Goal: Information Seeking & Learning: Check status

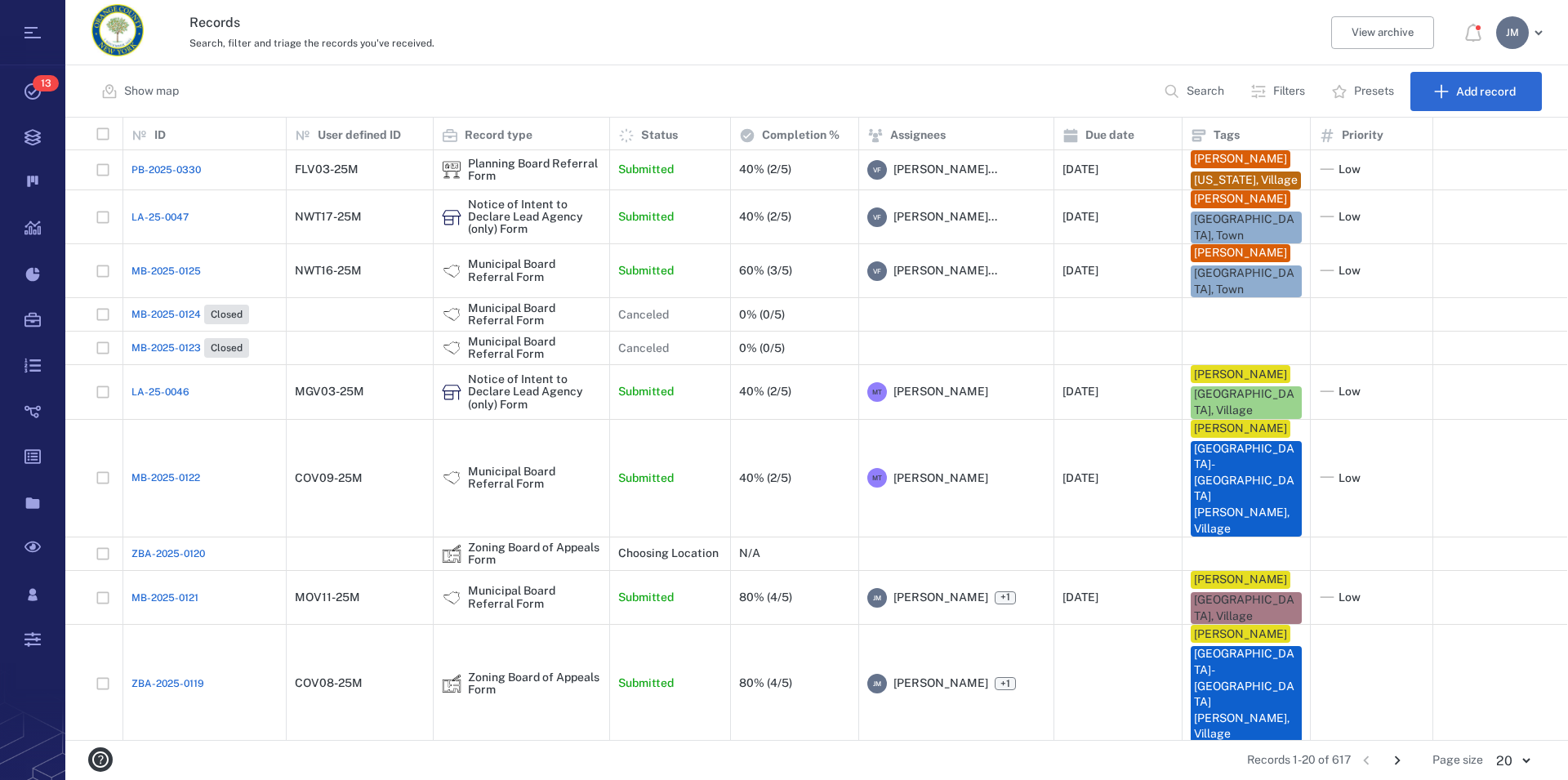
click at [712, 49] on div "Search, filter and triage the records you've received." at bounding box center [746, 43] width 1113 height 19
click at [495, 486] on div "Municipal Board Referral Form" at bounding box center [535, 478] width 134 height 25
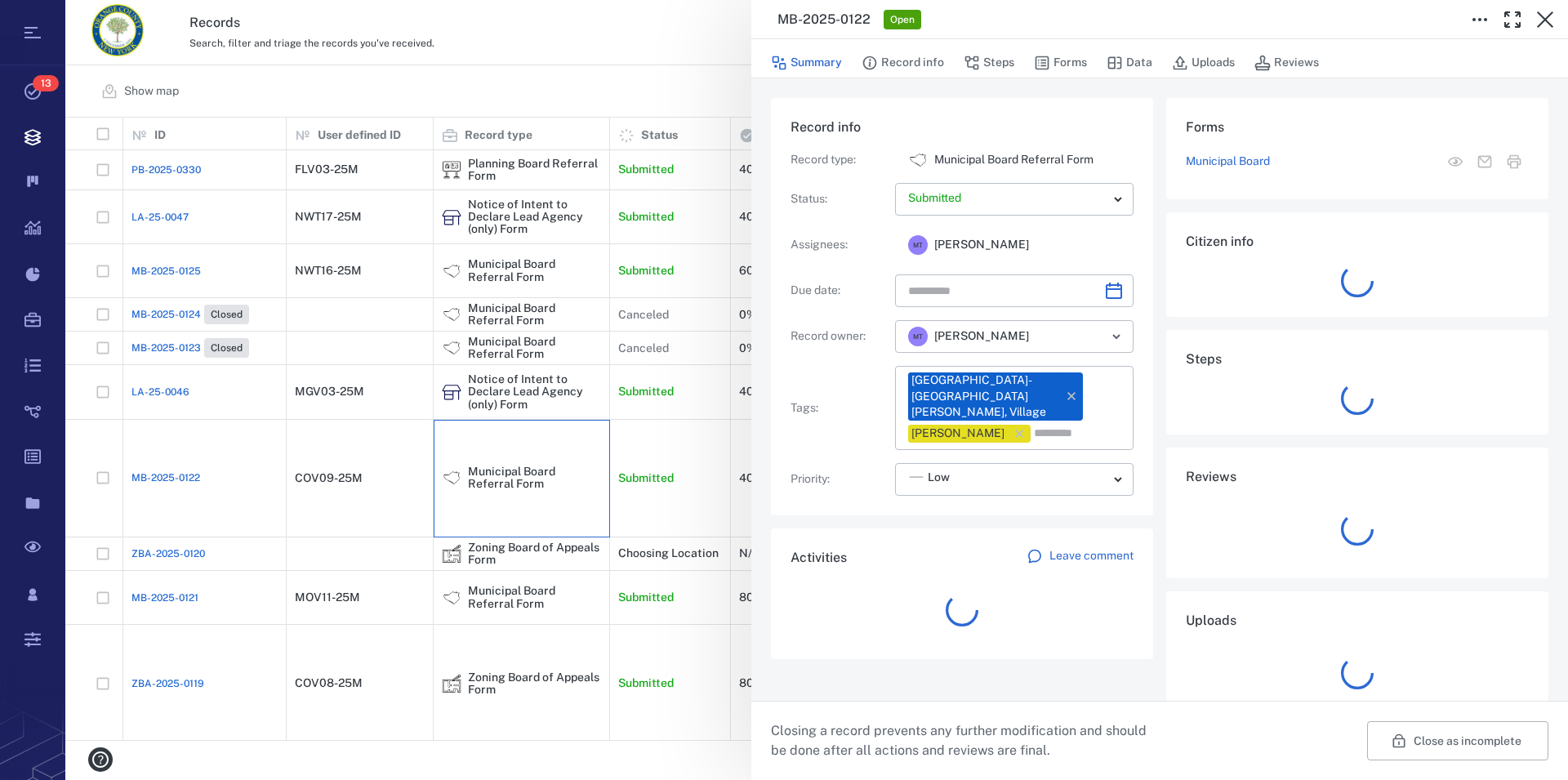
type input "**********"
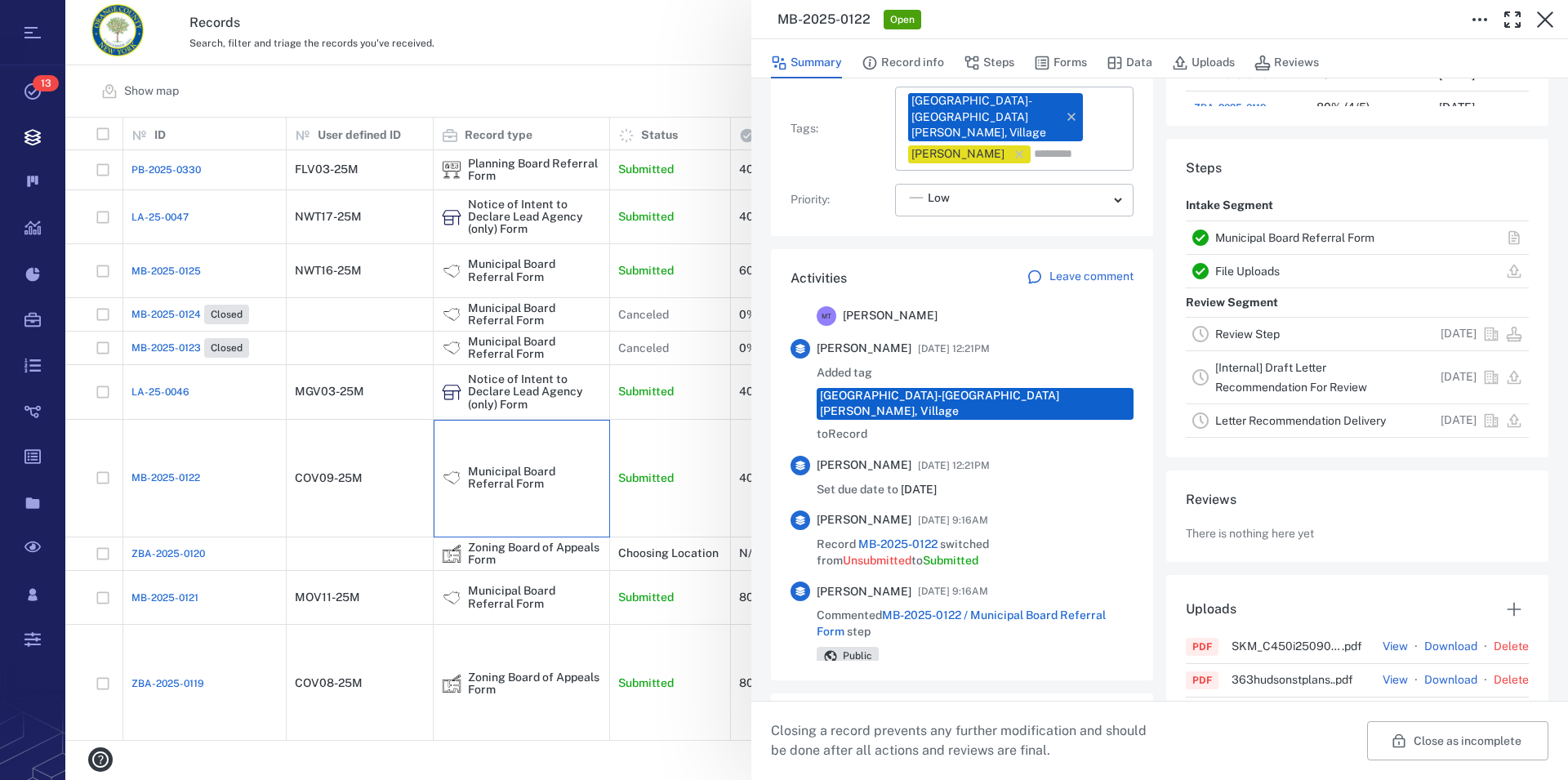
scroll to position [465, 0]
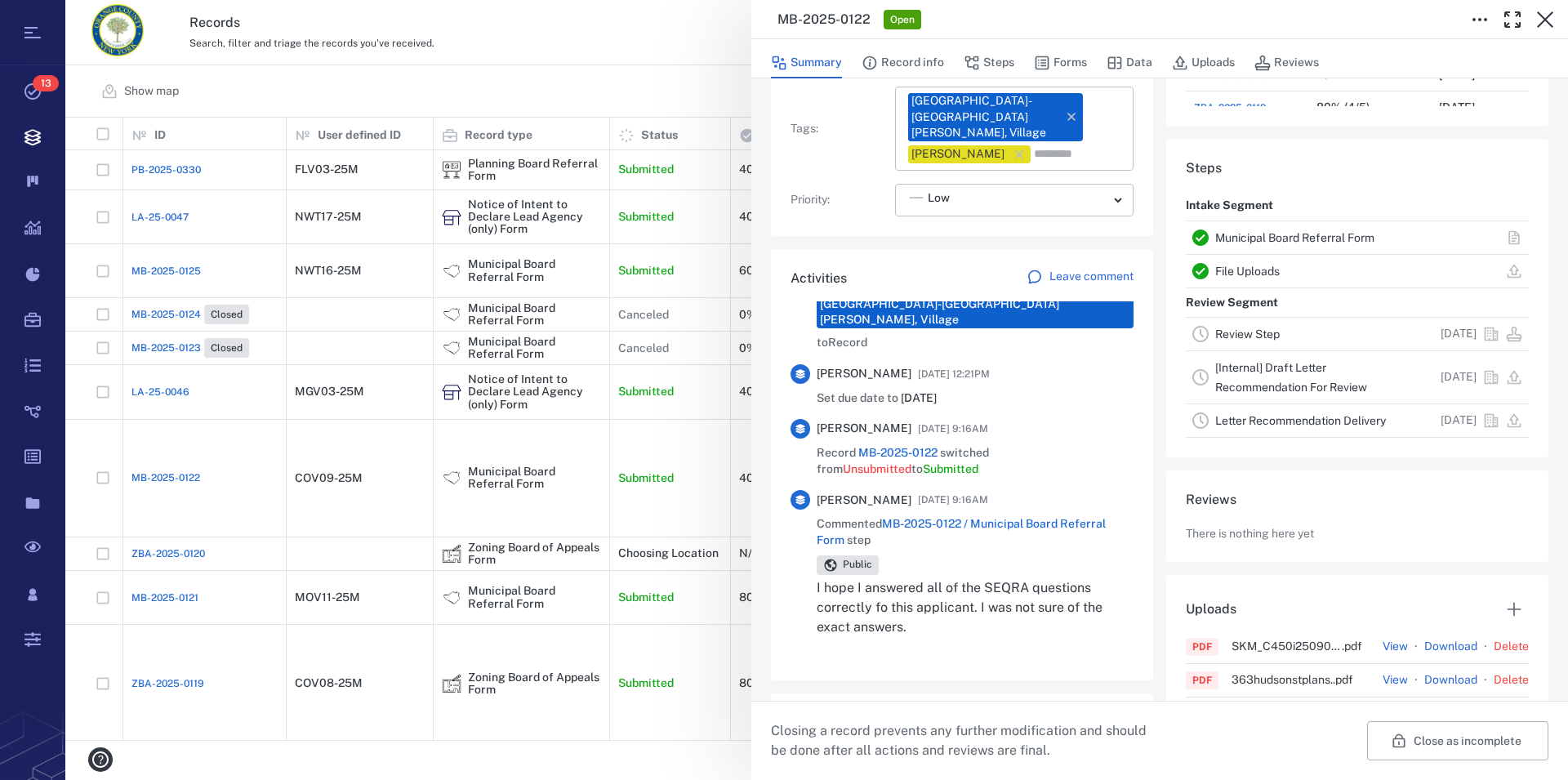
click at [1264, 244] on link "Municipal Board Referral Form" at bounding box center [1295, 238] width 160 height 14
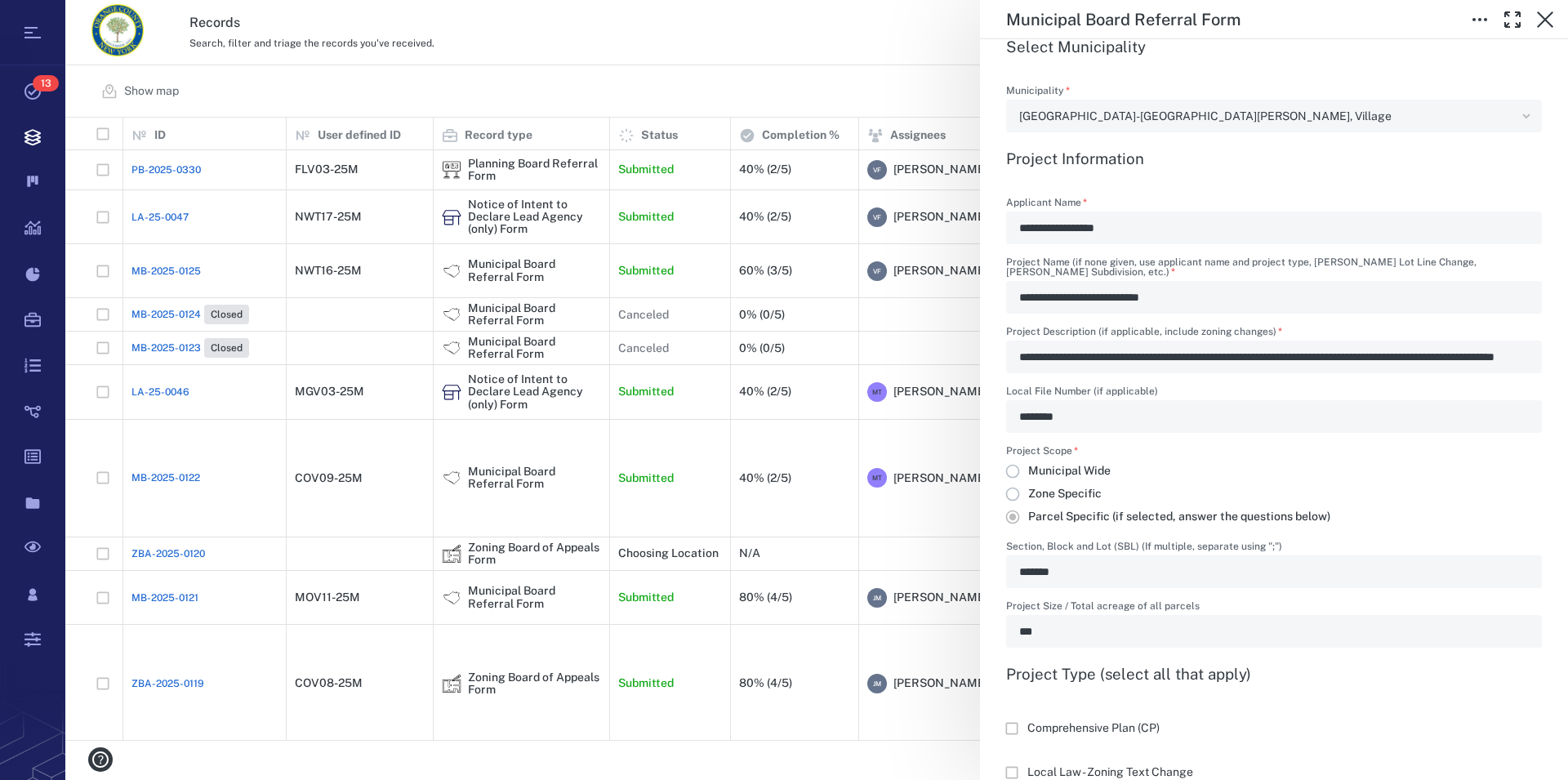
scroll to position [558, 0]
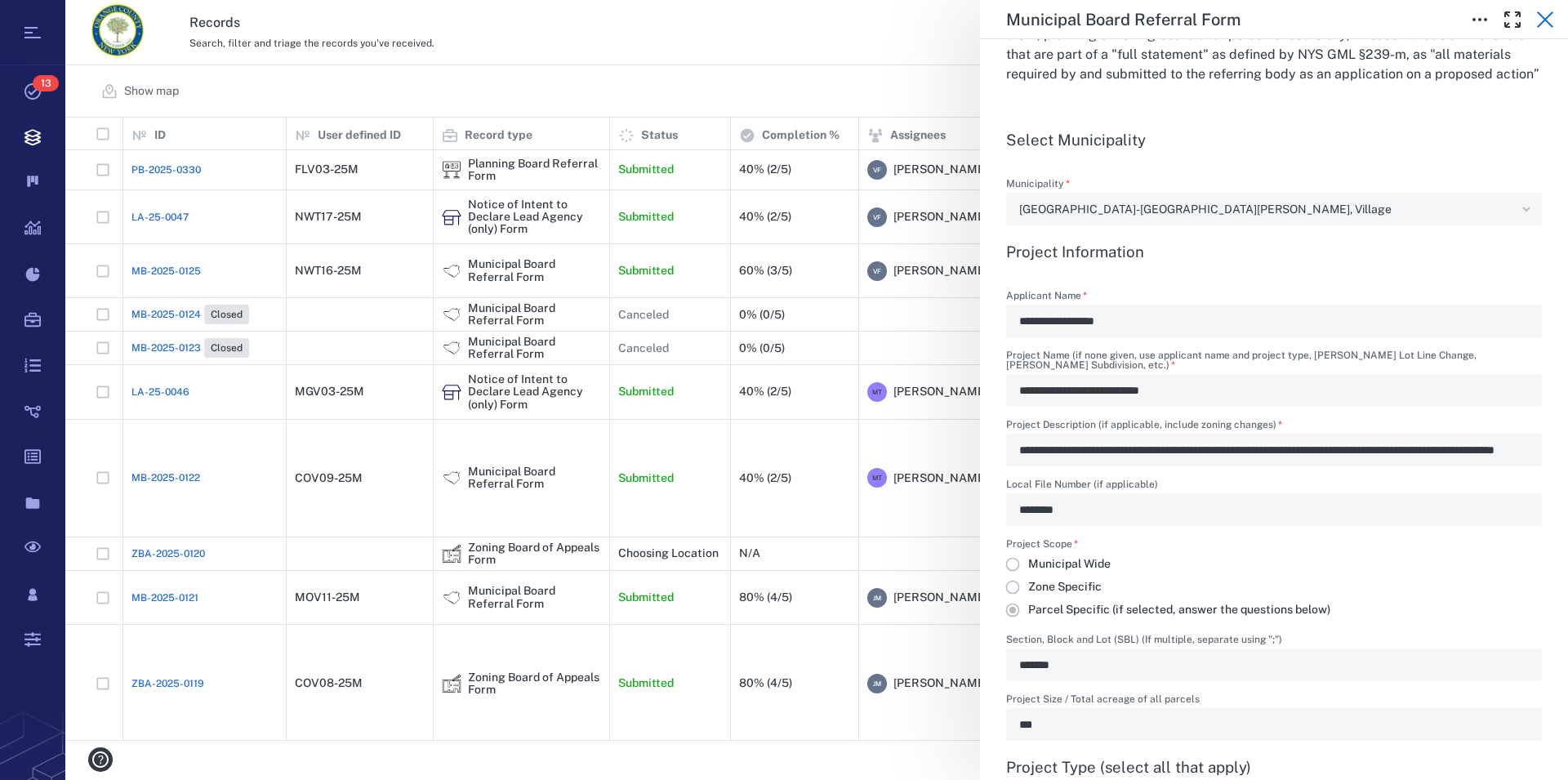
click at [1546, 25] on icon "button" at bounding box center [1546, 19] width 19 height 19
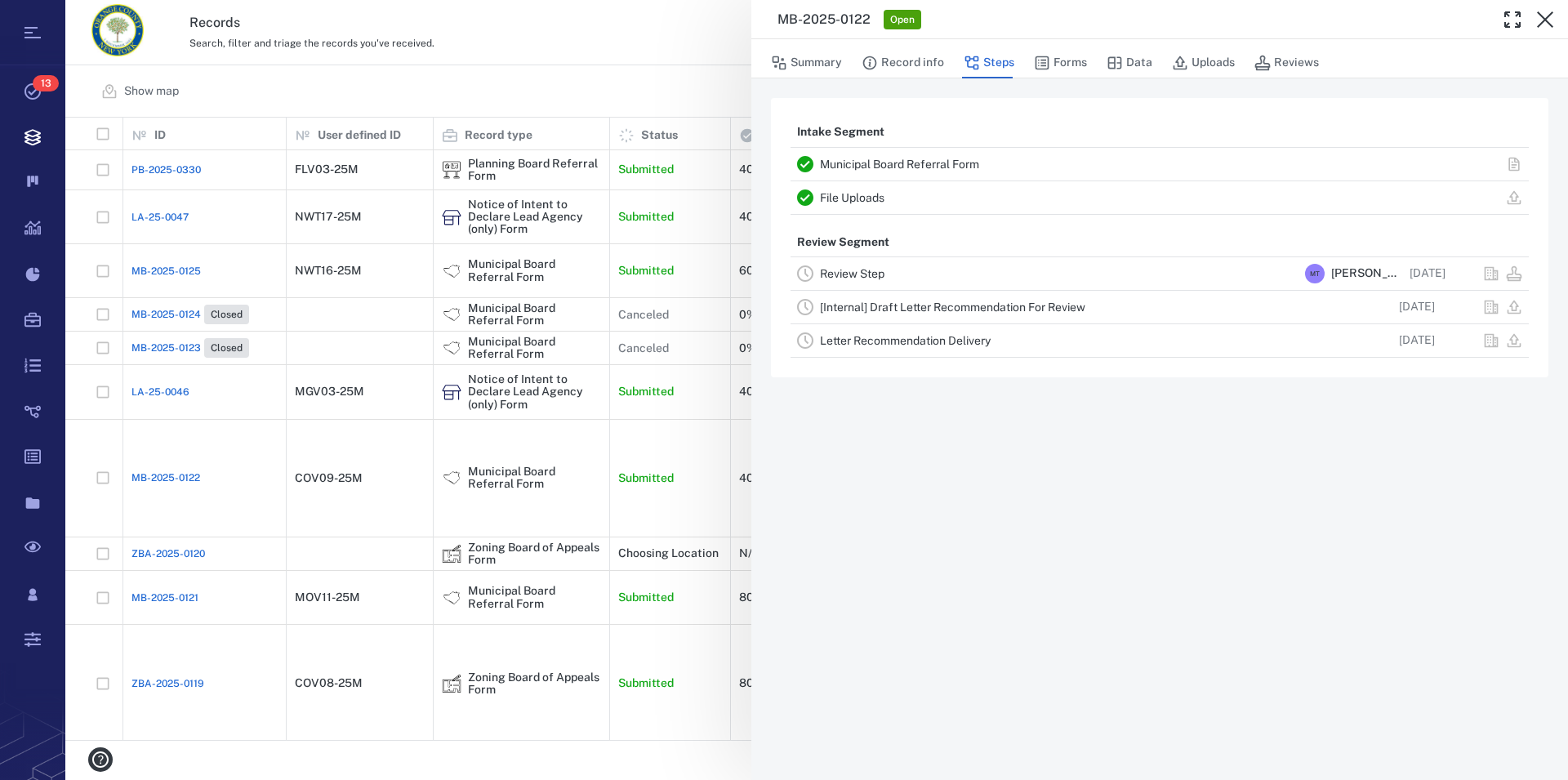
click at [1546, 25] on icon "button" at bounding box center [1546, 19] width 19 height 19
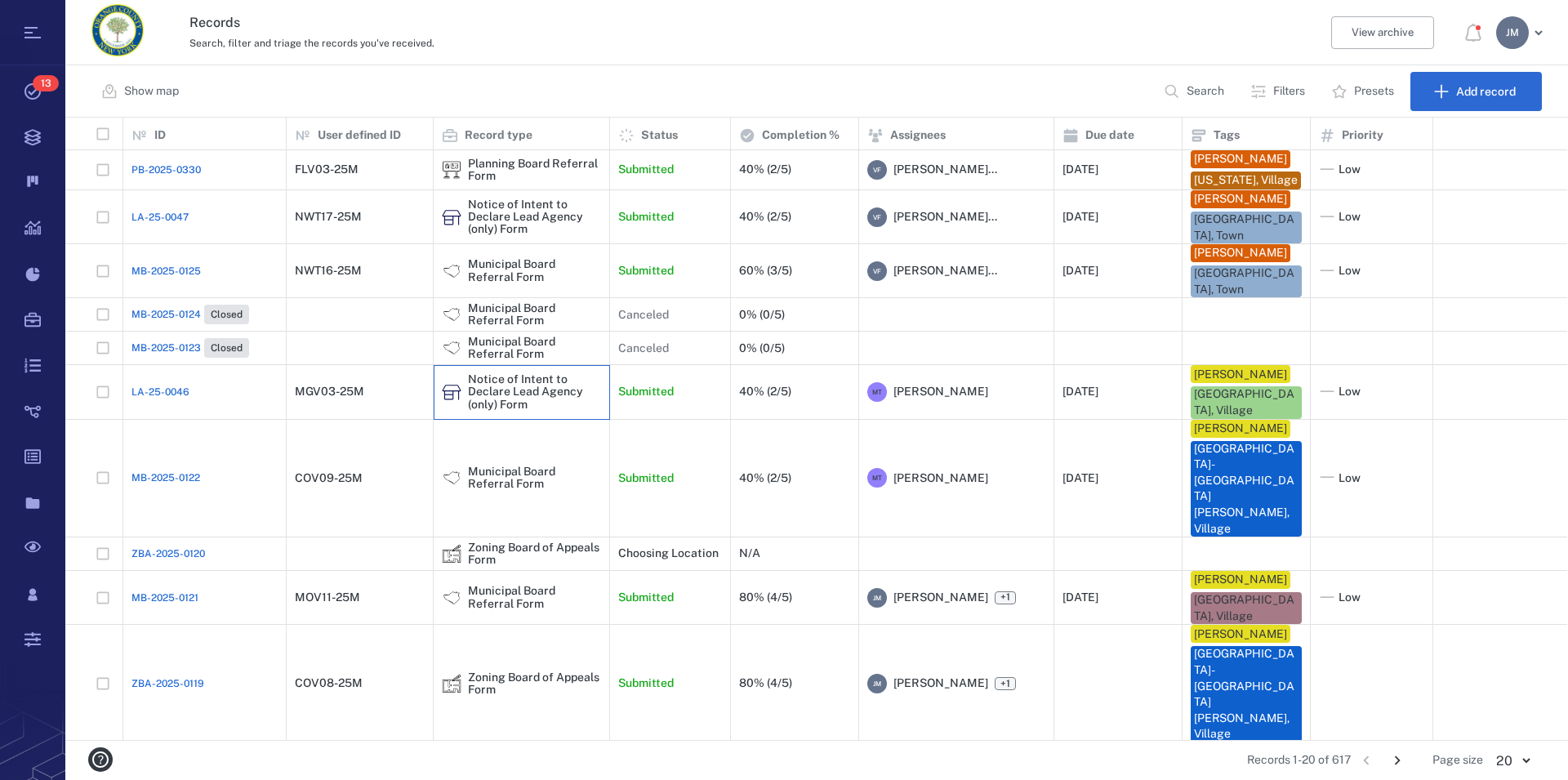
click at [506, 411] on div "Notice of Intent to Declare Lead Agency (only) Form" at bounding box center [535, 392] width 134 height 38
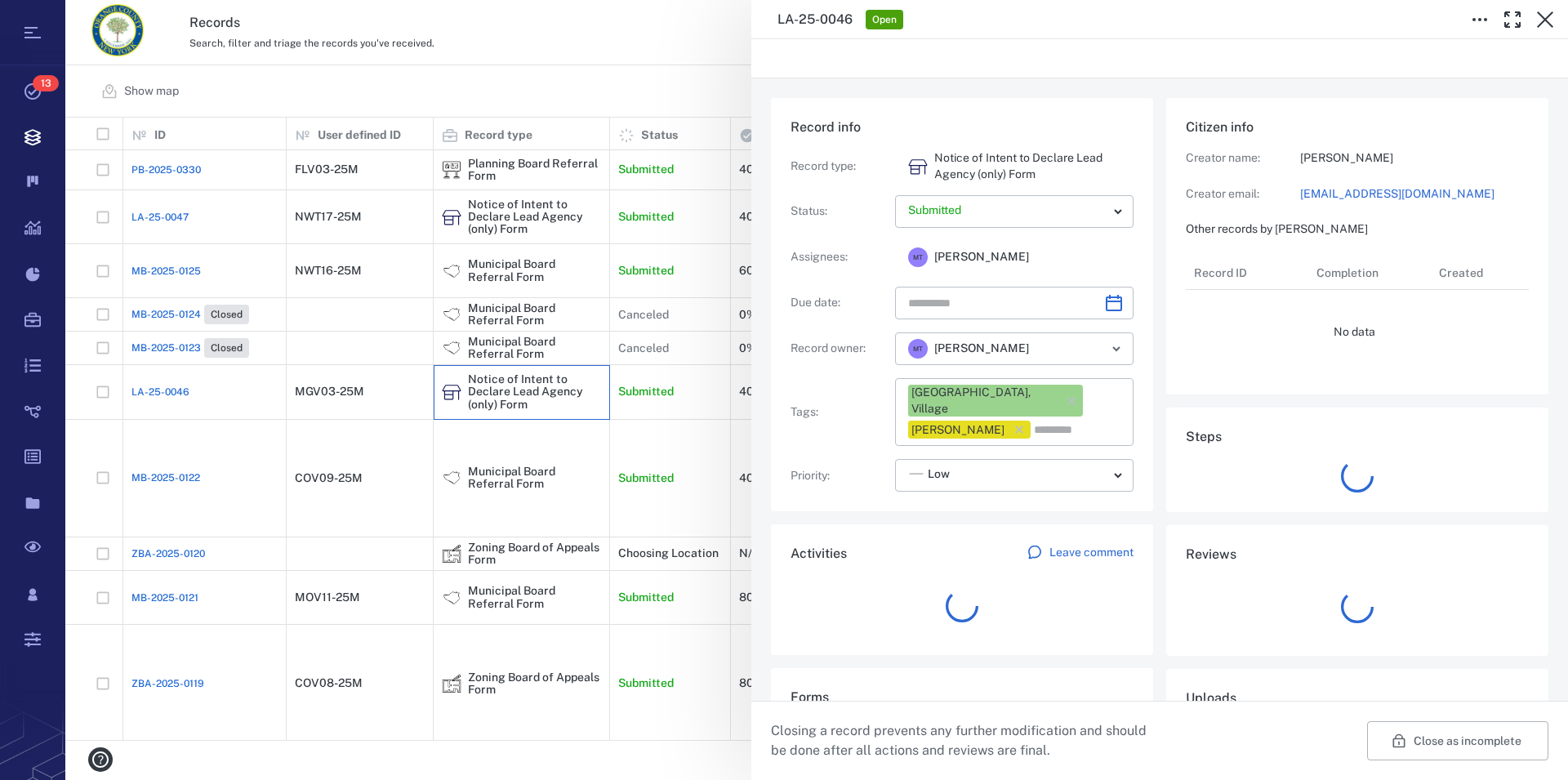
type input "**********"
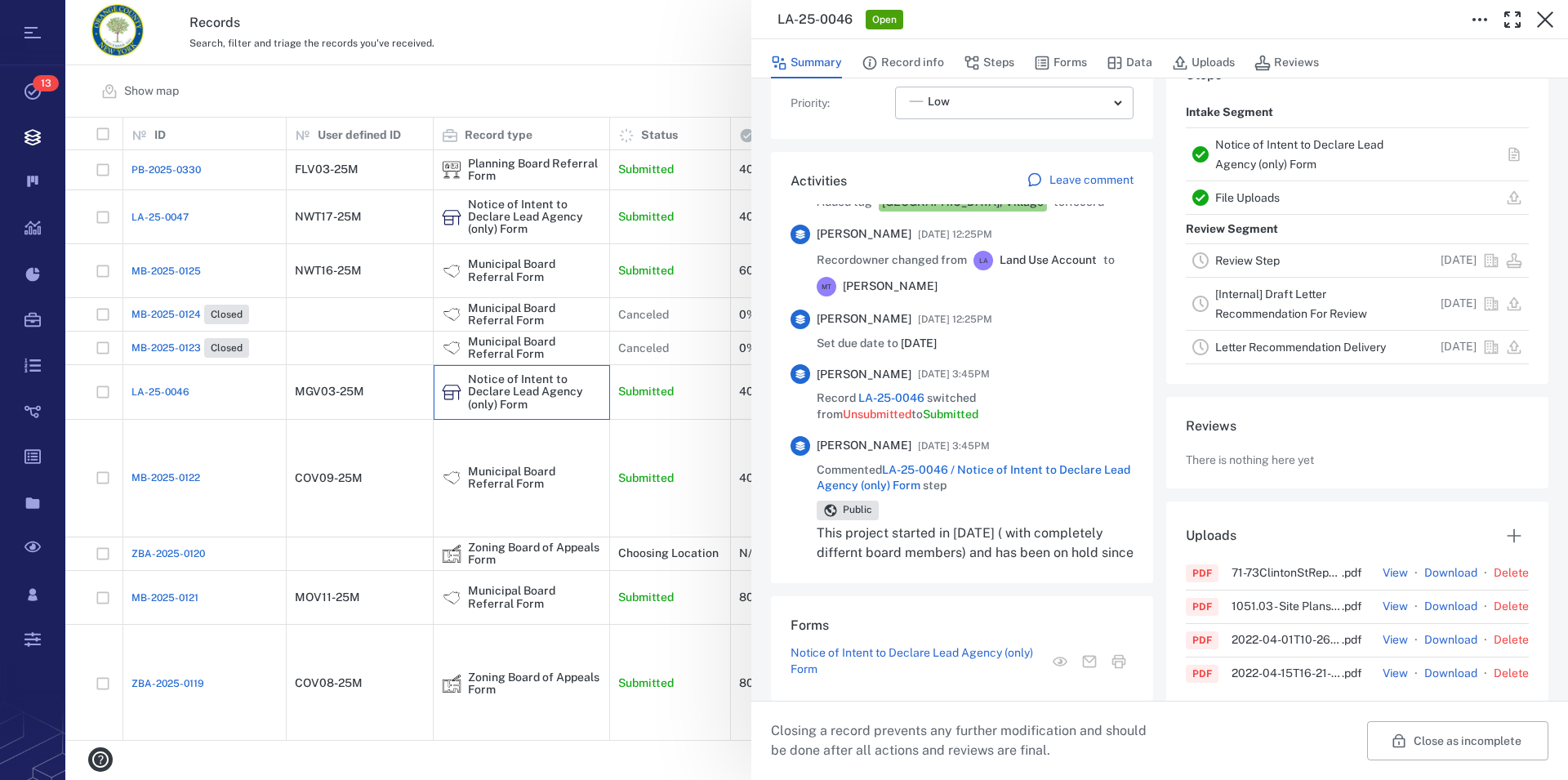
scroll to position [465, 0]
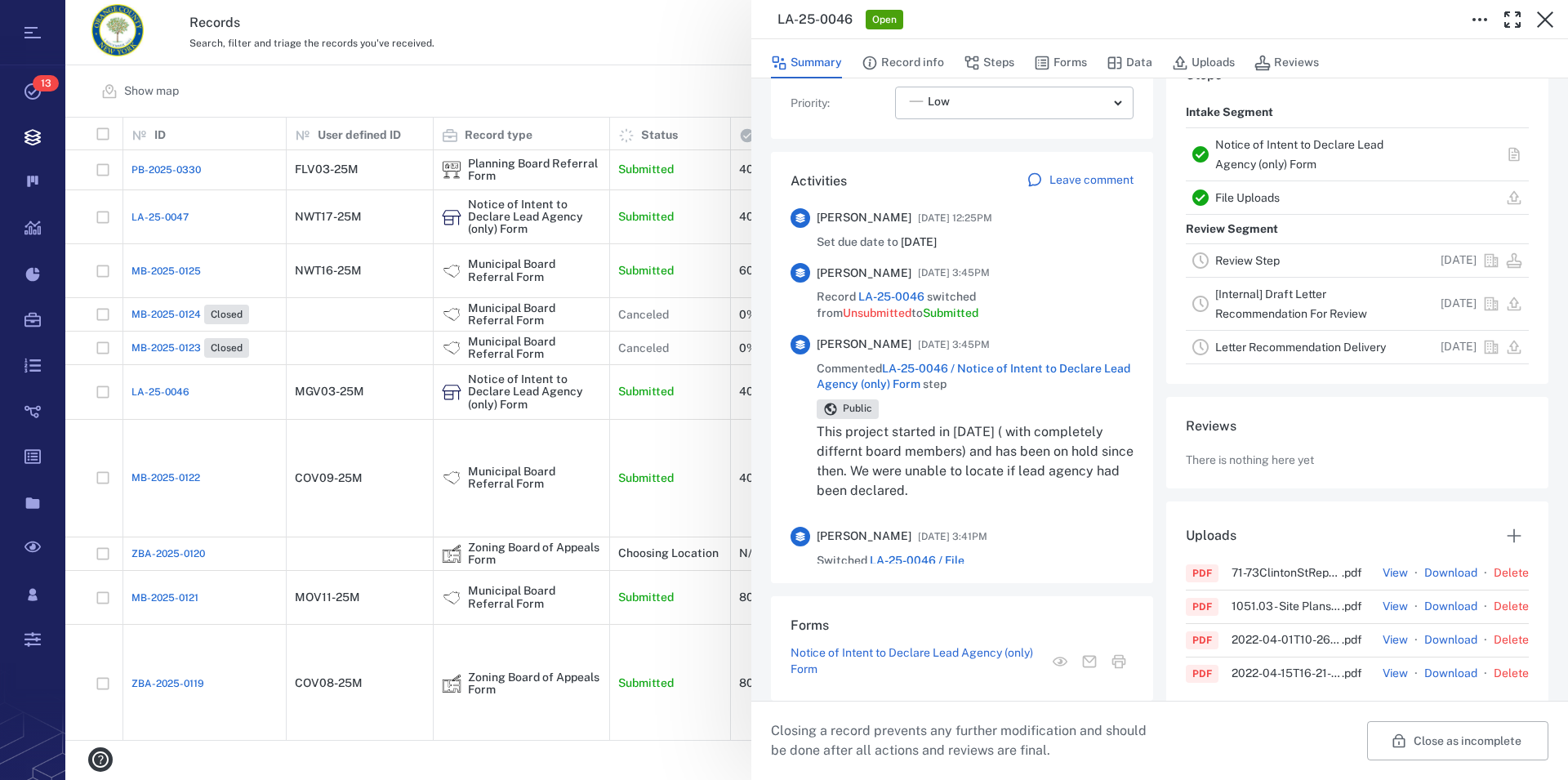
click at [1224, 146] on link "Notice of Intent to Declare Lead Agency (only) Form" at bounding box center [1300, 155] width 168 height 33
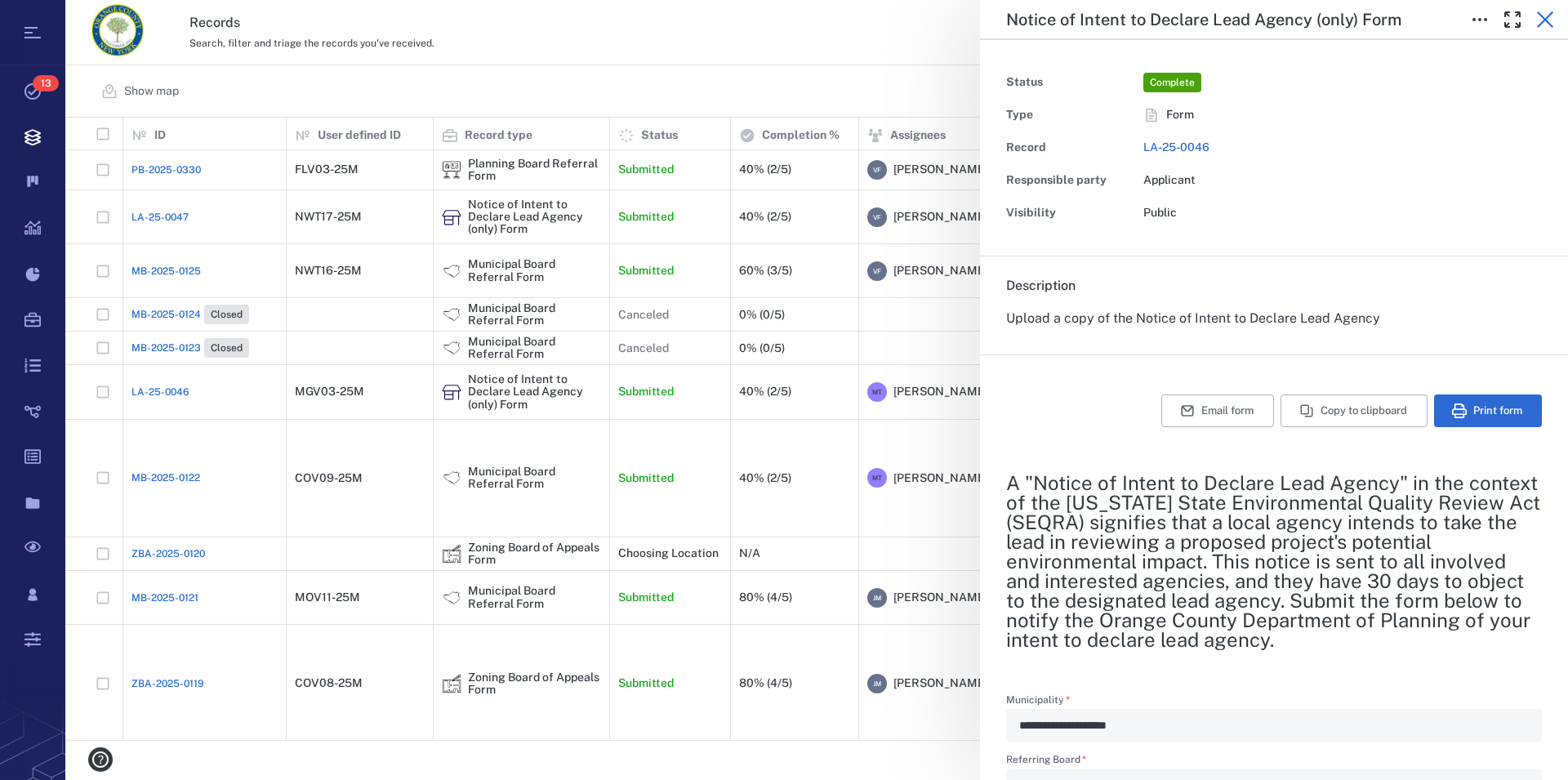
click at [1548, 18] on icon "button" at bounding box center [1545, 19] width 16 height 16
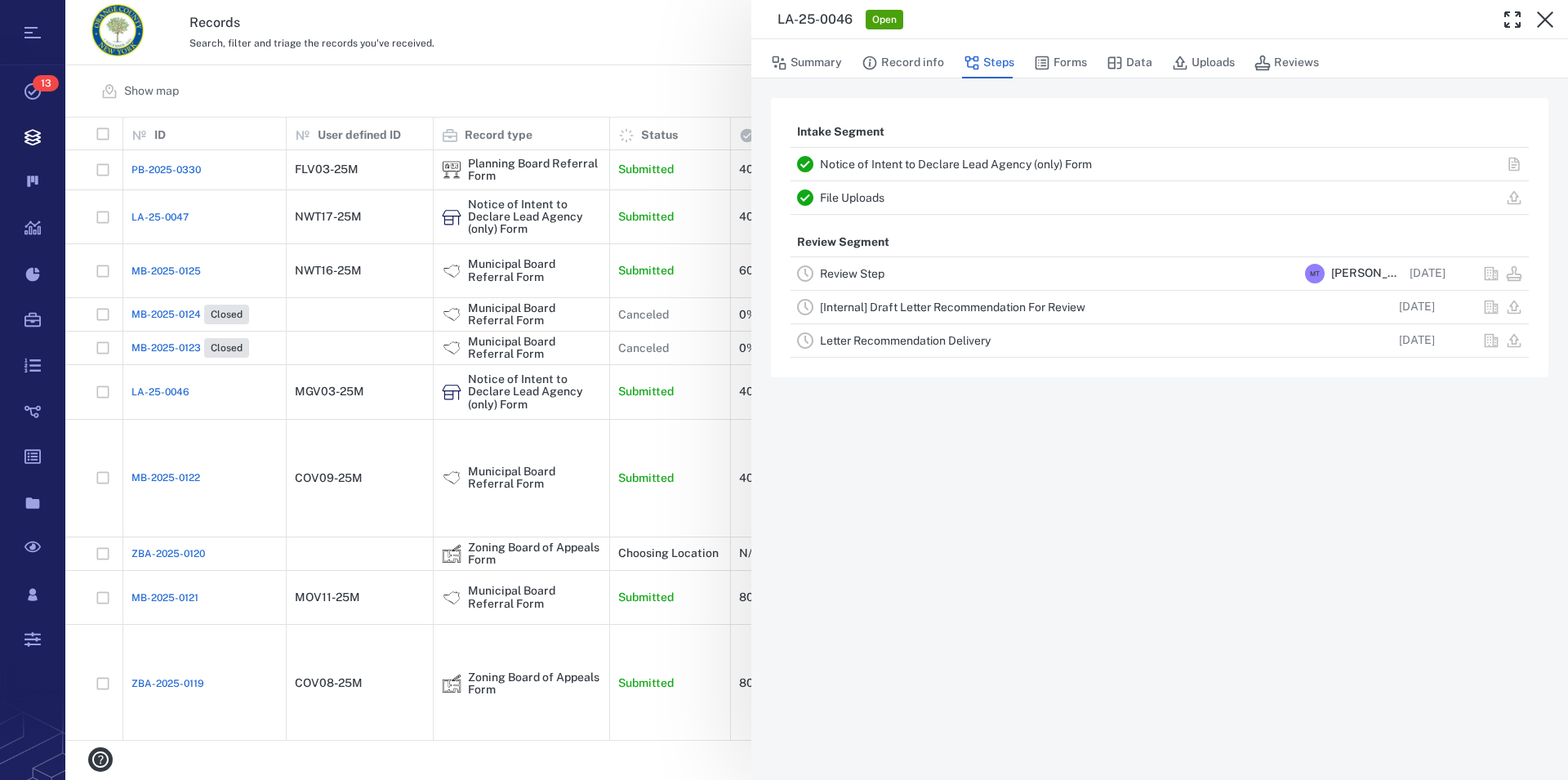
click at [1548, 18] on icon "button" at bounding box center [1545, 19] width 16 height 16
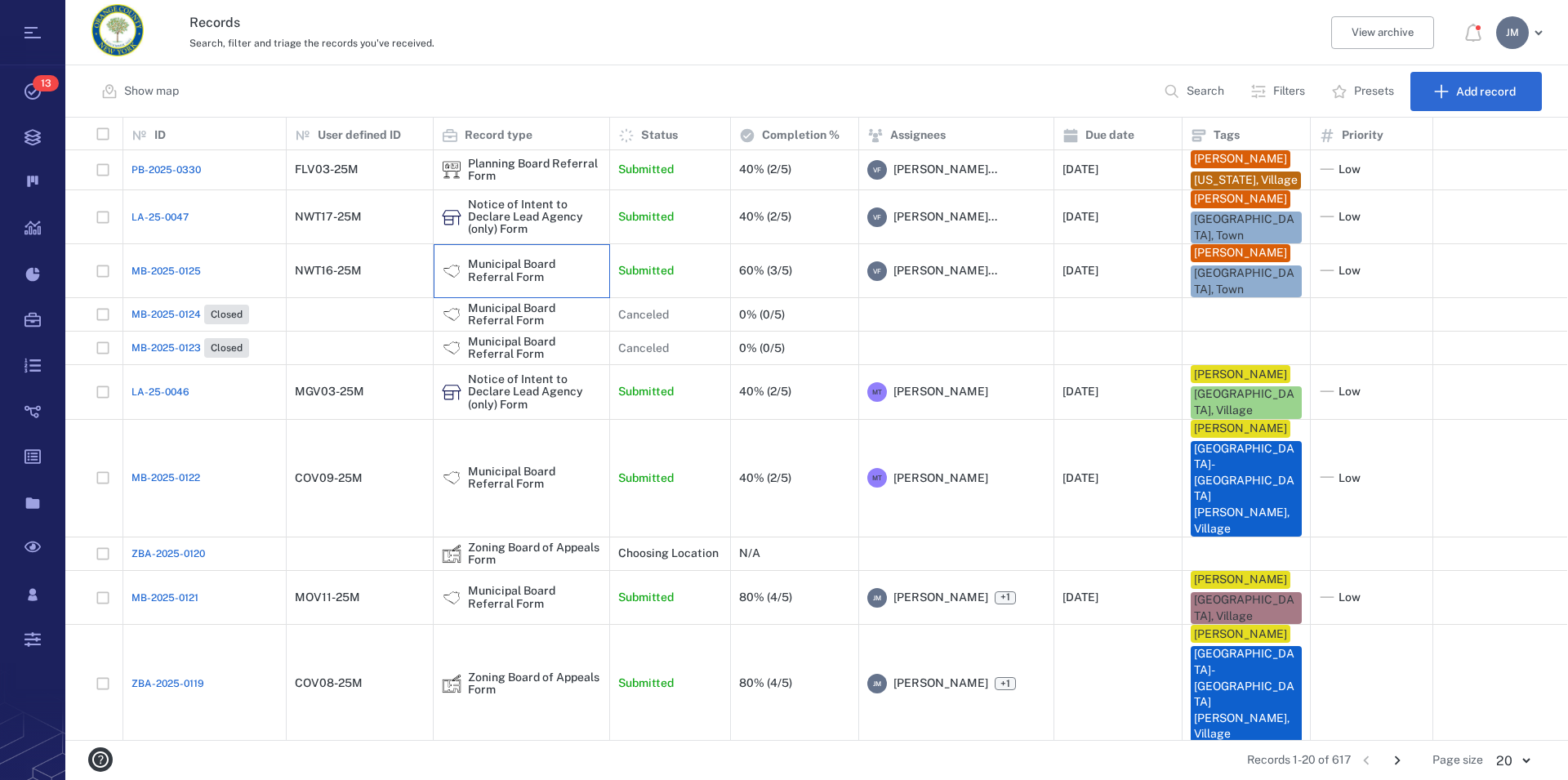
click at [520, 284] on div "Municipal Board Referral Form" at bounding box center [535, 271] width 134 height 25
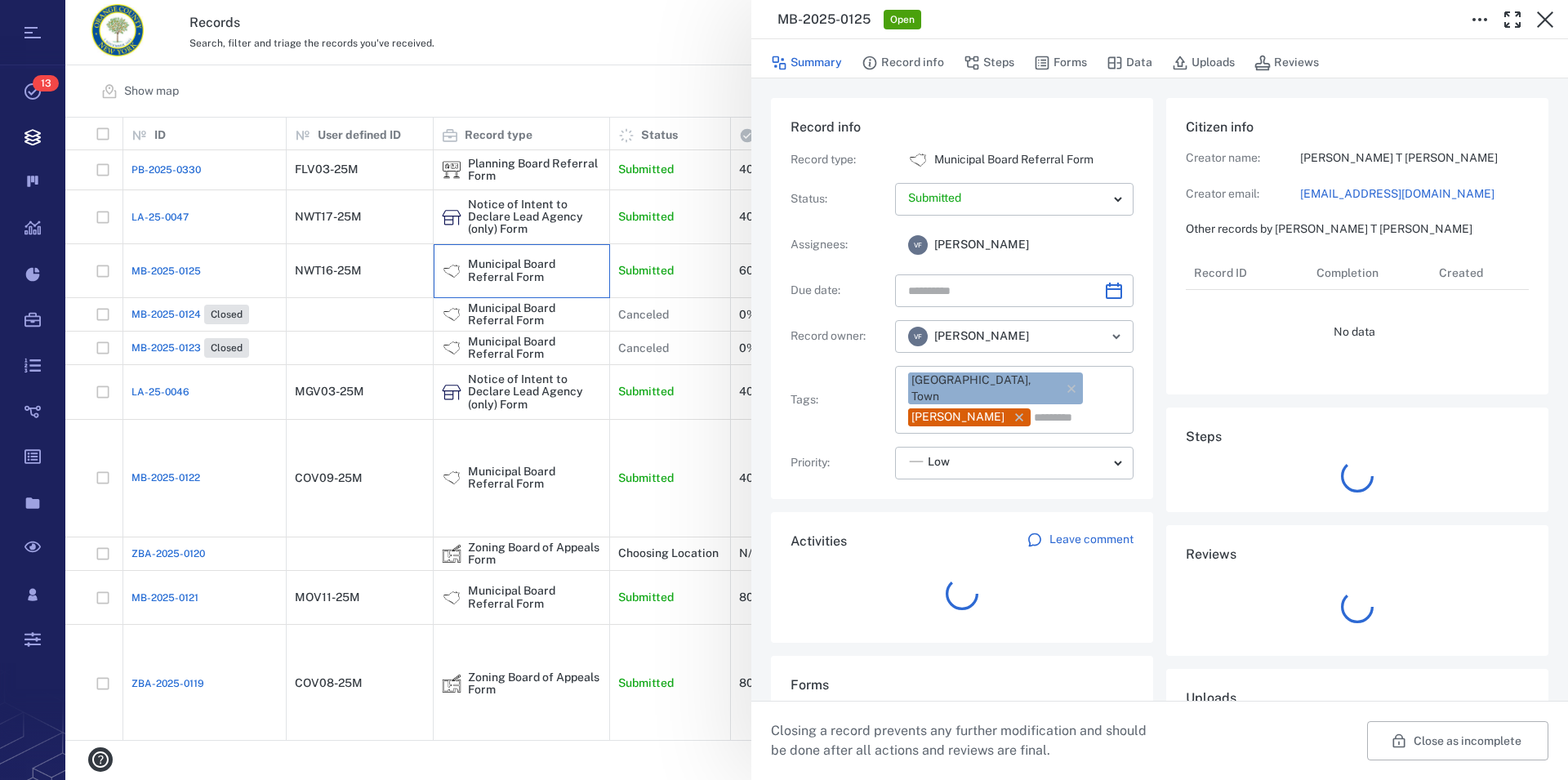
type input "**********"
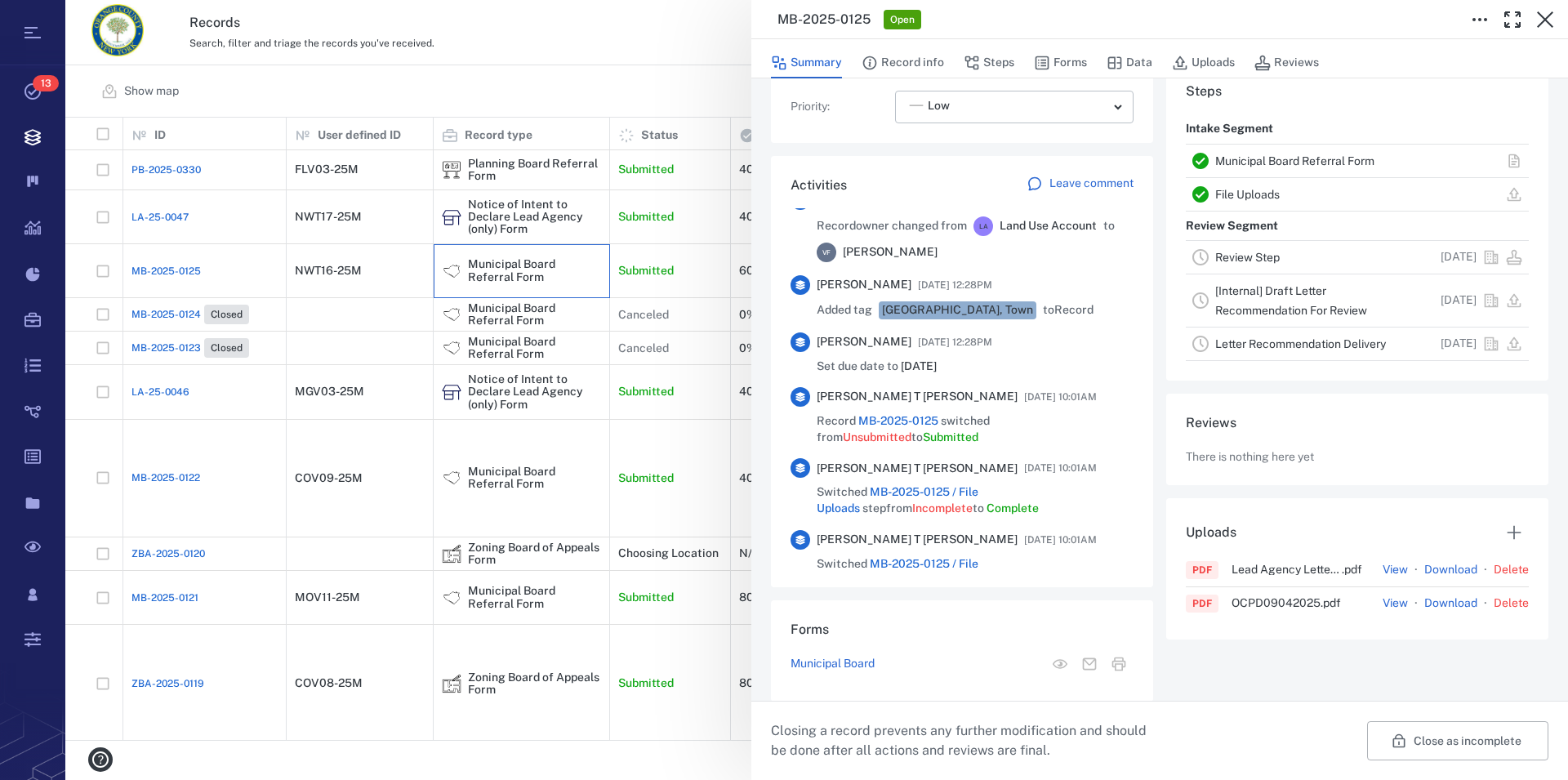
scroll to position [312, 0]
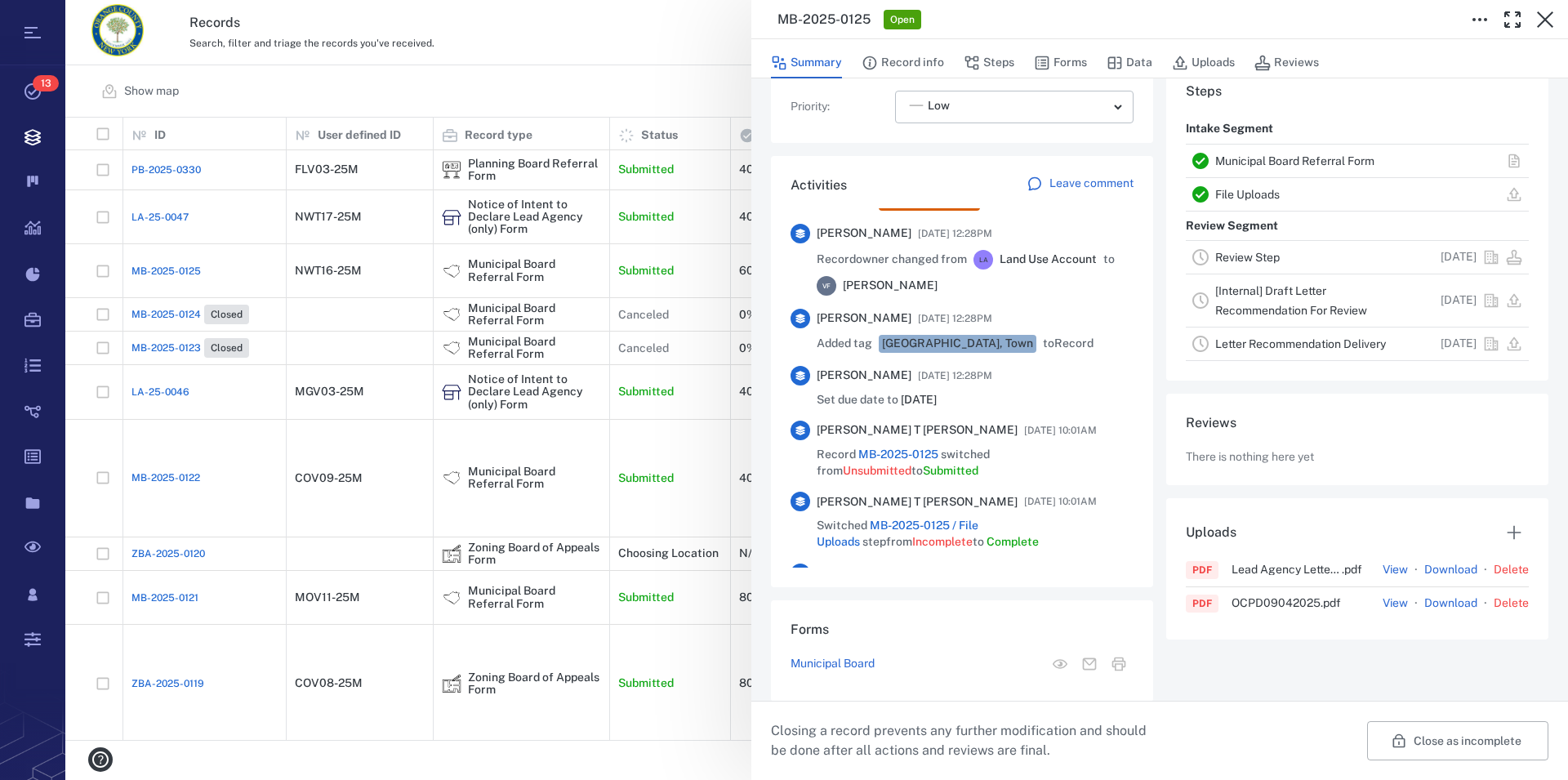
click at [1255, 163] on link "Municipal Board Referral Form" at bounding box center [1295, 162] width 160 height 14
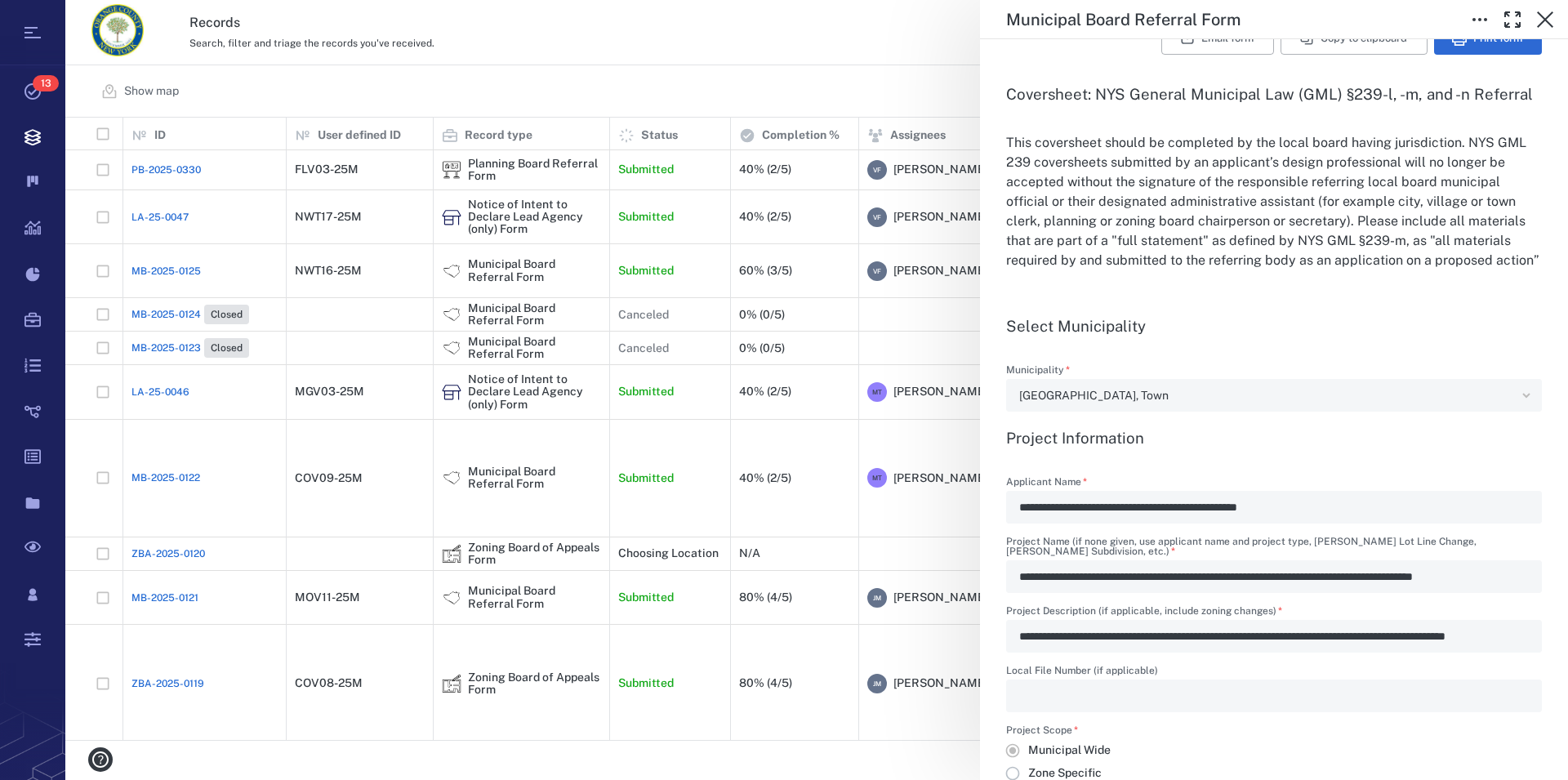
scroll to position [465, 0]
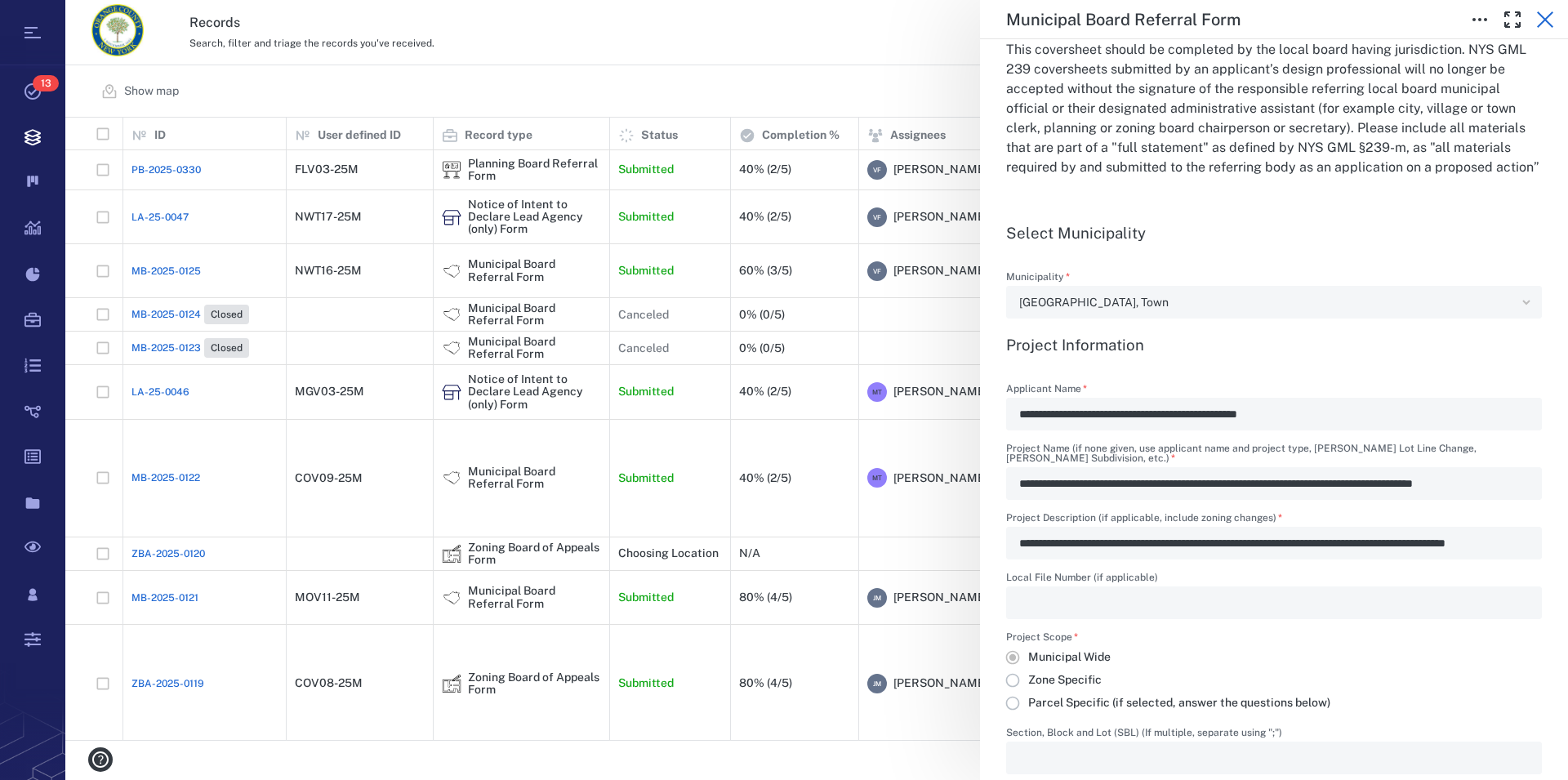
click at [1542, 19] on icon "button" at bounding box center [1546, 19] width 19 height 19
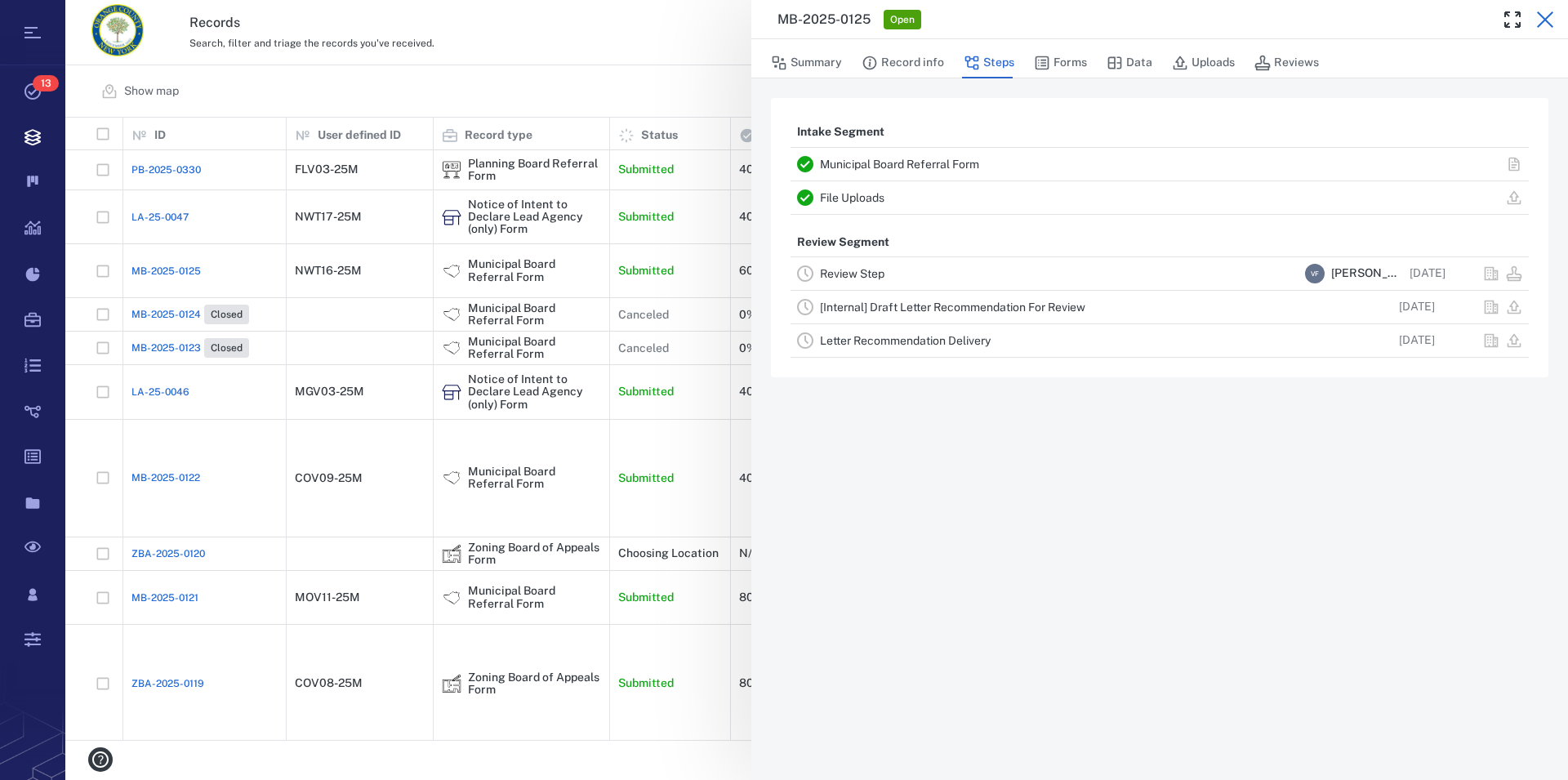
click at [1545, 13] on icon "button" at bounding box center [1546, 19] width 19 height 19
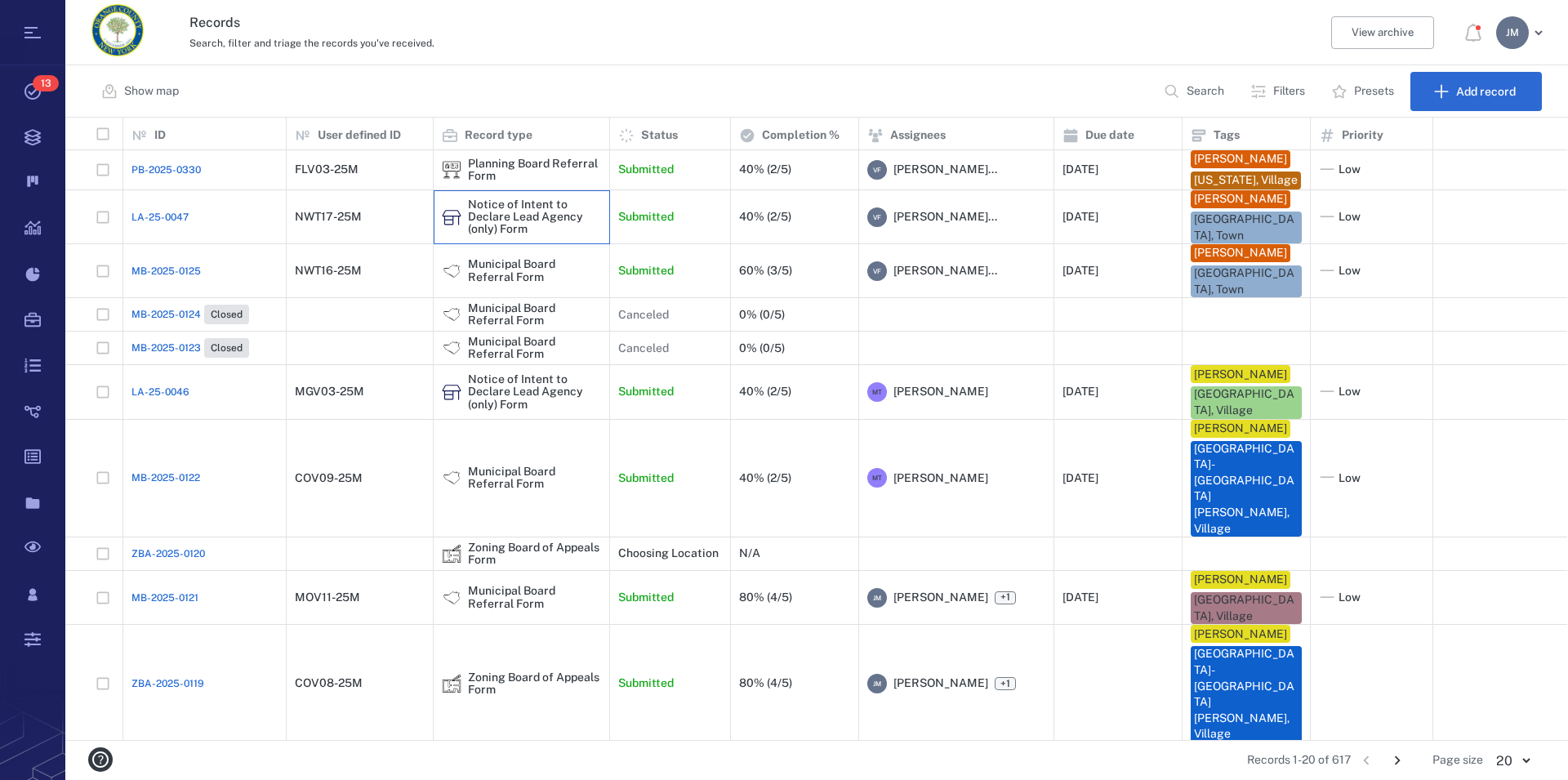
click at [534, 227] on div "Notice of Intent to Declare Lead Agency (only) Form" at bounding box center [535, 217] width 134 height 38
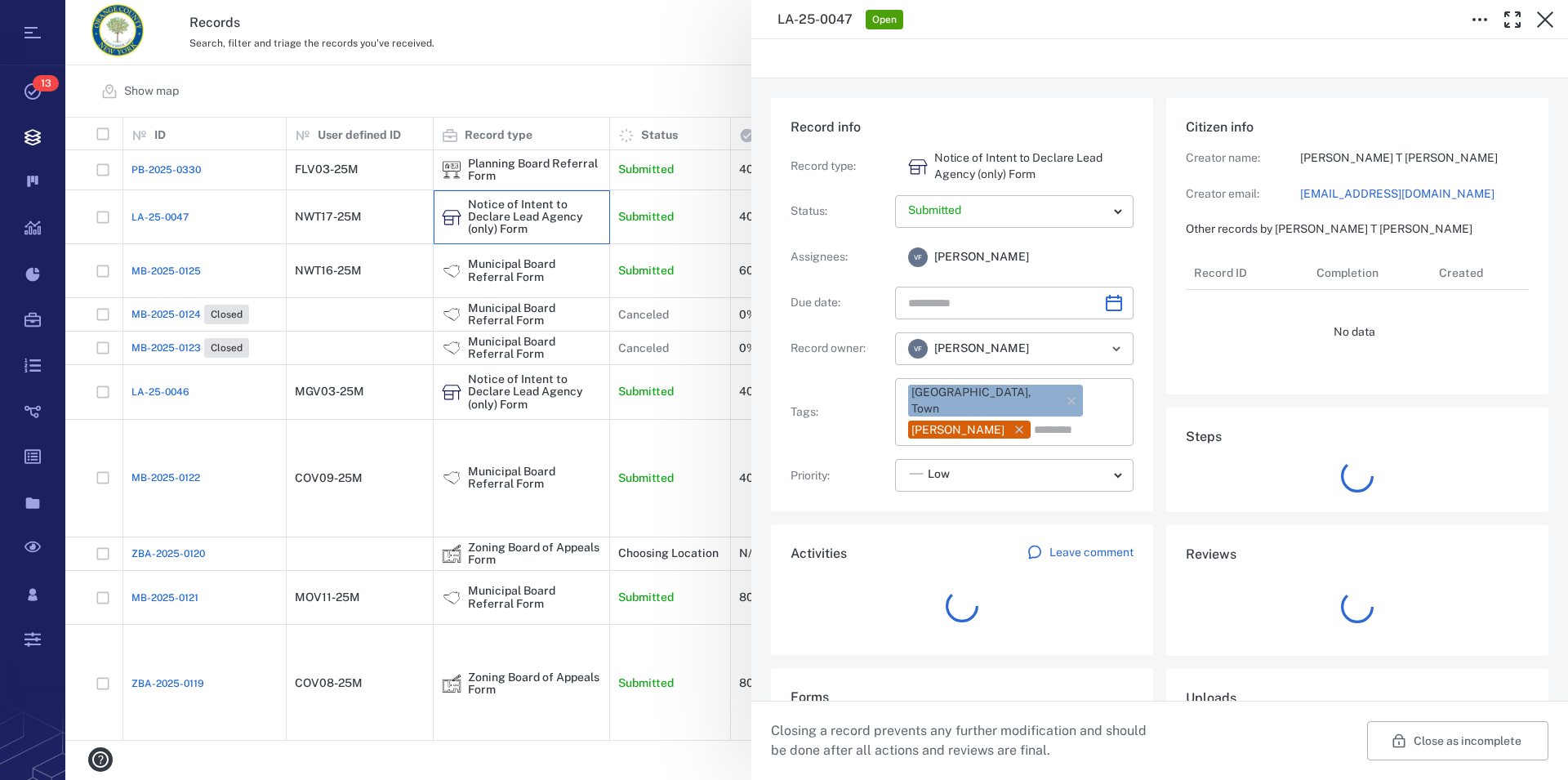
type input "**********"
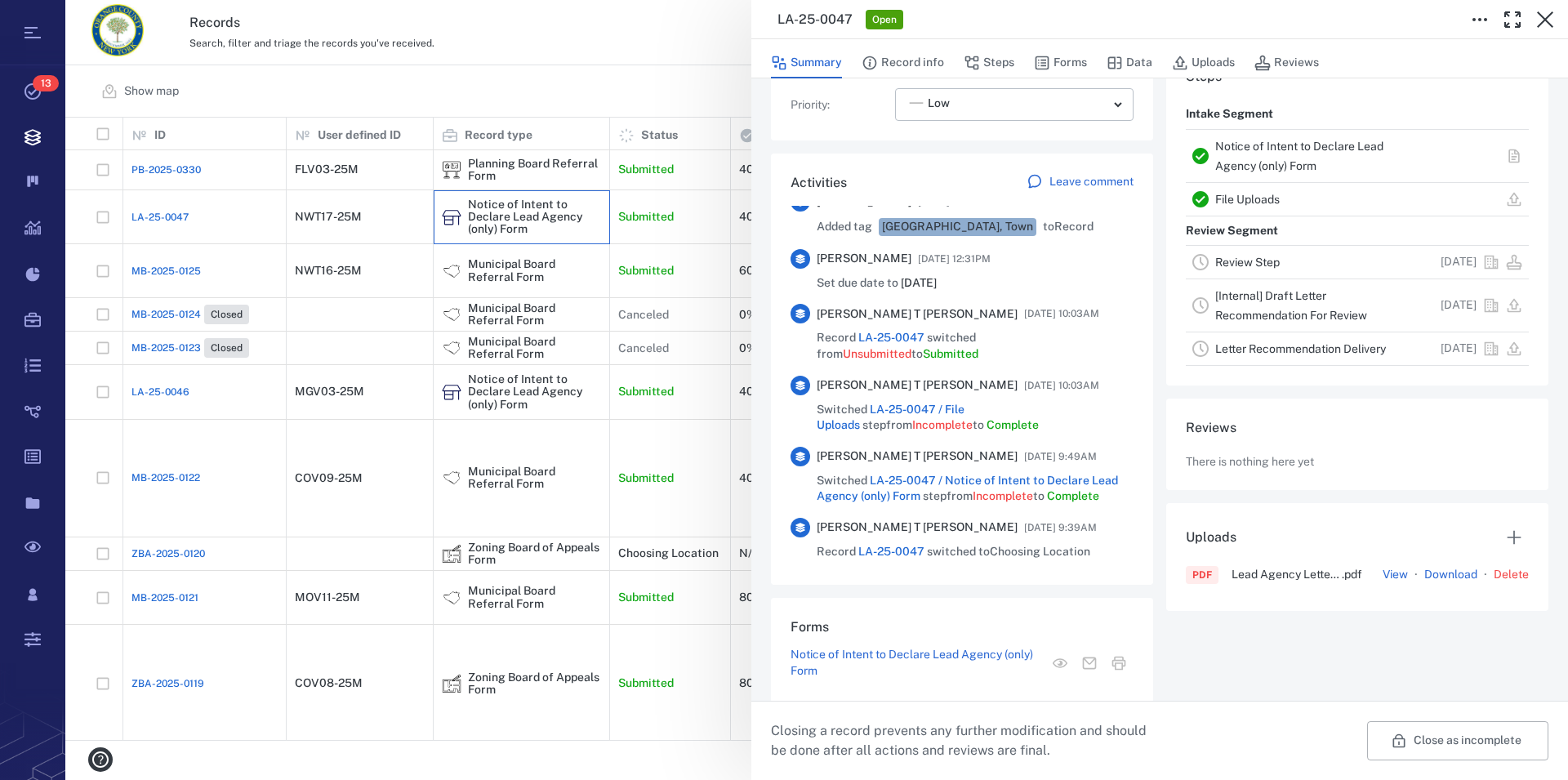
scroll to position [443, 0]
click at [1290, 148] on link "Notice of Intent to Declare Lead Agency (only) Form" at bounding box center [1300, 156] width 168 height 33
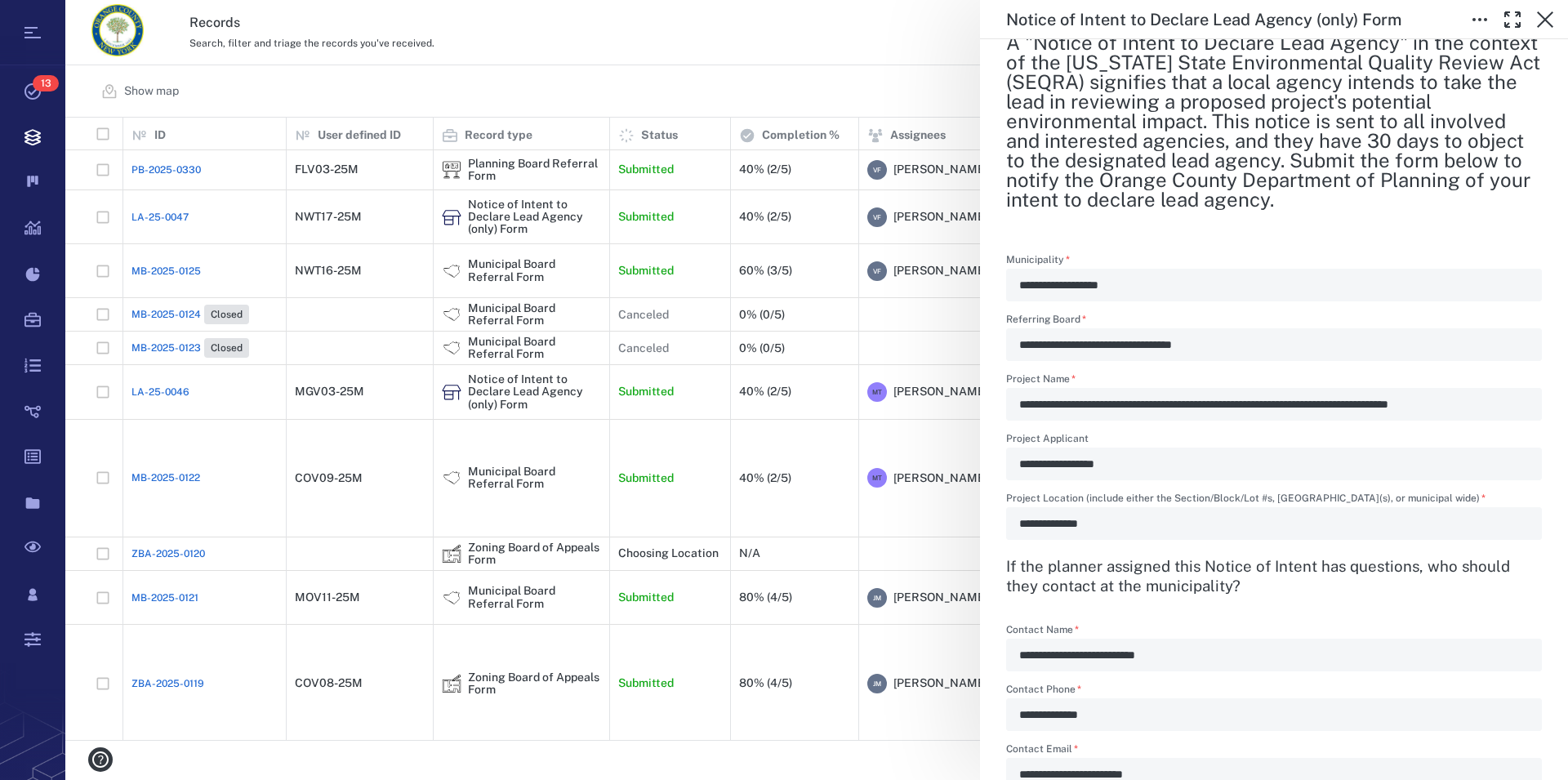
scroll to position [465, 0]
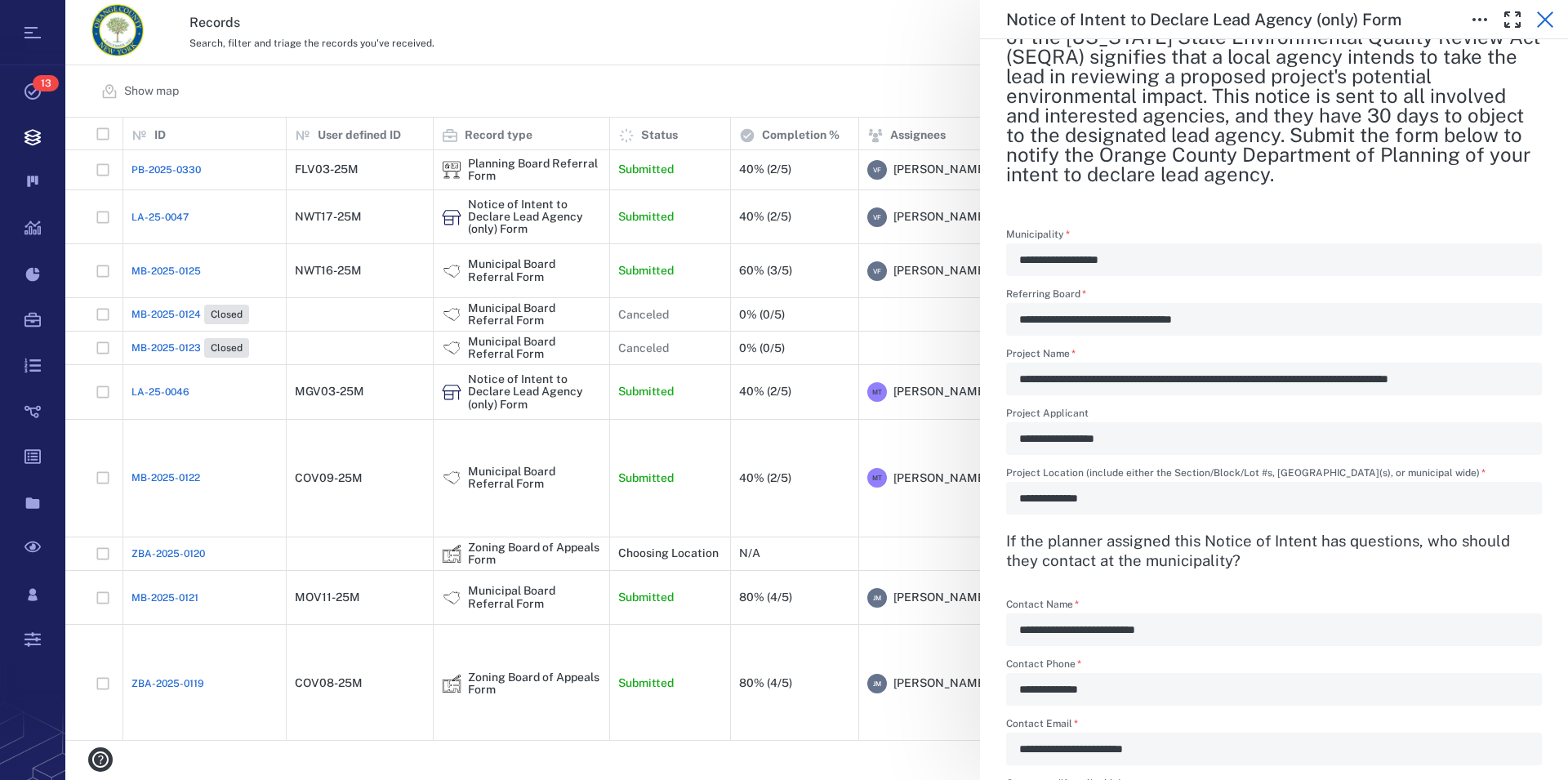
click at [1542, 26] on icon "button" at bounding box center [1546, 19] width 19 height 19
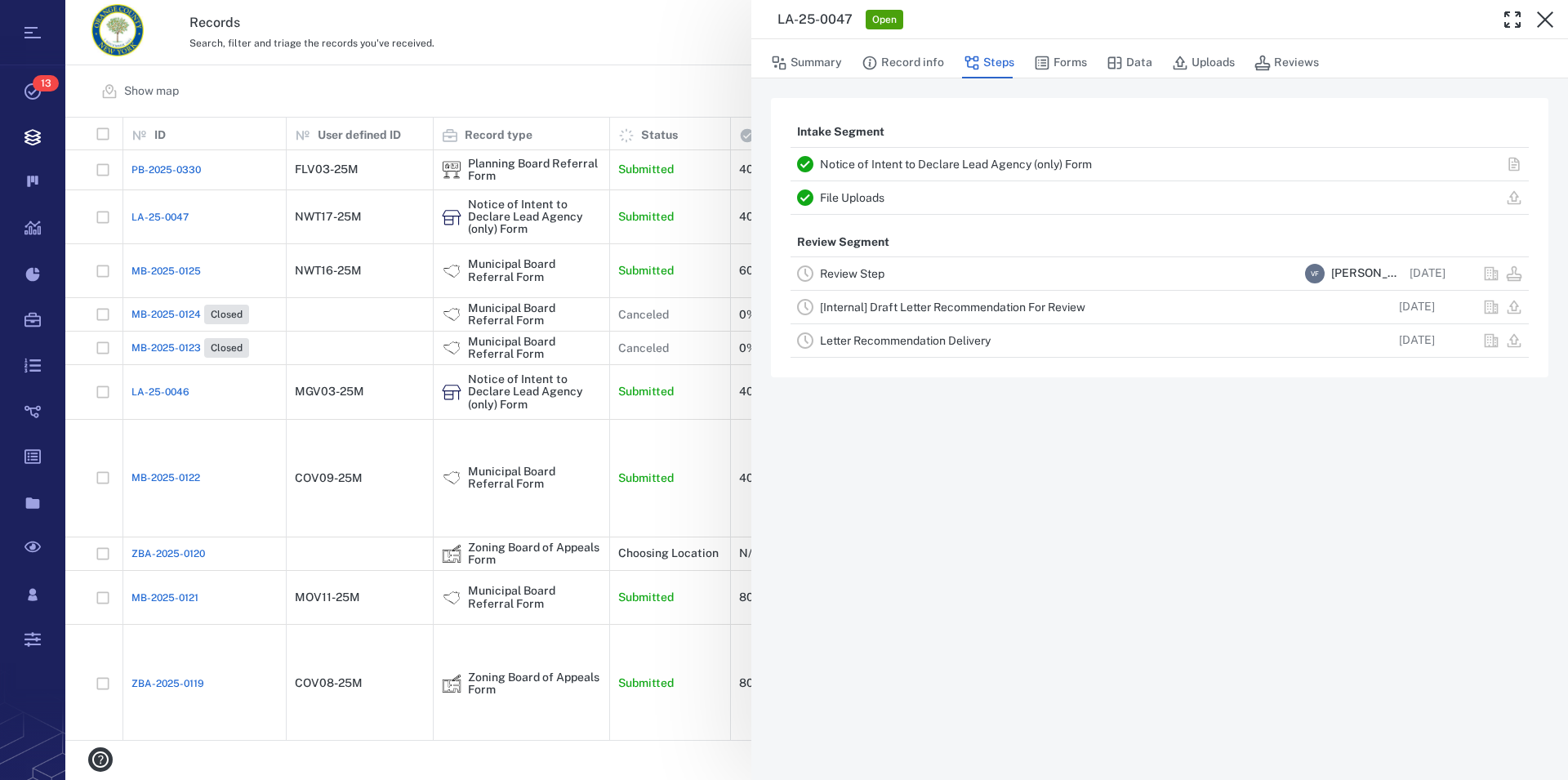
click at [1542, 26] on icon "button" at bounding box center [1546, 19] width 19 height 19
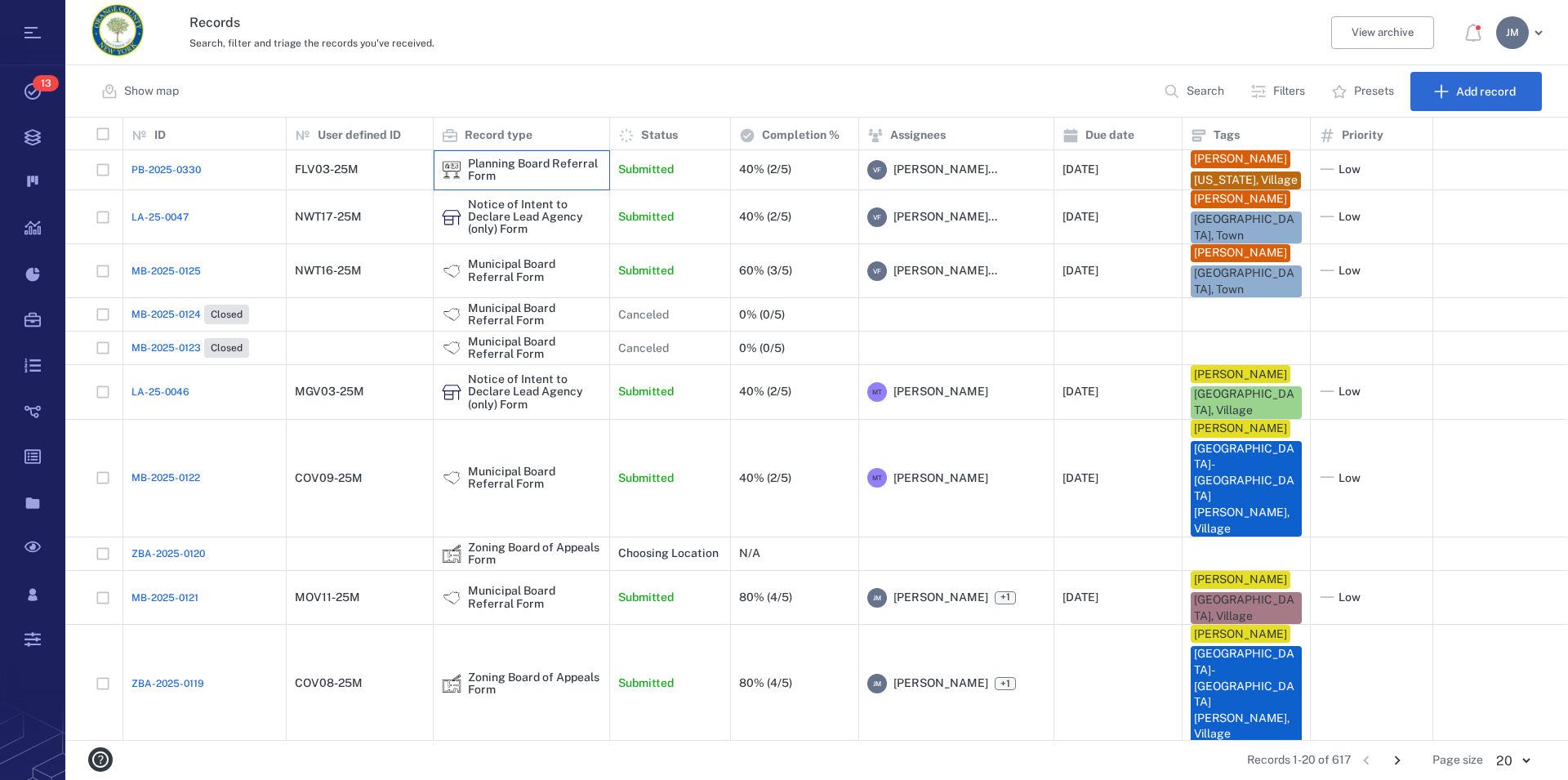
click at [489, 175] on div "Planning Board Referral Form" at bounding box center [535, 170] width 134 height 25
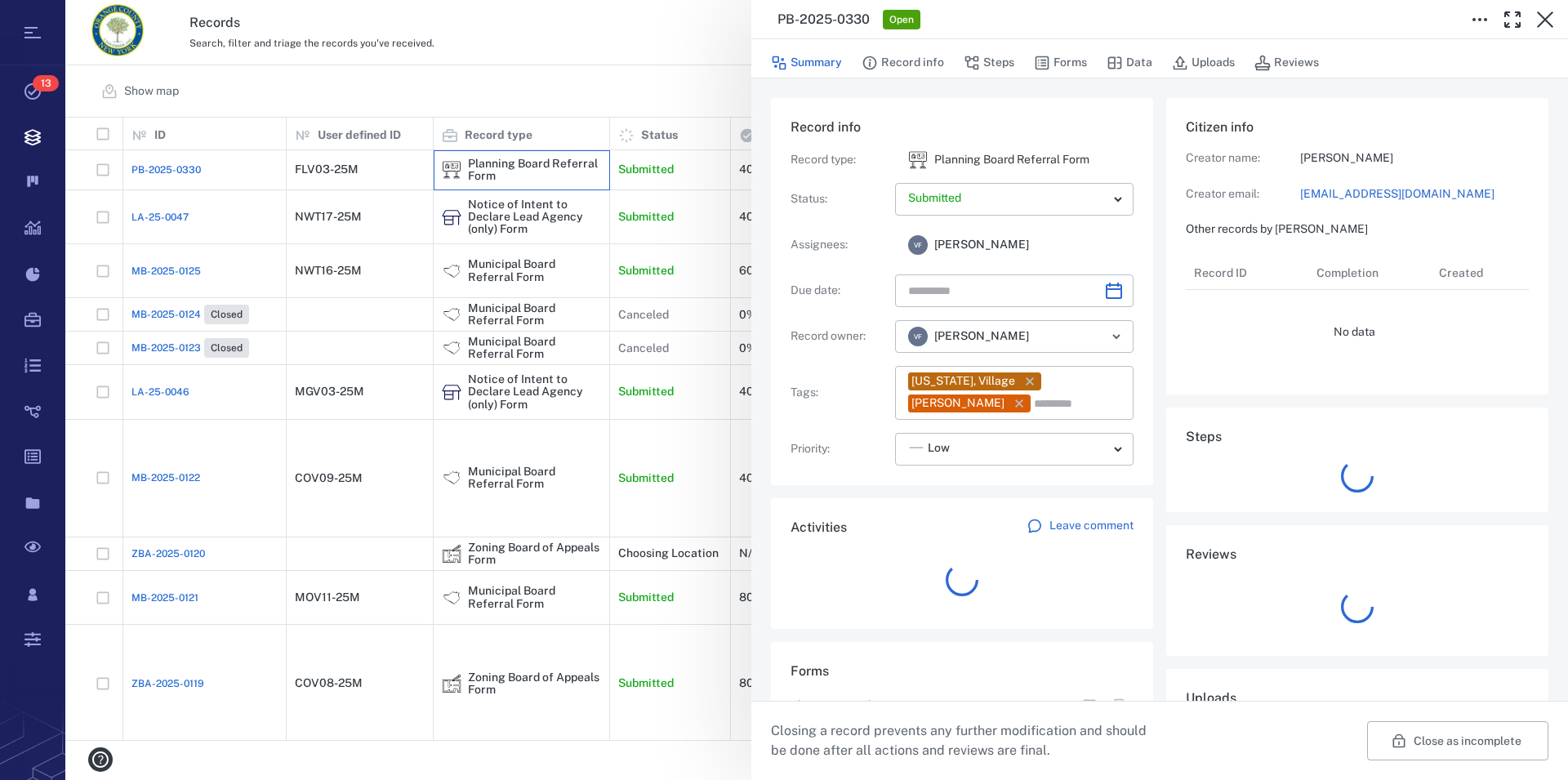
type input "**********"
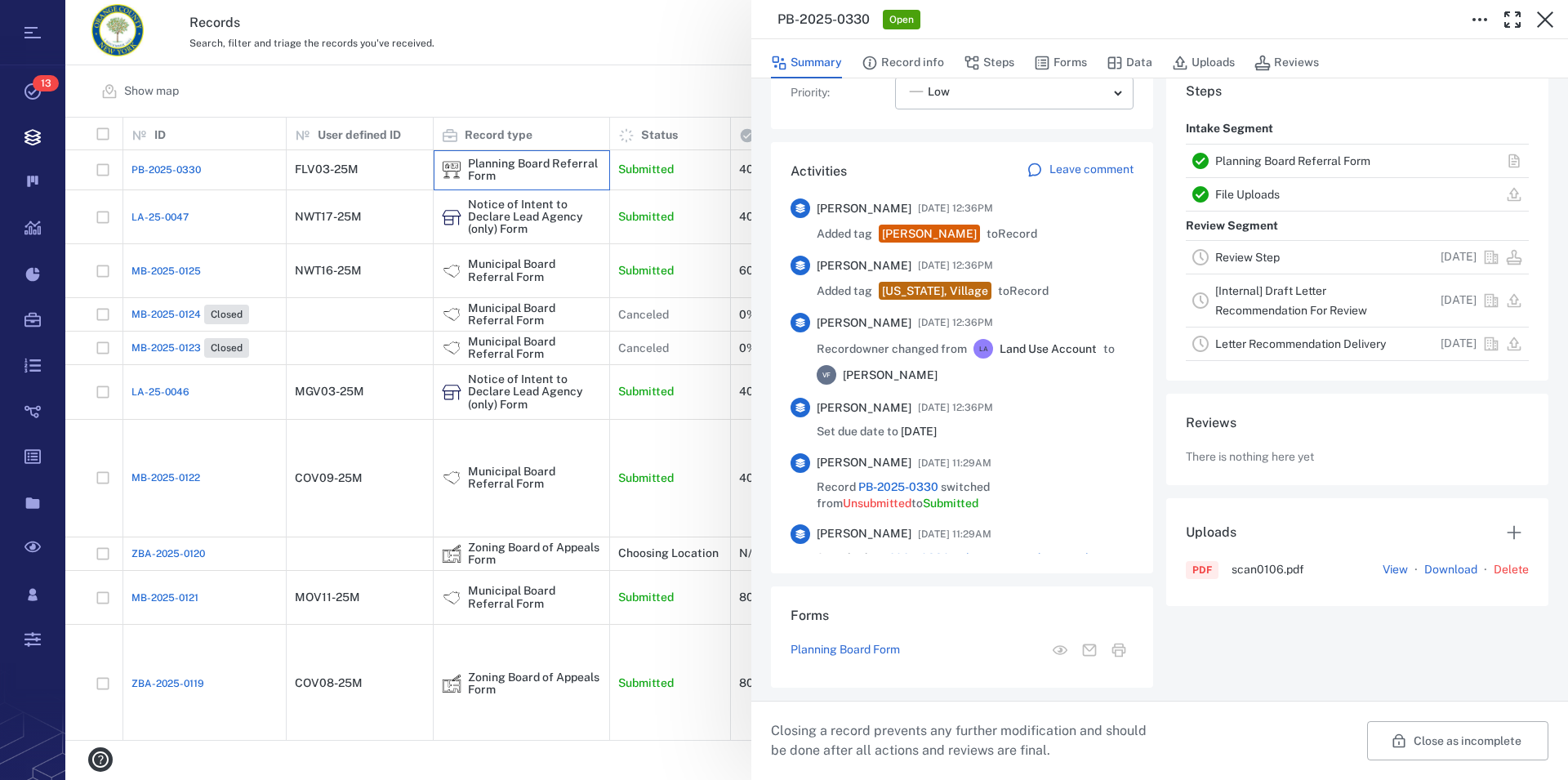
scroll to position [427, 0]
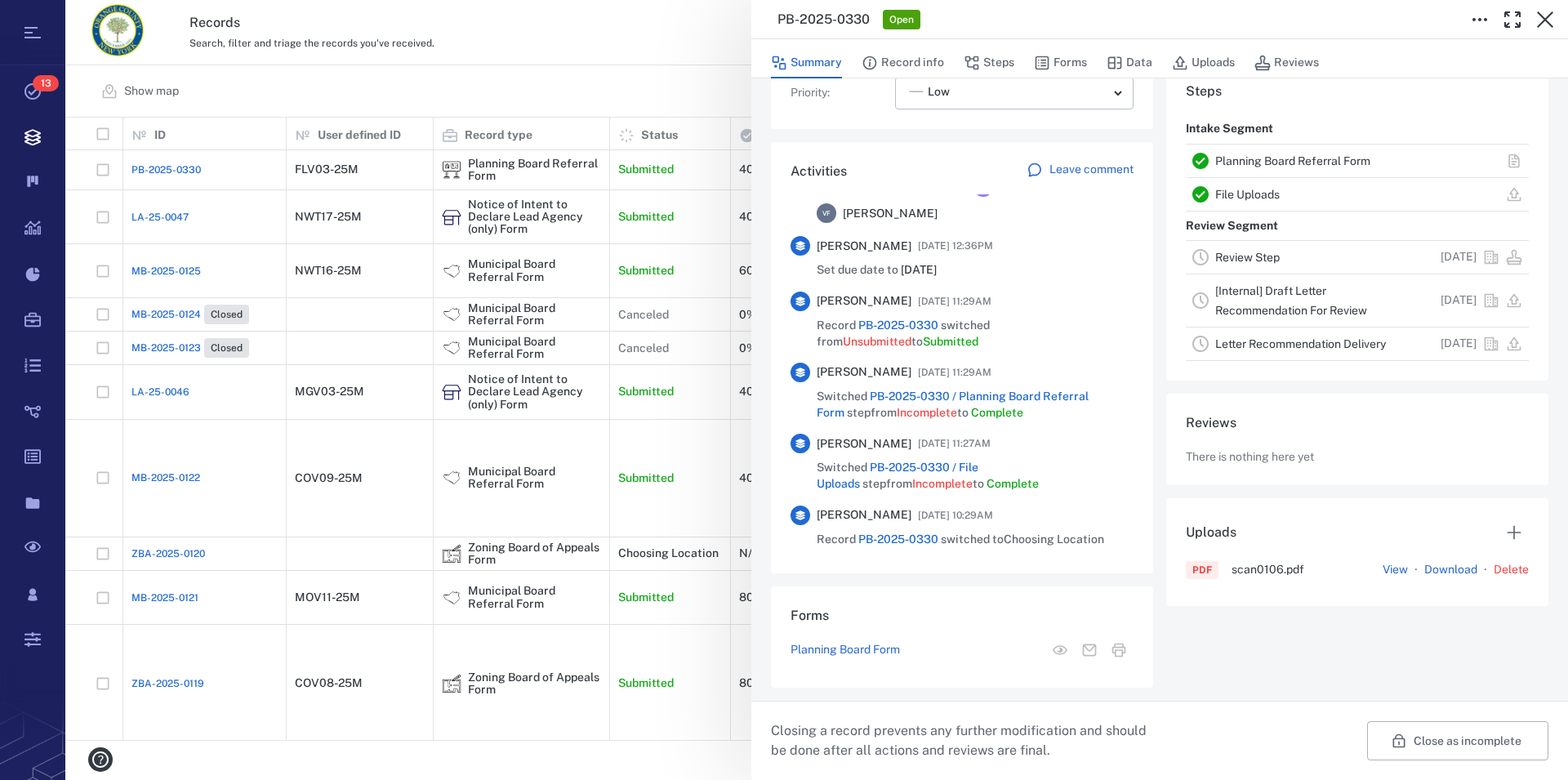
click at [1301, 165] on link "Planning Board Referral Form" at bounding box center [1293, 162] width 155 height 14
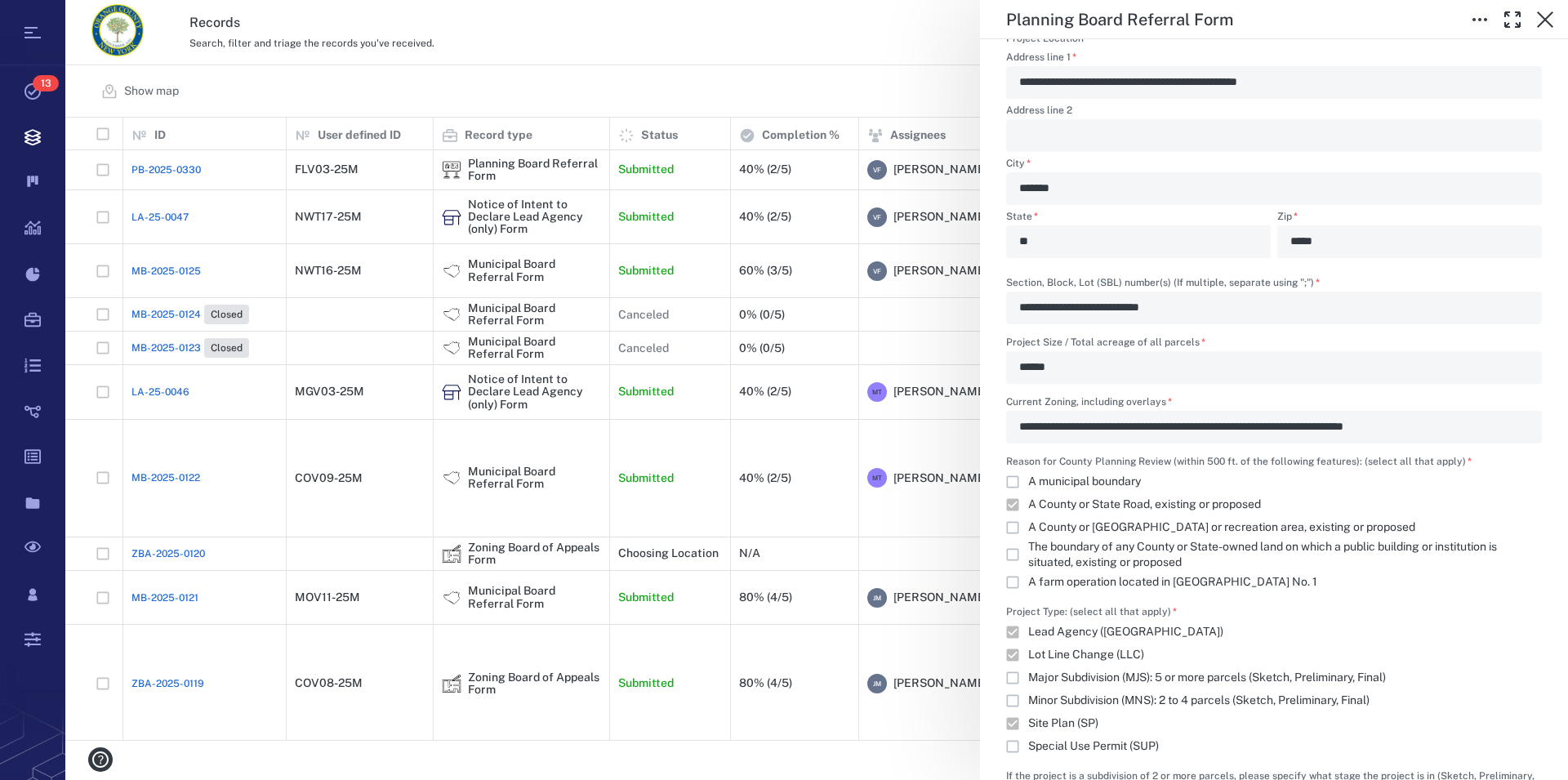
scroll to position [1211, 0]
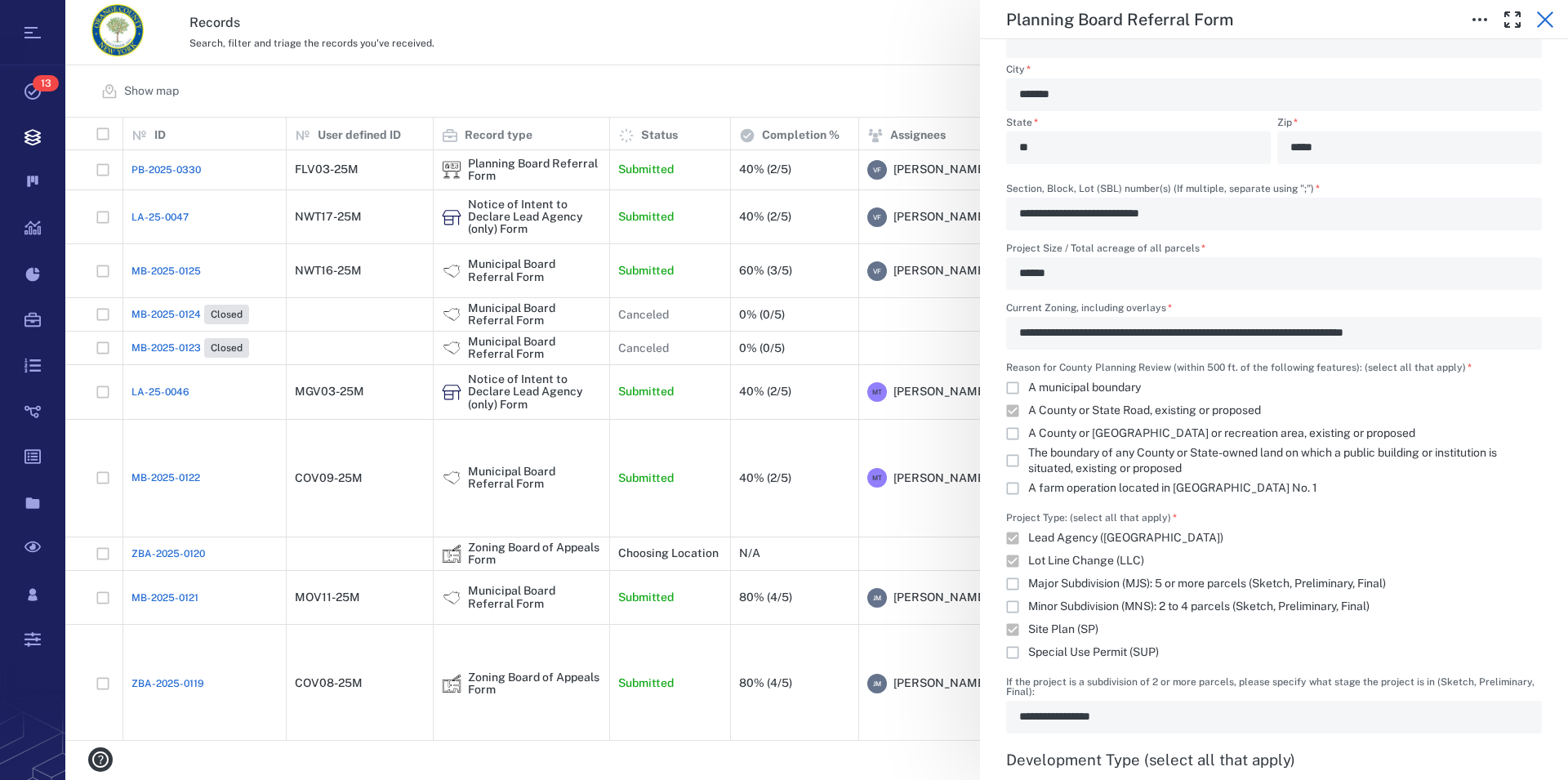
click at [1554, 11] on icon "button" at bounding box center [1546, 19] width 19 height 19
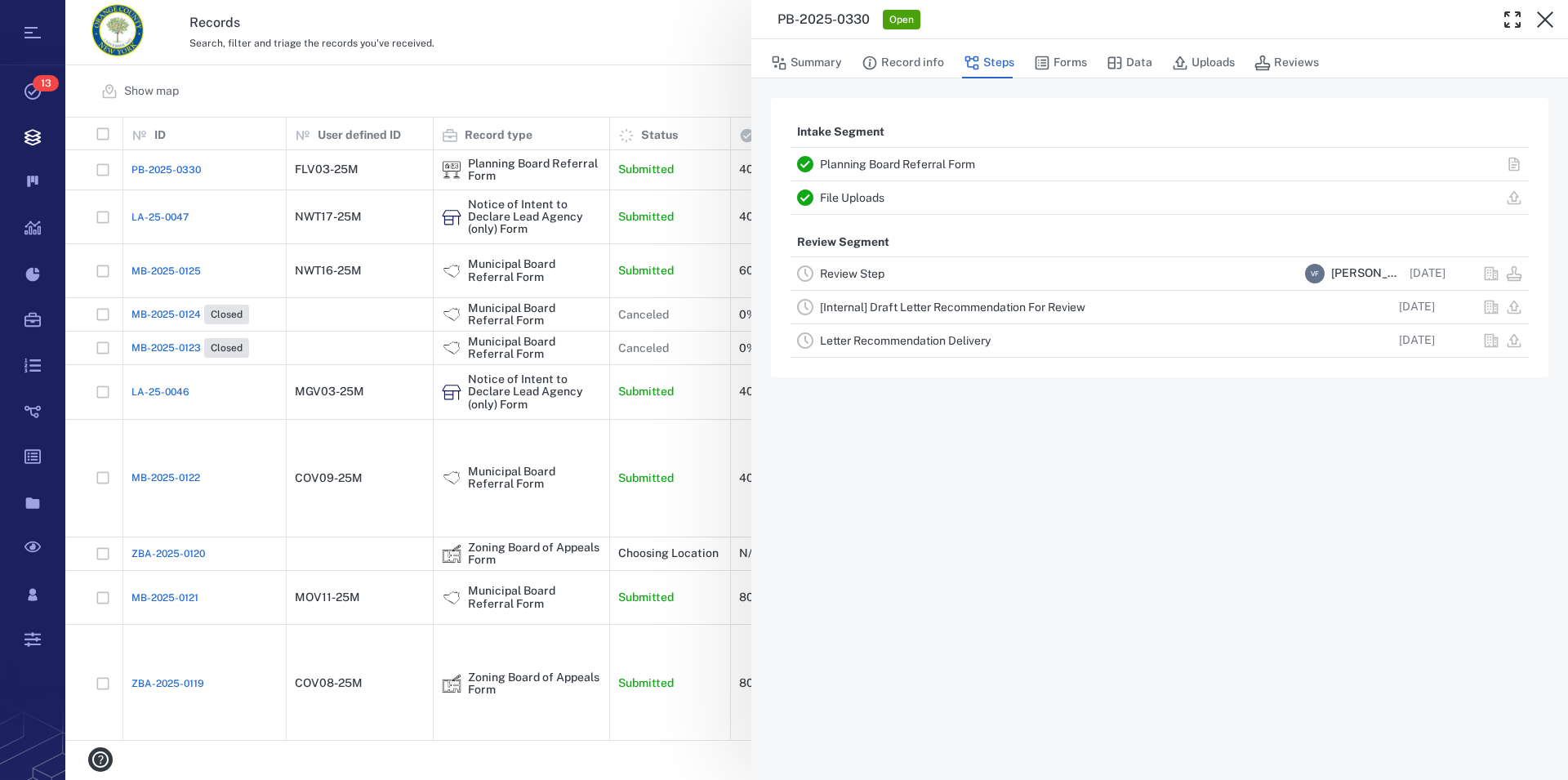
click at [1554, 11] on icon "button" at bounding box center [1546, 19] width 19 height 19
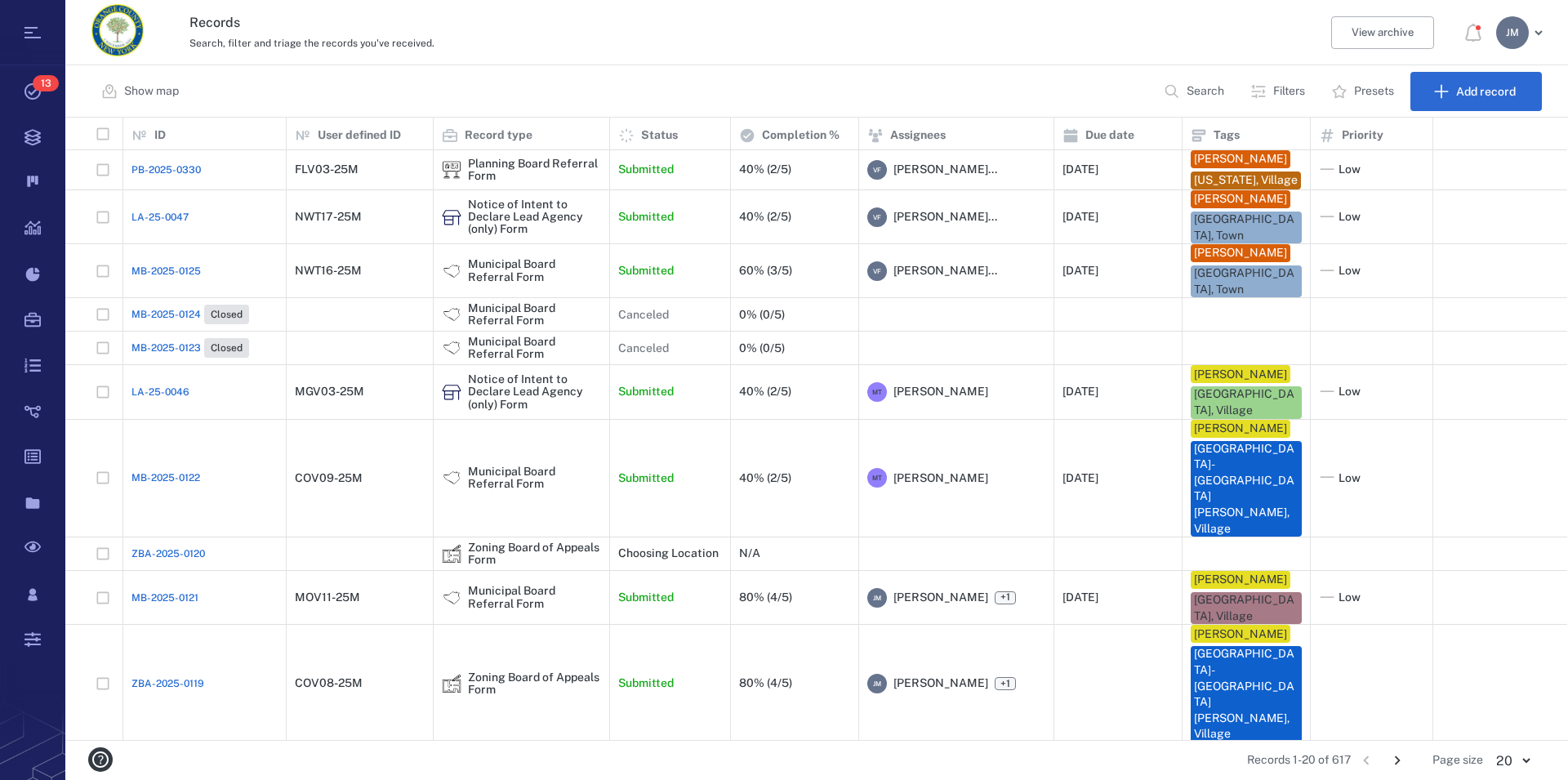
click at [1275, 93] on p "Filters" at bounding box center [1289, 91] width 32 height 16
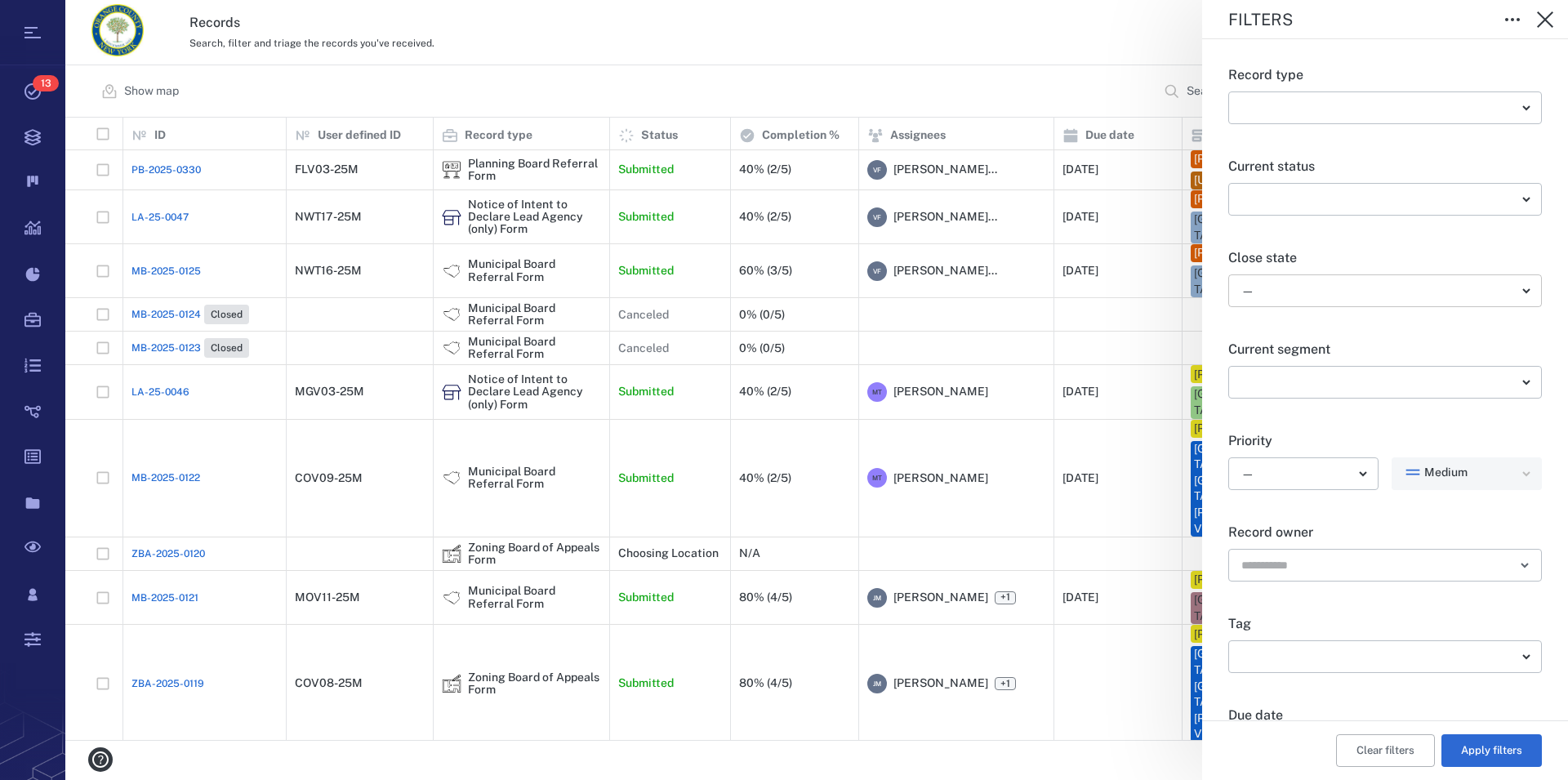
click at [1311, 295] on body "Tasks 13 Records Boards Dashboard Reports Record types Guide steps Rules Form b…" at bounding box center [784, 390] width 1568 height 780
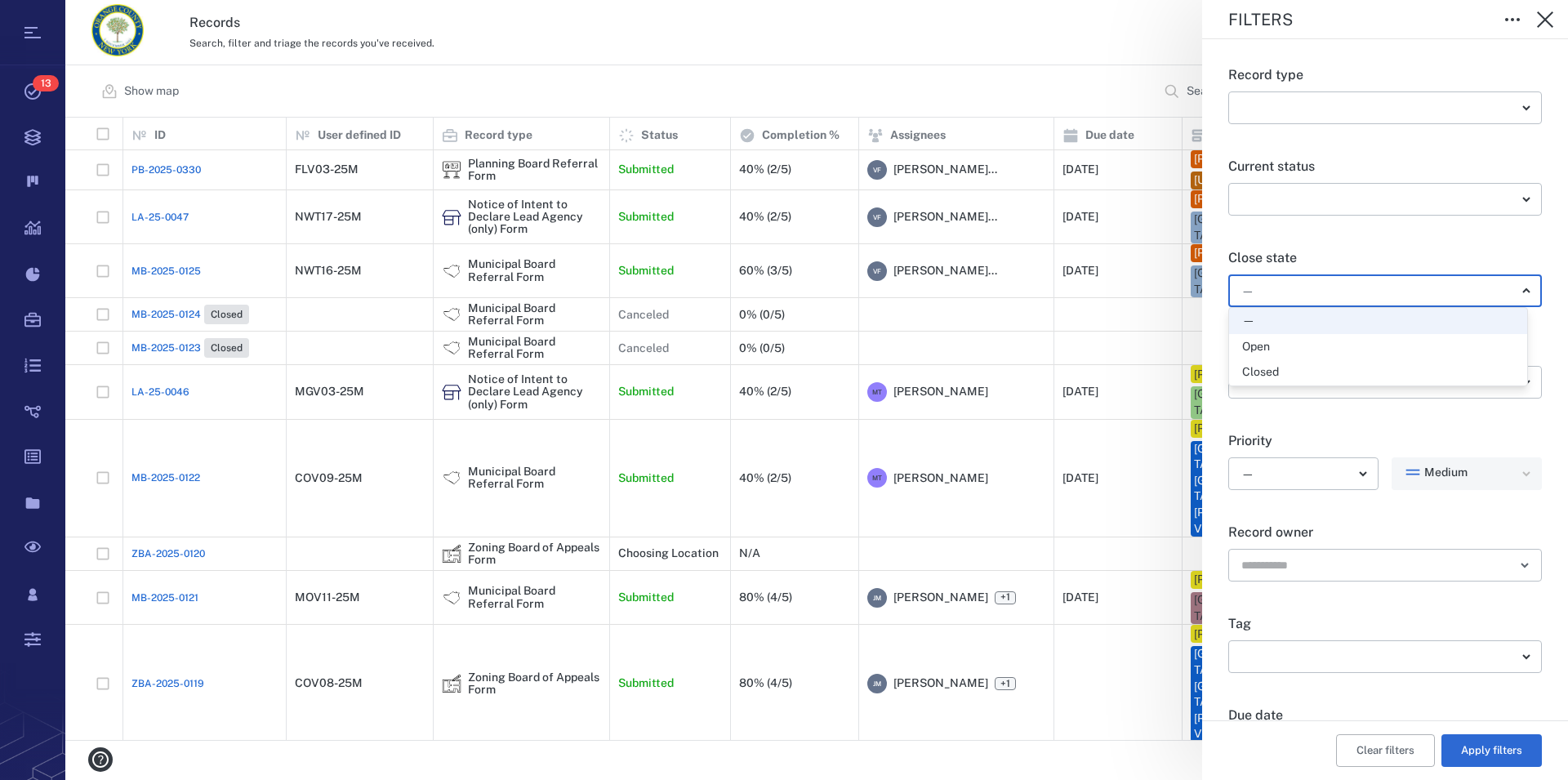
click at [1288, 353] on div "Open" at bounding box center [1378, 346] width 272 height 16
type input "*****"
click at [1480, 758] on button "Apply filters" at bounding box center [1493, 751] width 101 height 33
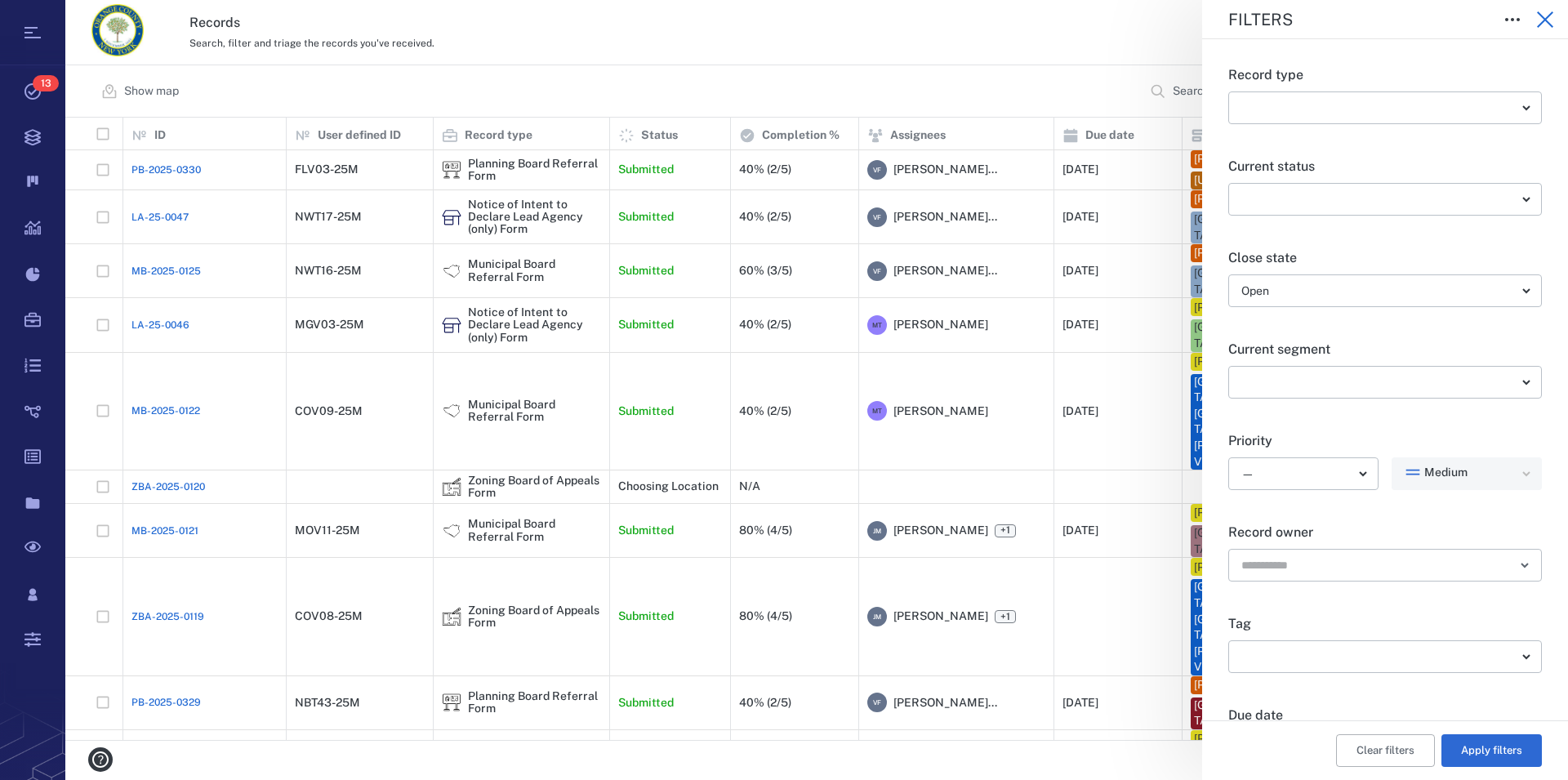
click at [1545, 15] on icon "button" at bounding box center [1546, 19] width 19 height 19
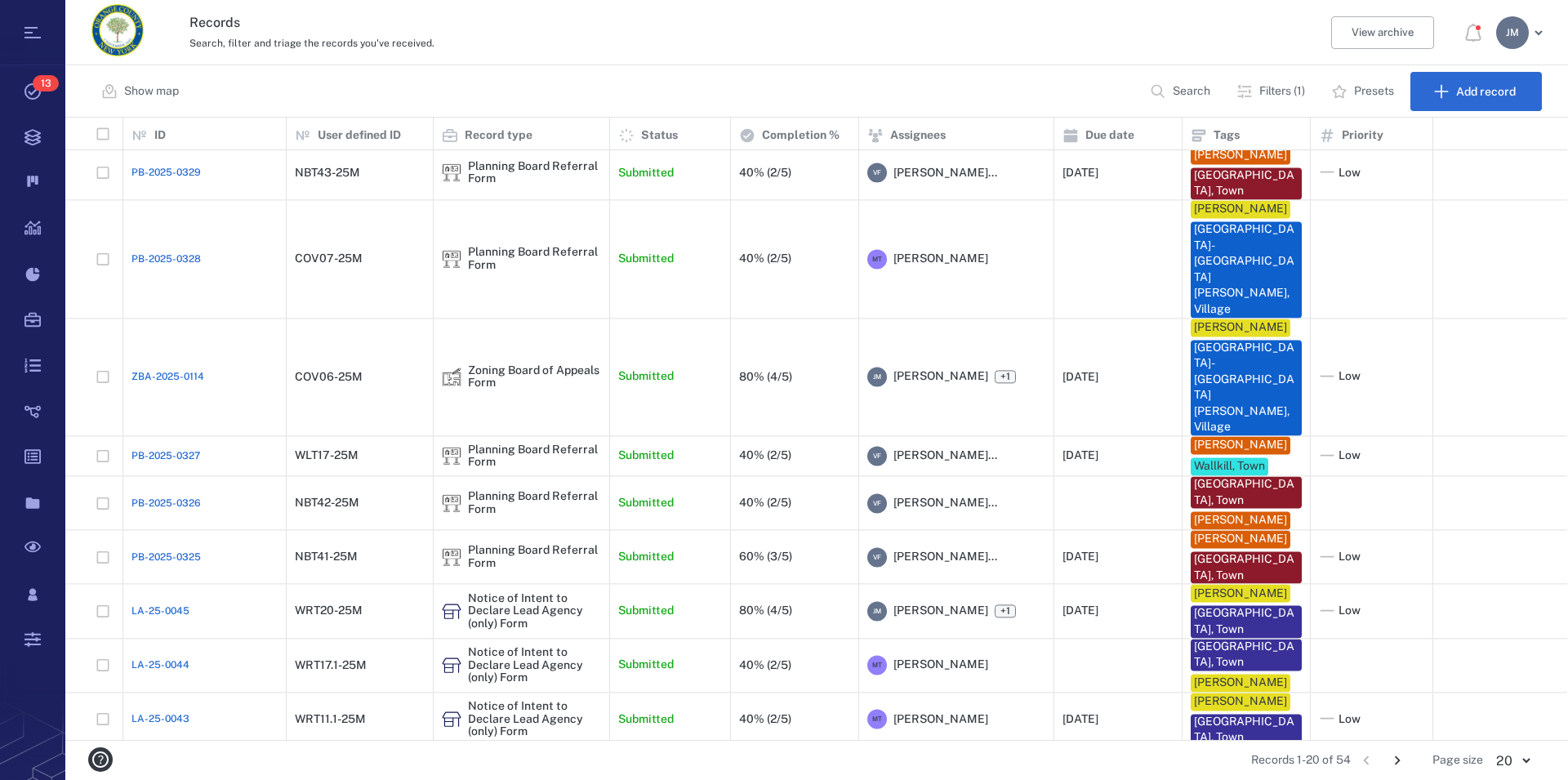
scroll to position [542, 0]
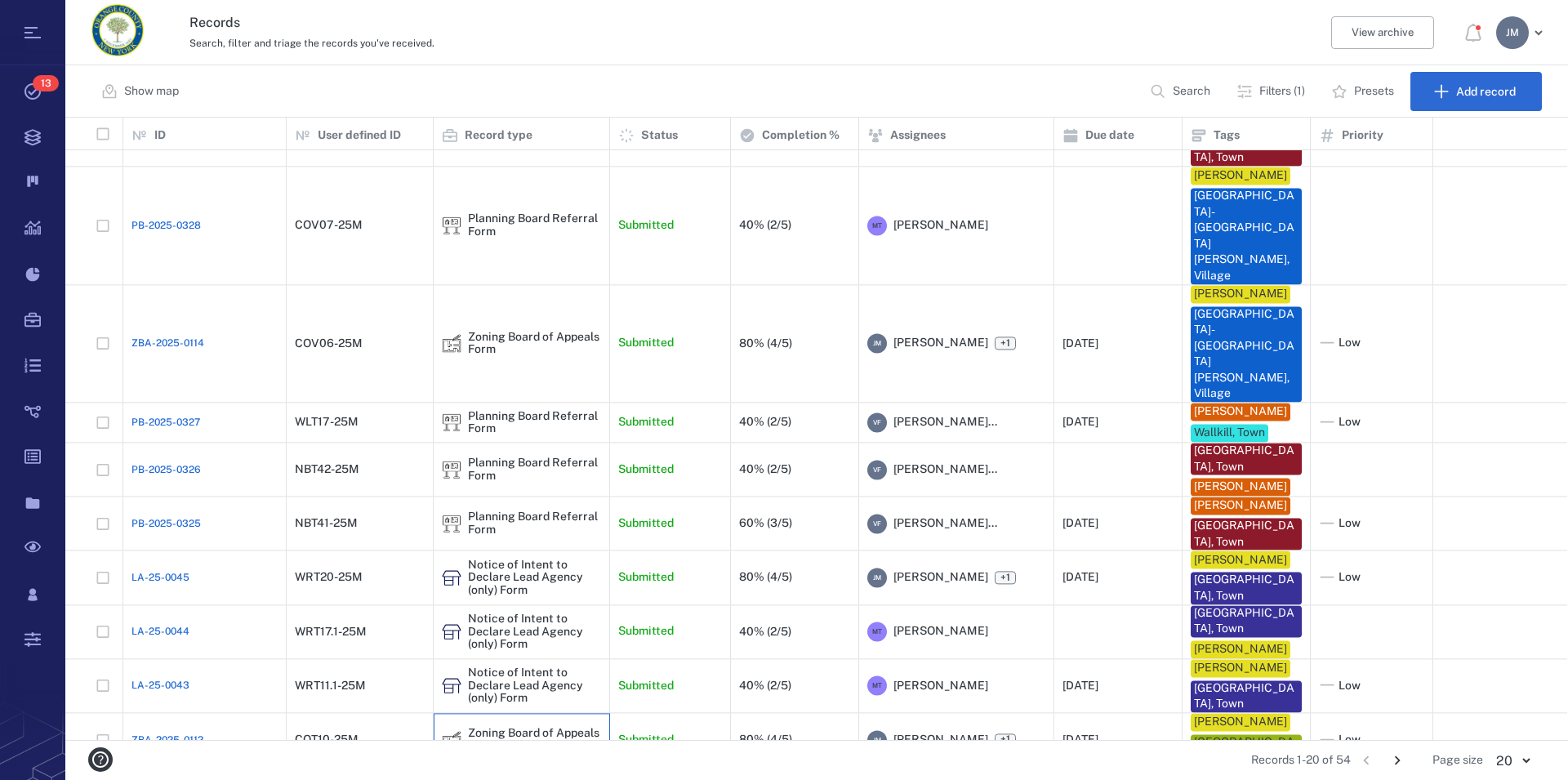
click at [529, 728] on div "Zoning Board of Appeals Form" at bounding box center [535, 740] width 134 height 25
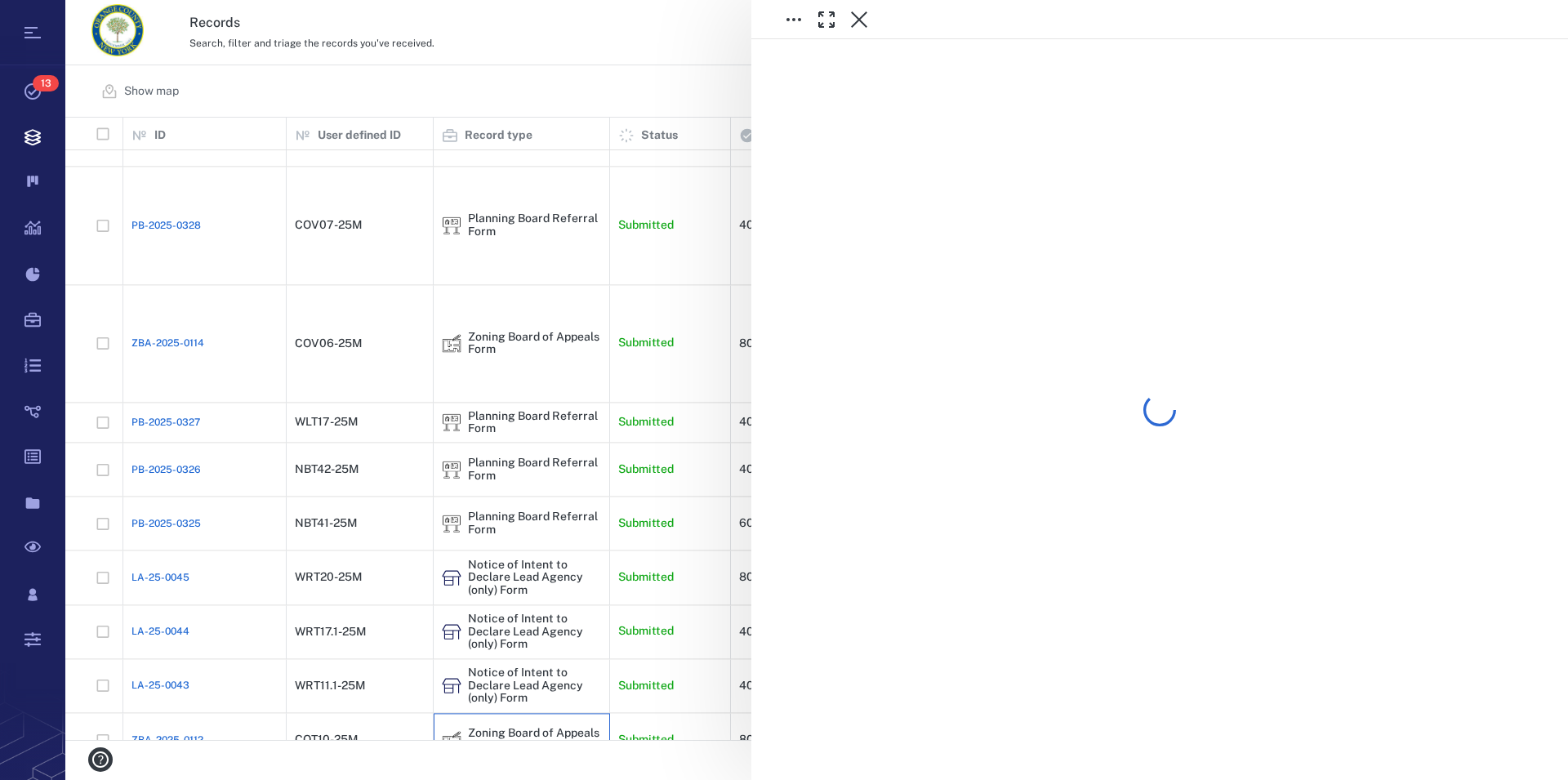
scroll to position [542, 0]
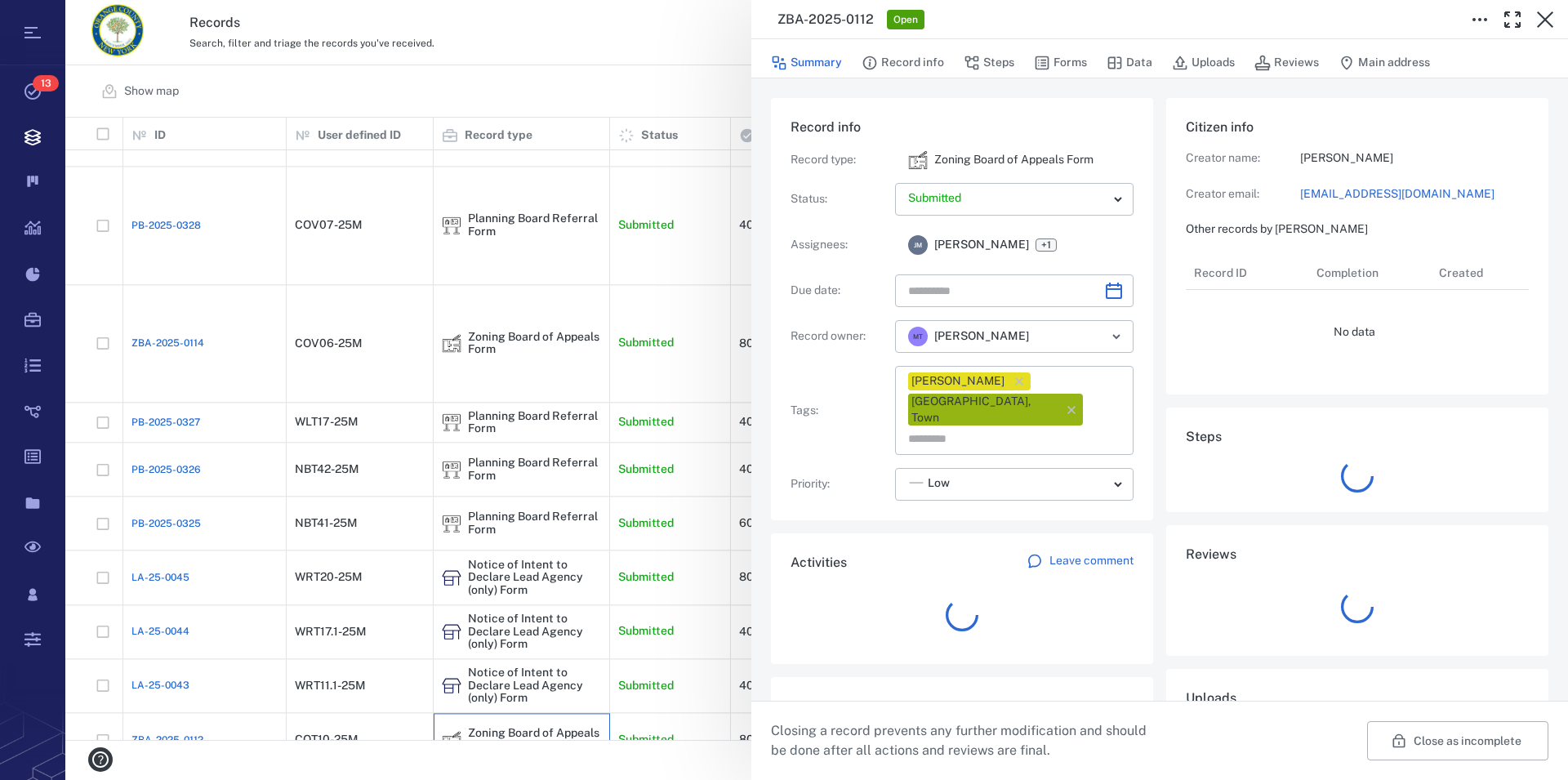
type input "**********"
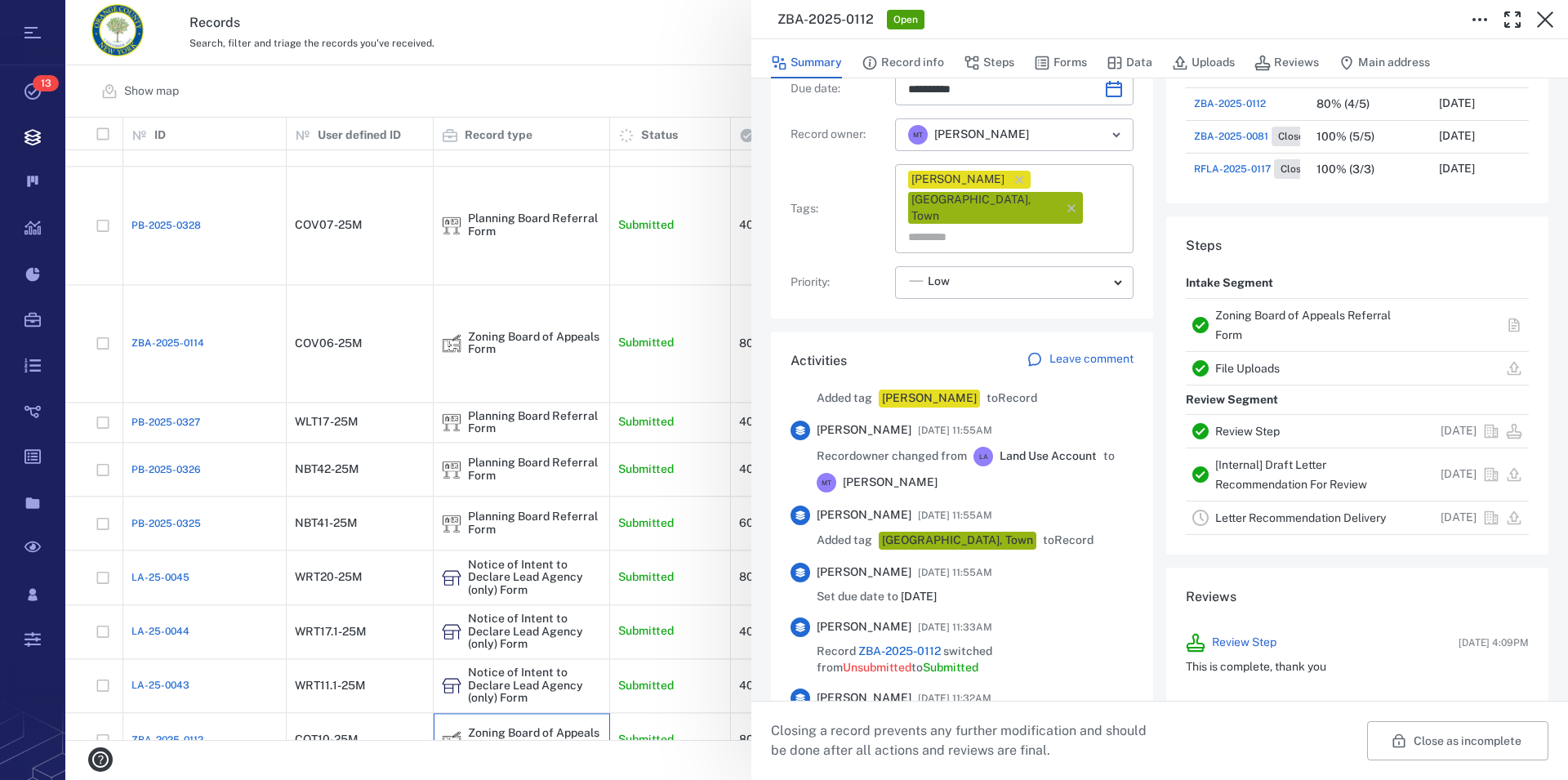
scroll to position [745, 0]
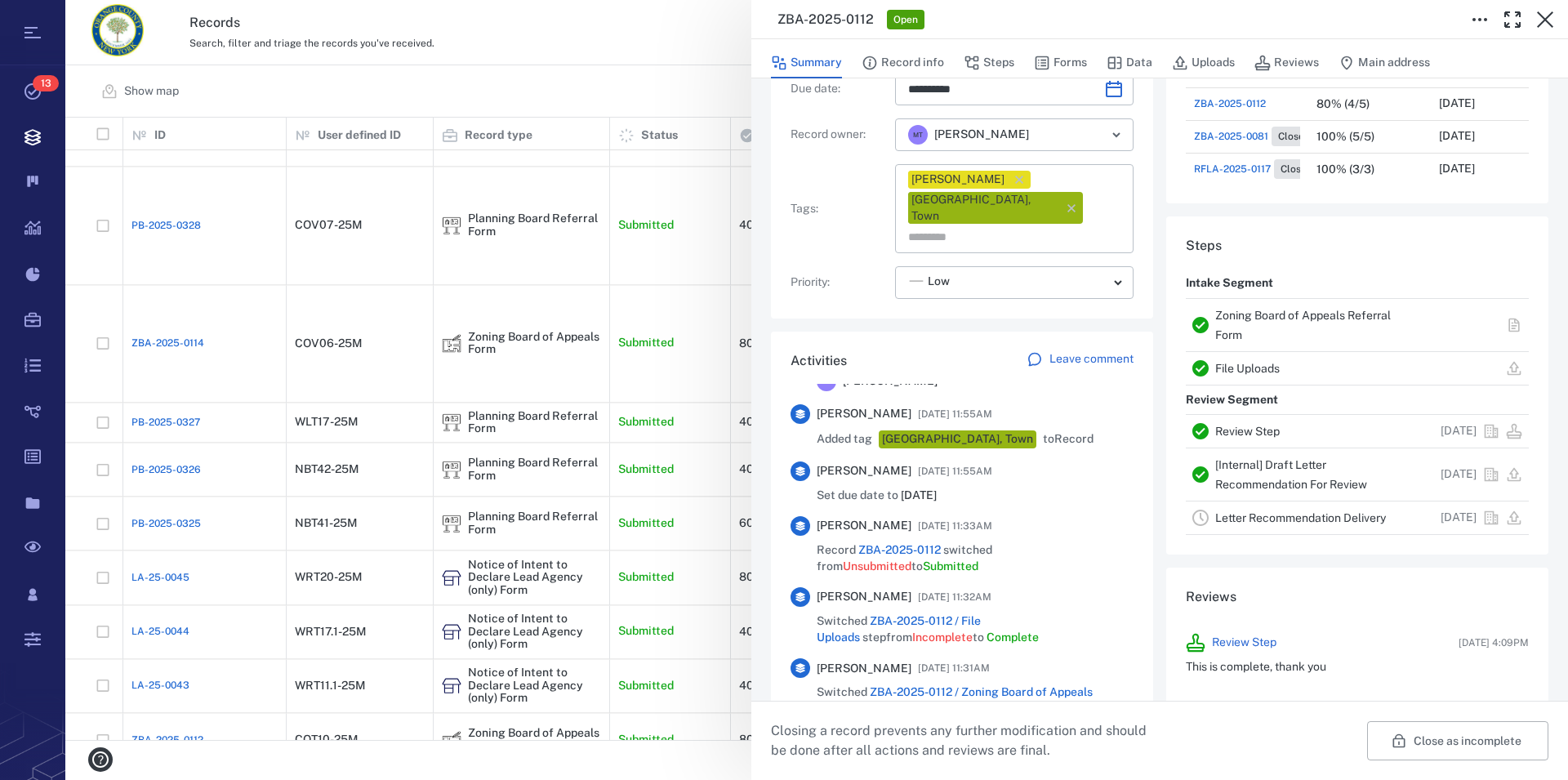
click at [1246, 314] on link "Zoning Board of Appeals Referral Form" at bounding box center [1303, 325] width 175 height 33
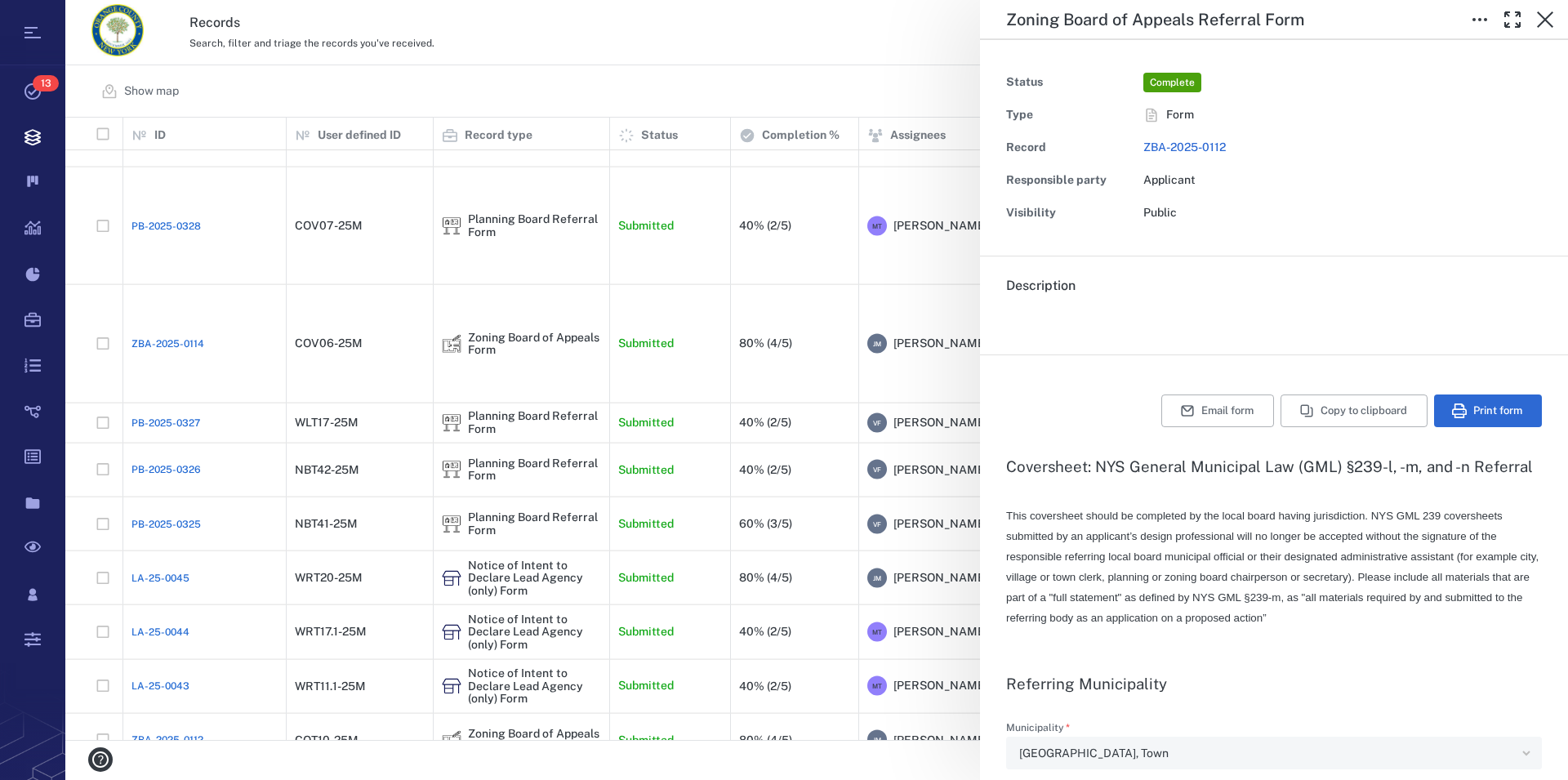
type textarea "*"
type input "**********"
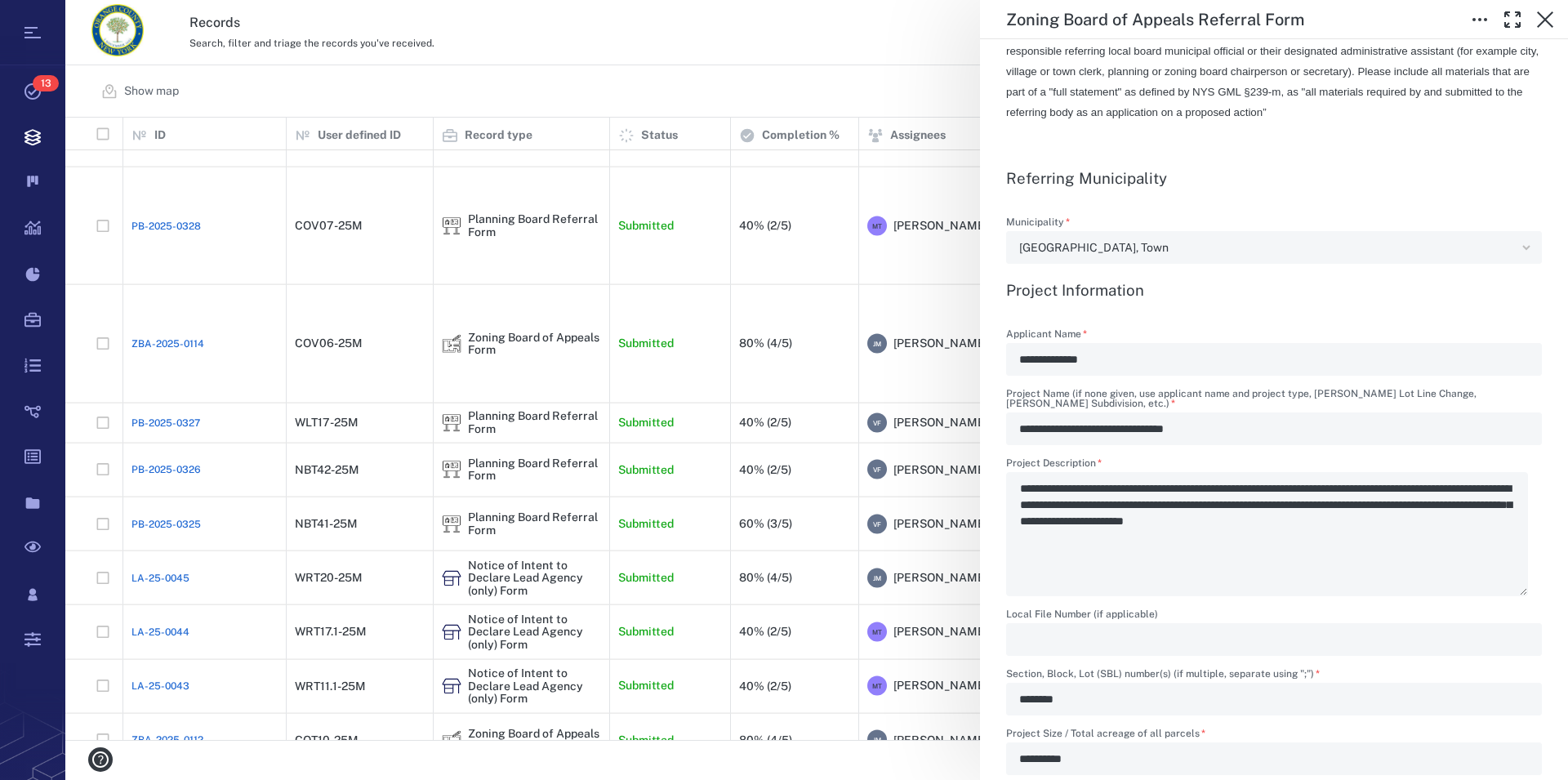
scroll to position [558, 0]
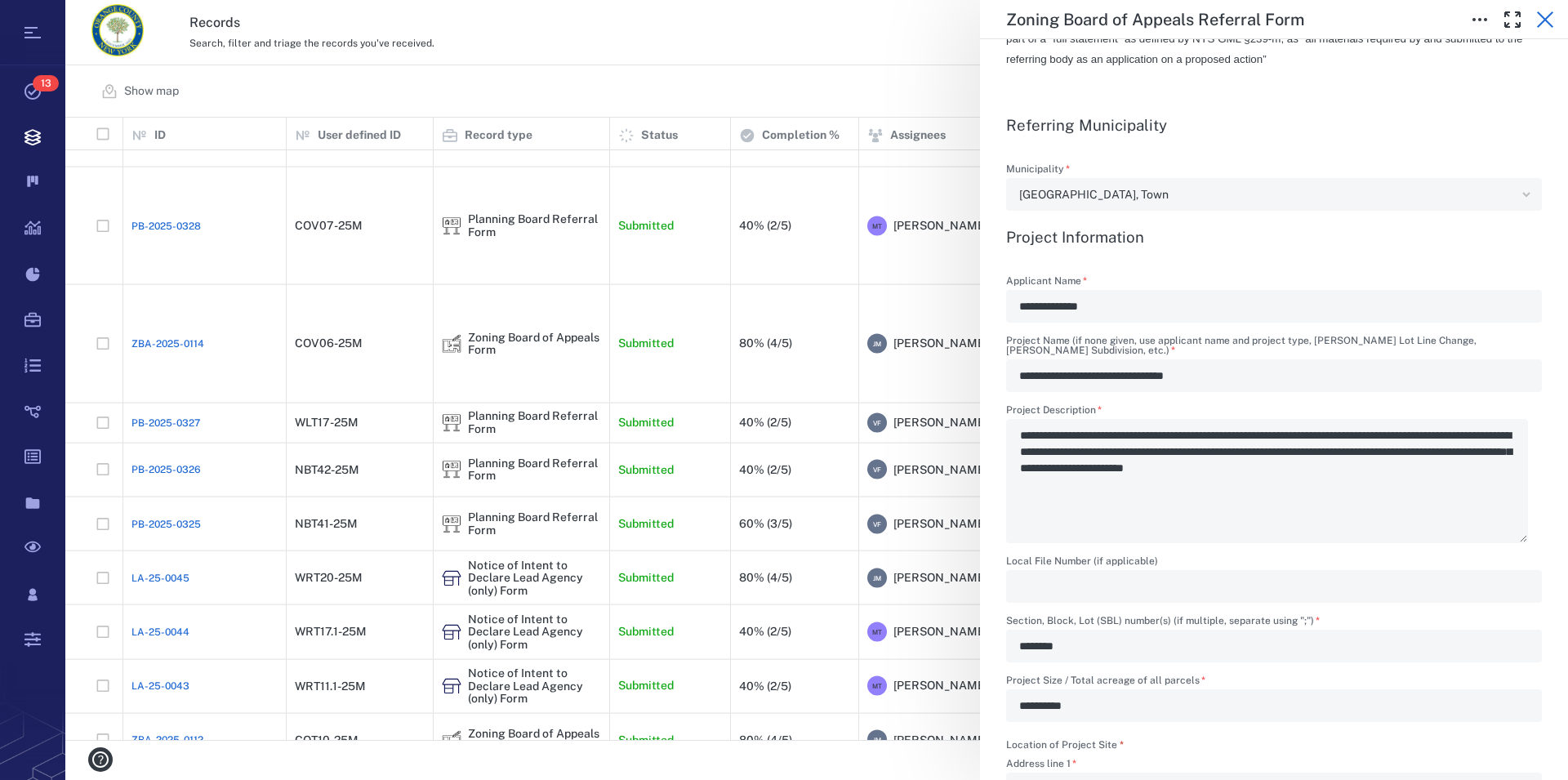
click at [1549, 23] on icon "button" at bounding box center [1545, 19] width 16 height 16
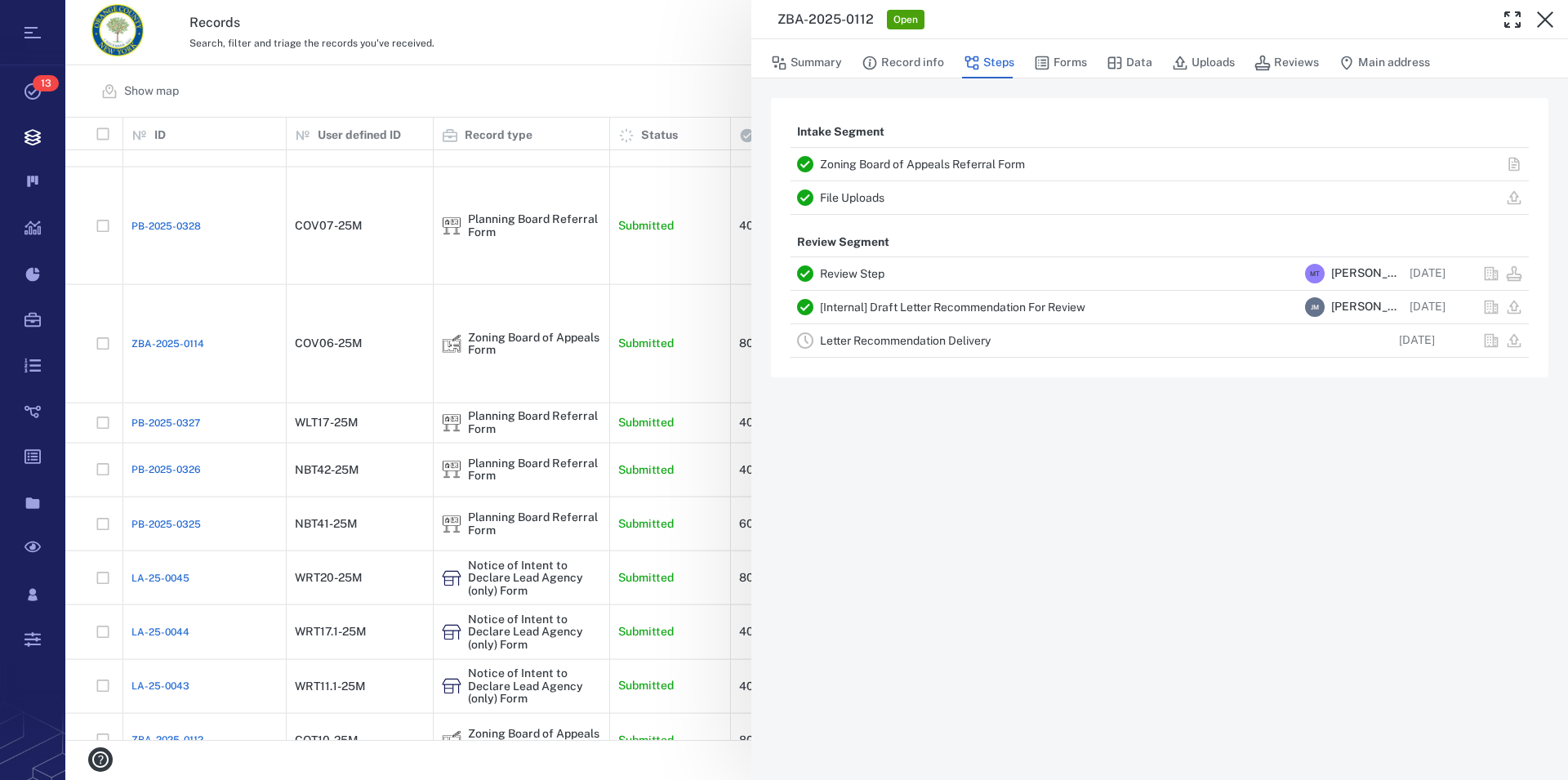
click at [1549, 23] on icon "button" at bounding box center [1545, 19] width 16 height 16
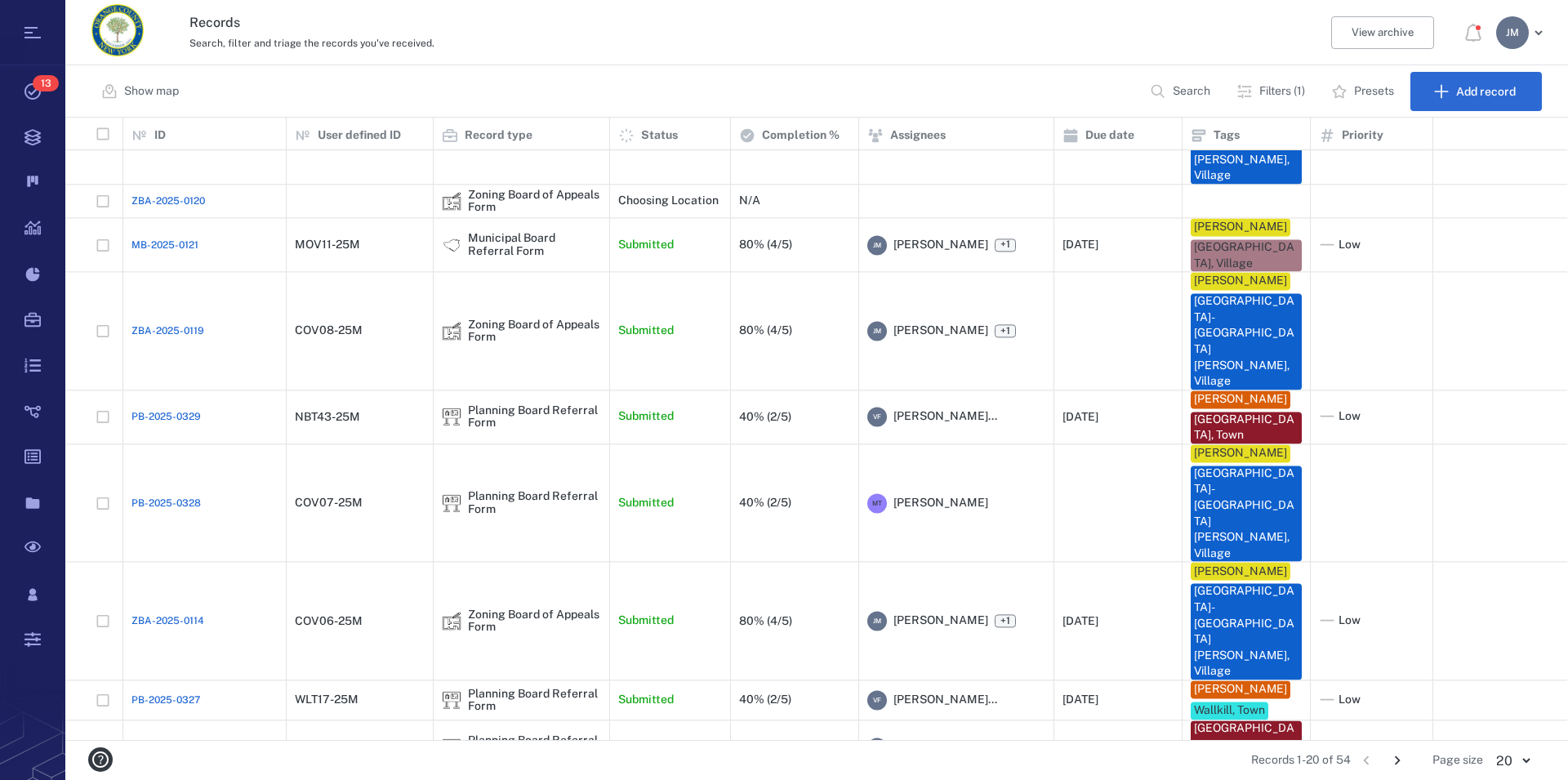
scroll to position [542, 0]
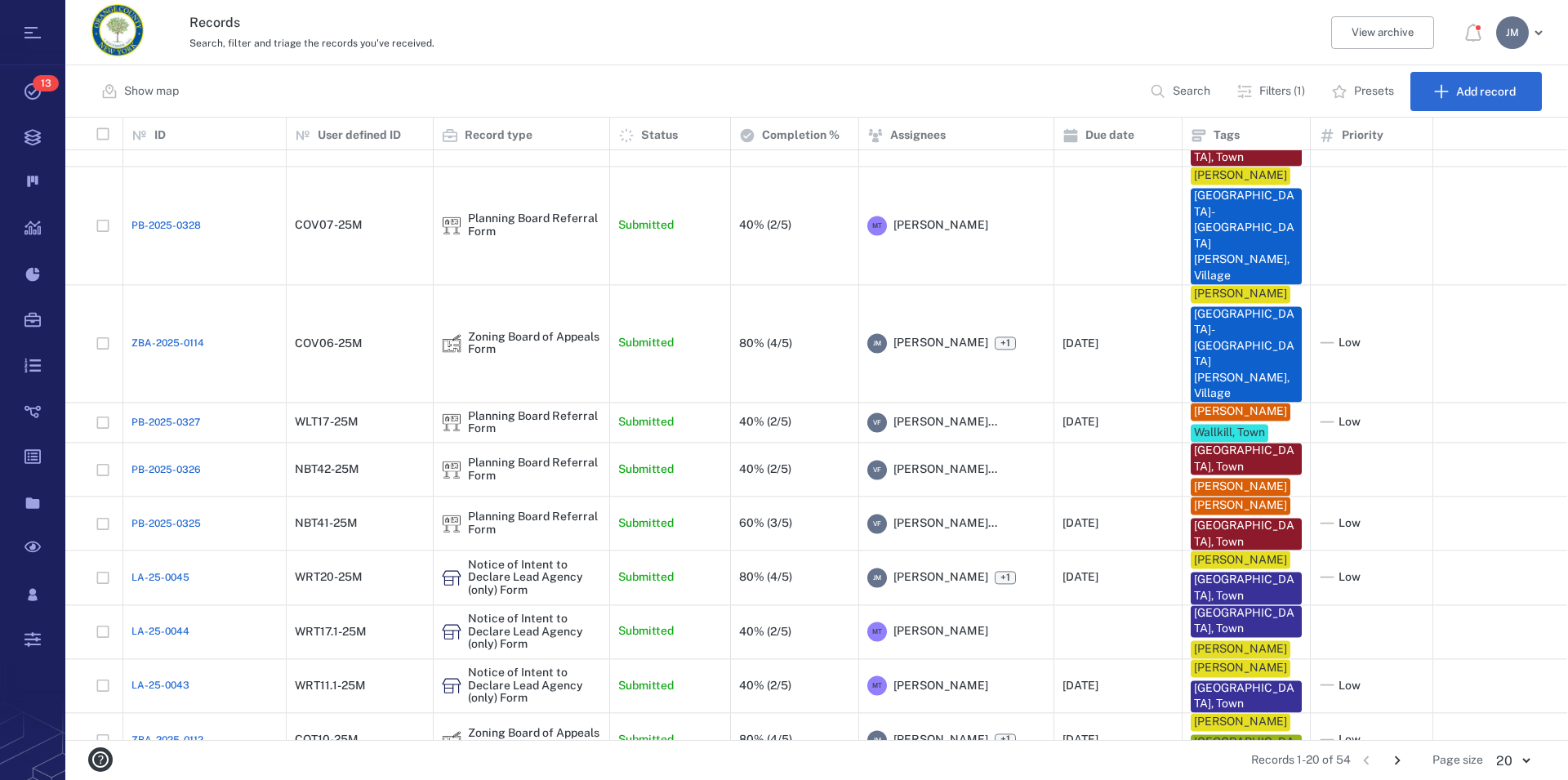
click at [1397, 758] on icon "Go to next page" at bounding box center [1398, 760] width 18 height 18
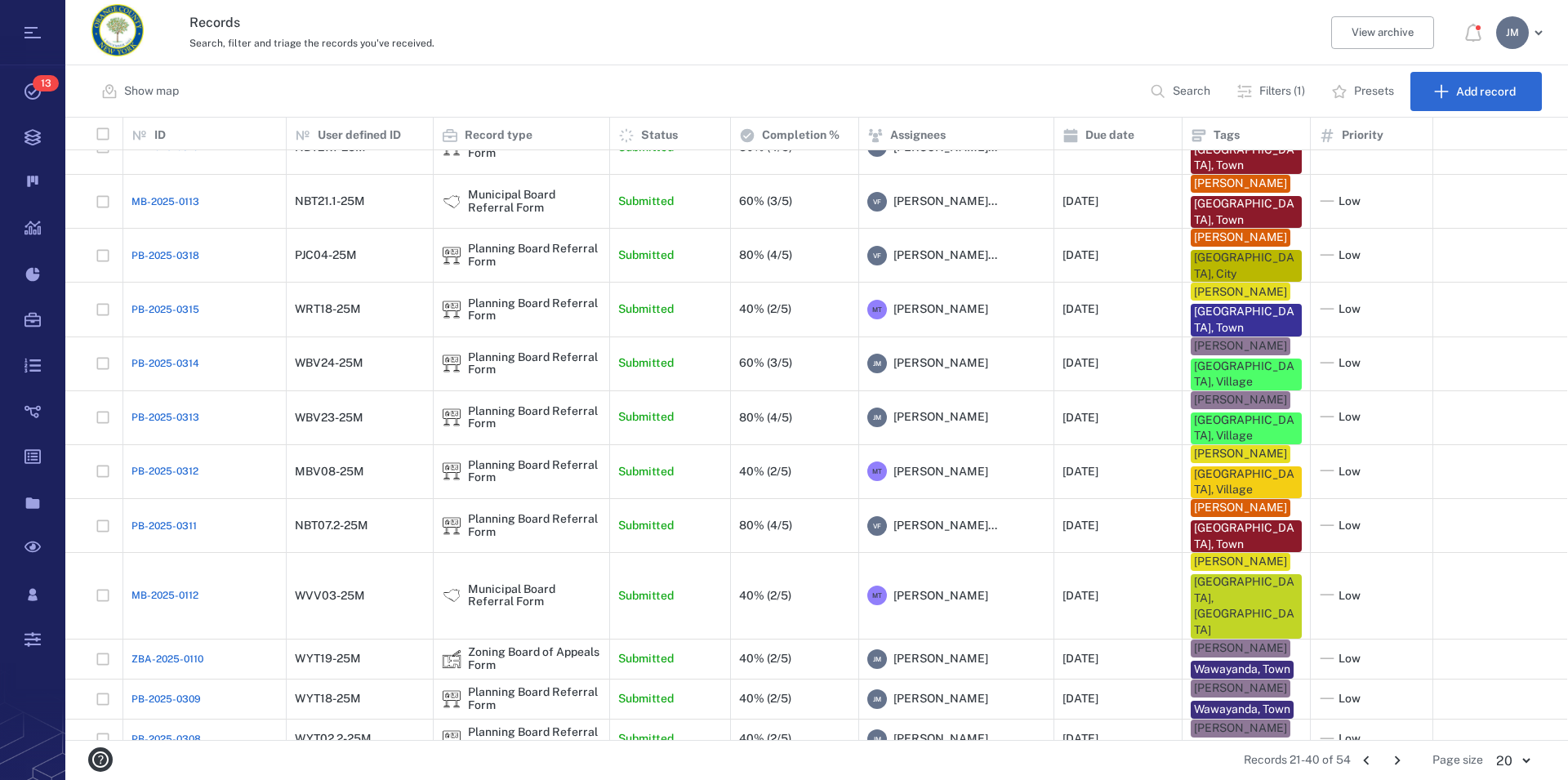
scroll to position [0, 0]
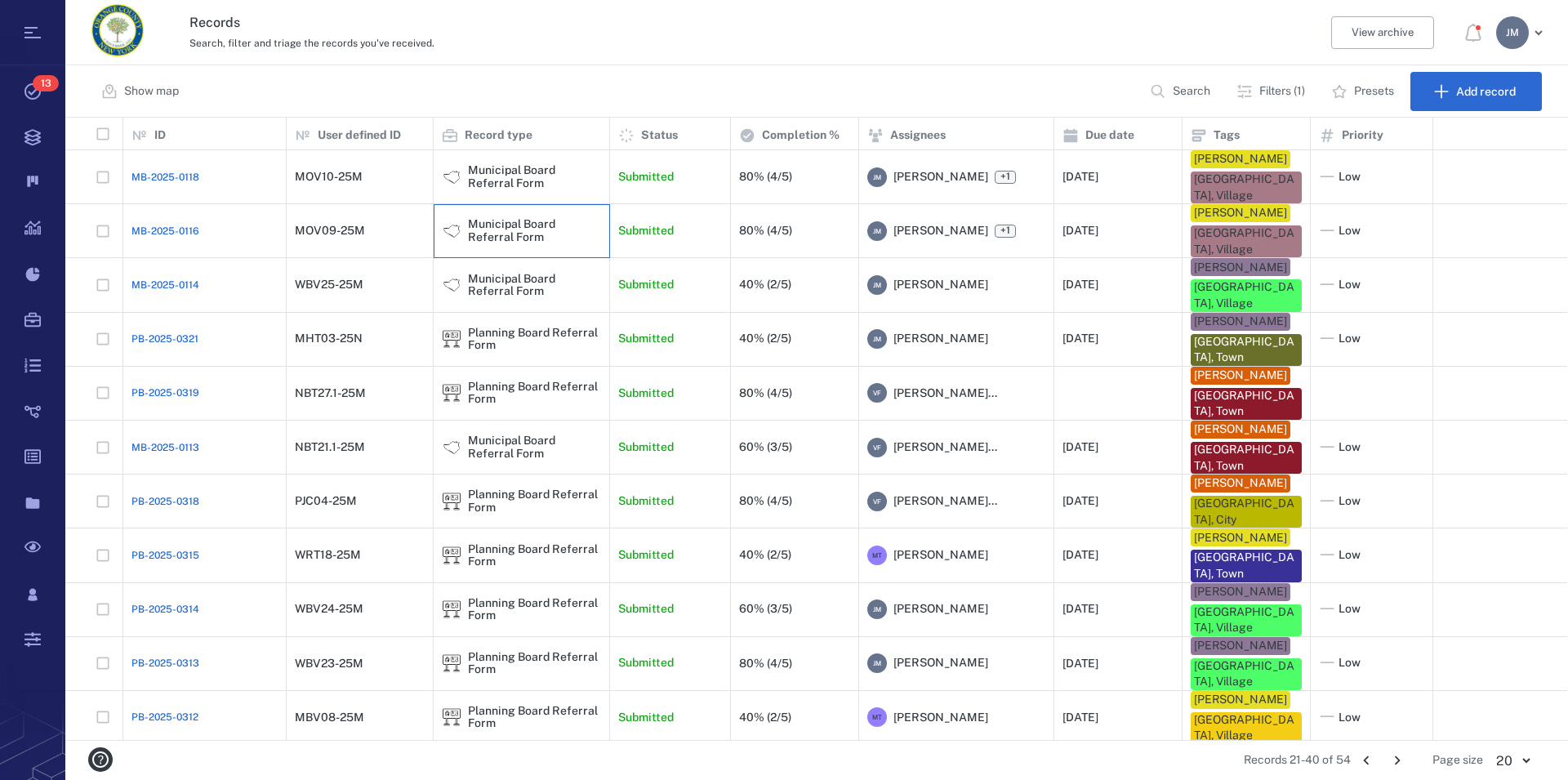
click at [498, 229] on div "Municipal Board Referral Form" at bounding box center [535, 230] width 134 height 25
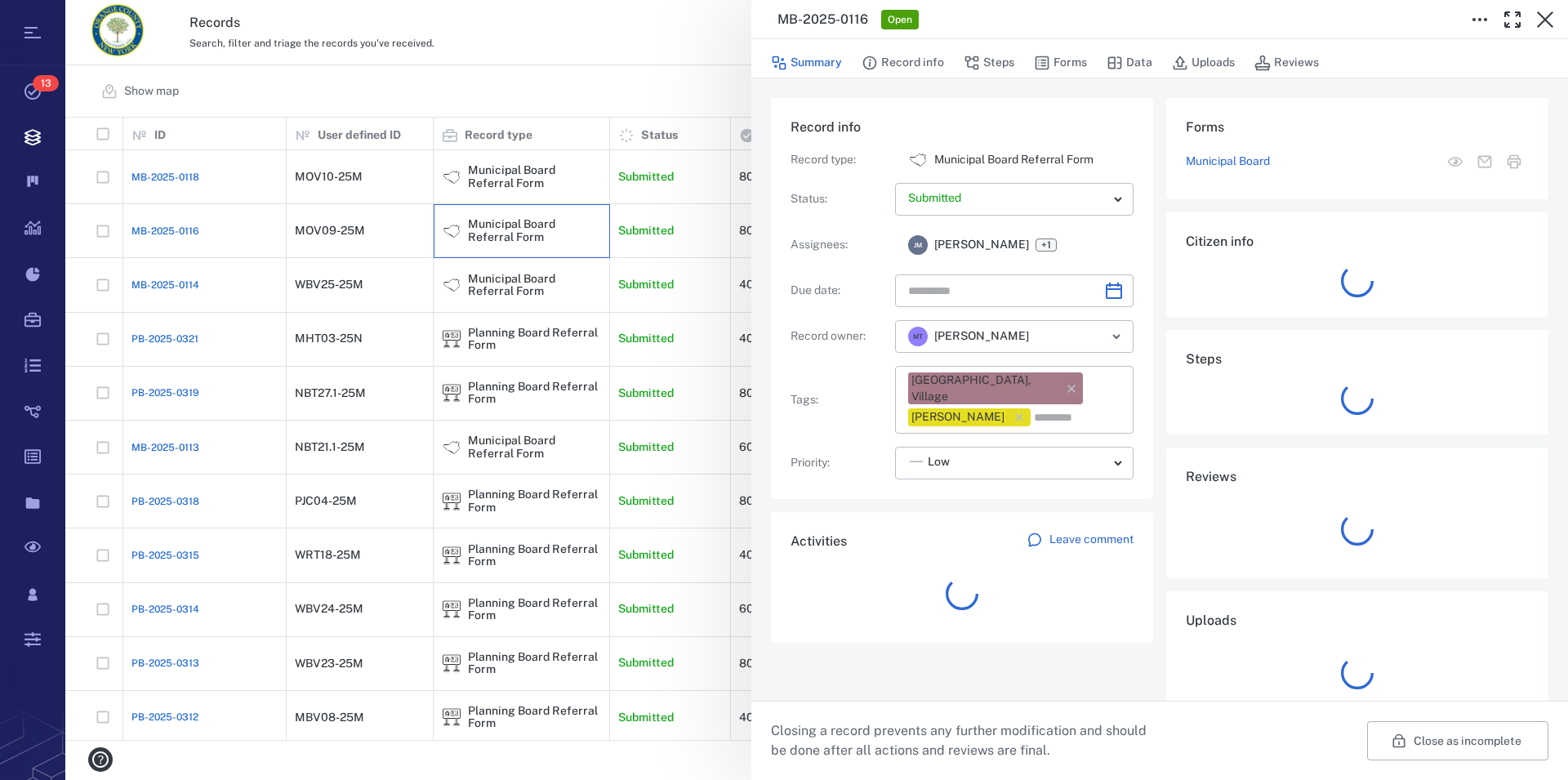
type input "**********"
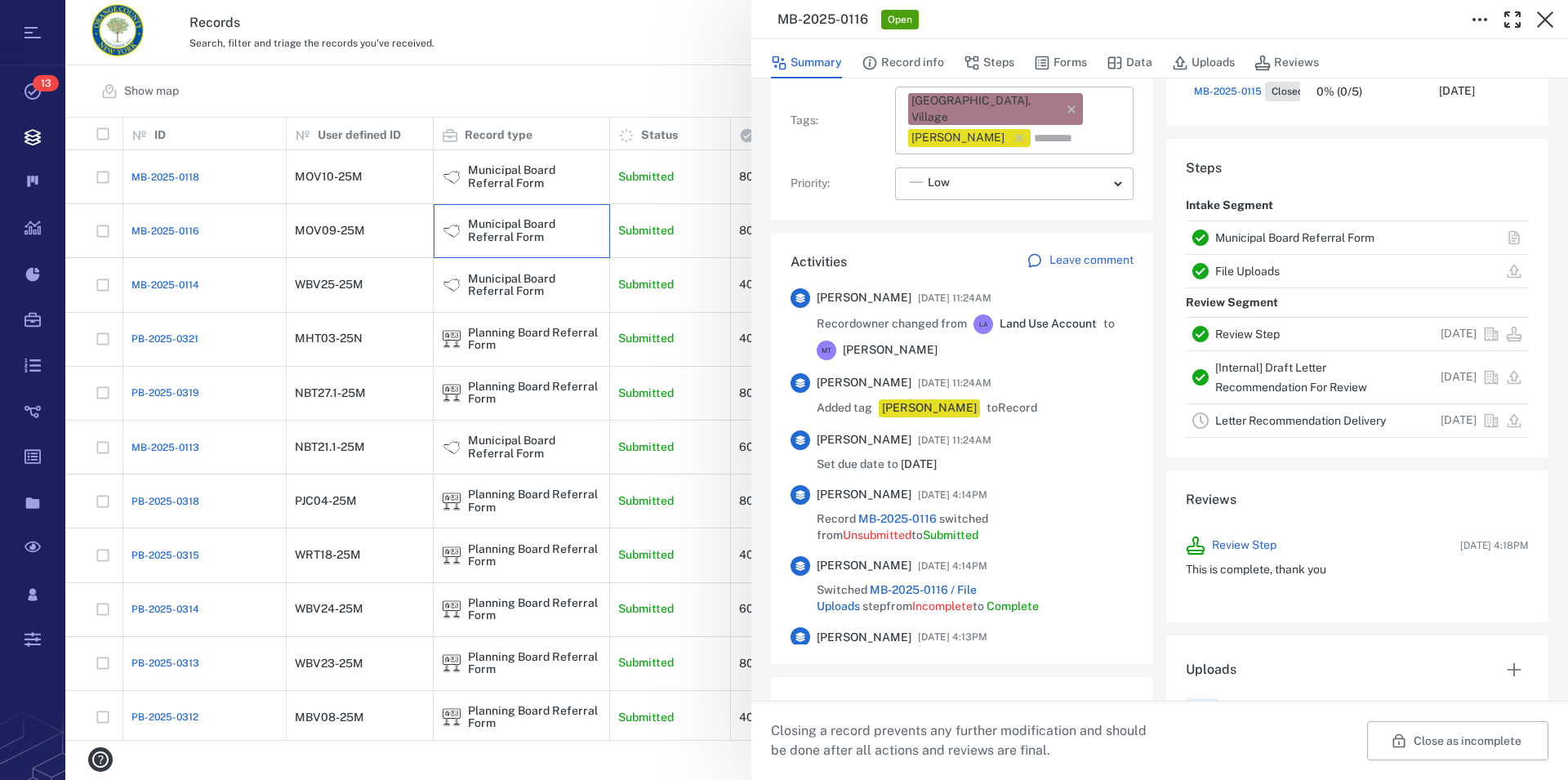
scroll to position [745, 0]
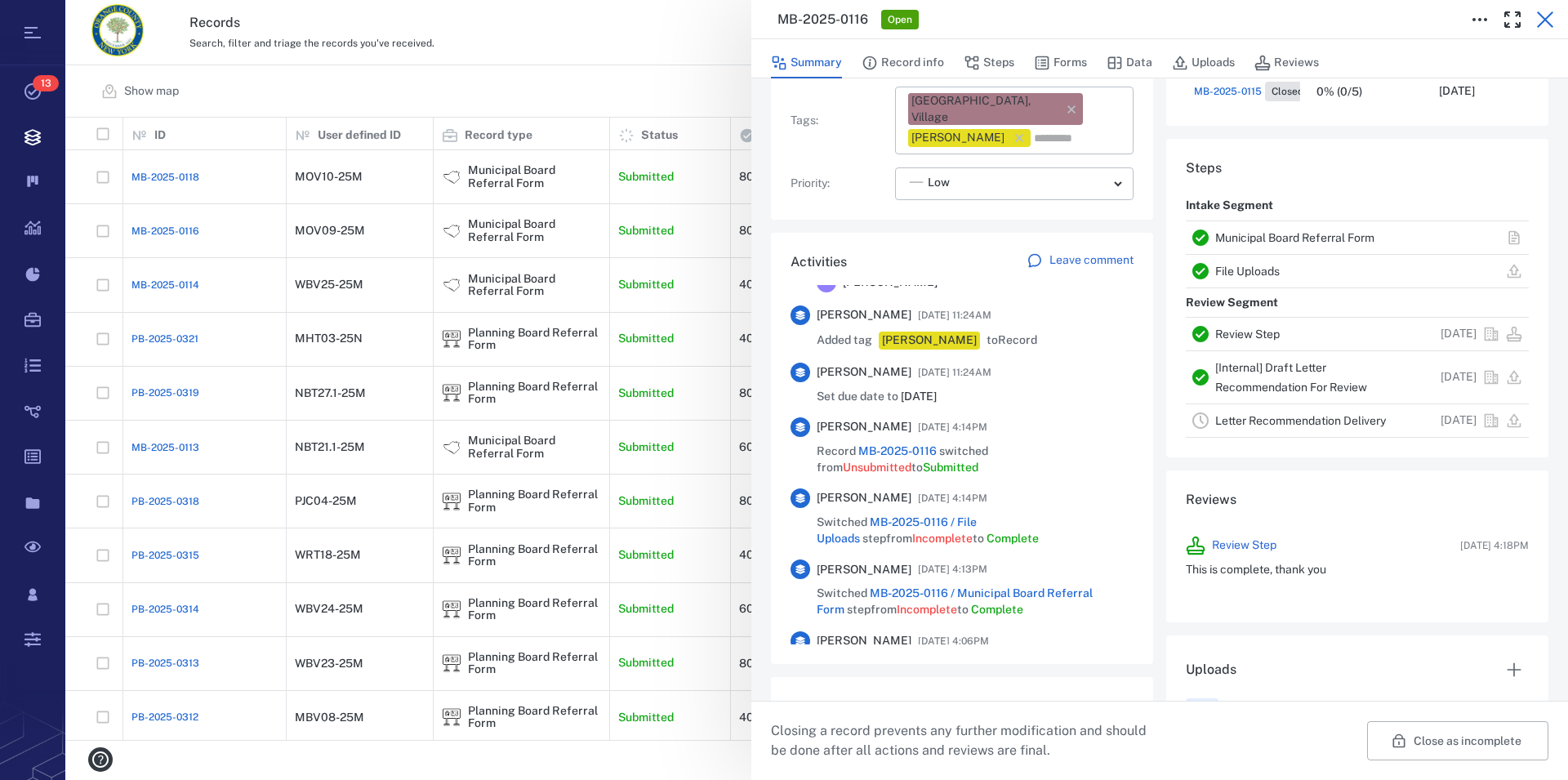
click at [1548, 15] on icon "button" at bounding box center [1546, 19] width 19 height 19
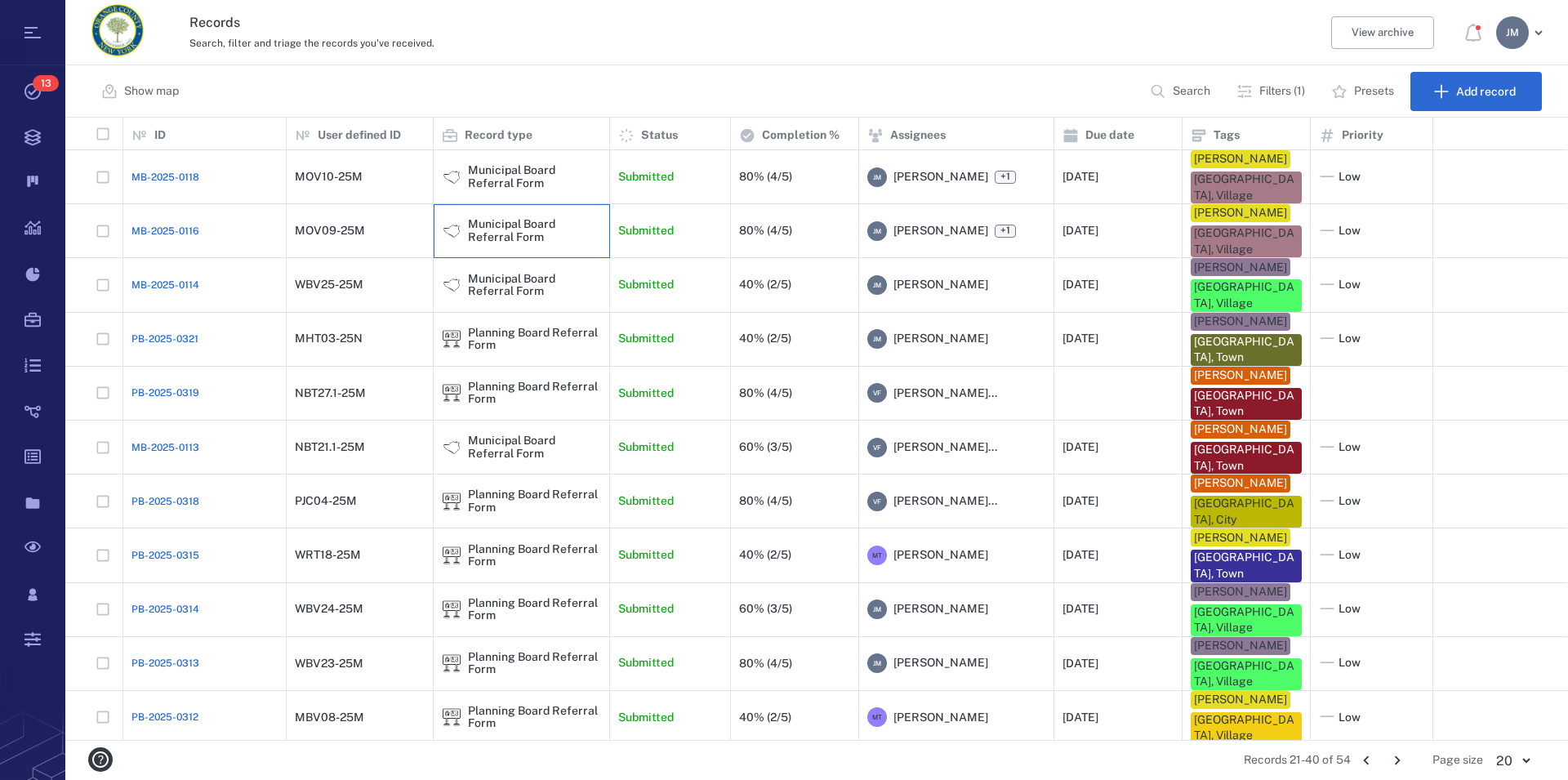
click at [492, 224] on div "Municipal Board Referral Form" at bounding box center [535, 230] width 134 height 25
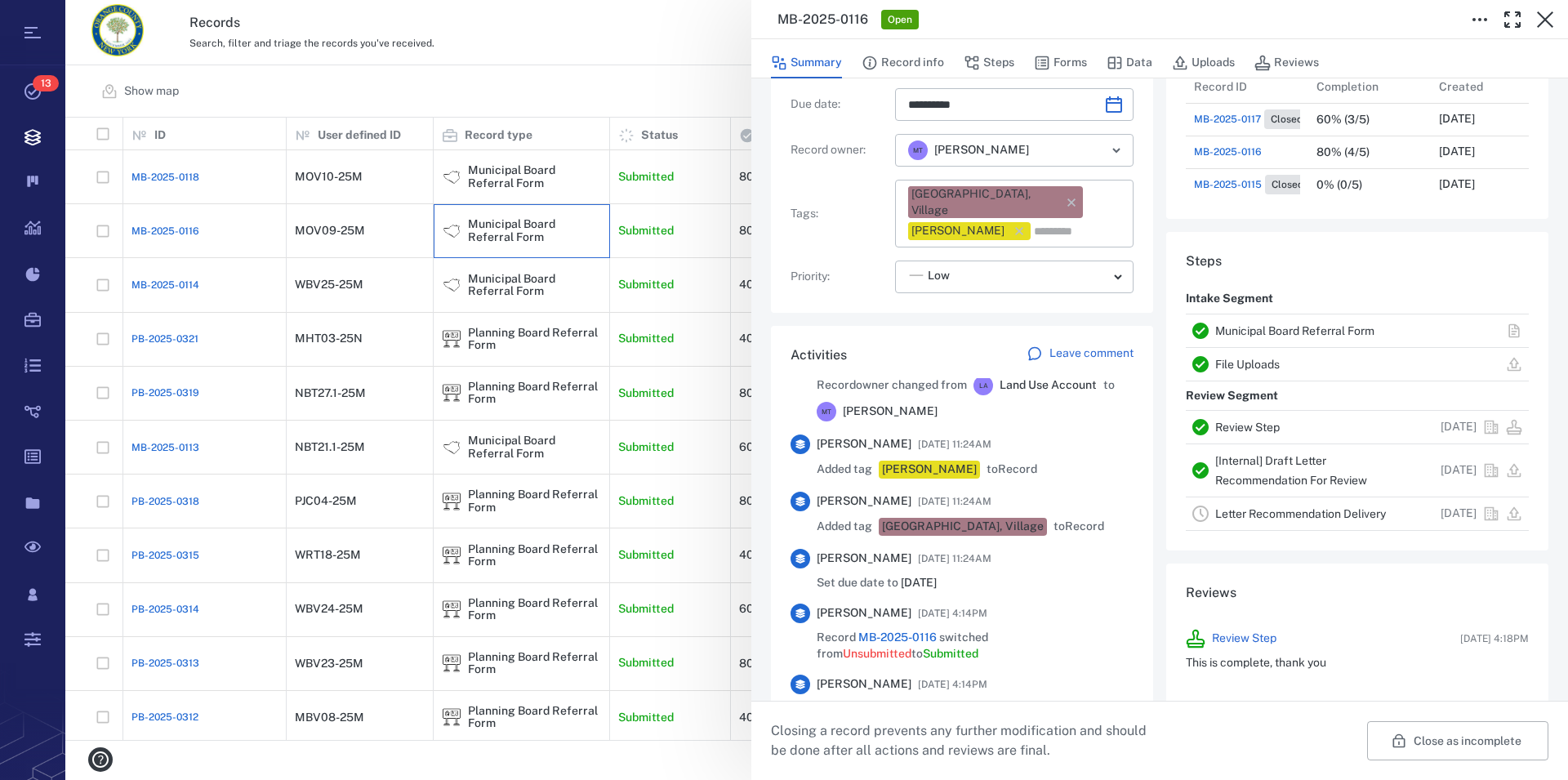
scroll to position [745, 0]
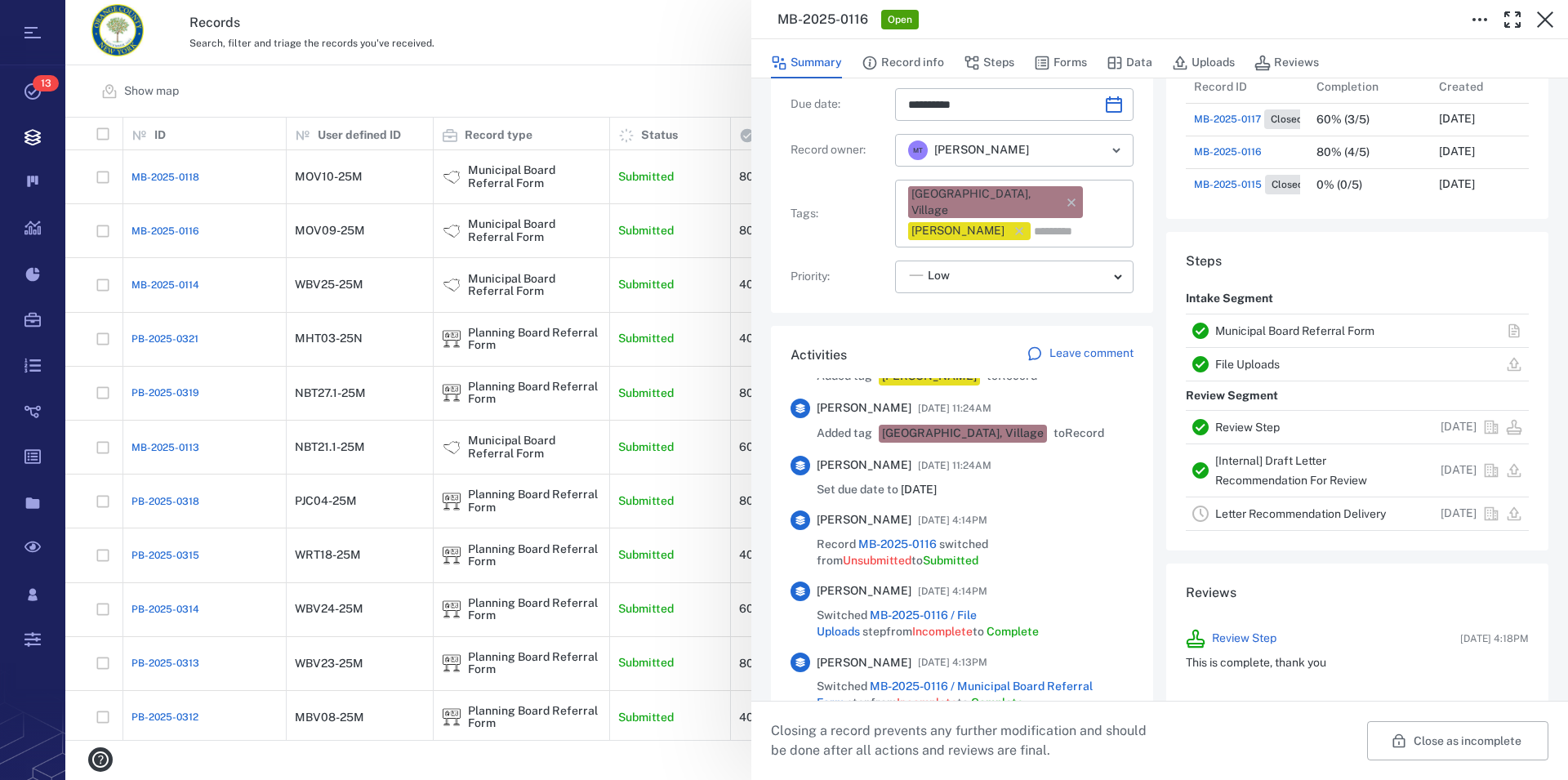
click at [1295, 327] on link "Municipal Board Referral Form" at bounding box center [1295, 331] width 160 height 14
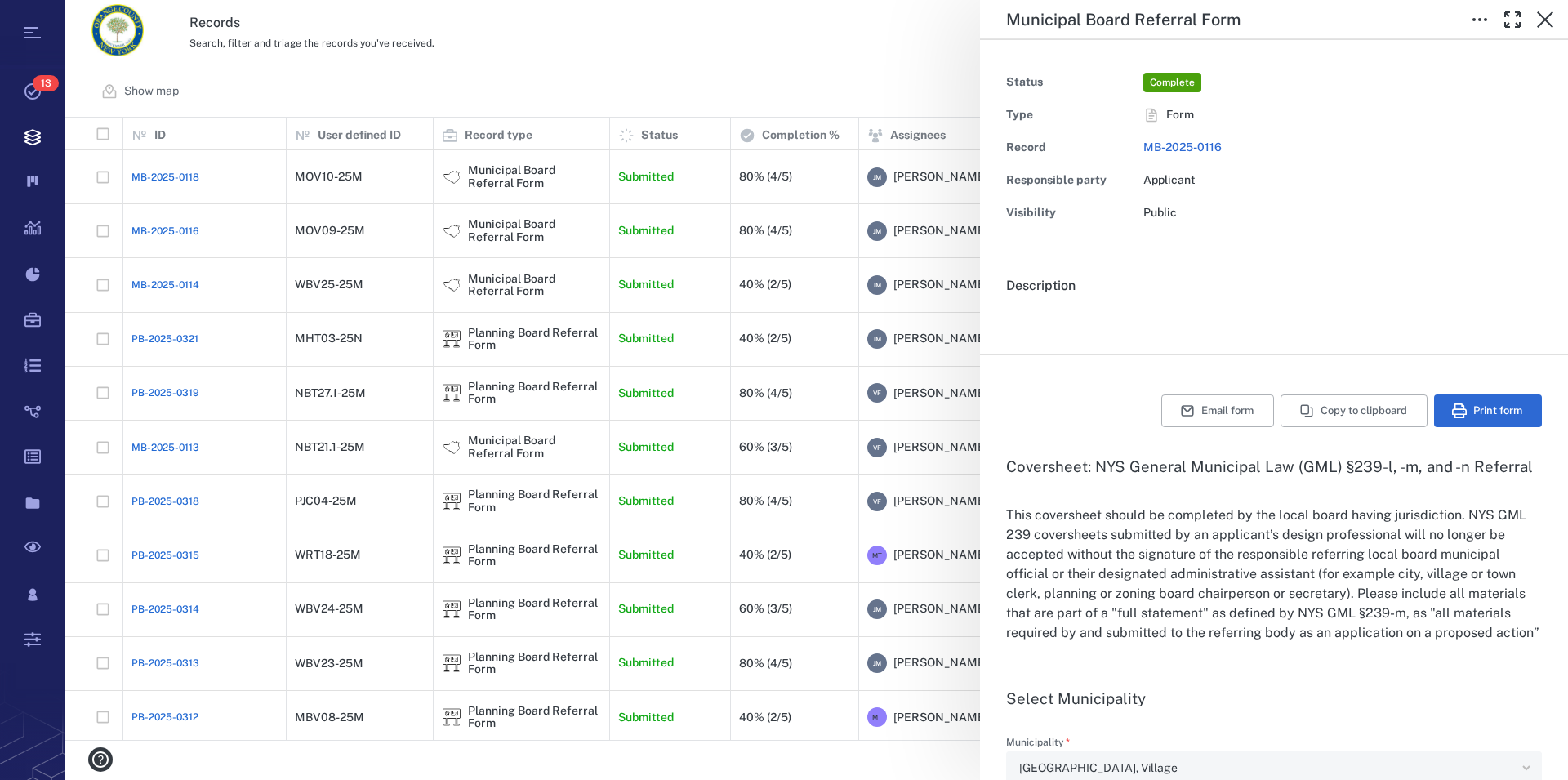
type input "**********"
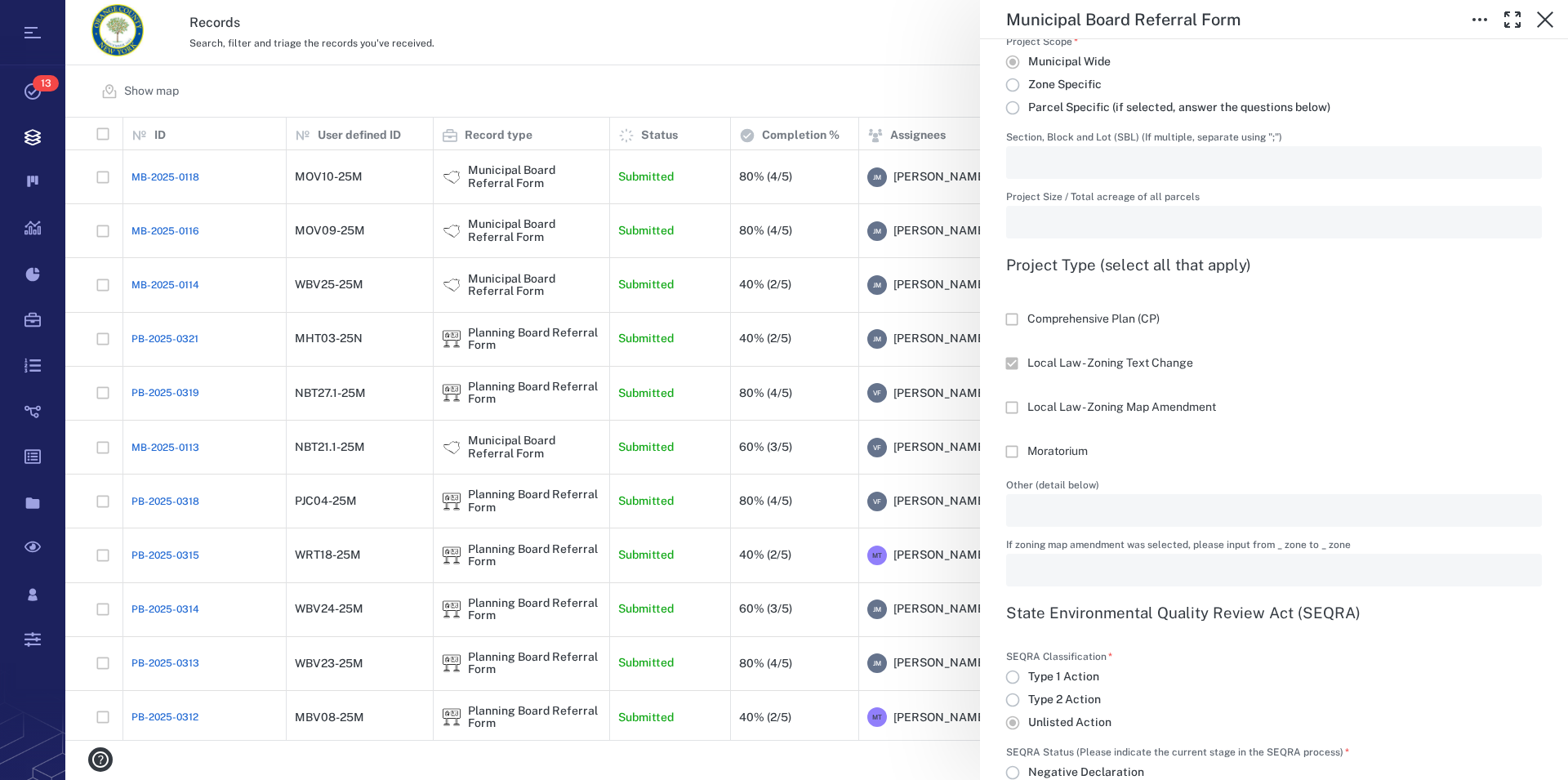
scroll to position [1118, 0]
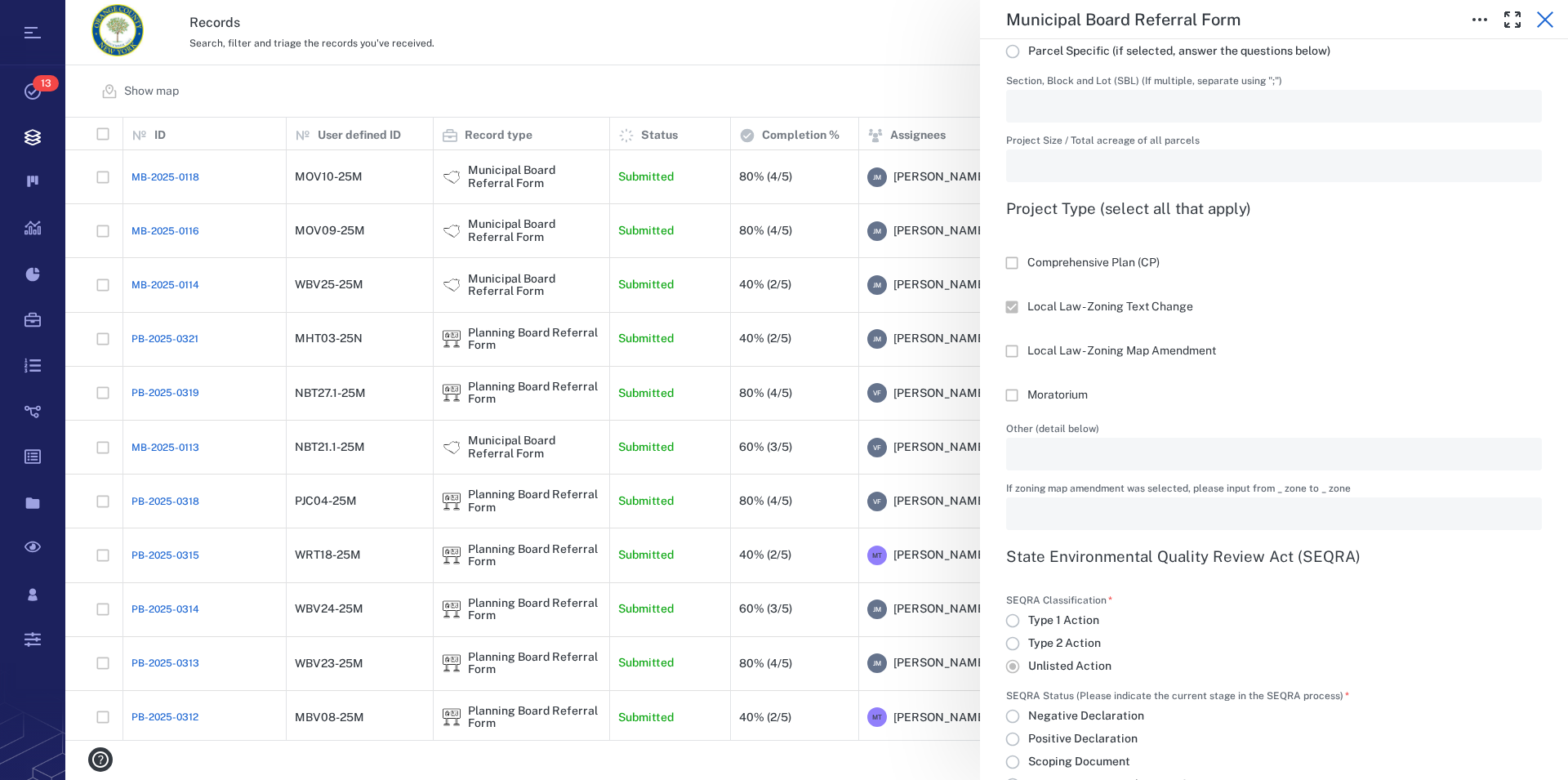
click at [1543, 18] on icon "button" at bounding box center [1546, 19] width 19 height 19
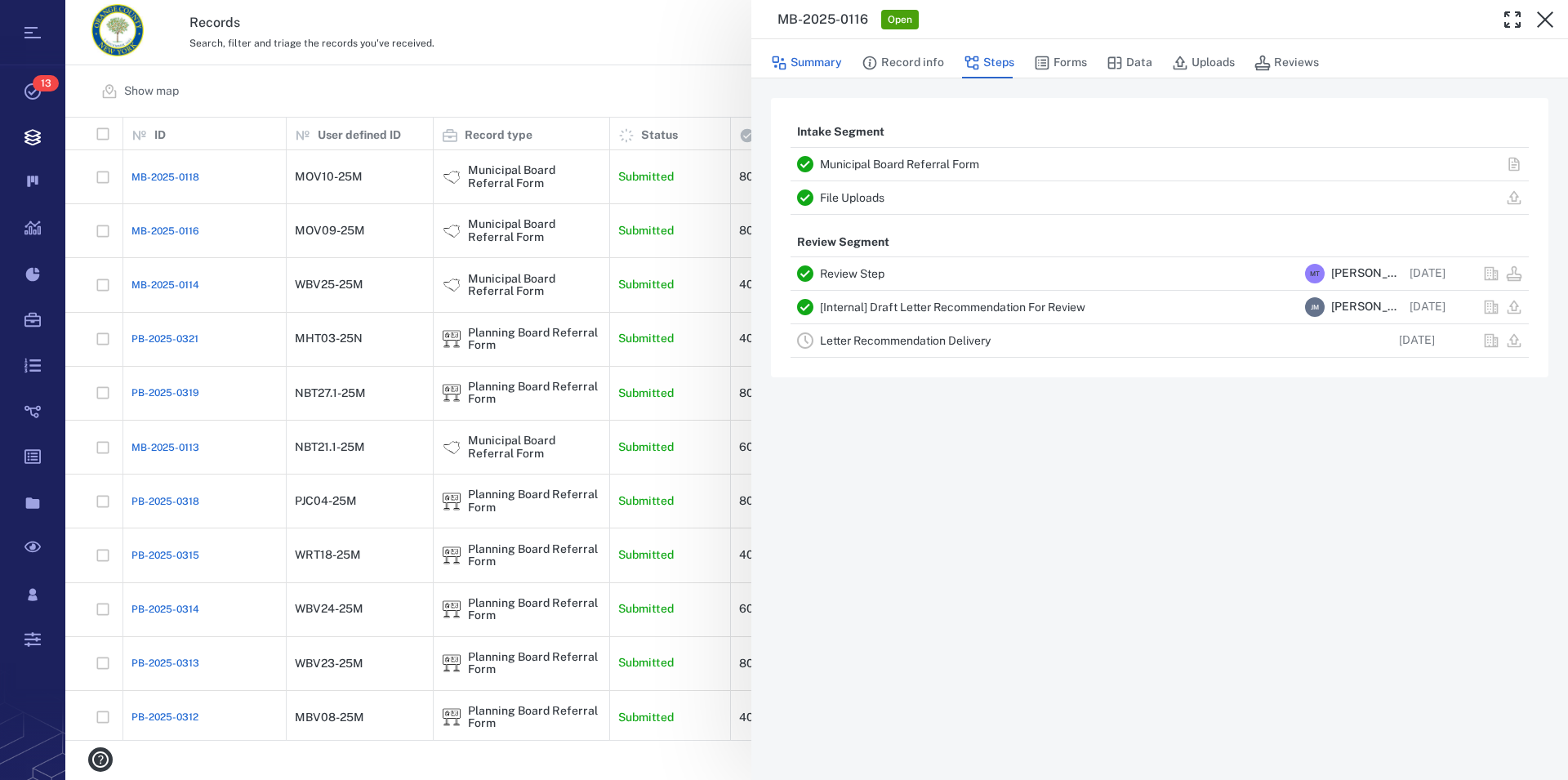
click at [819, 60] on button "Summary" at bounding box center [806, 63] width 71 height 31
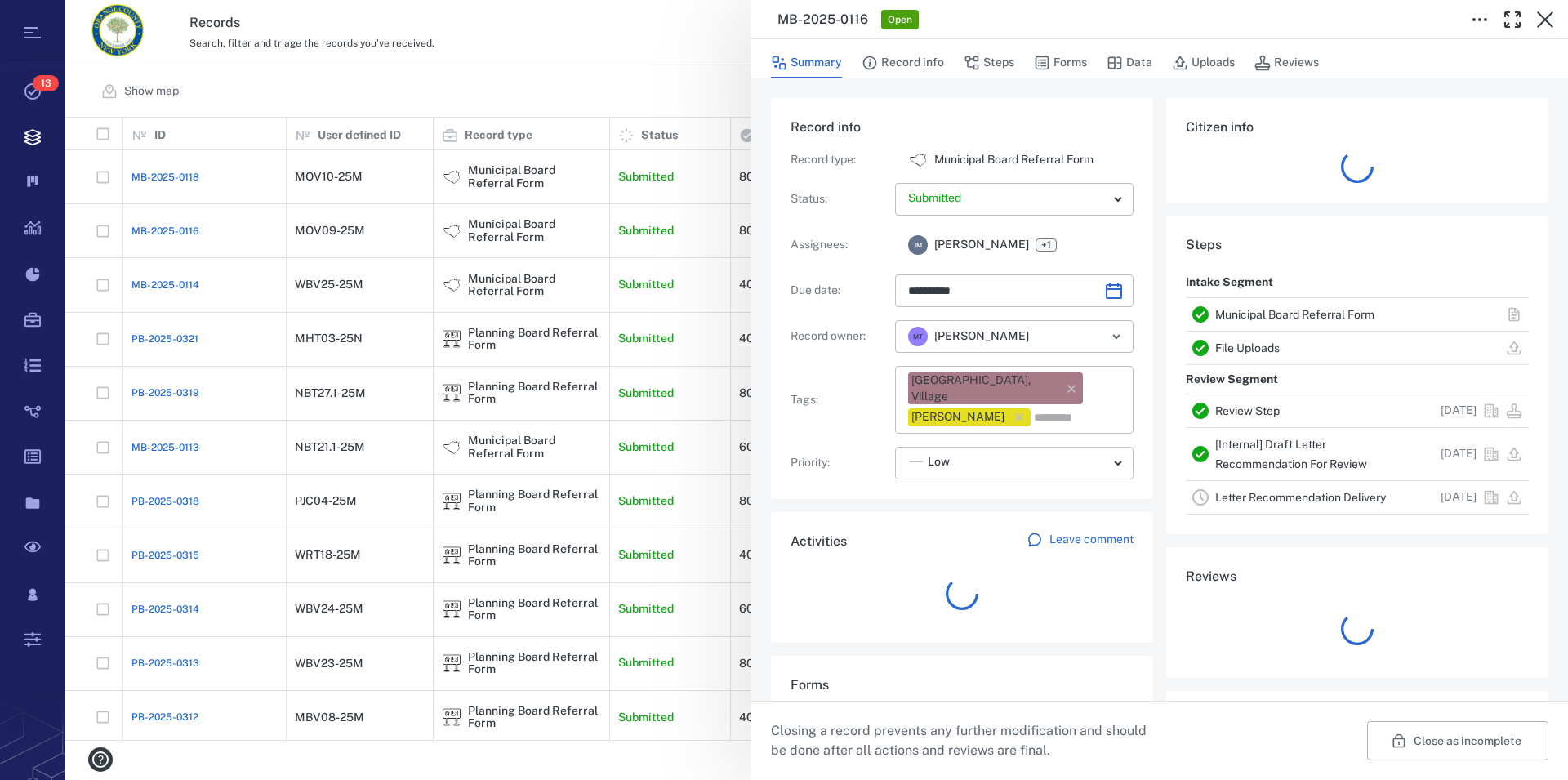
type input "**********"
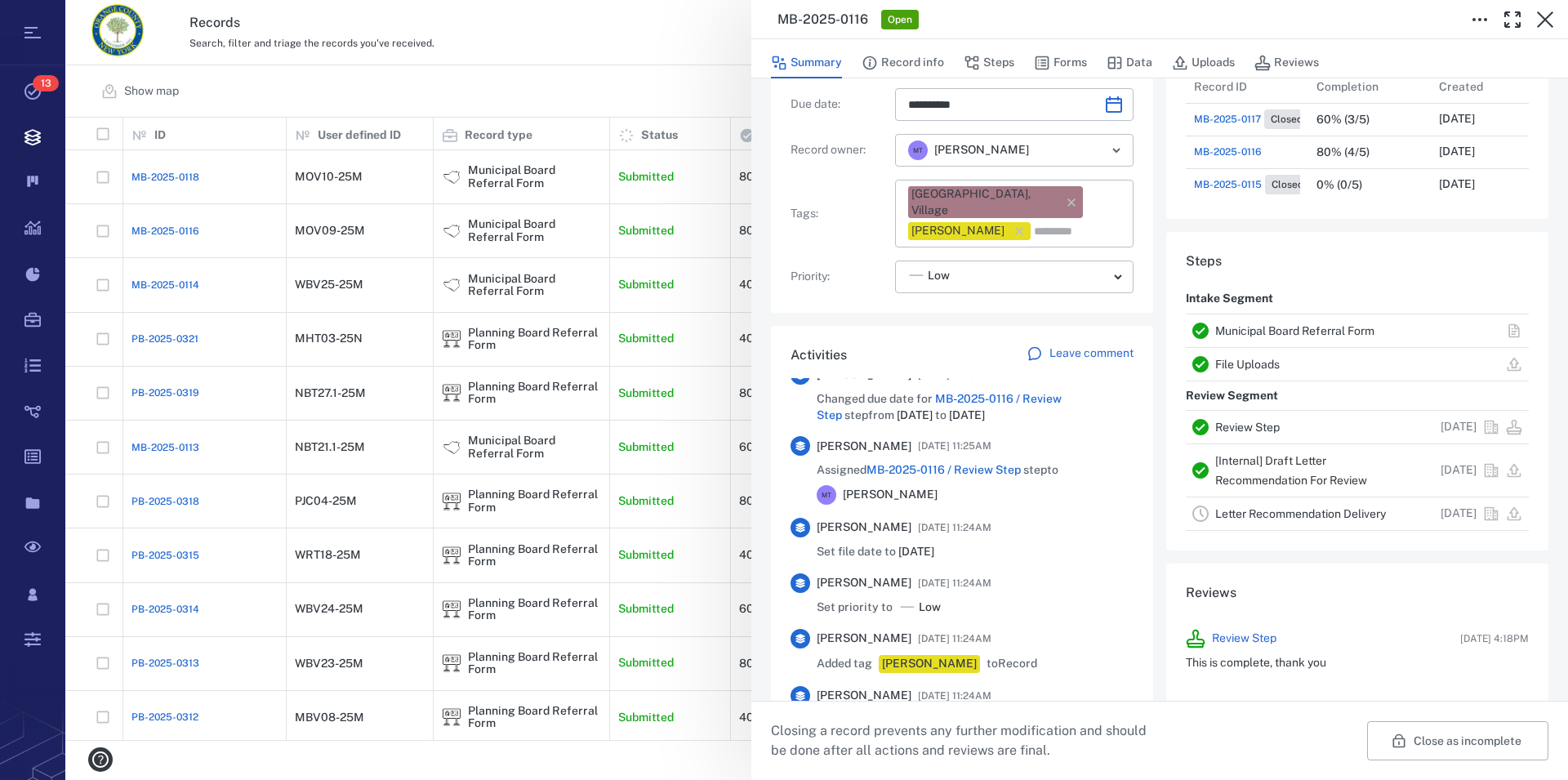
scroll to position [780, 0]
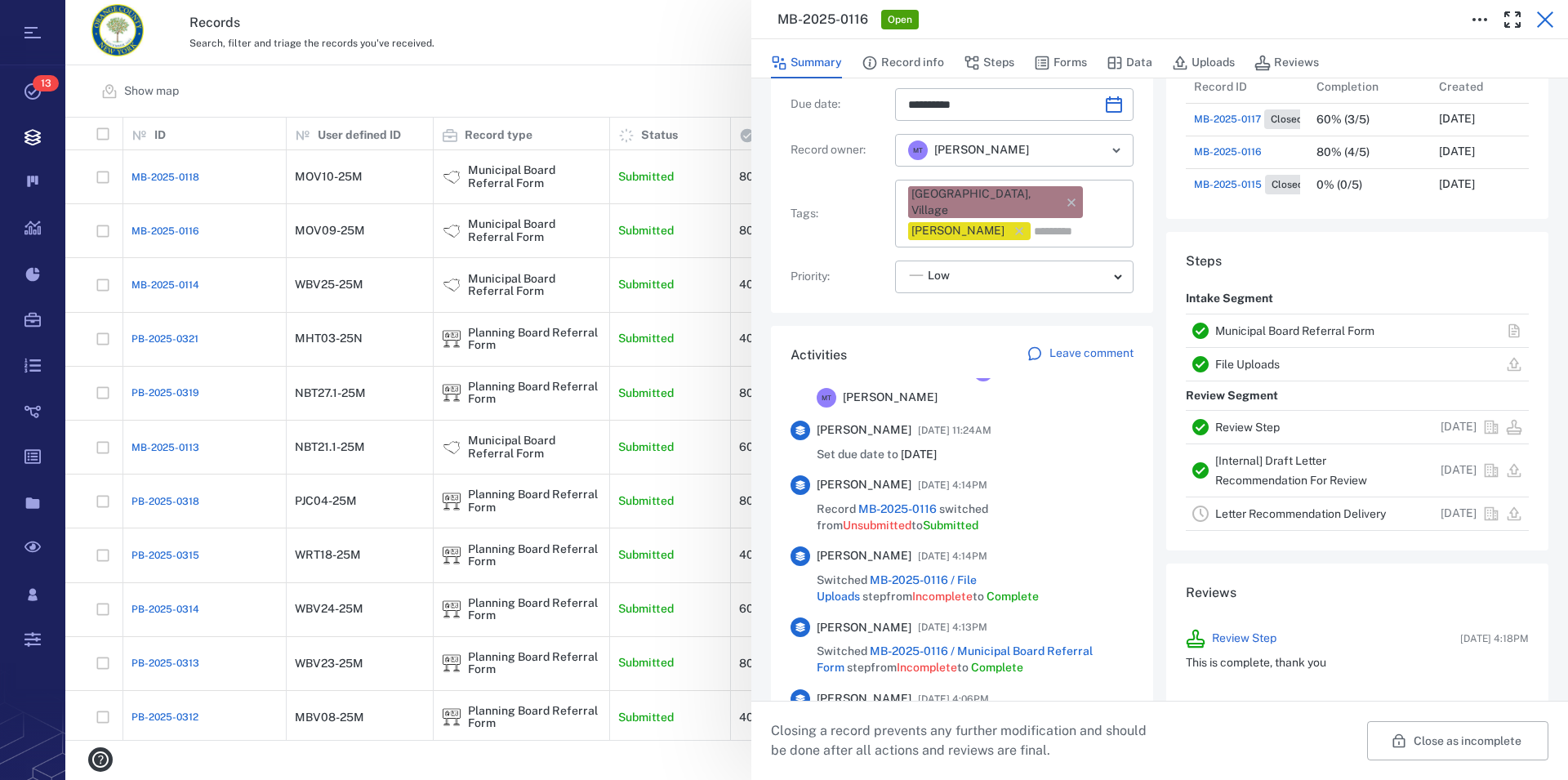
click at [1551, 18] on icon "button" at bounding box center [1546, 19] width 19 height 19
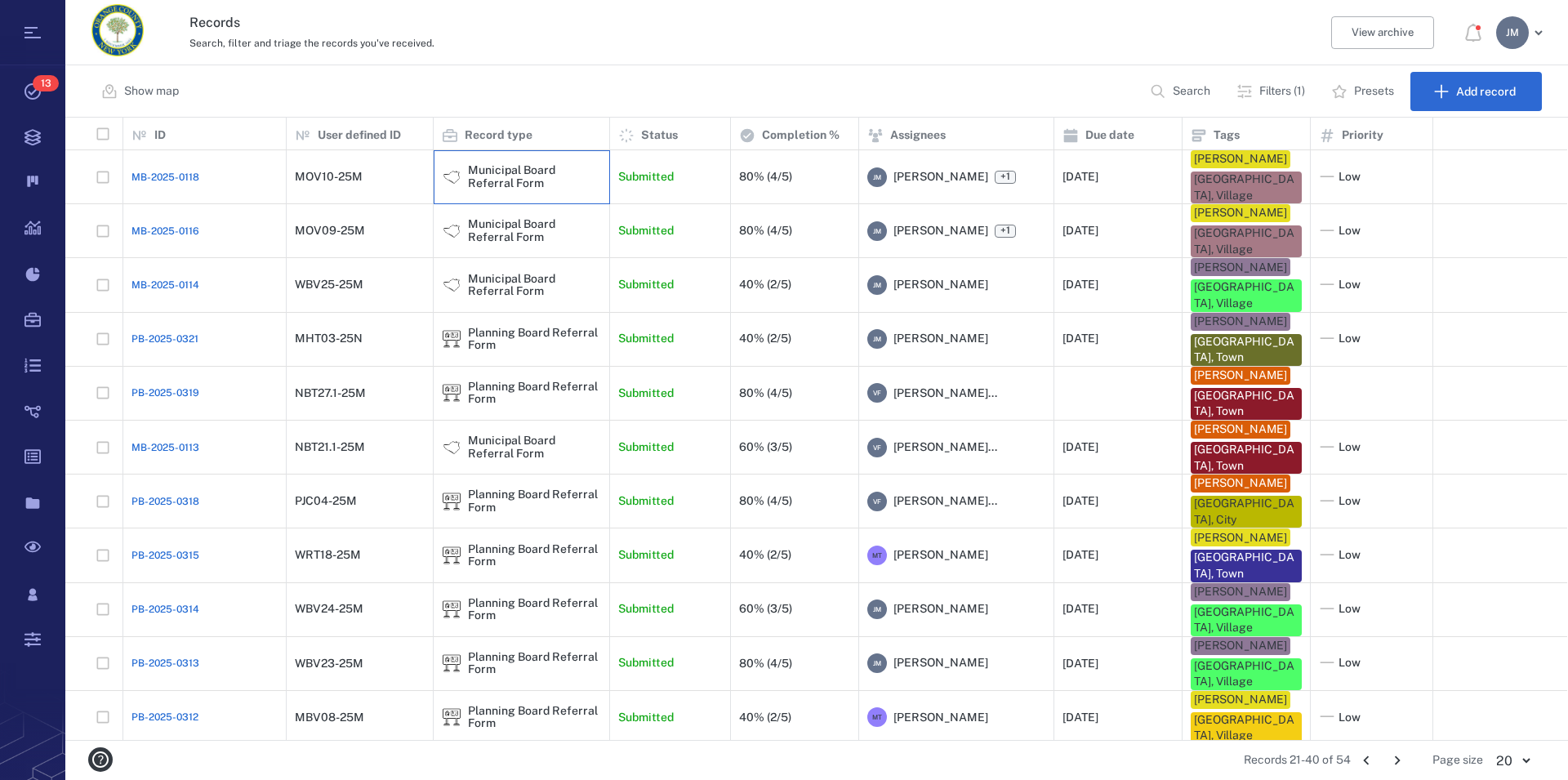
click at [512, 177] on div "Municipal Board Referral Form" at bounding box center [535, 177] width 134 height 25
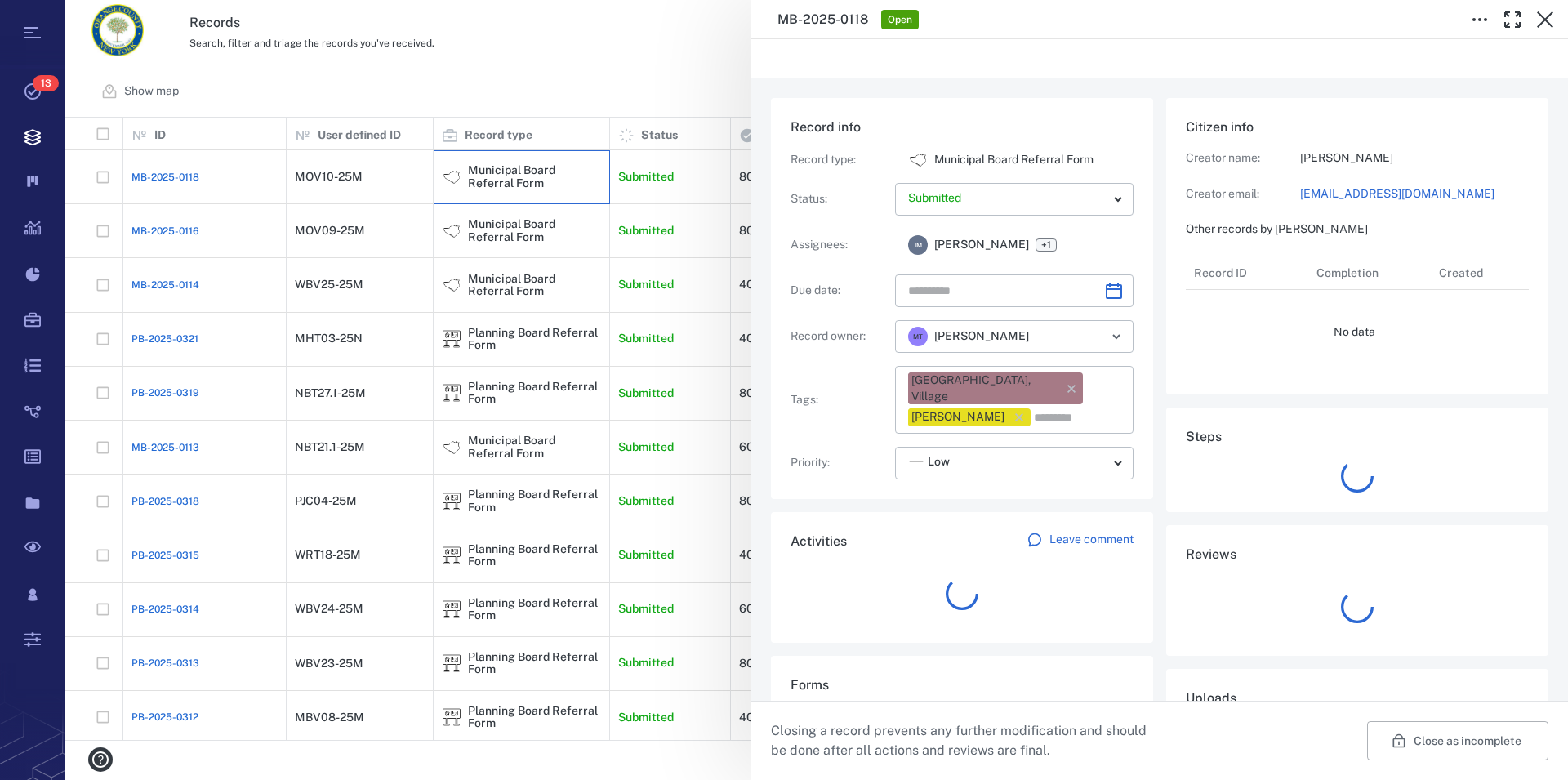
type input "**********"
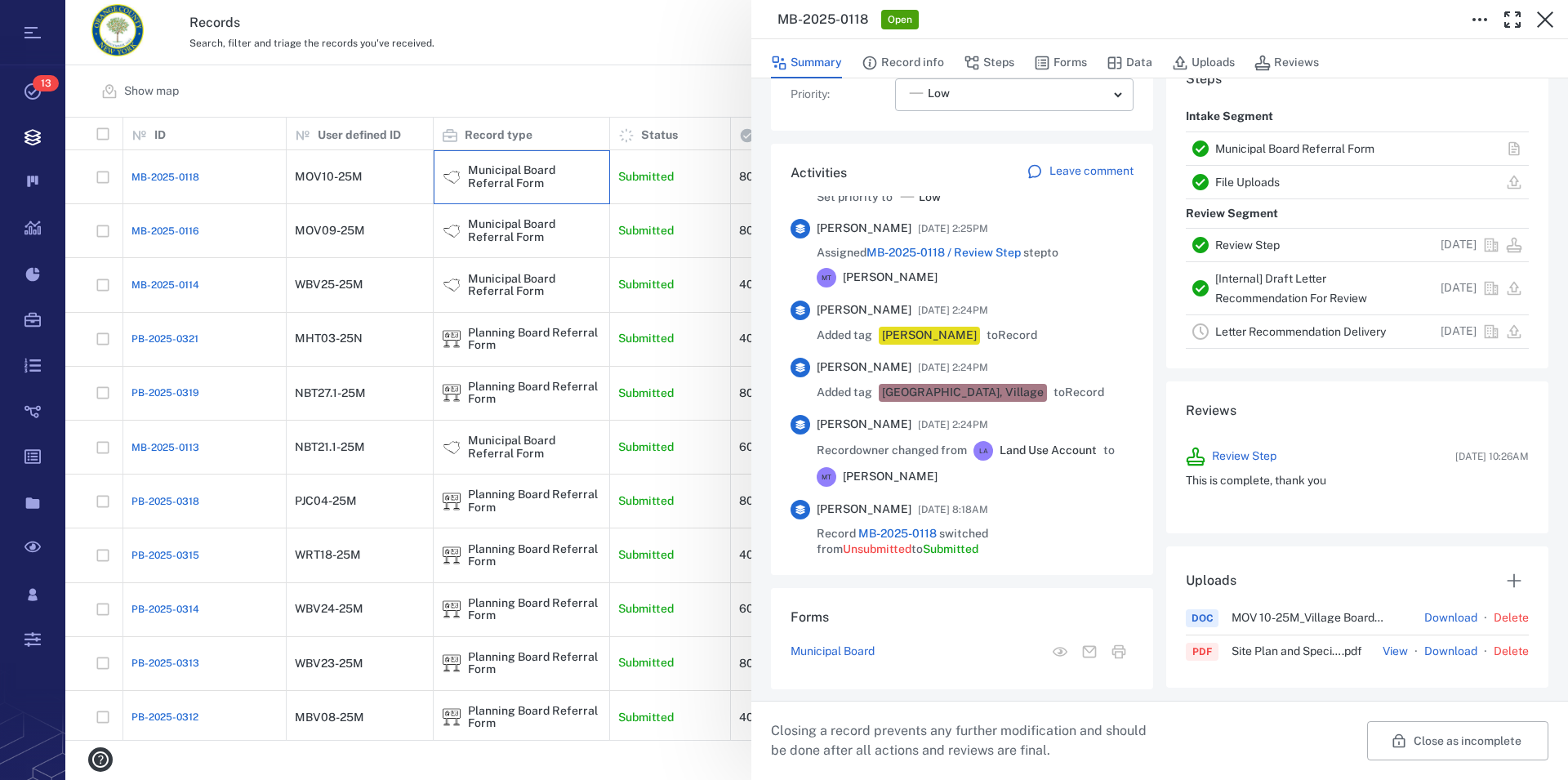
scroll to position [838, 0]
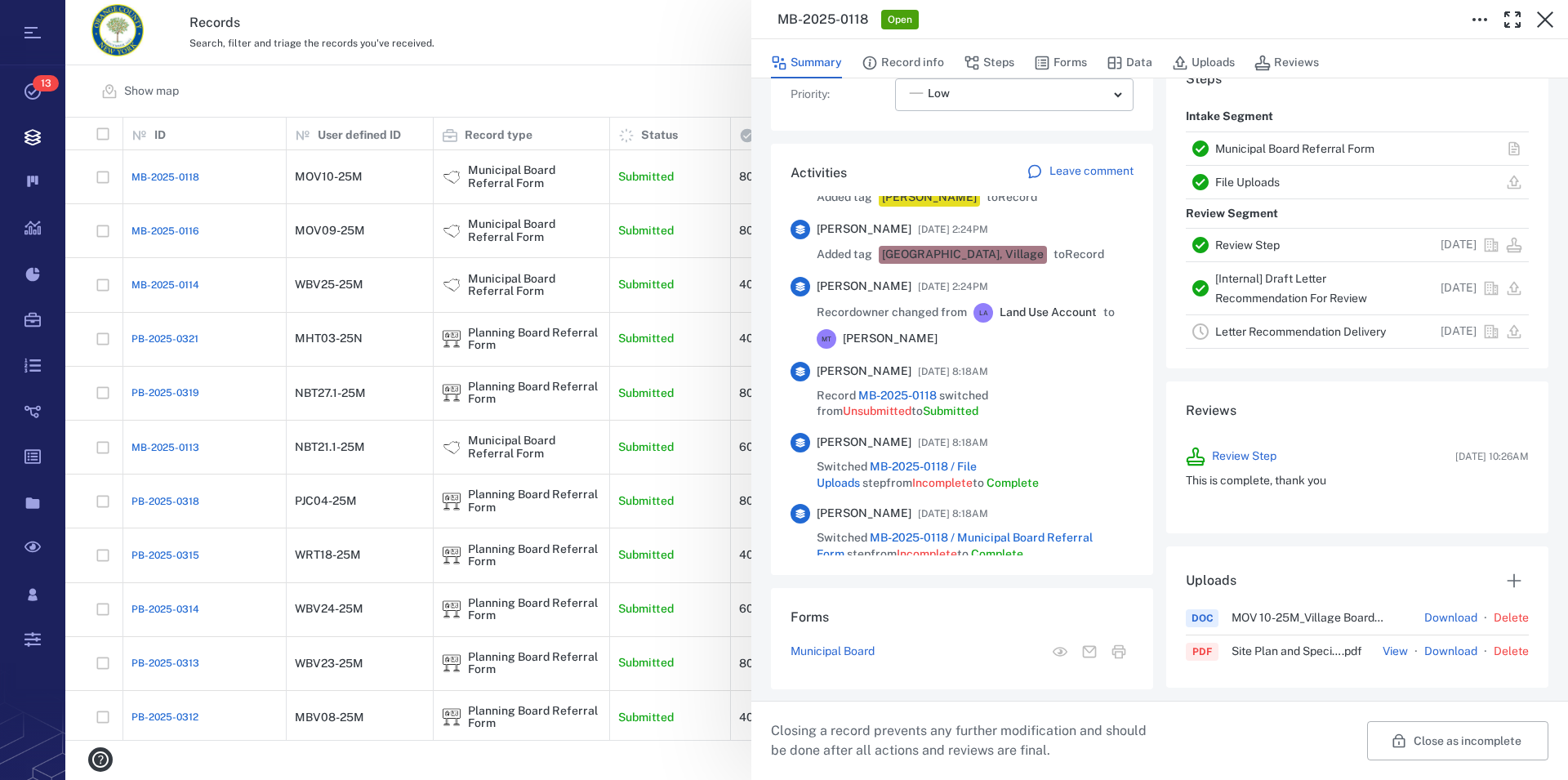
click at [1264, 148] on link "Municipal Board Referral Form" at bounding box center [1295, 149] width 160 height 14
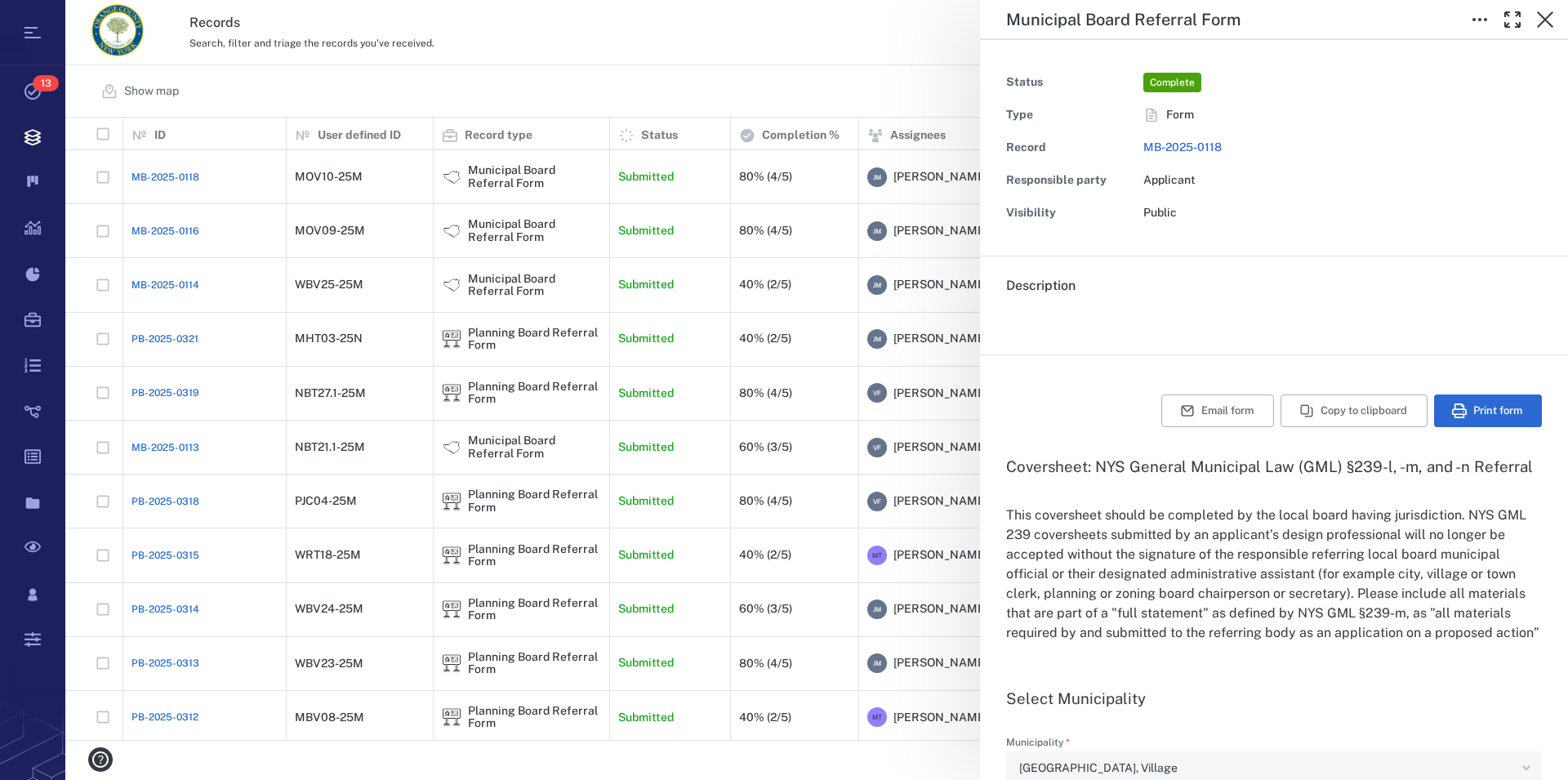
type input "**********"
type textarea "*"
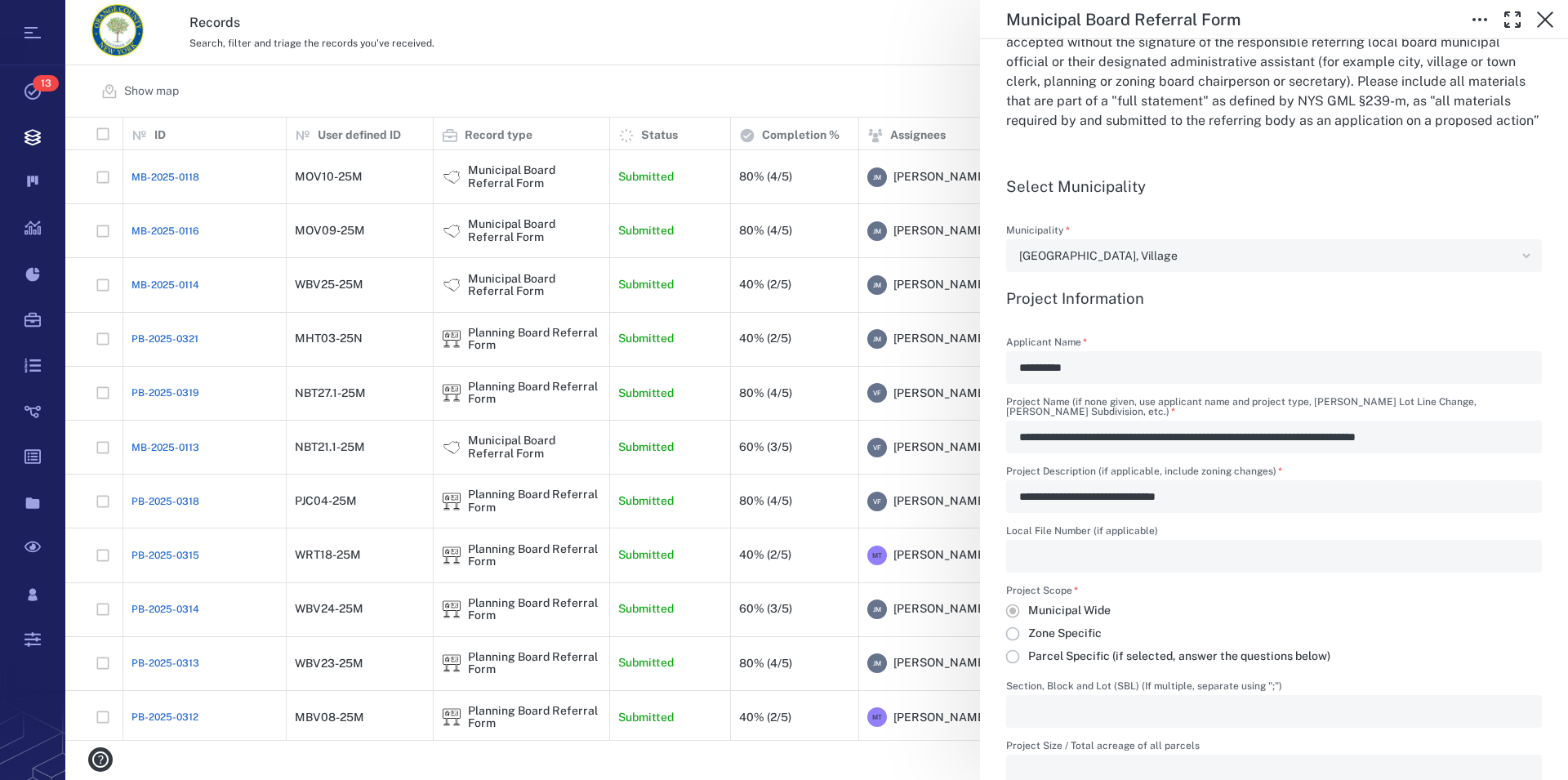
scroll to position [558, 0]
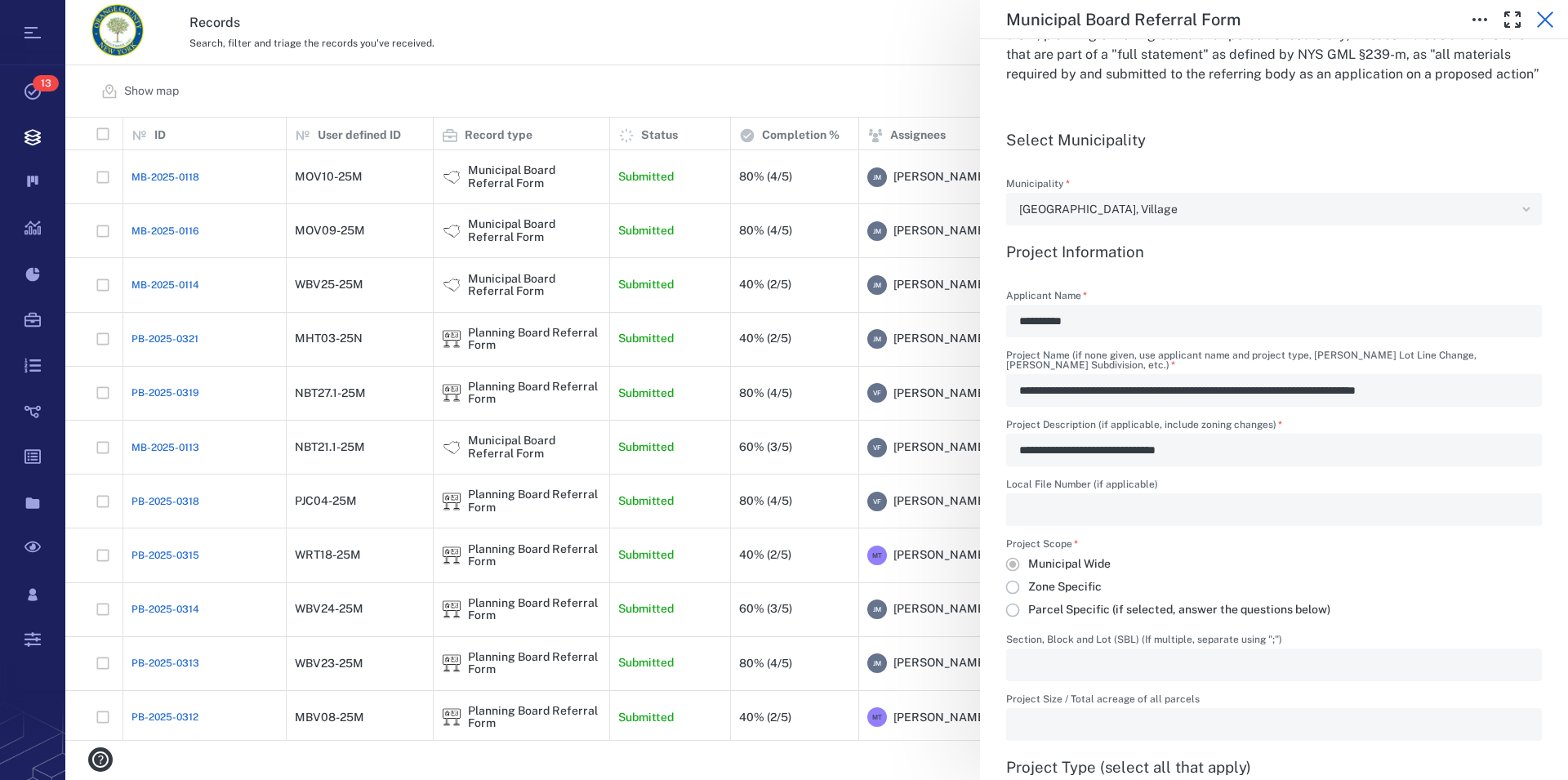
click at [1550, 16] on icon "button" at bounding box center [1545, 19] width 16 height 16
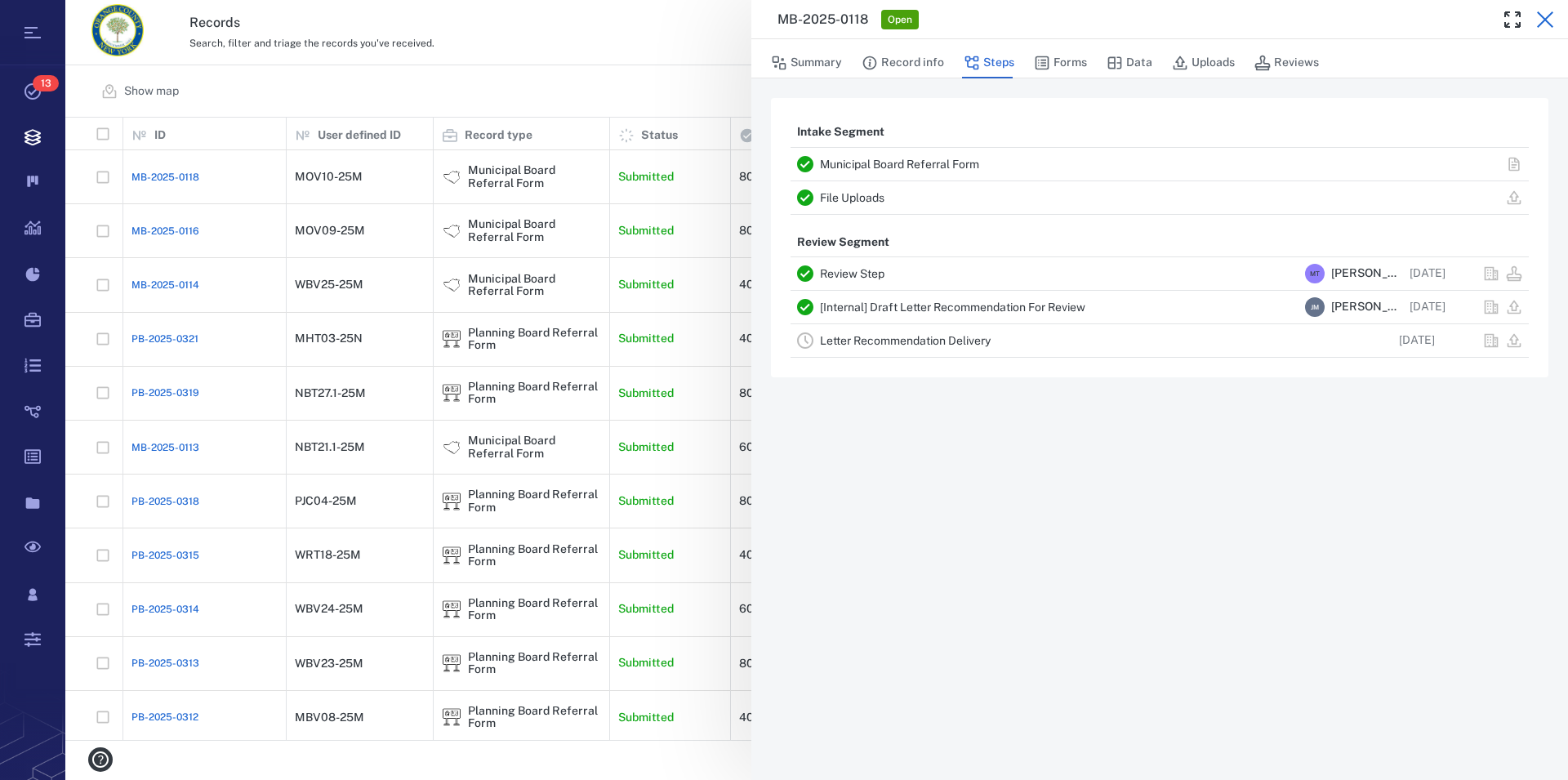
click at [1547, 16] on icon "button" at bounding box center [1546, 19] width 19 height 19
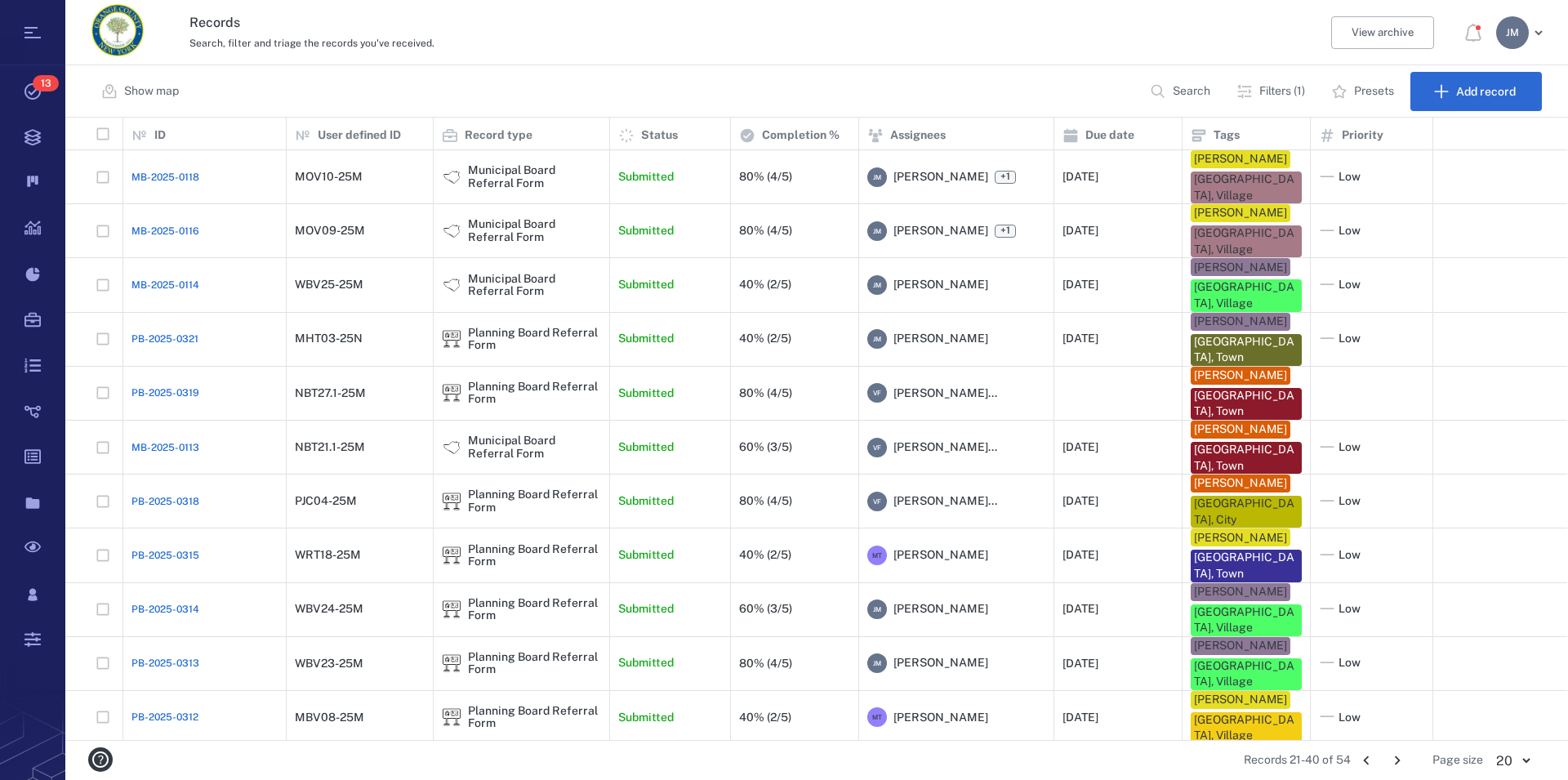
click at [1370, 757] on icon "Go to previous page" at bounding box center [1367, 760] width 18 height 18
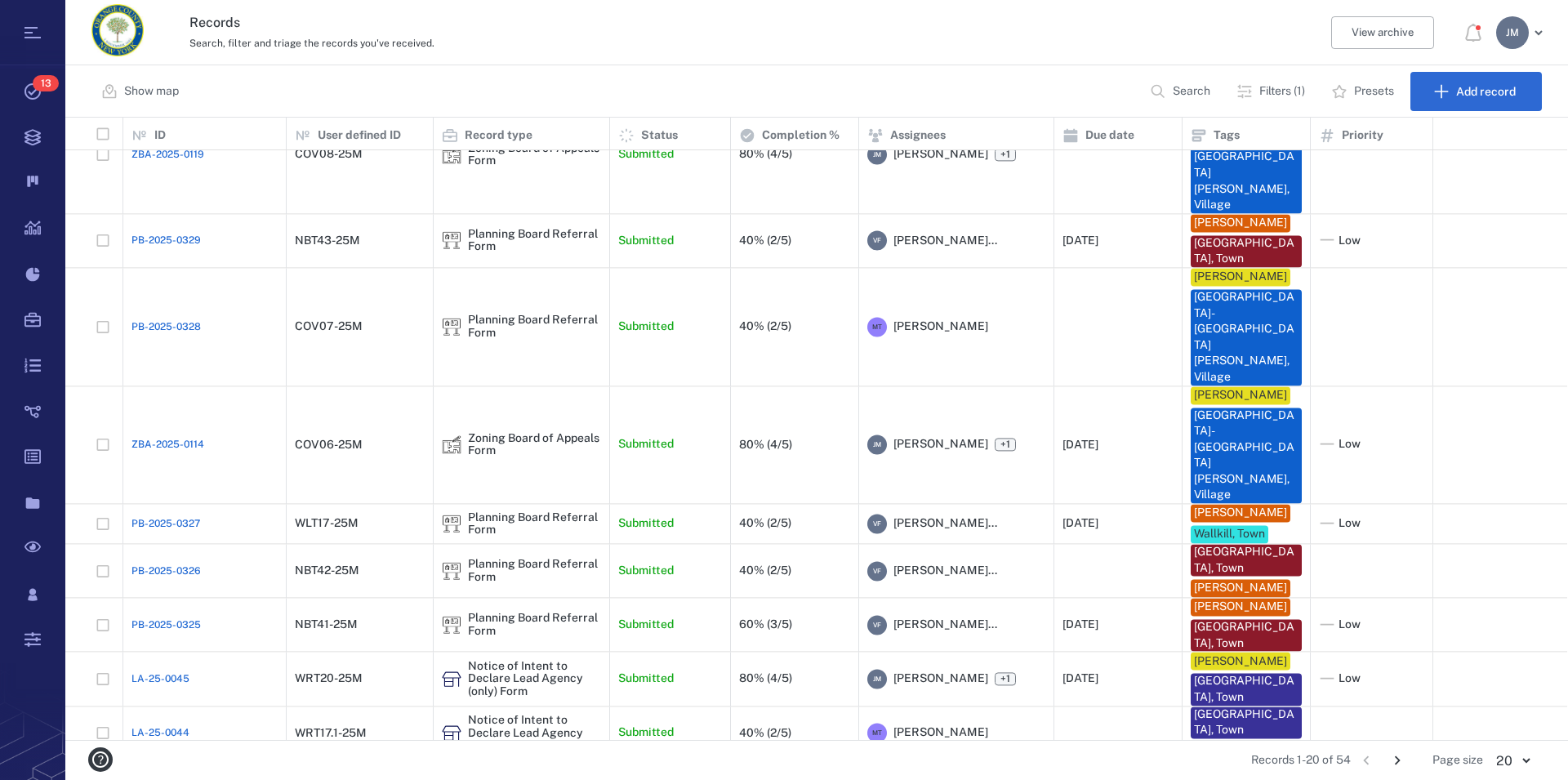
scroll to position [542, 0]
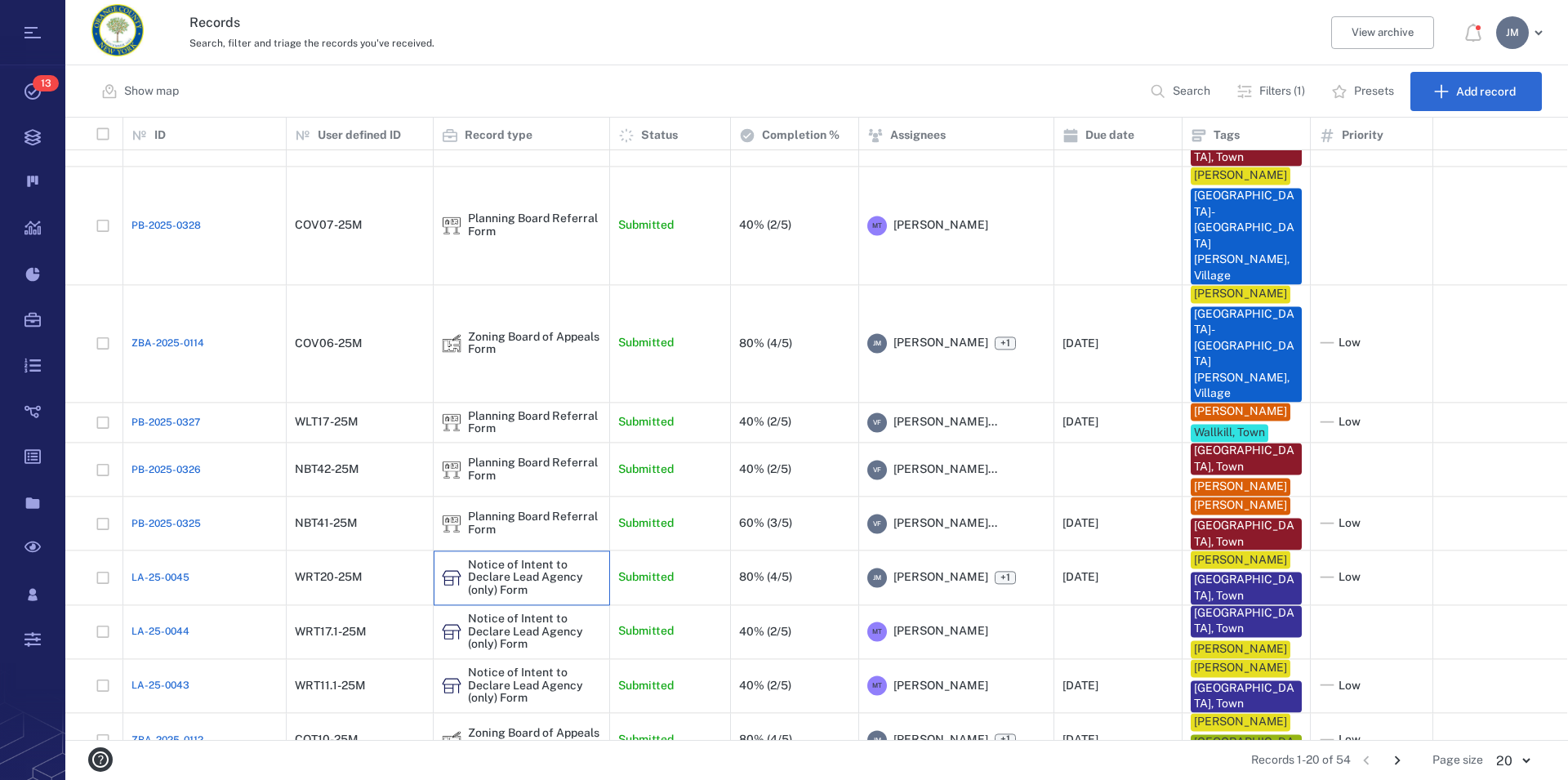
click at [478, 558] on div "Notice of Intent to Declare Lead Agency (only) Form" at bounding box center [535, 577] width 134 height 38
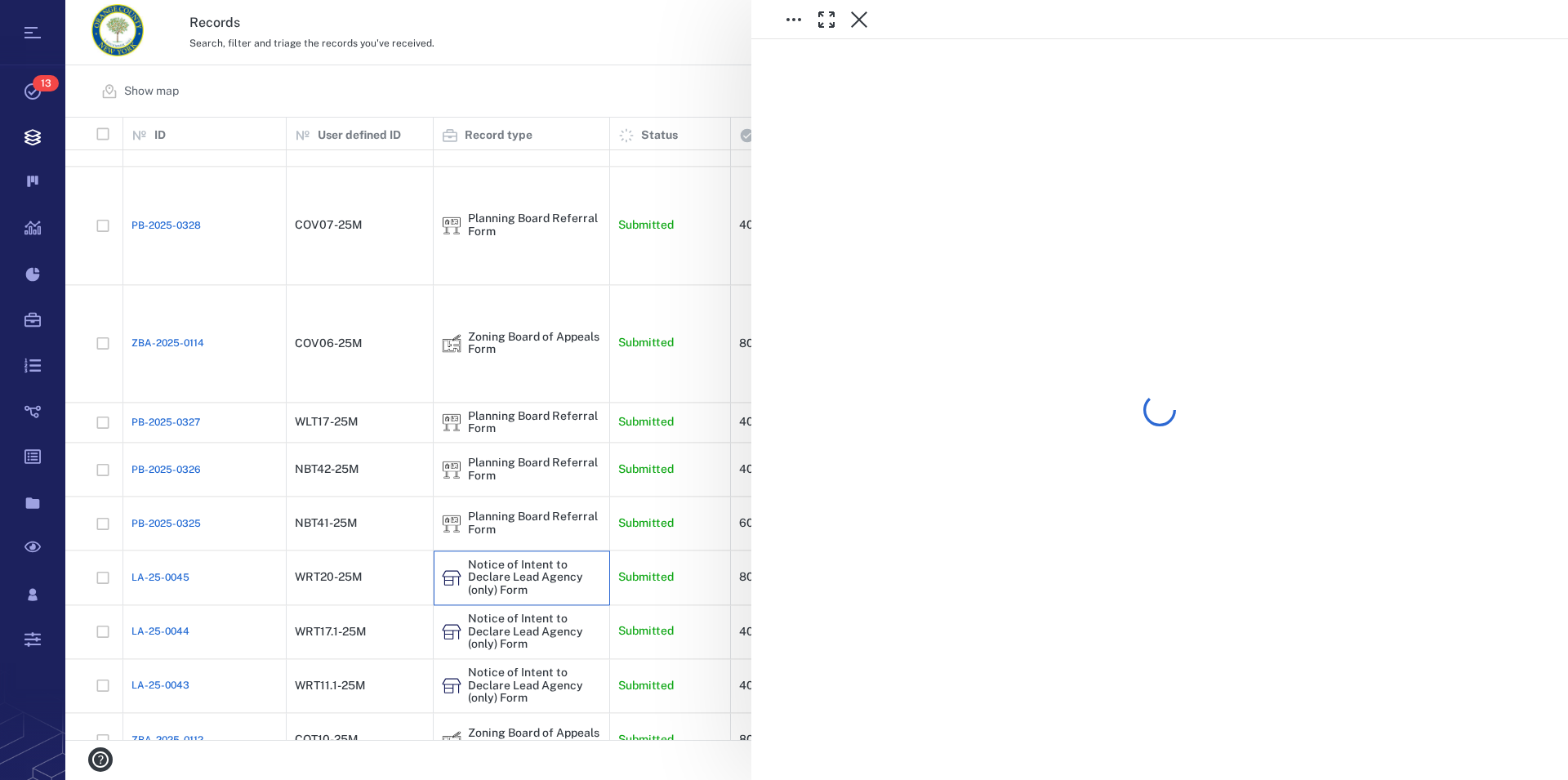
scroll to position [542, 0]
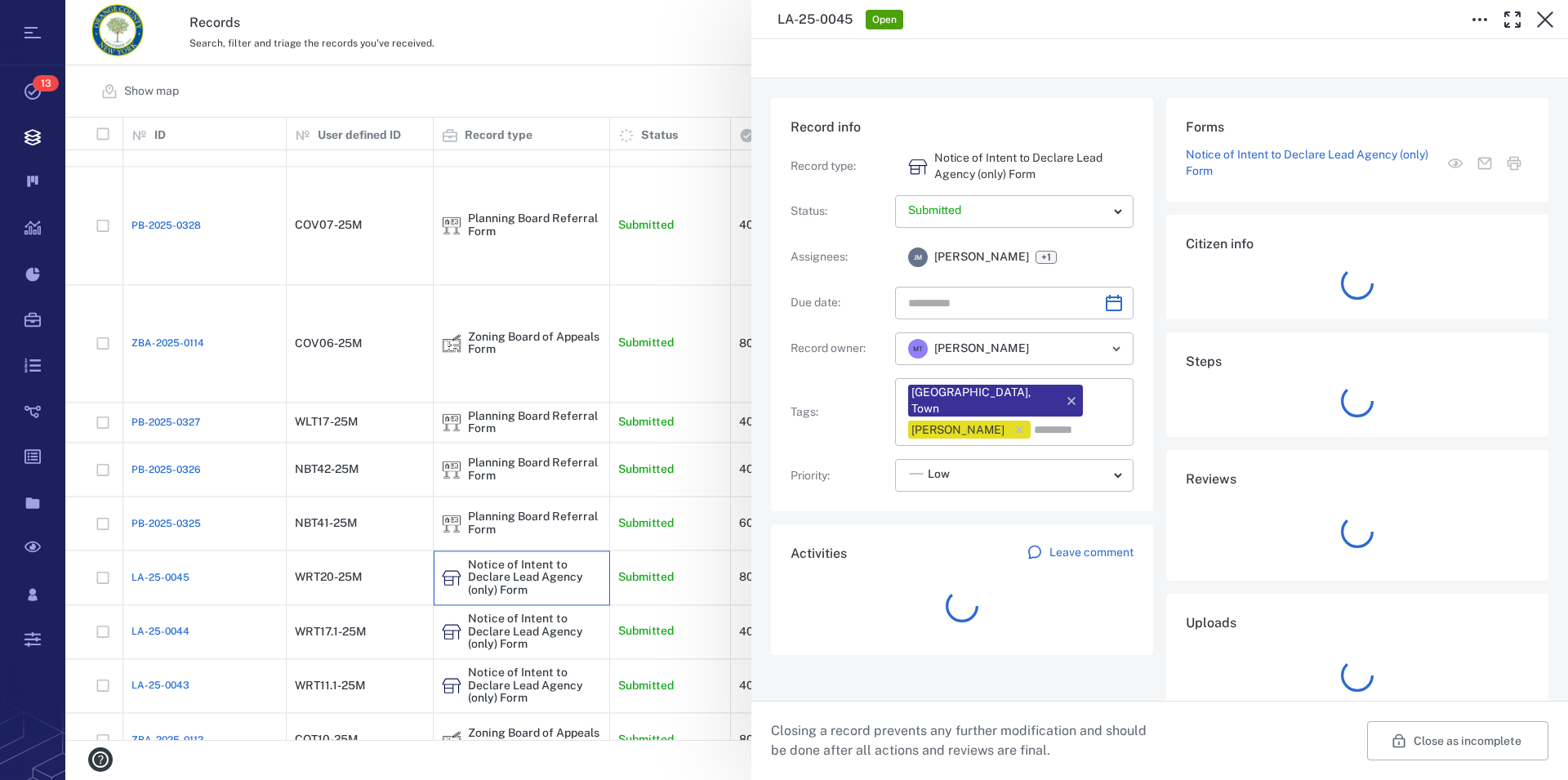
type input "**********"
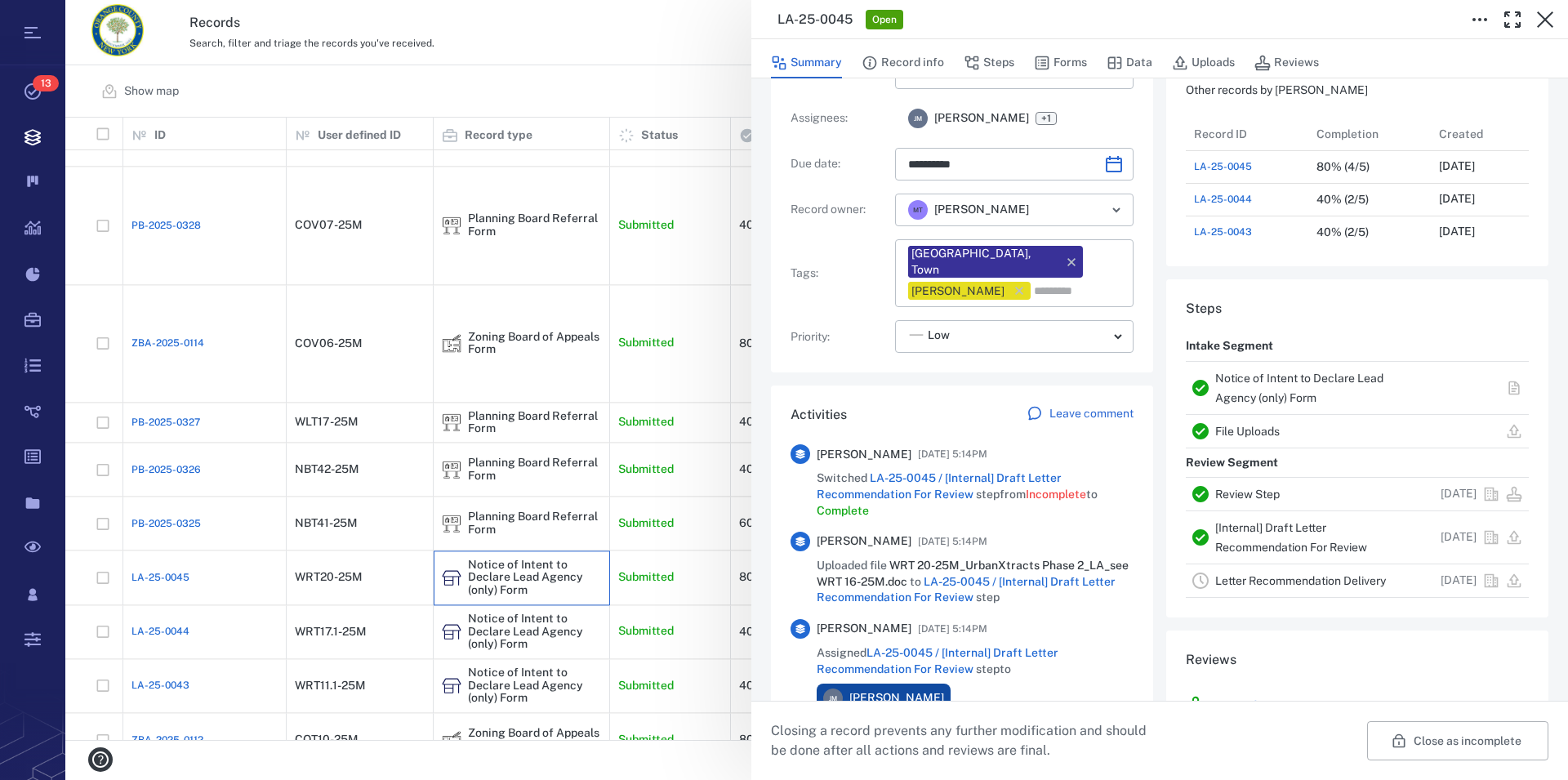
scroll to position [93, 0]
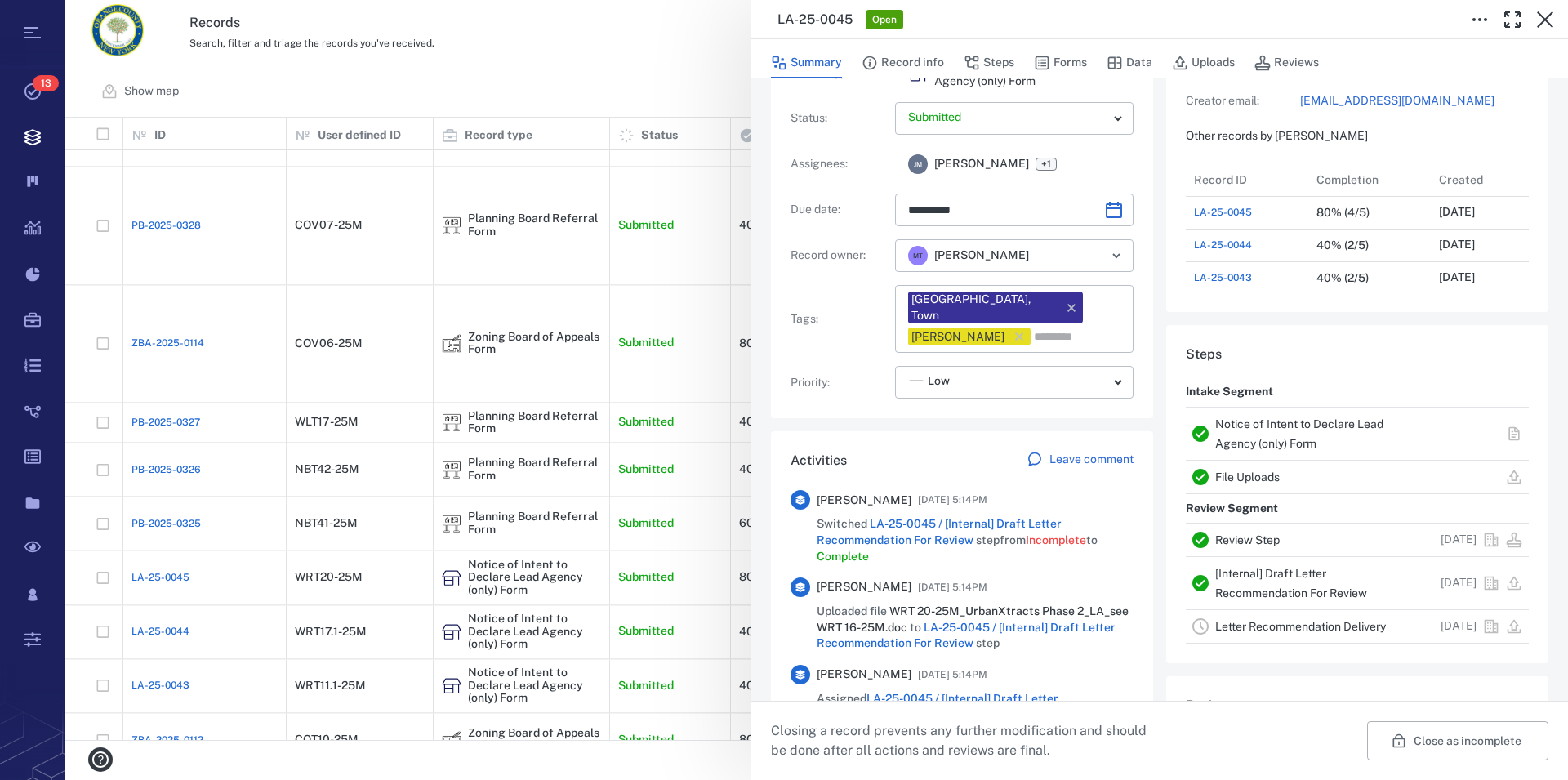
click at [1243, 429] on link "Notice of Intent to Declare Lead Agency (only) Form" at bounding box center [1300, 434] width 168 height 33
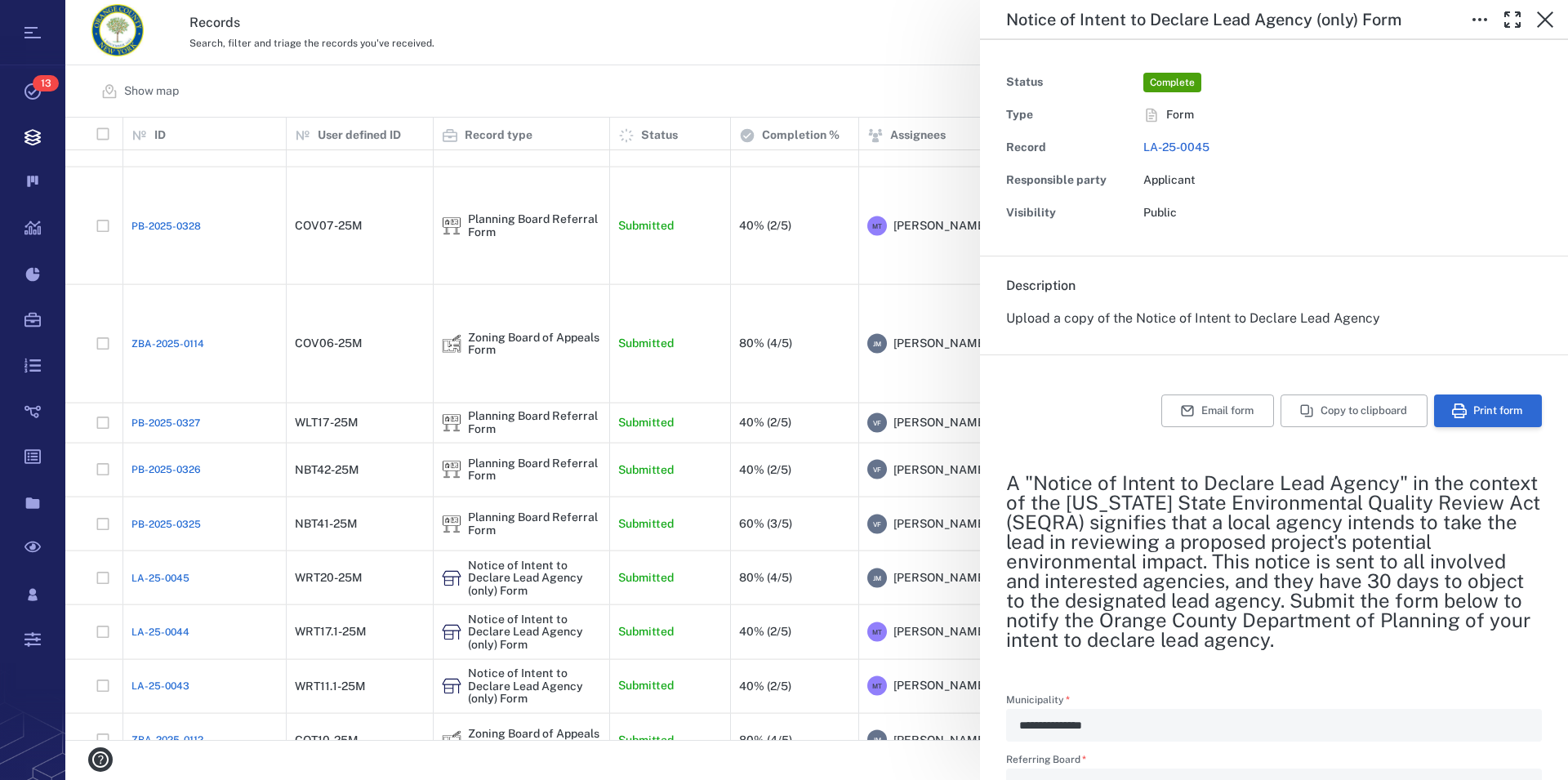
click at [1479, 413] on button "Print form" at bounding box center [1488, 411] width 107 height 33
click at [1547, 27] on icon "button" at bounding box center [1546, 19] width 19 height 19
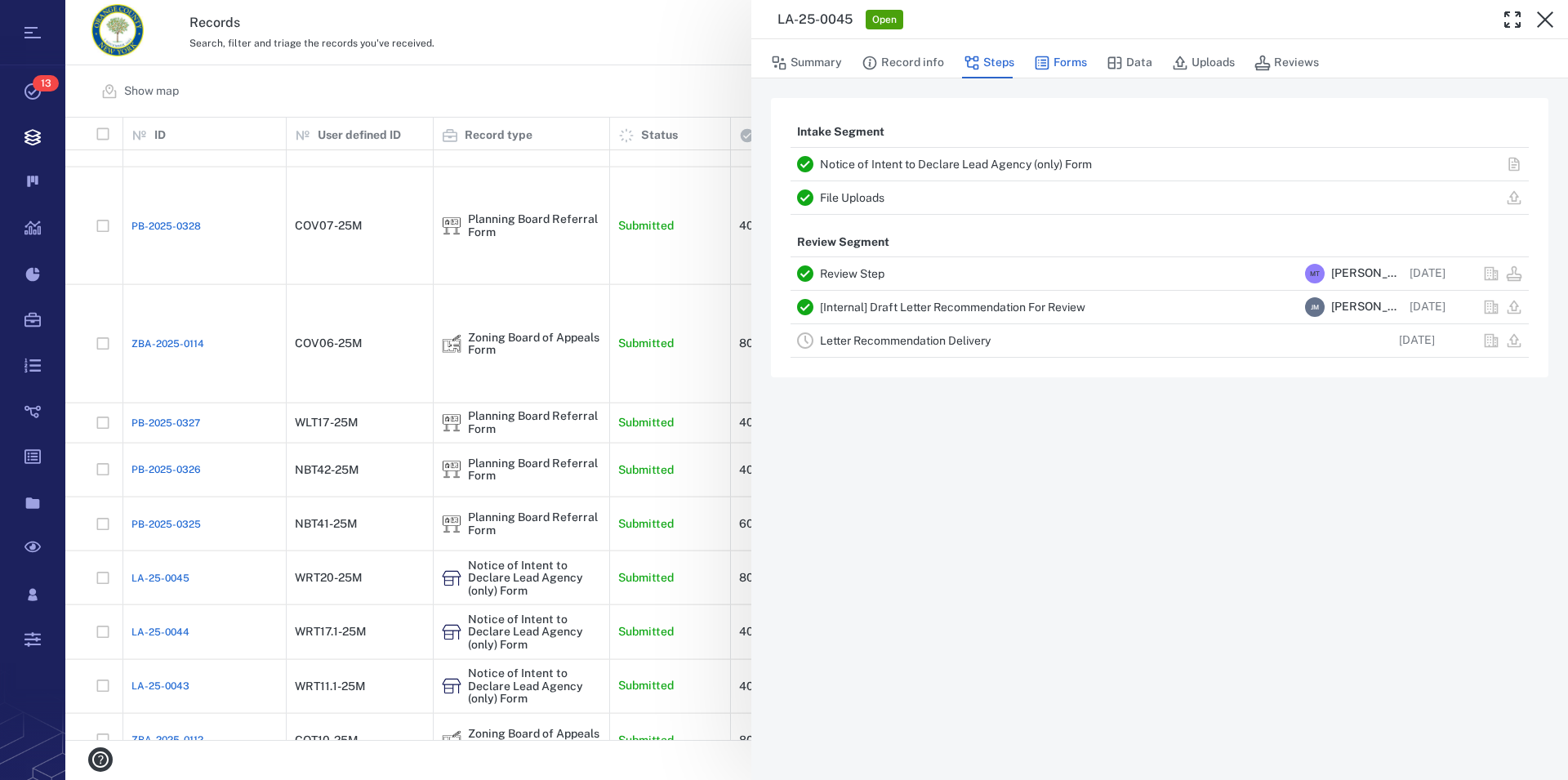
click at [1058, 65] on button "Forms" at bounding box center [1060, 63] width 53 height 31
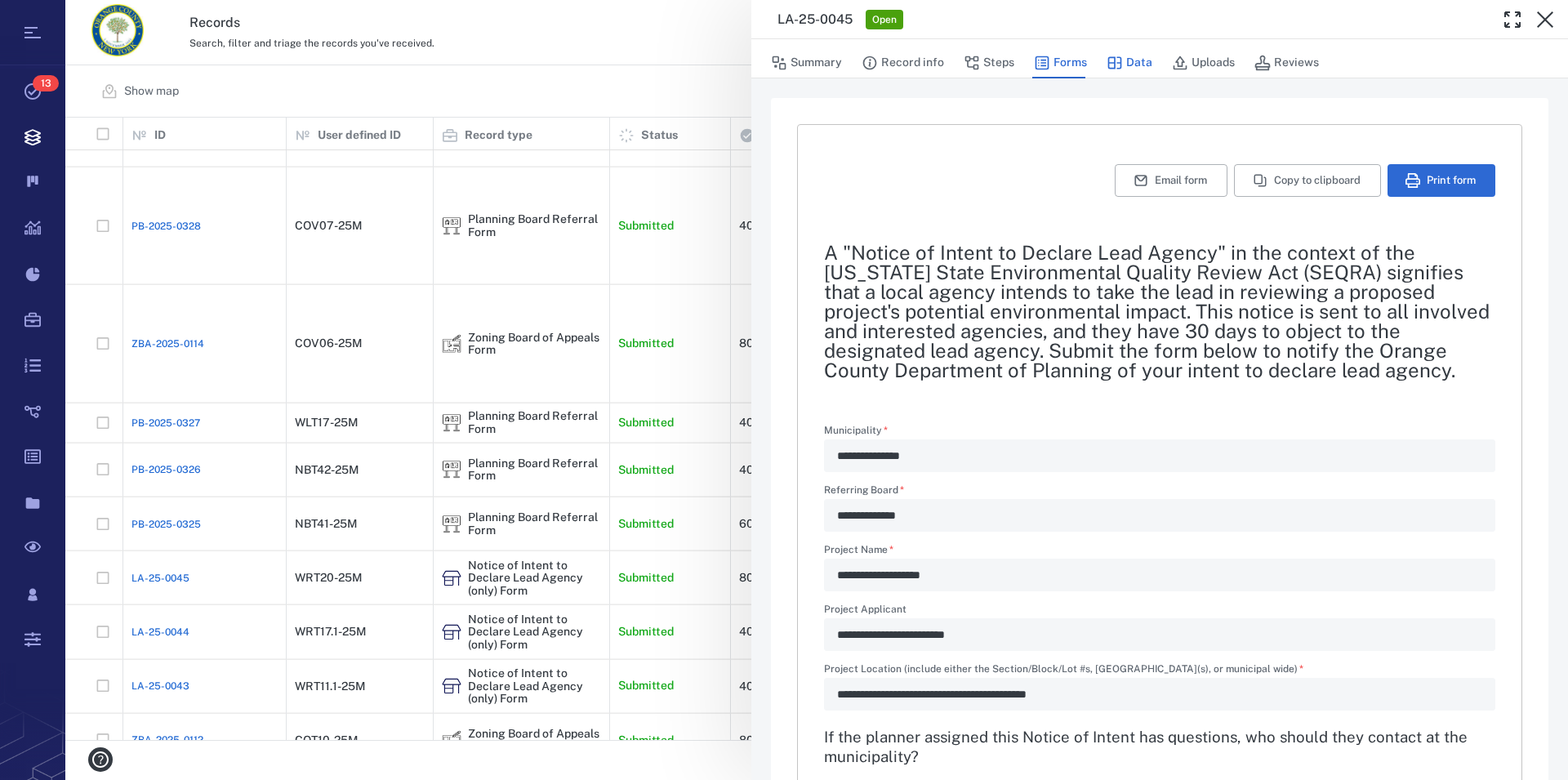
click at [1133, 66] on button "Data" at bounding box center [1130, 63] width 45 height 31
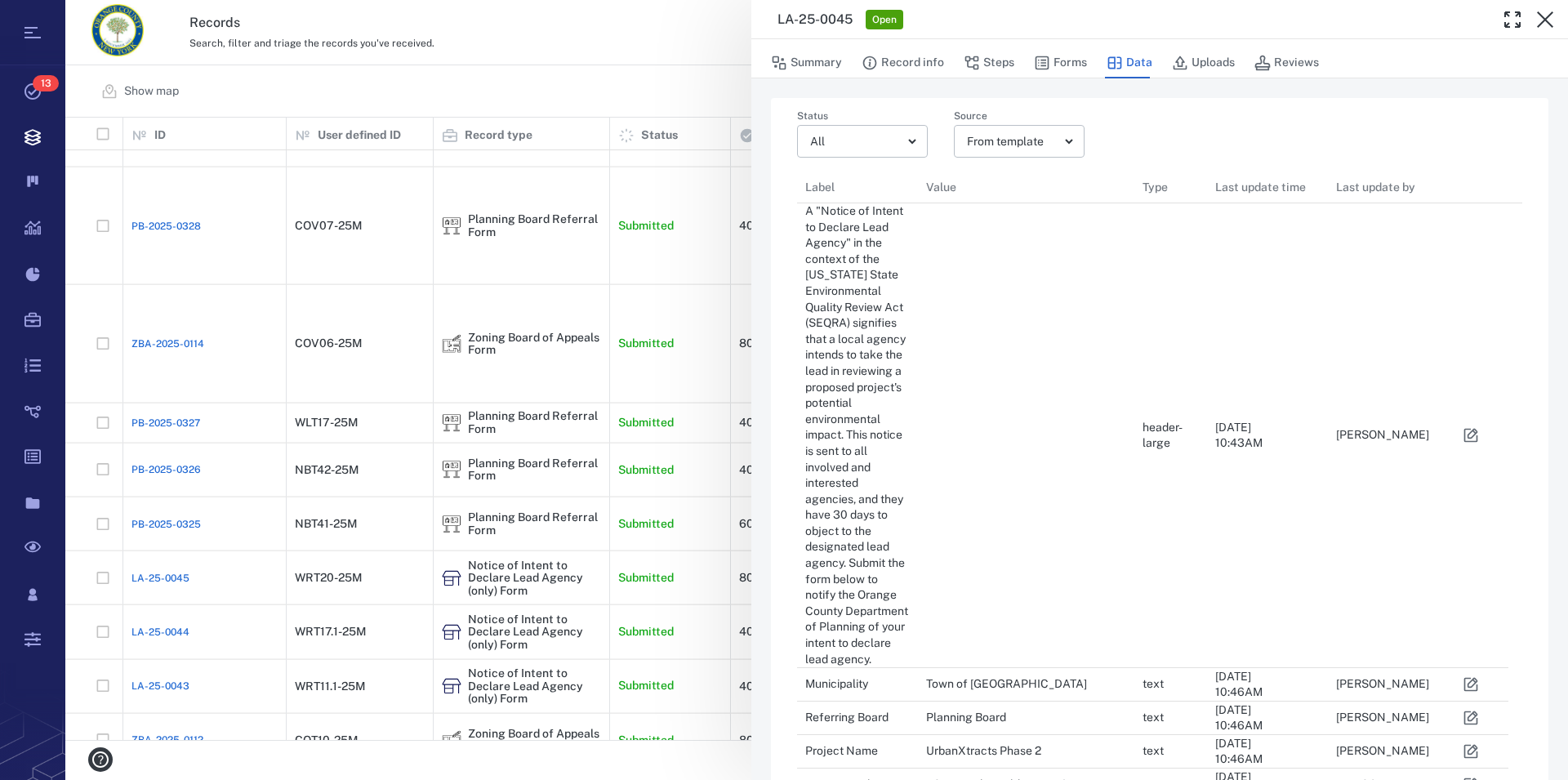
scroll to position [1299, 698]
click at [904, 62] on button "Record info" at bounding box center [902, 63] width 82 height 31
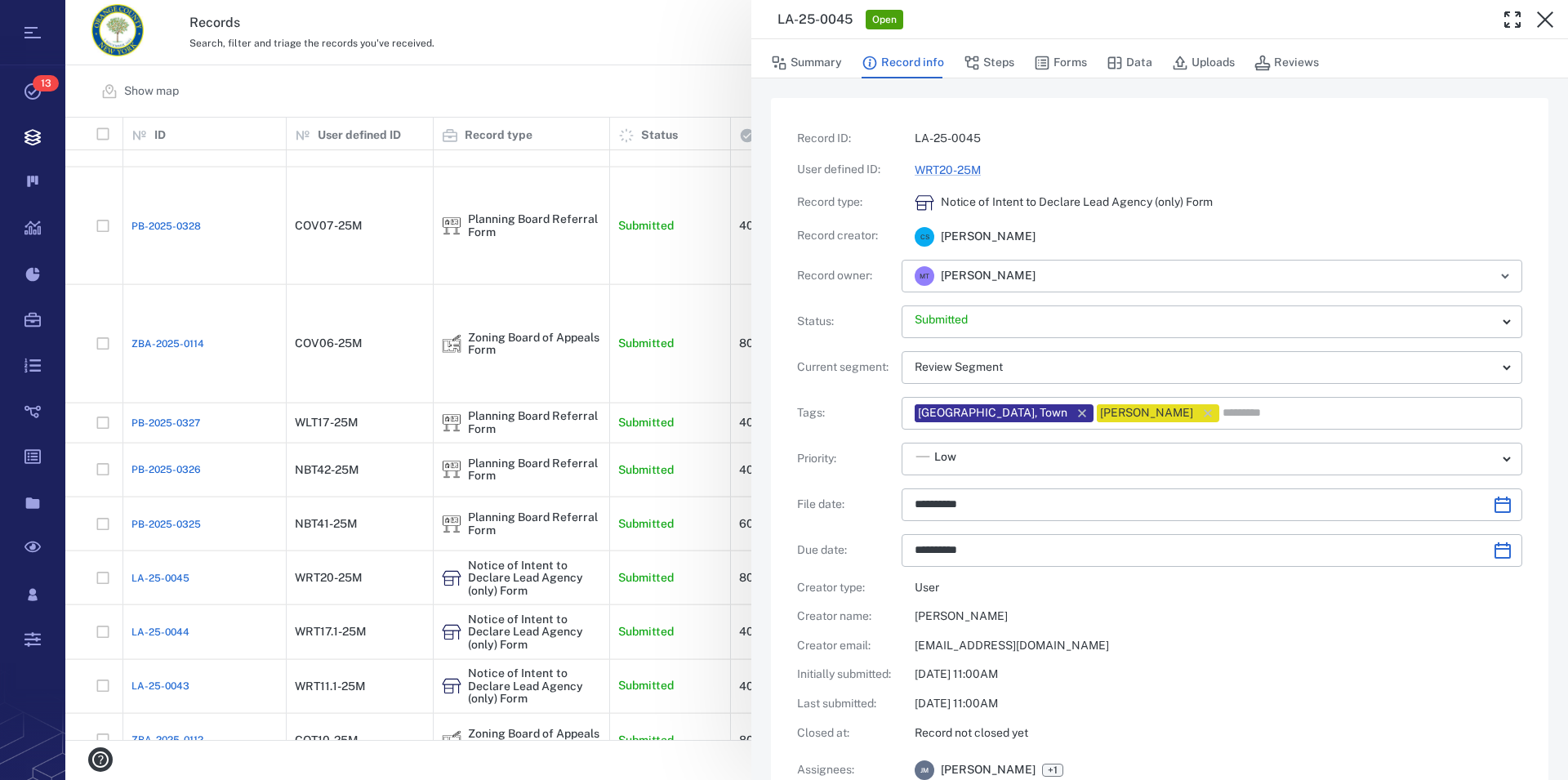
type input "**********"
click at [1539, 19] on icon "button" at bounding box center [1546, 19] width 19 height 19
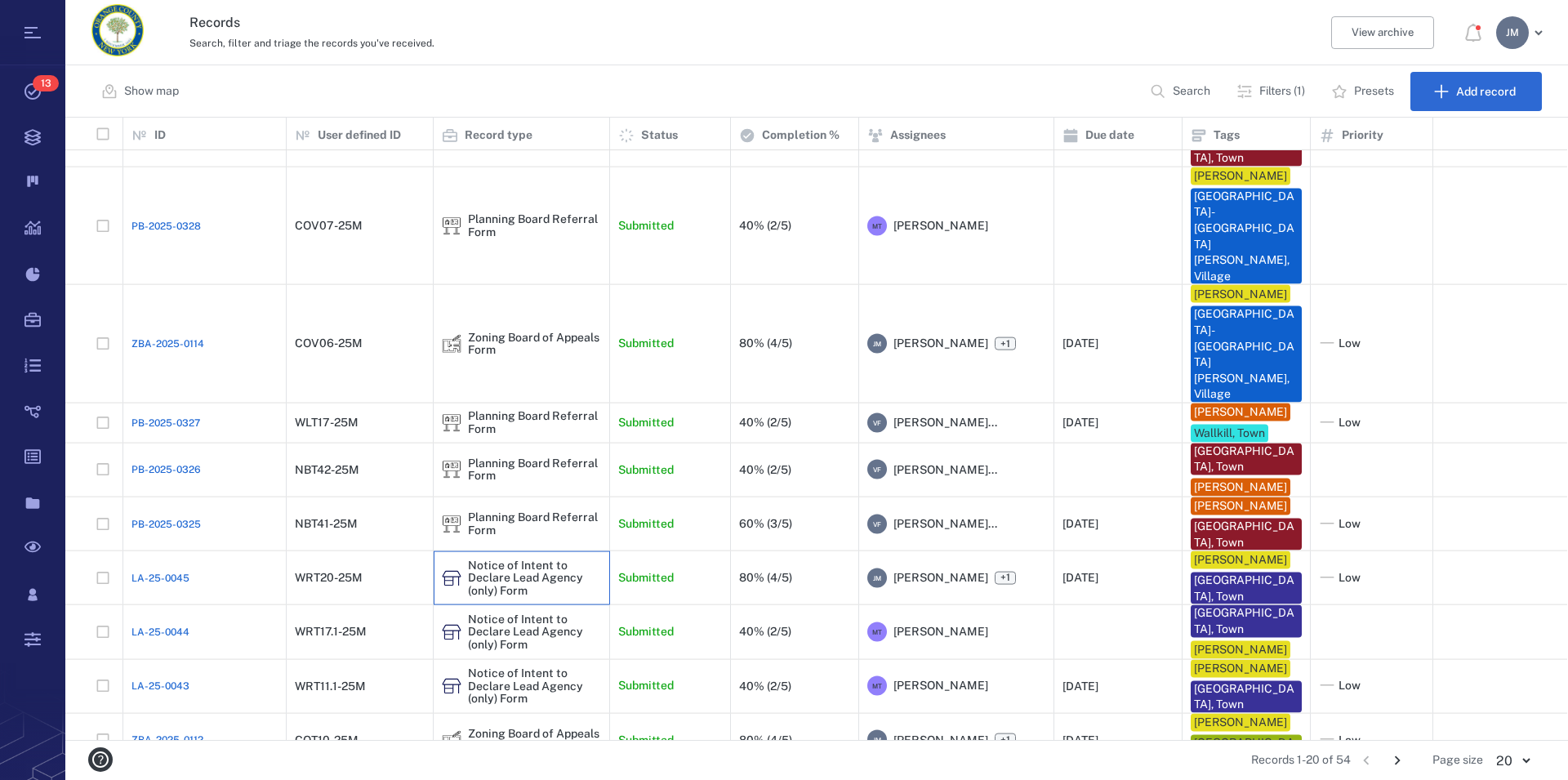
click at [528, 558] on div "Notice of Intent to Declare Lead Agency (only) Form" at bounding box center [535, 577] width 134 height 38
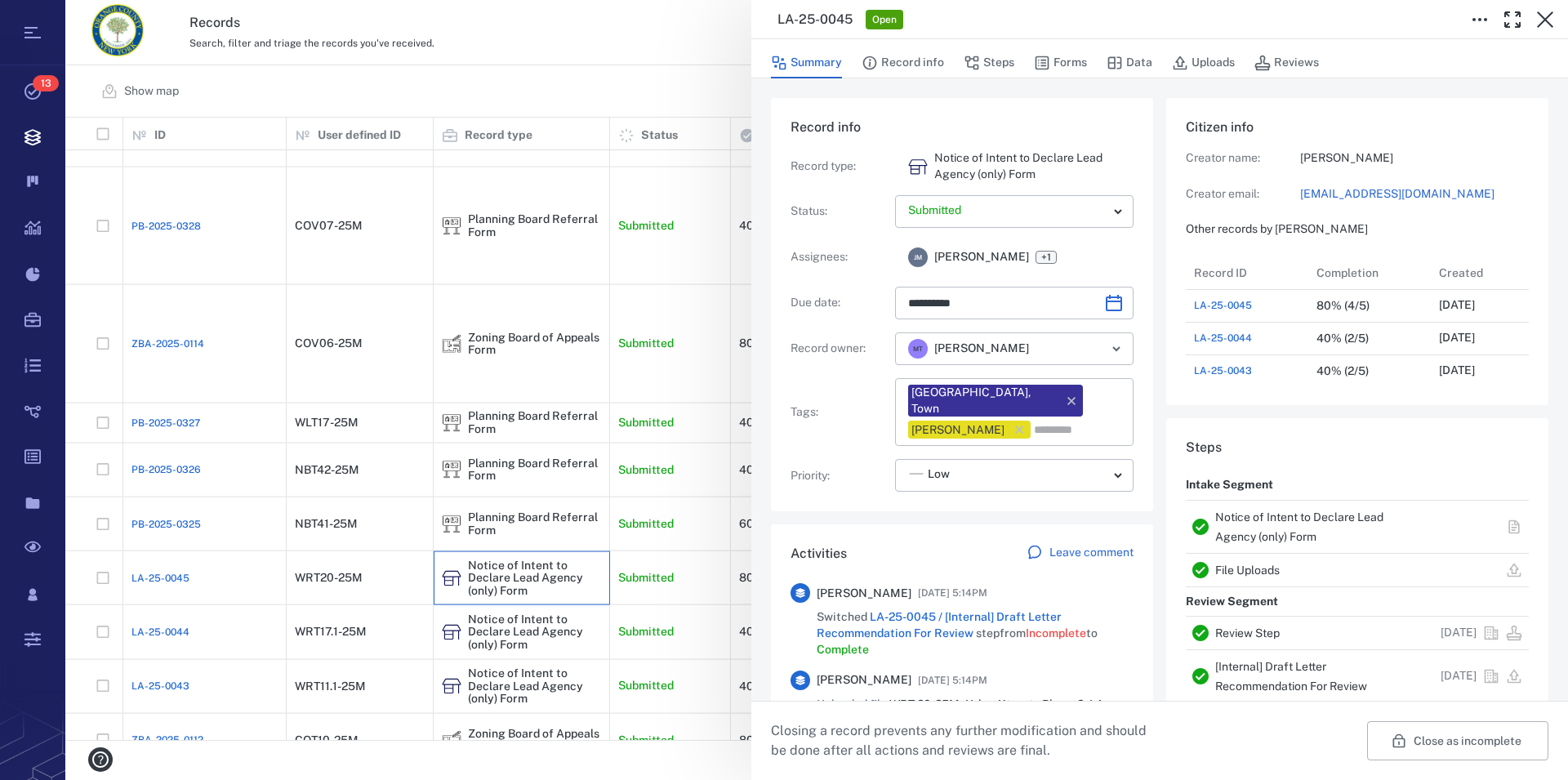
type input "**********"
click at [907, 54] on button "Record info" at bounding box center [902, 63] width 82 height 31
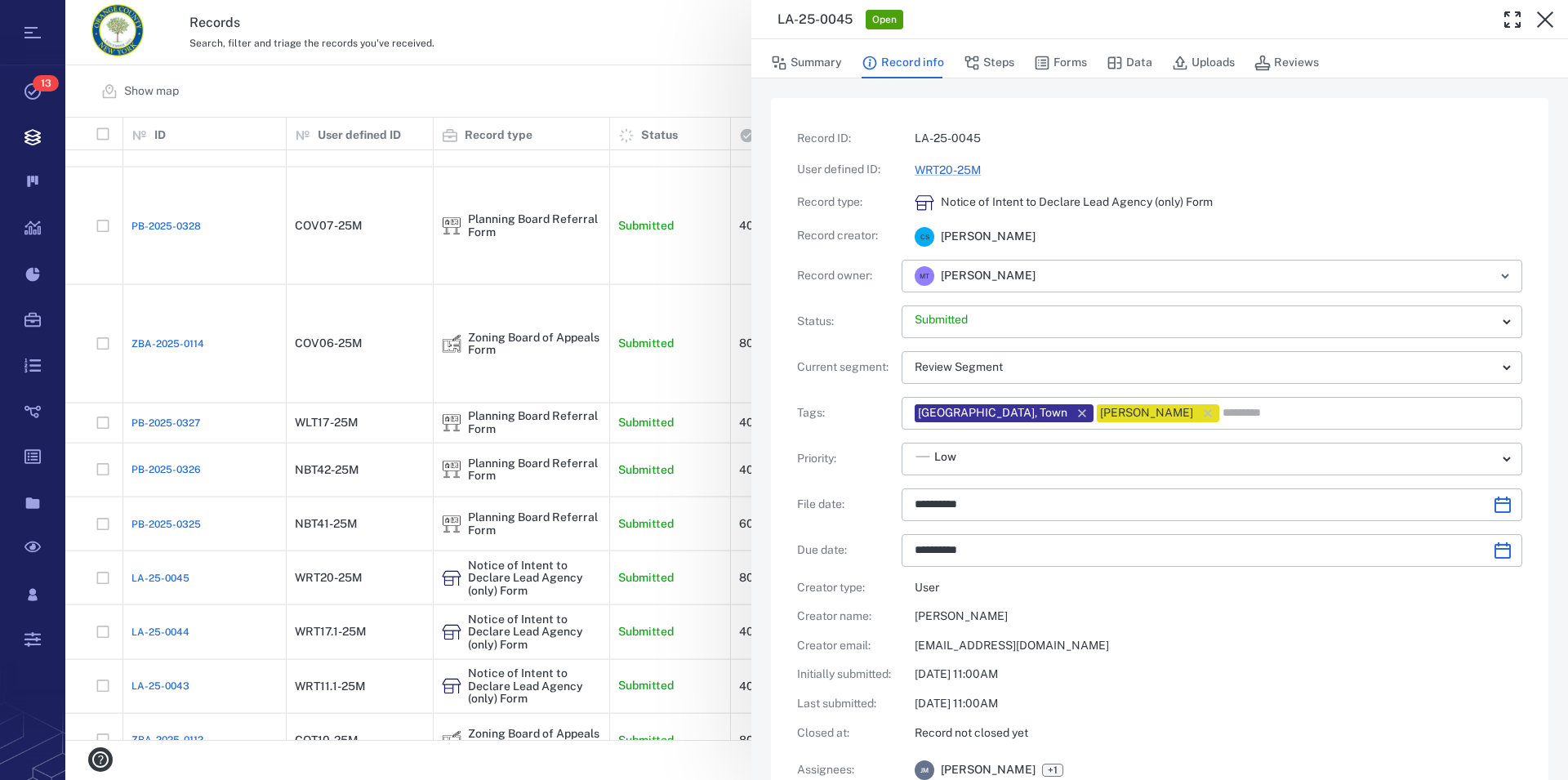
type input "**********"
click at [1542, 21] on icon "button" at bounding box center [1546, 19] width 19 height 19
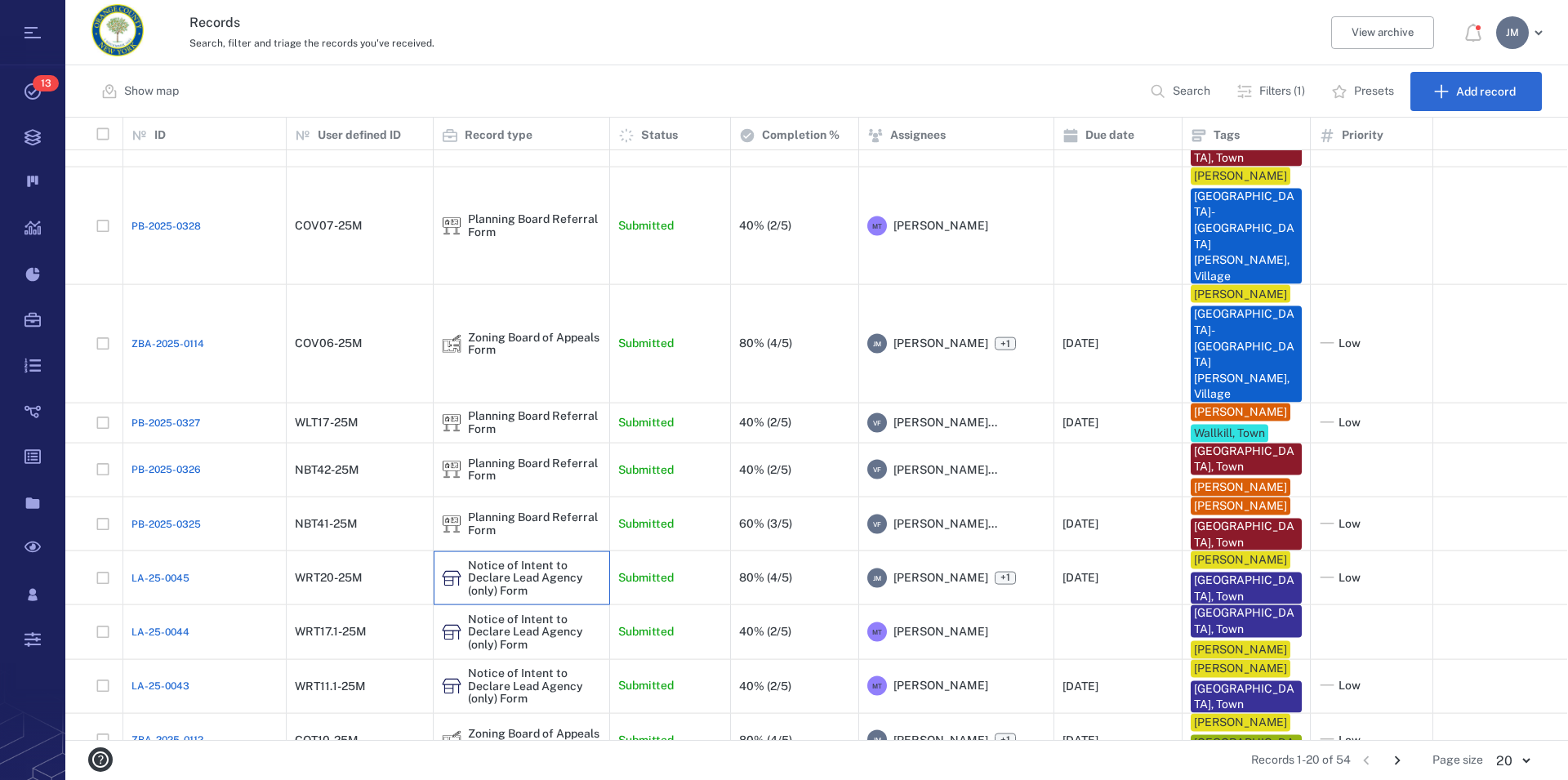
click at [516, 558] on div "Notice of Intent to Declare Lead Agency (only) Form" at bounding box center [535, 577] width 134 height 38
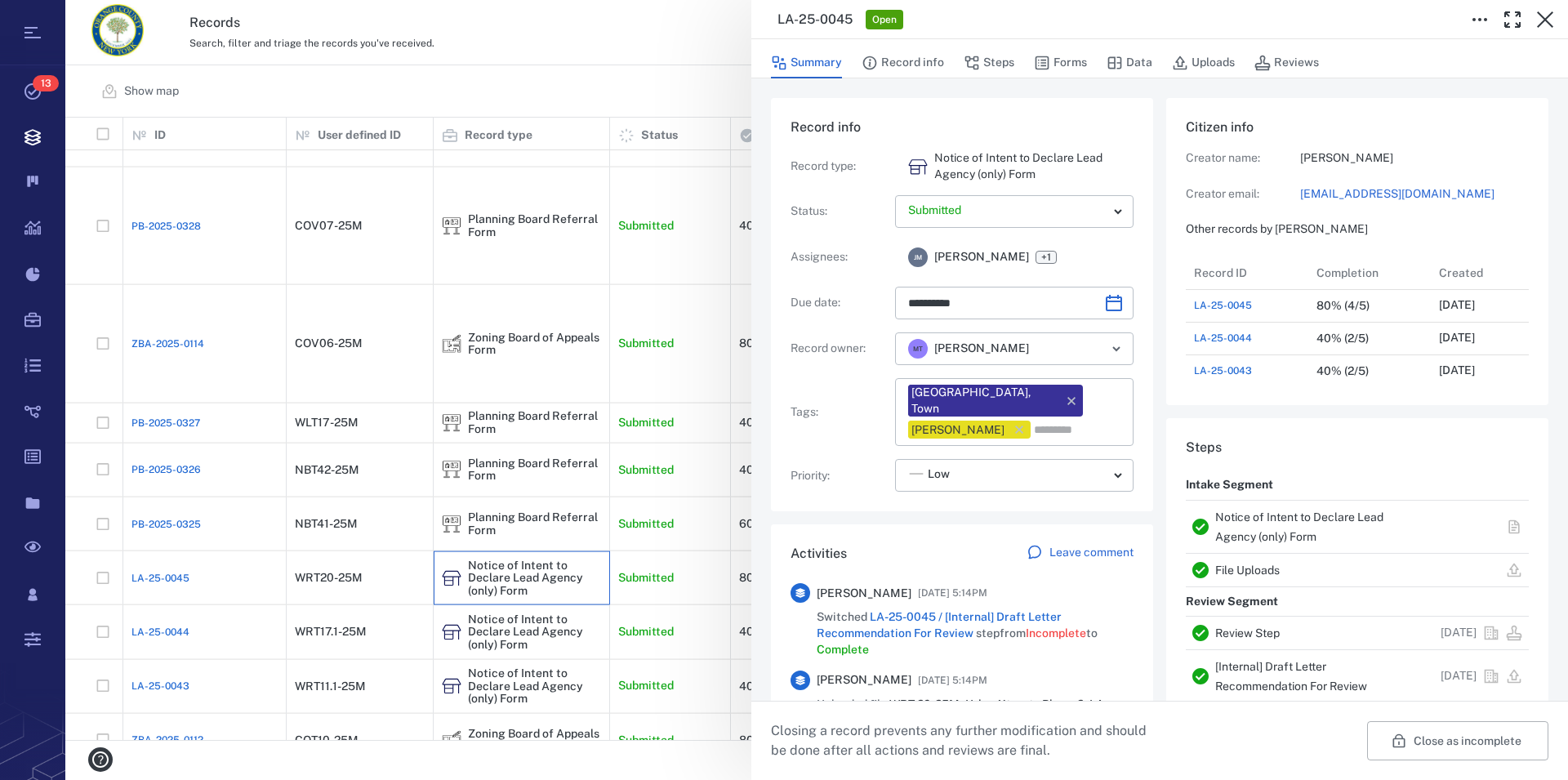
scroll to position [15, 15]
click at [1255, 574] on link "File Uploads" at bounding box center [1248, 570] width 65 height 14
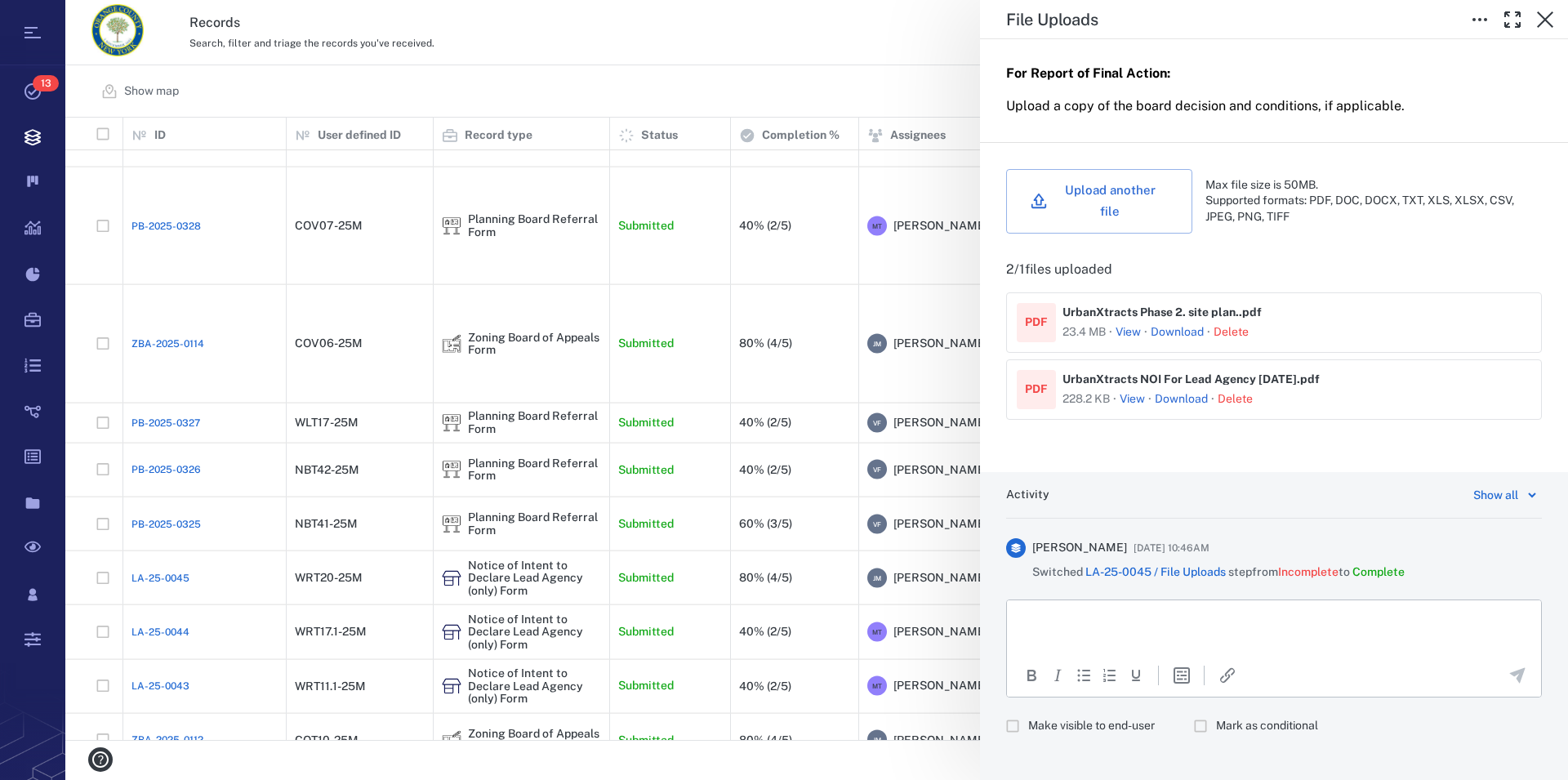
scroll to position [576, 0]
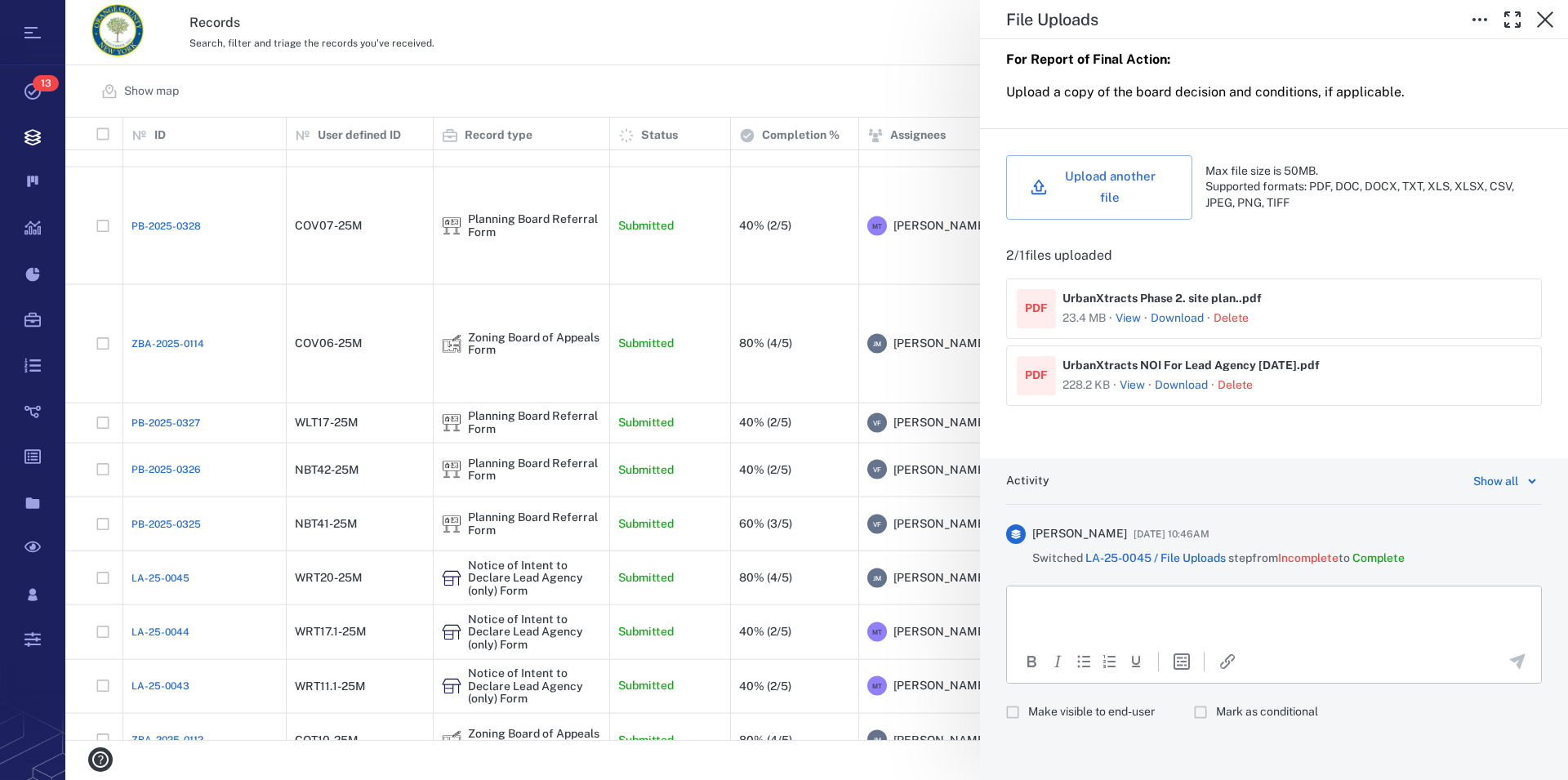
click at [1183, 318] on link "Download" at bounding box center [1177, 318] width 53 height 16
click at [1187, 382] on link "Download" at bounding box center [1181, 385] width 53 height 16
click at [1551, 19] on icon "button" at bounding box center [1546, 19] width 19 height 19
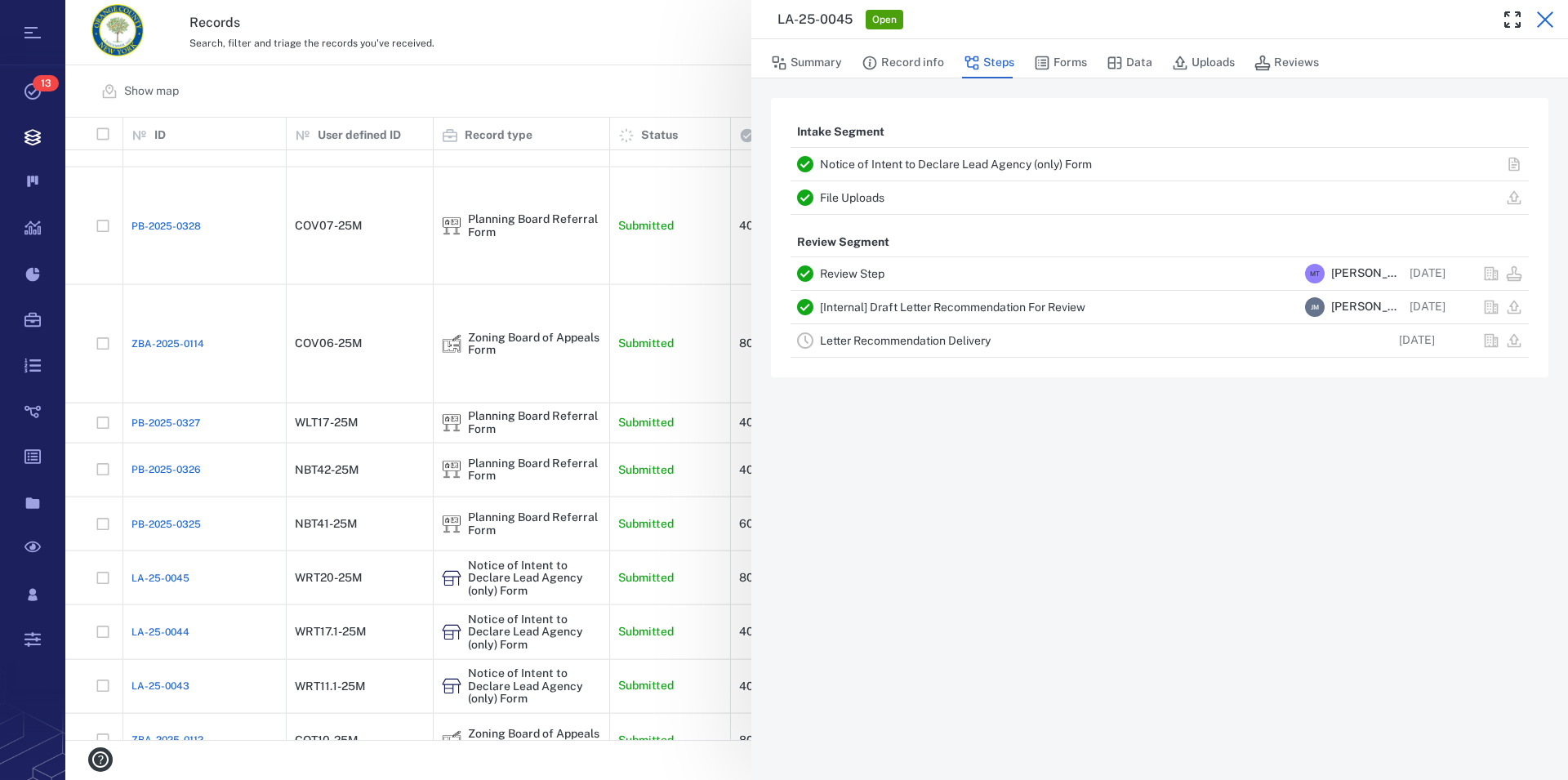
click at [1546, 18] on icon "button" at bounding box center [1545, 19] width 16 height 16
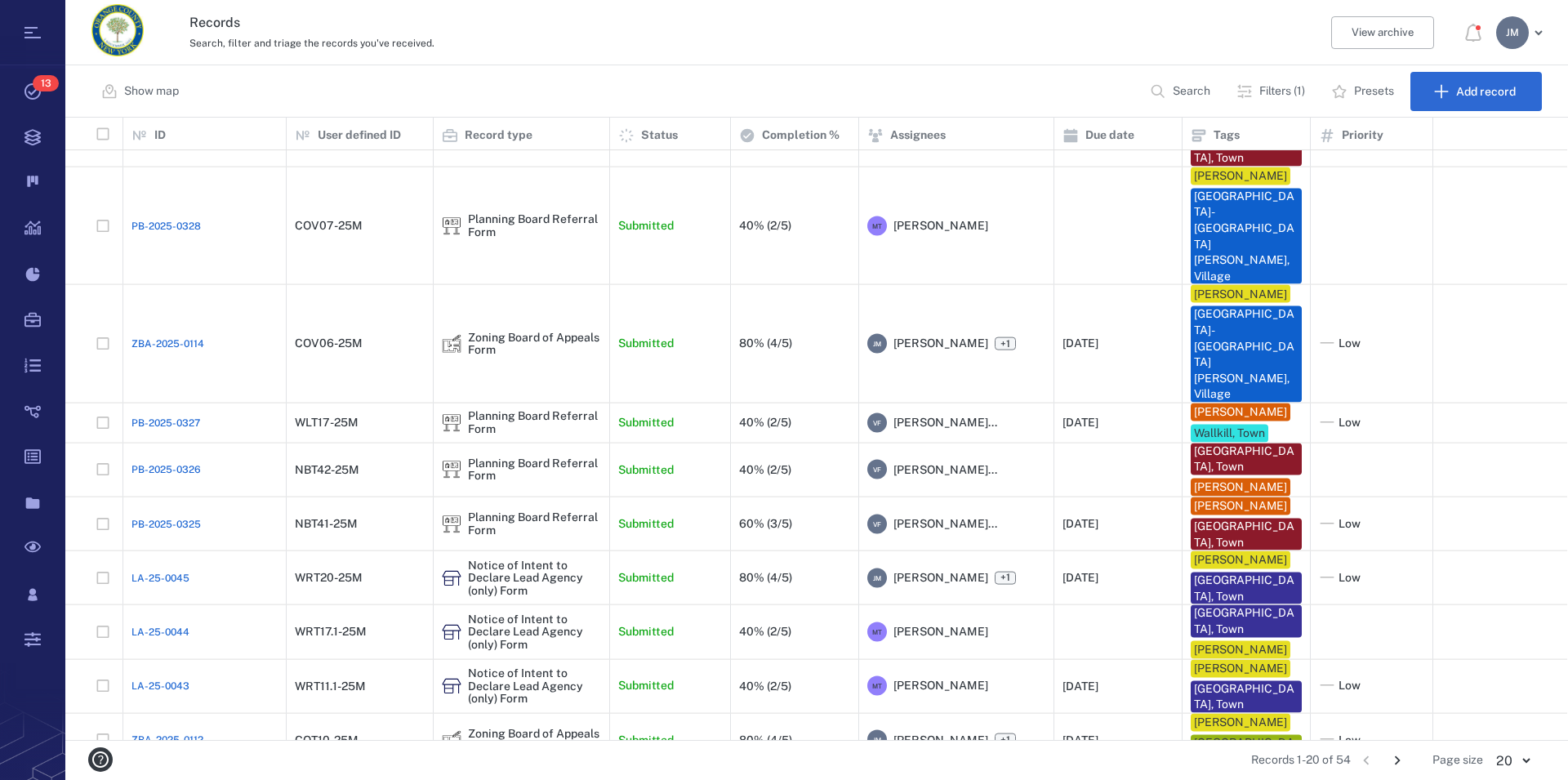
click at [1396, 761] on icon "Go to next page" at bounding box center [1398, 760] width 18 height 18
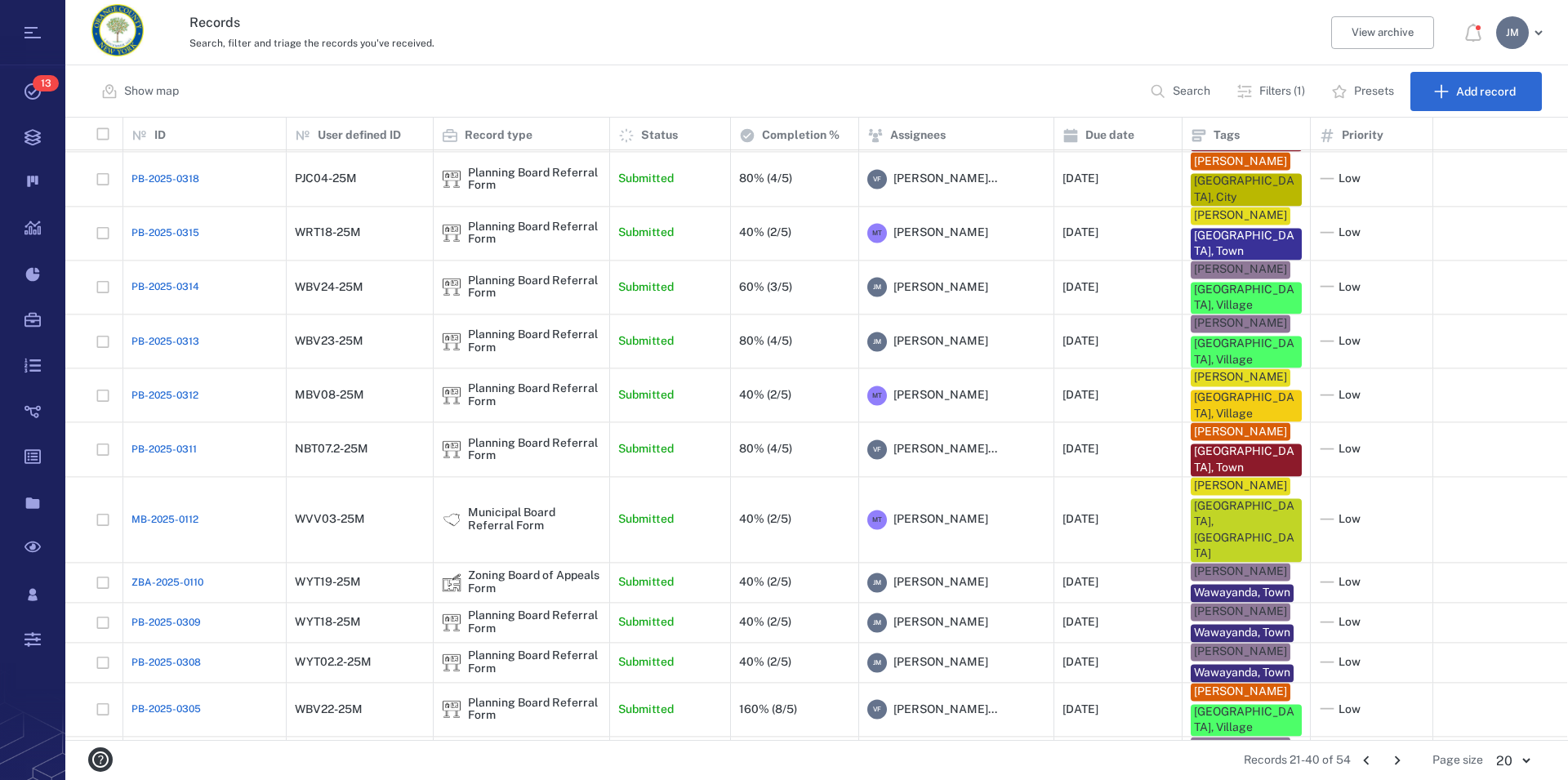
scroll to position [373, 0]
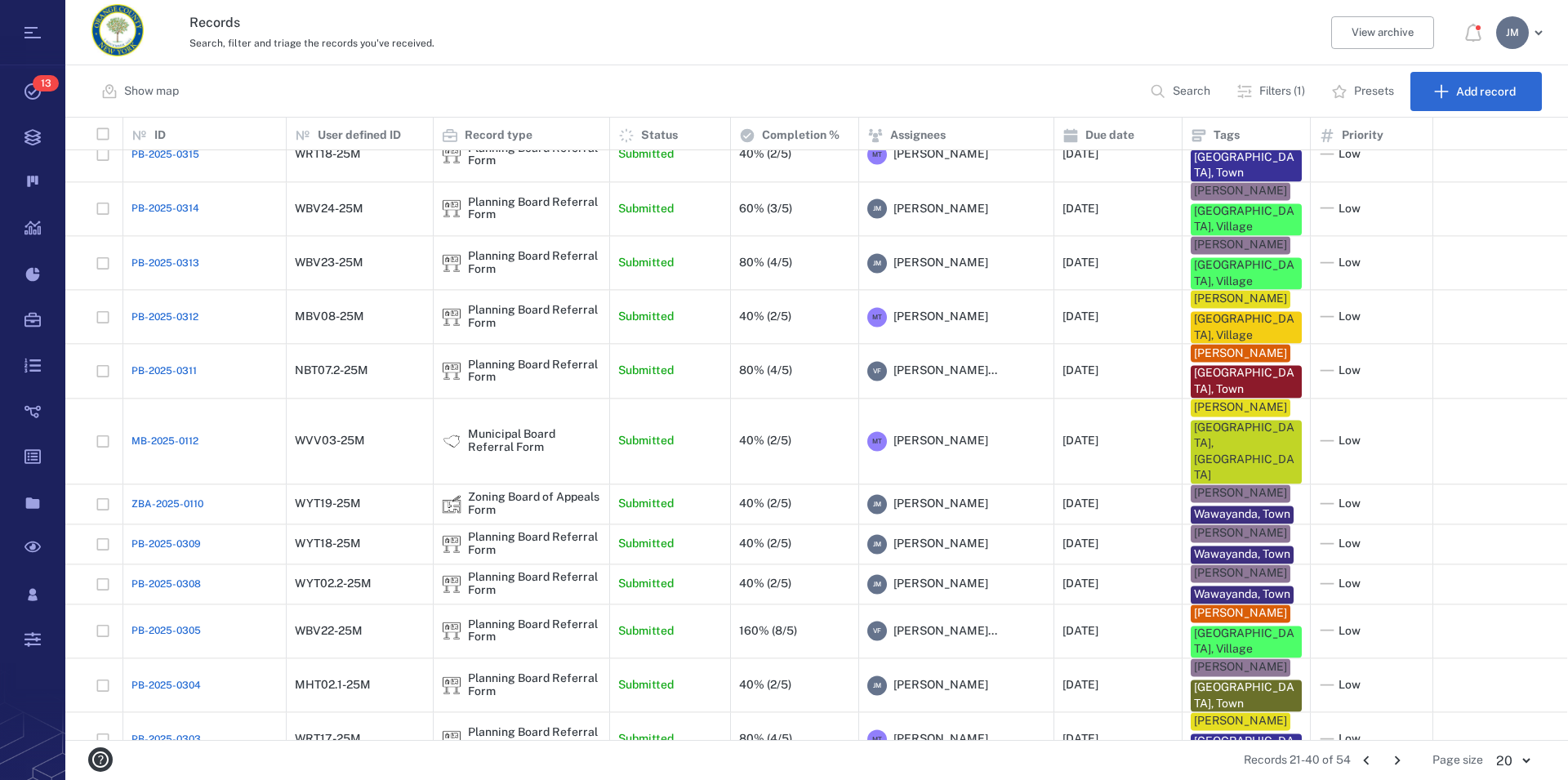
click at [1396, 758] on icon "Go to next page" at bounding box center [1398, 760] width 18 height 18
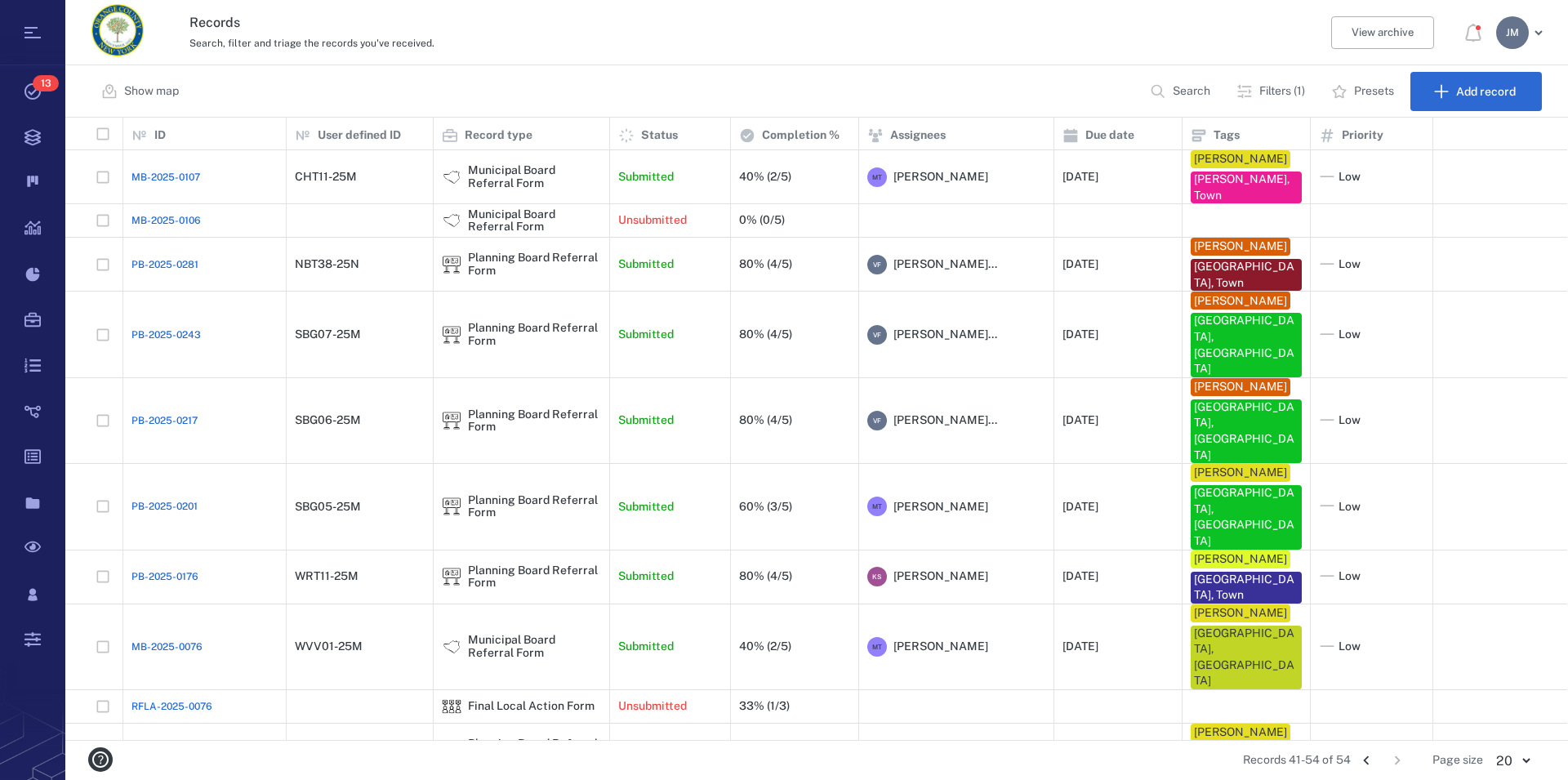
scroll to position [609, 1489]
click at [1366, 755] on icon "Go to previous page" at bounding box center [1367, 760] width 18 height 18
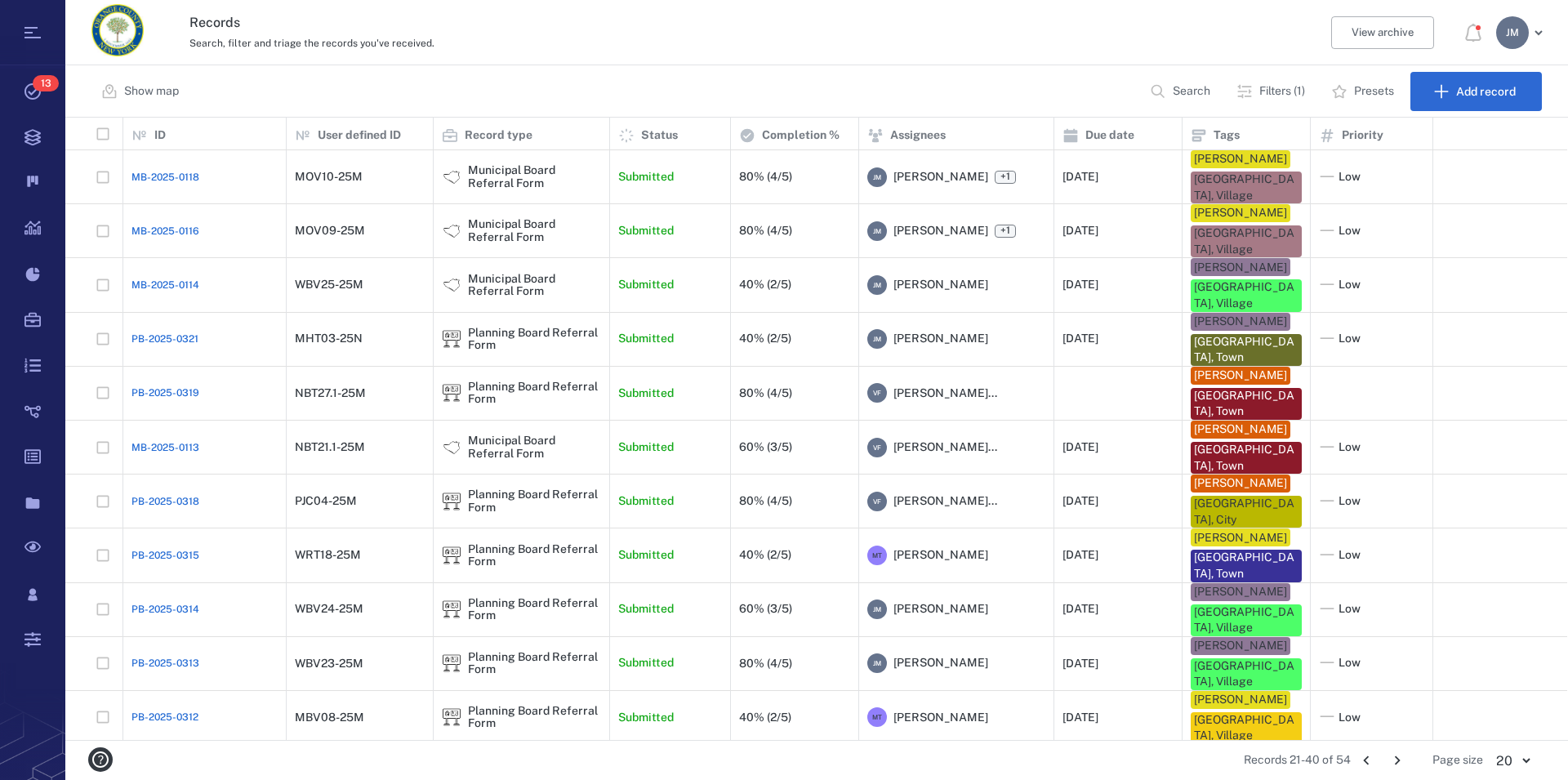
click at [1370, 761] on icon "Go to previous page" at bounding box center [1367, 760] width 18 height 18
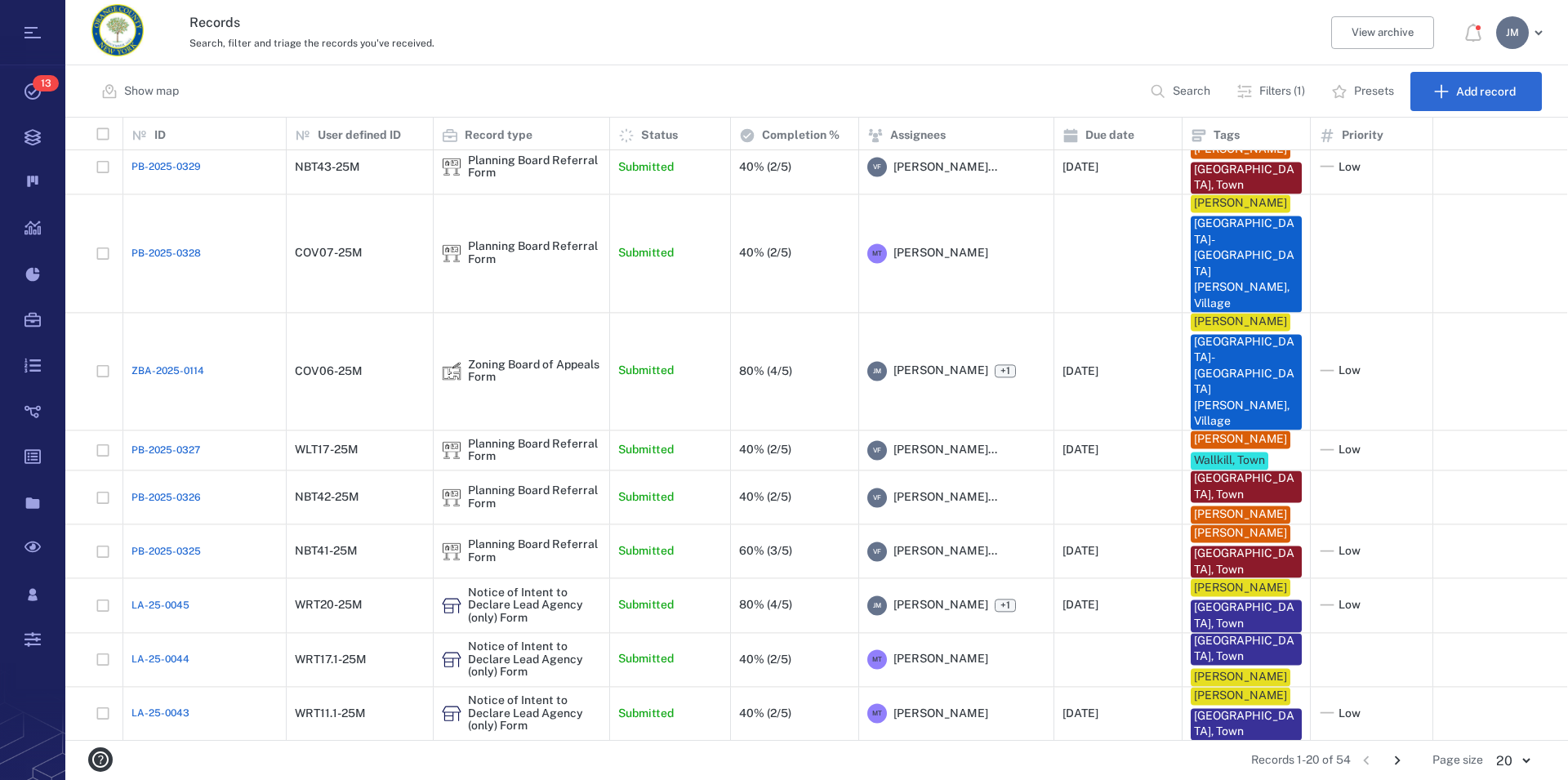
scroll to position [542, 0]
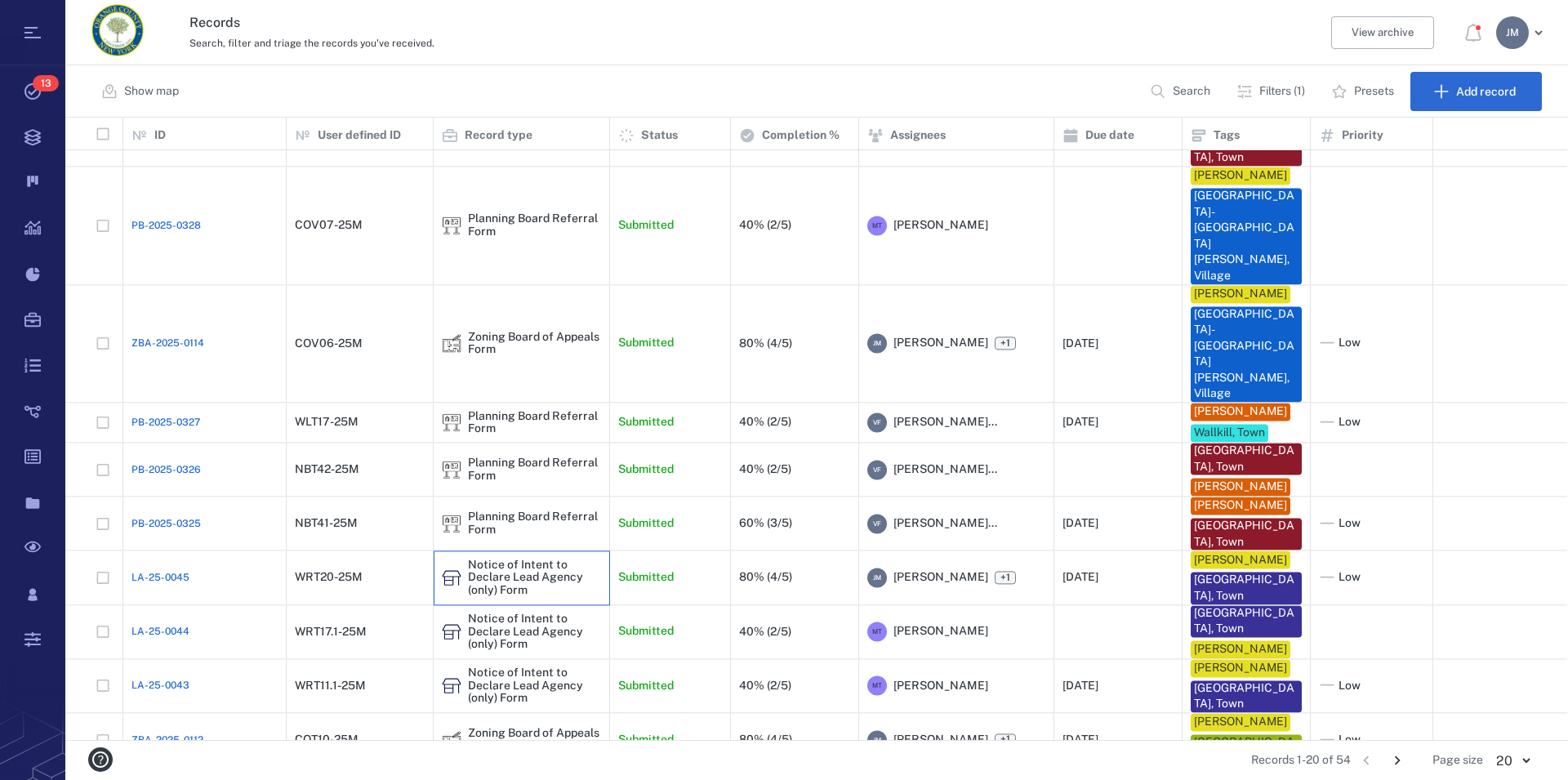
click at [480, 558] on div "Notice of Intent to Declare Lead Agency (only) Form" at bounding box center [535, 577] width 134 height 38
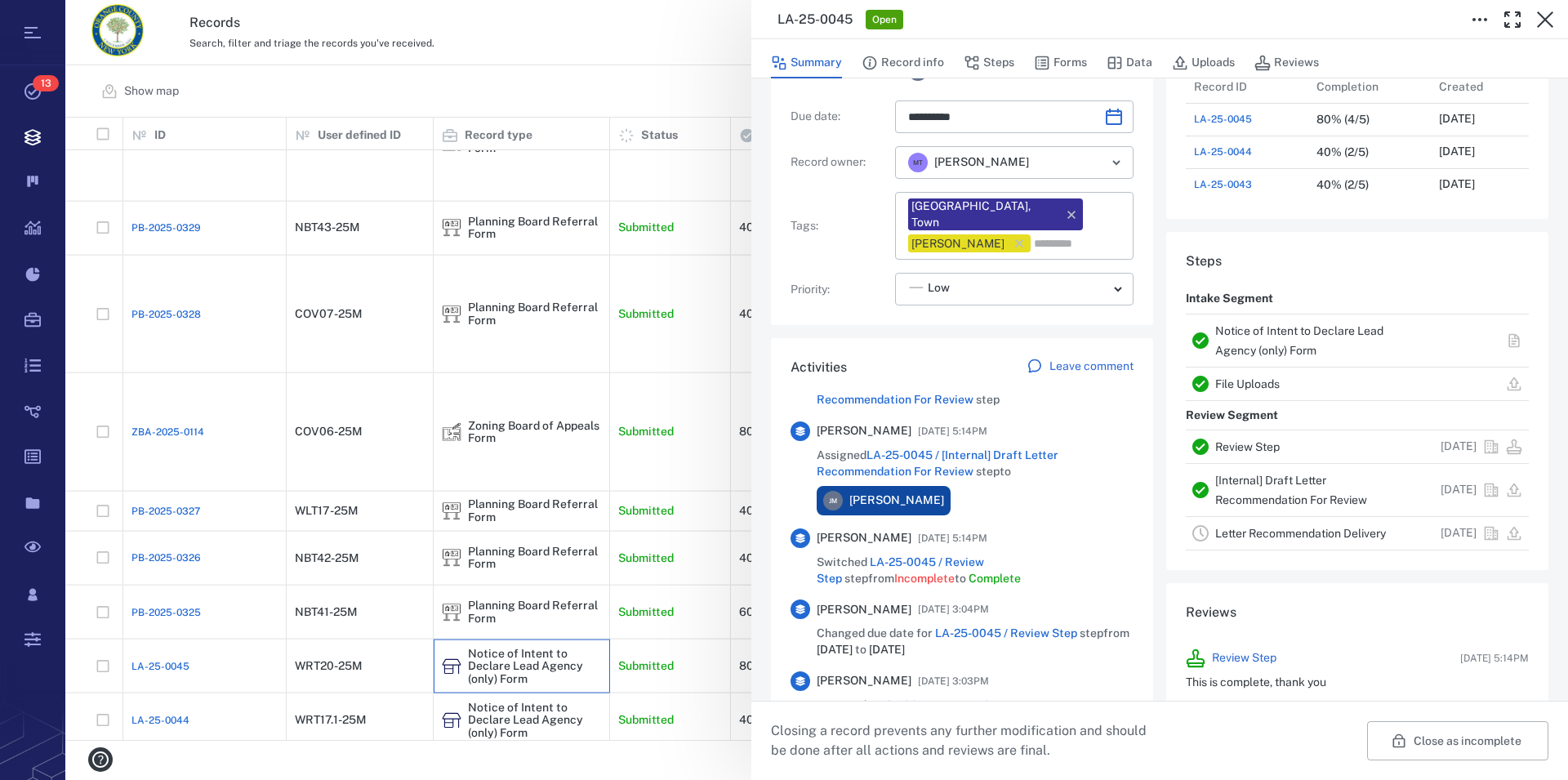
scroll to position [373, 0]
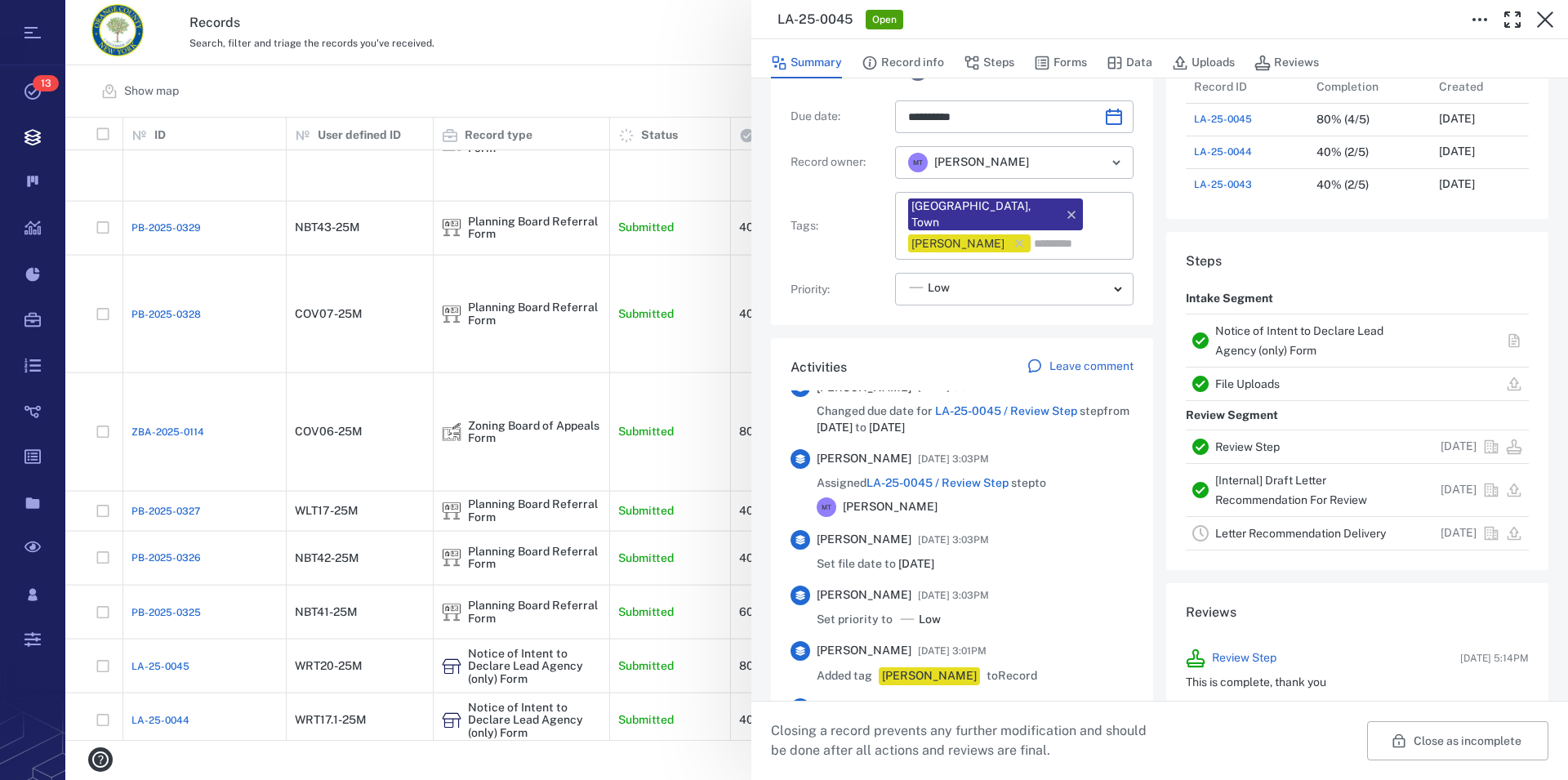
click at [1256, 337] on link "Notice of Intent to Declare Lead Agency (only) Form" at bounding box center [1300, 341] width 168 height 33
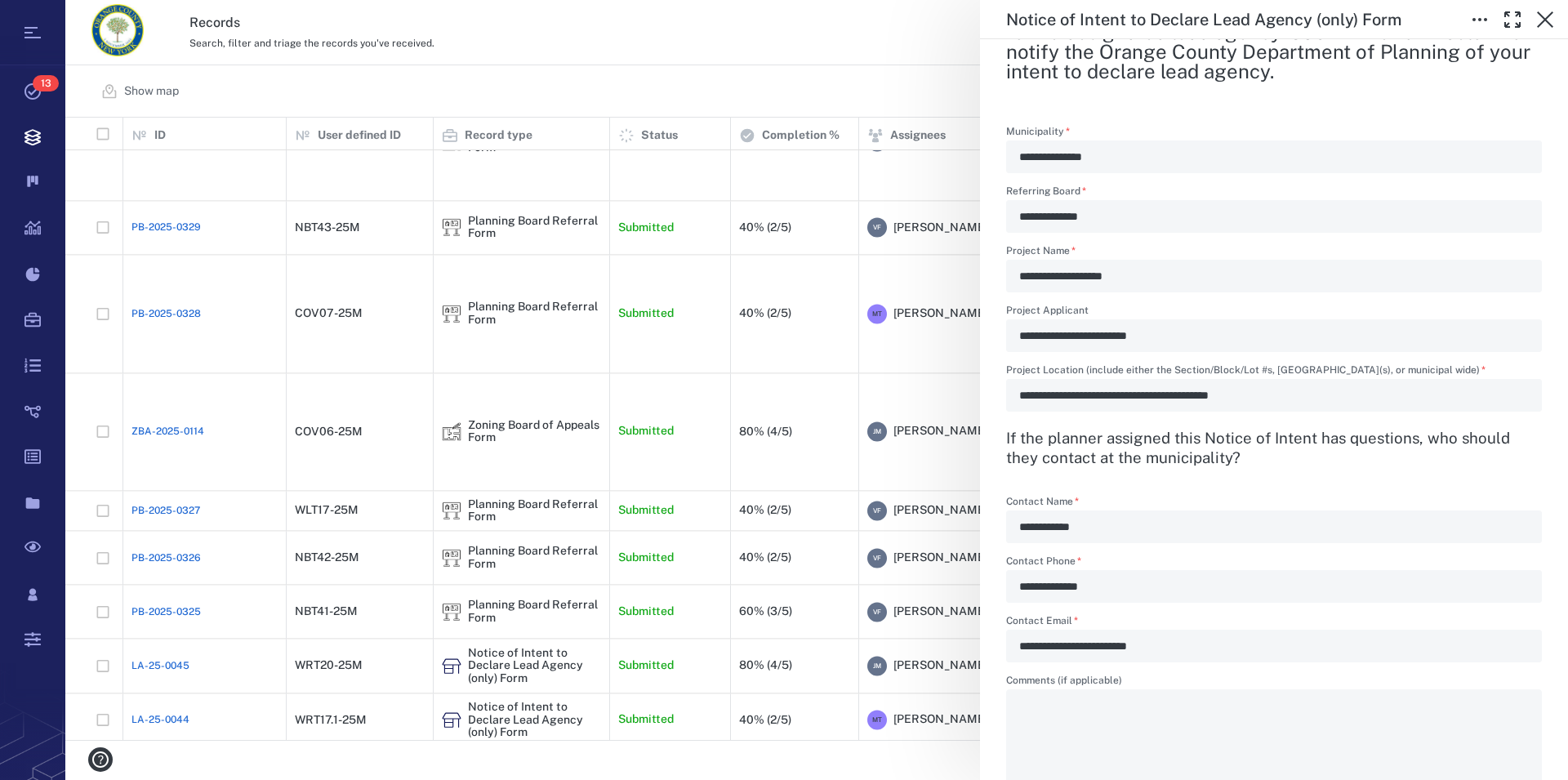
scroll to position [652, 0]
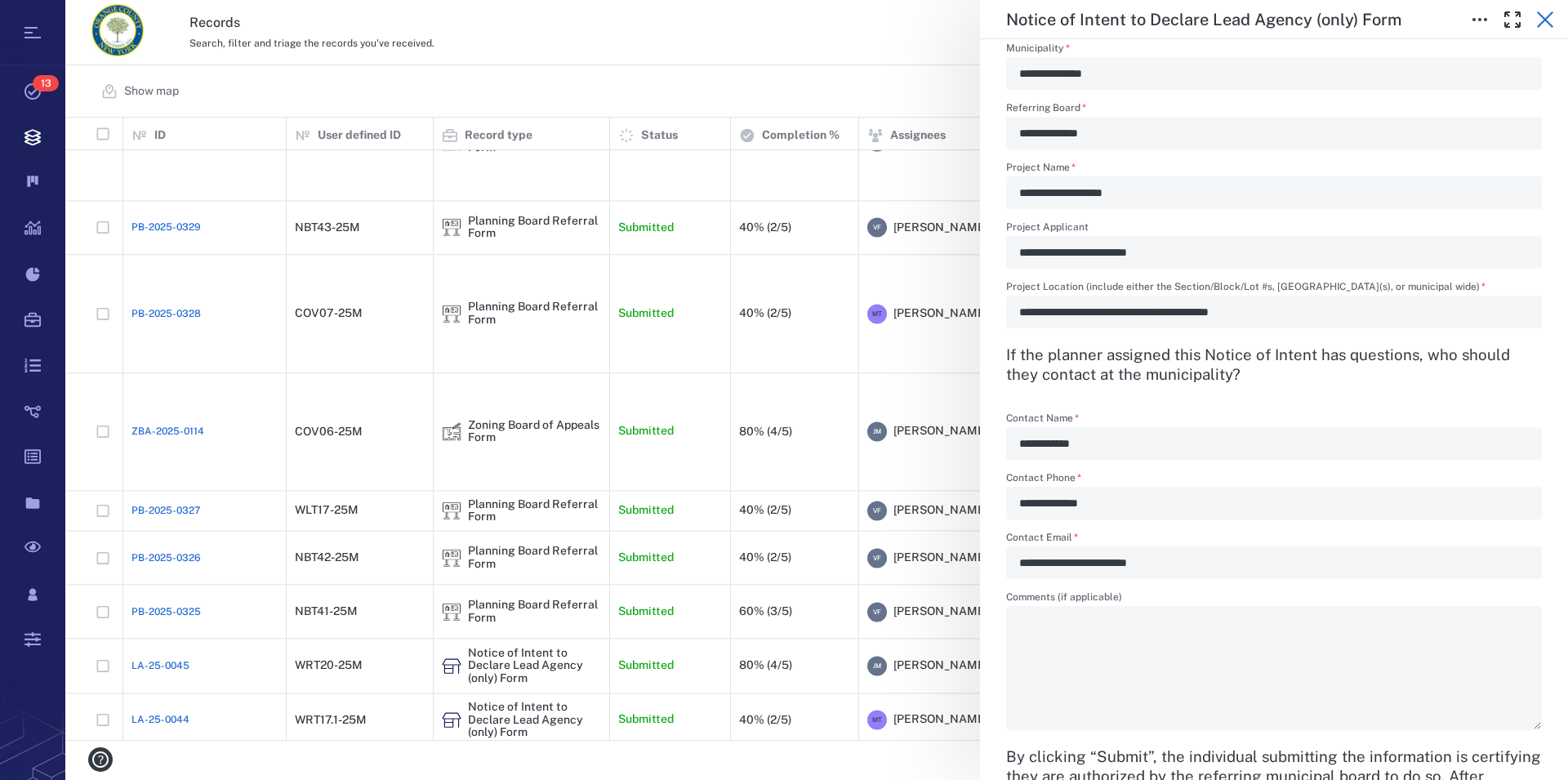
click at [1542, 20] on icon "button" at bounding box center [1546, 19] width 19 height 19
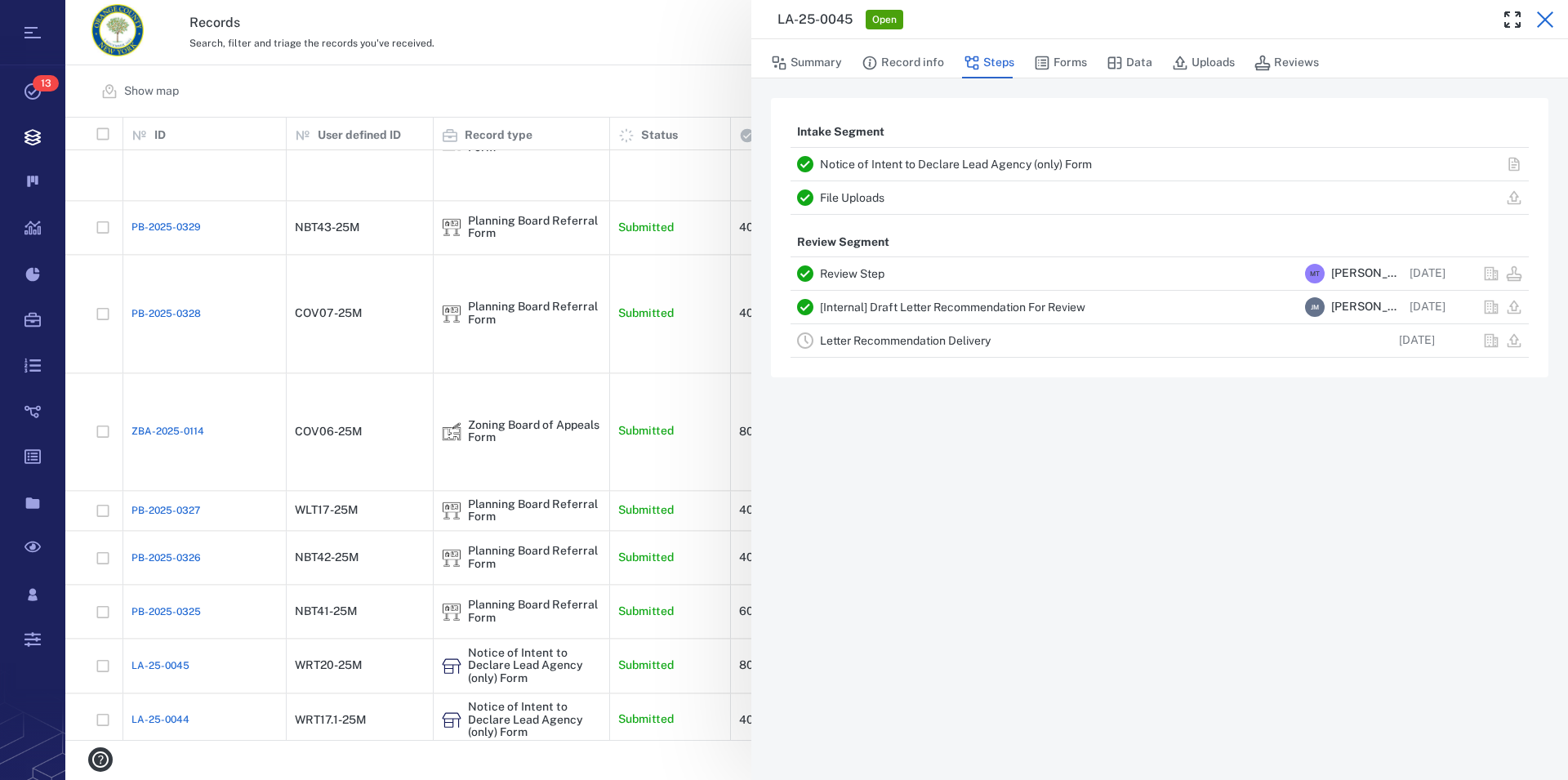
click at [1548, 22] on icon "button" at bounding box center [1545, 19] width 16 height 16
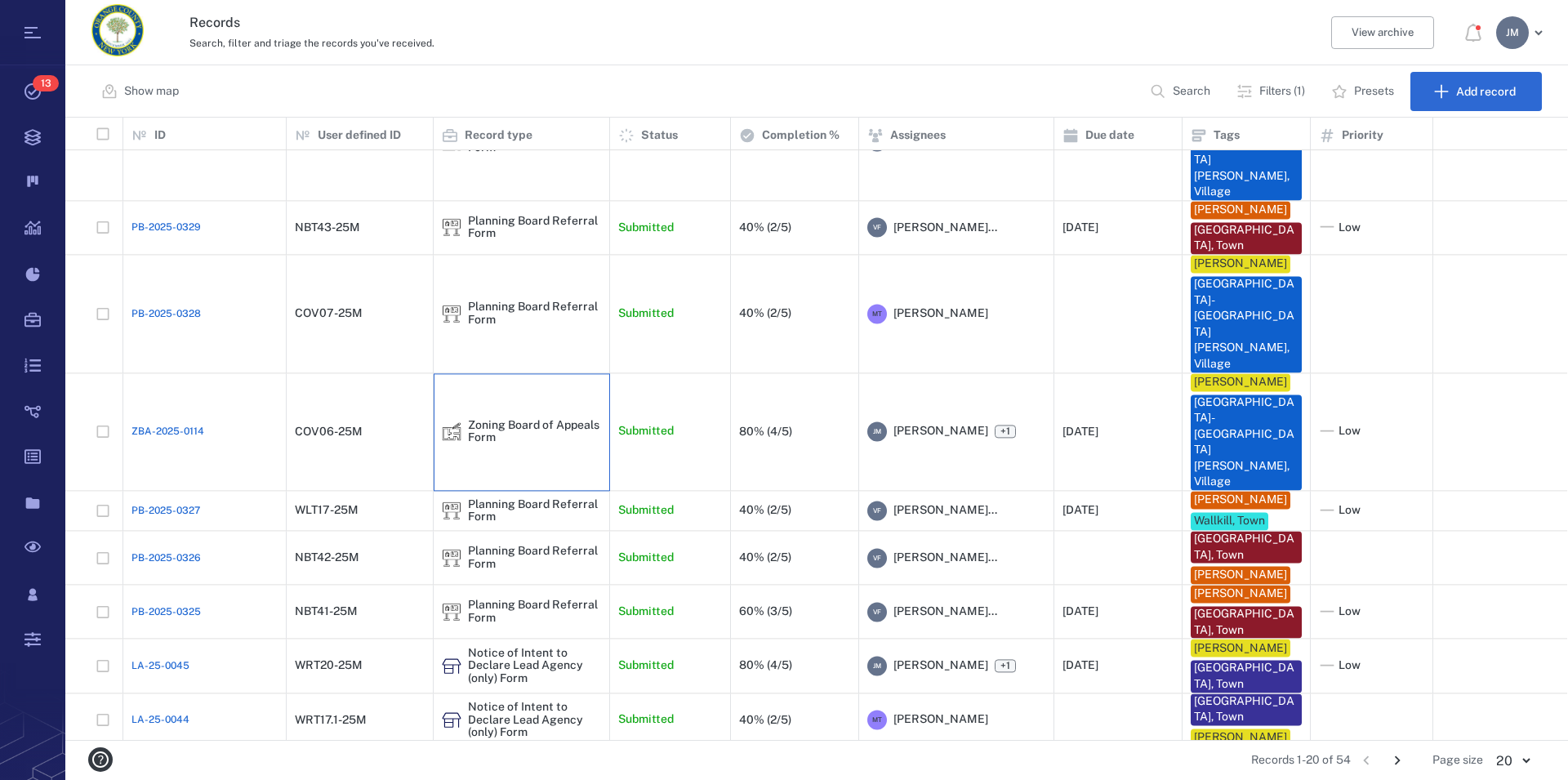
click at [492, 419] on div "Zoning Board of Appeals Form" at bounding box center [535, 432] width 134 height 25
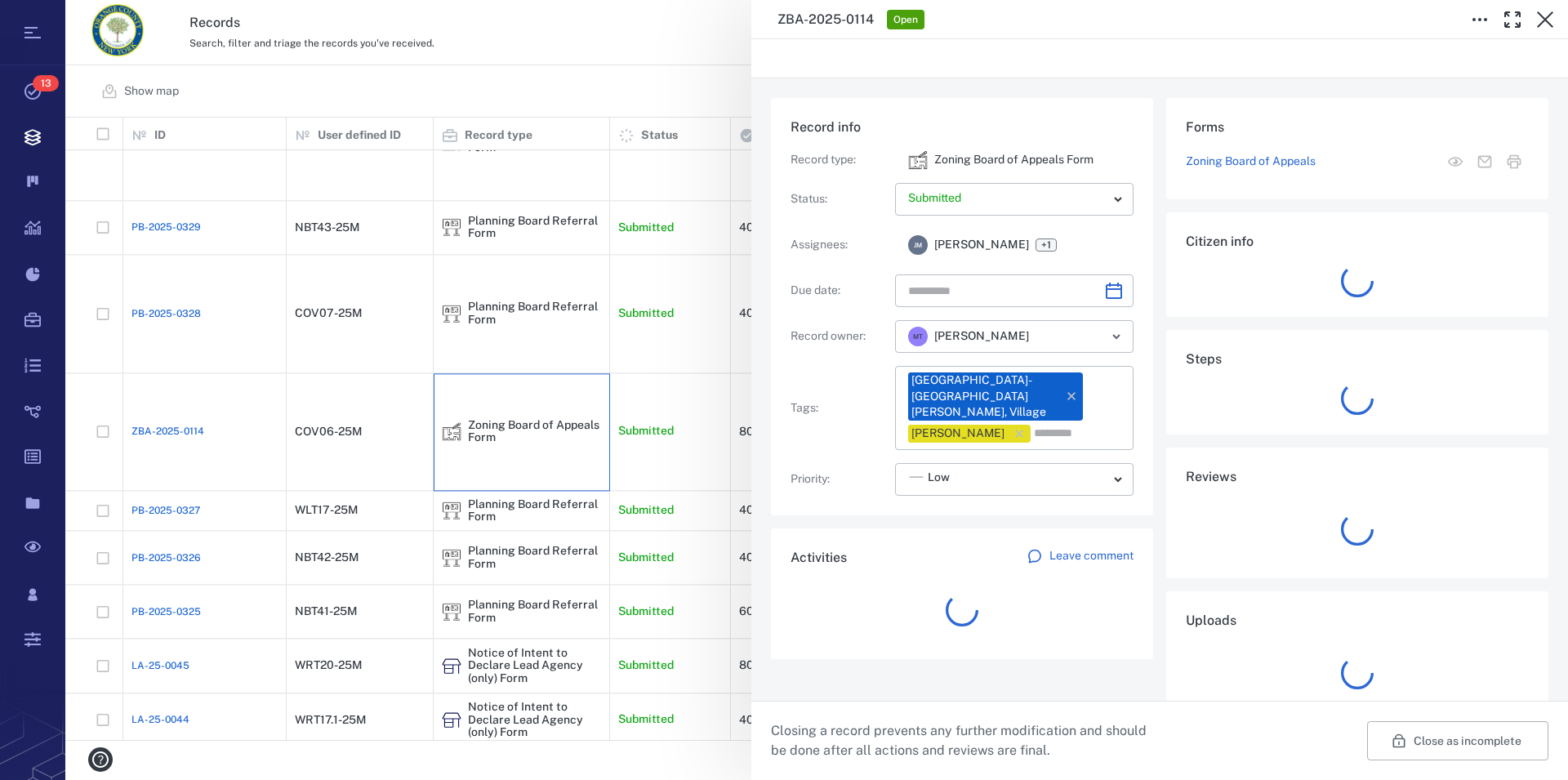
type input "**********"
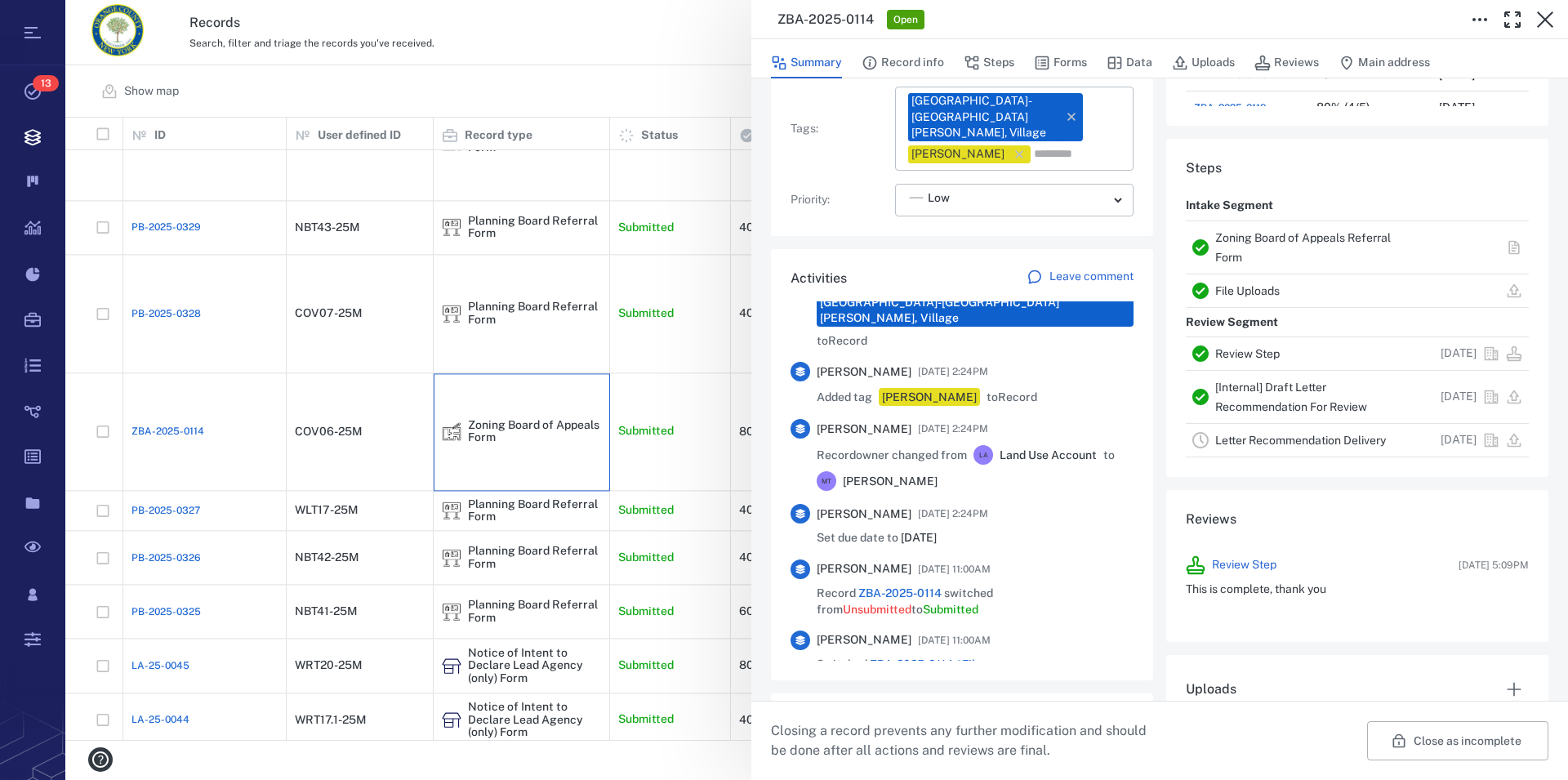
scroll to position [745, 0]
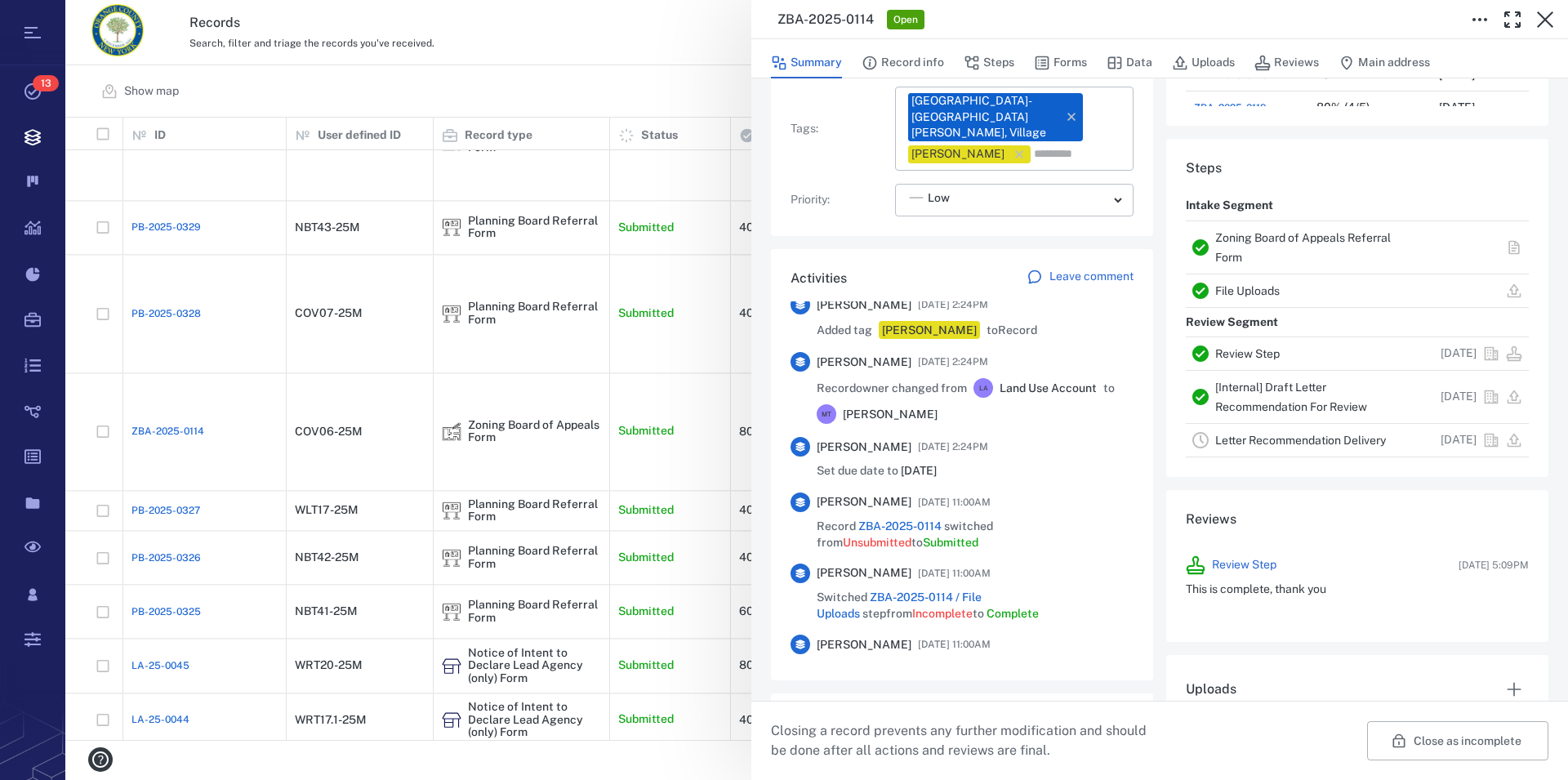
click at [1240, 228] on div "Zoning Board of Appeals Referral Form" at bounding box center [1316, 247] width 201 height 40
click at [1240, 237] on link "Zoning Board of Appeals Referral Form" at bounding box center [1303, 248] width 175 height 33
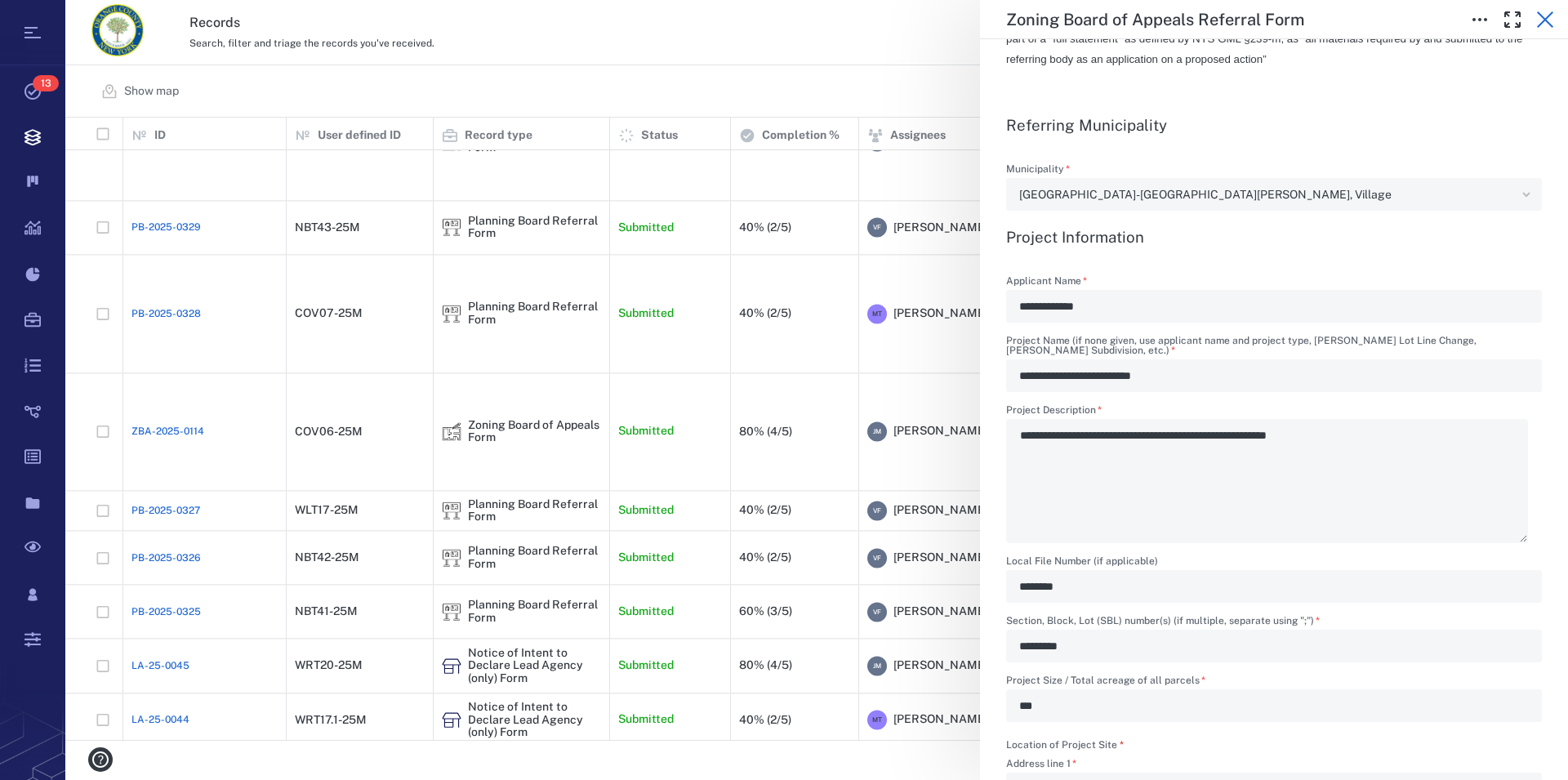
click at [1549, 19] on icon "button" at bounding box center [1546, 19] width 19 height 19
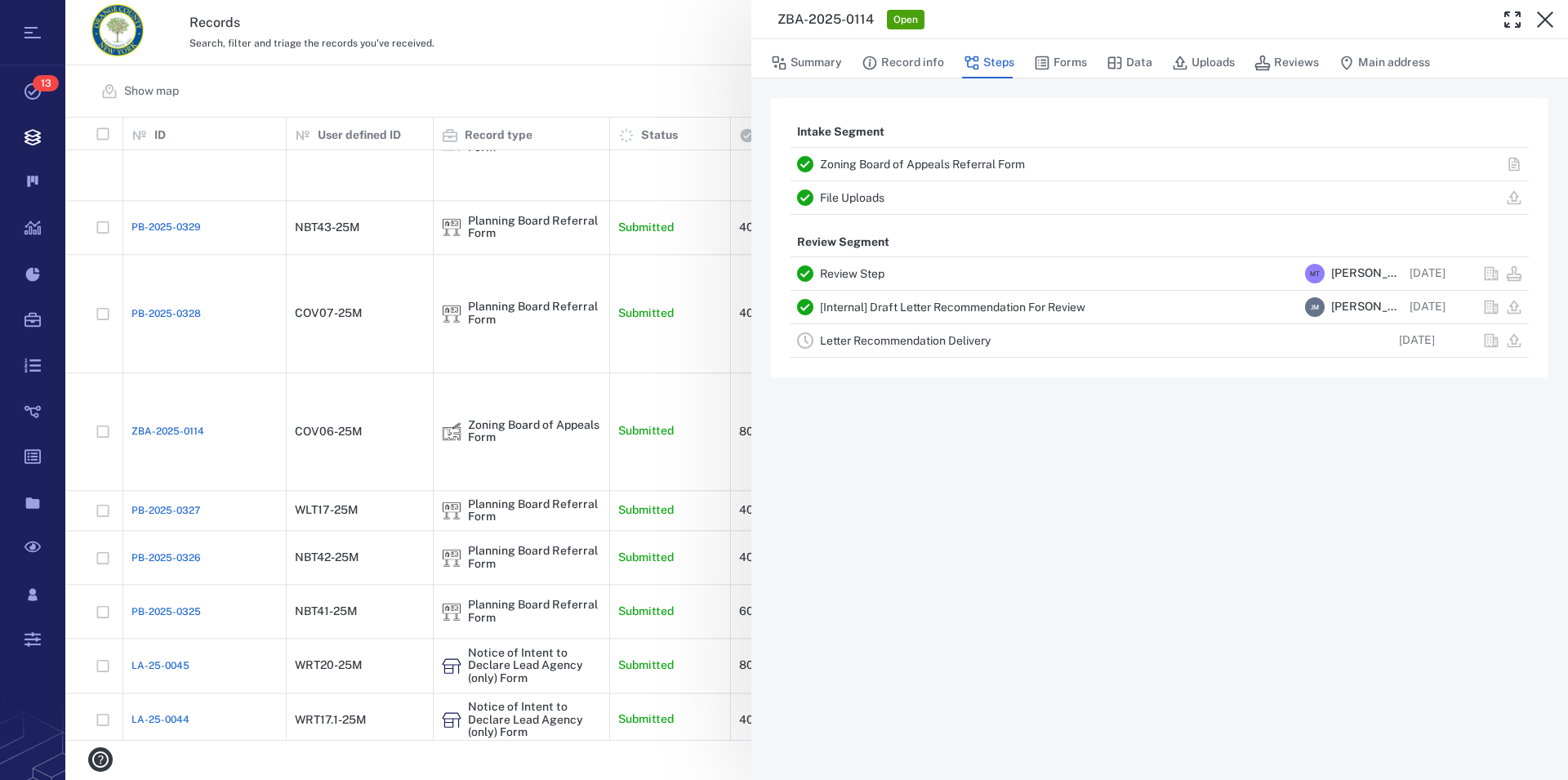
click at [1549, 19] on icon "button" at bounding box center [1546, 19] width 19 height 19
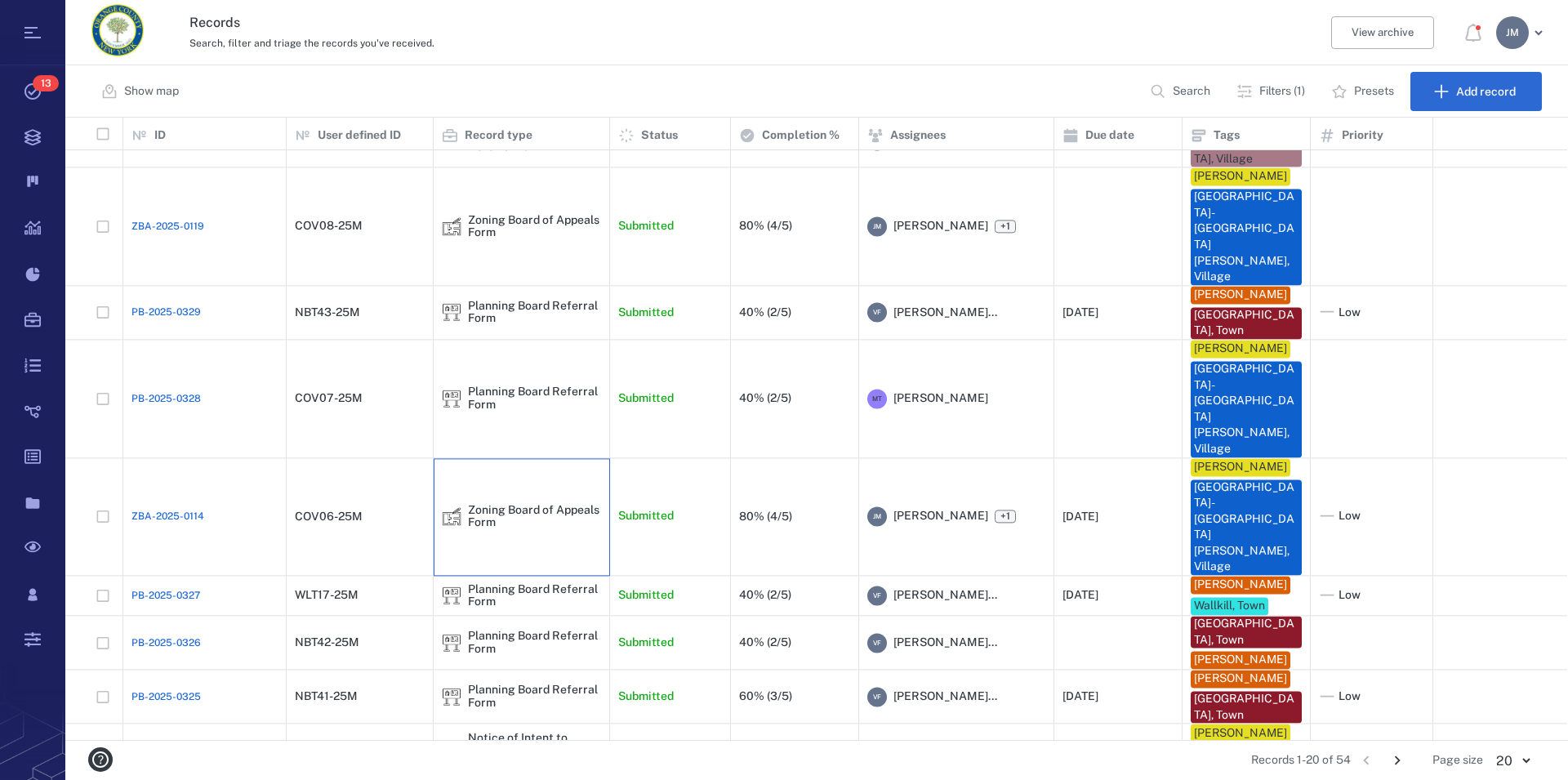
scroll to position [296, 0]
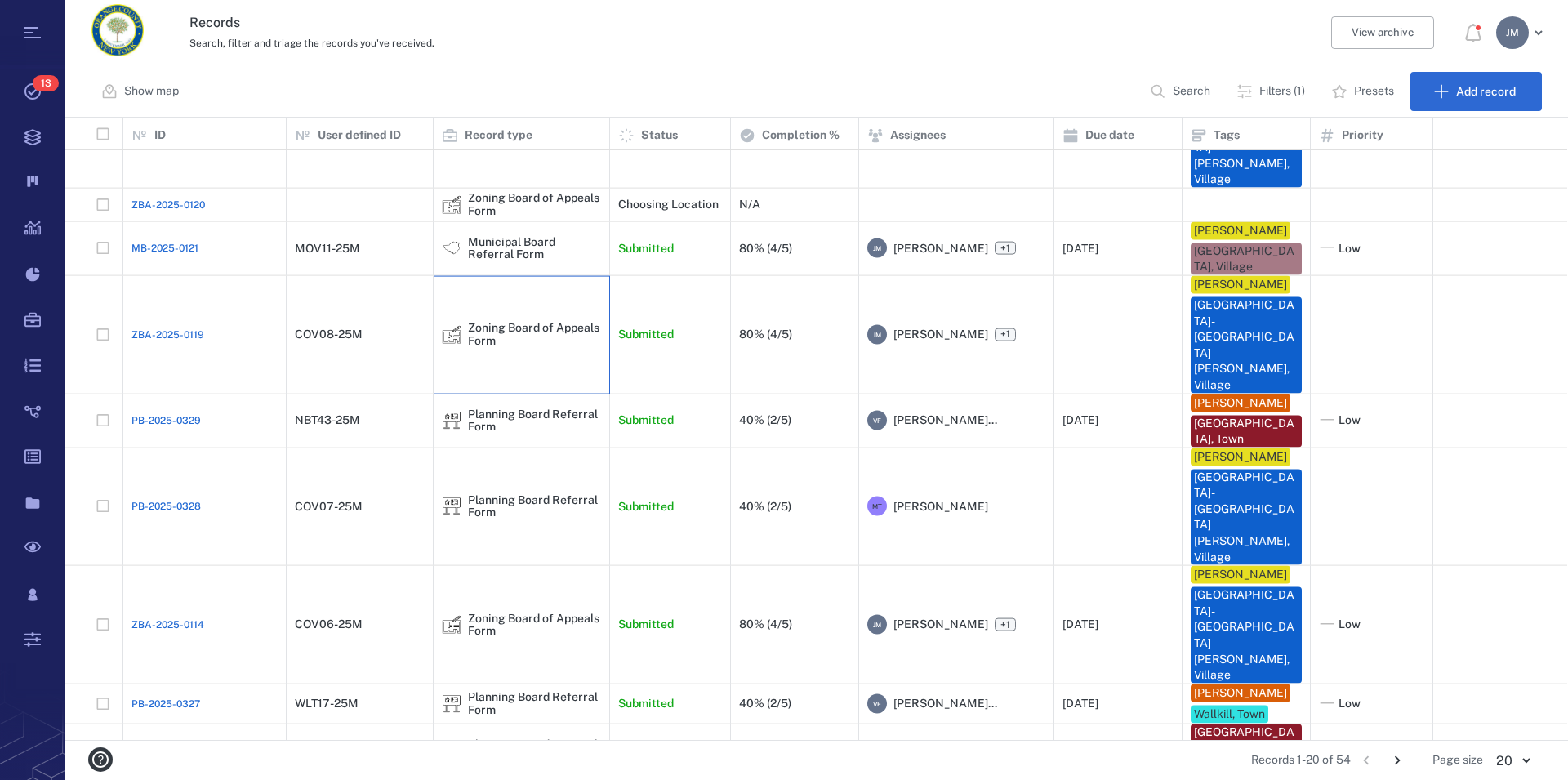
click at [483, 322] on div "Zoning Board of Appeals Form" at bounding box center [535, 335] width 134 height 25
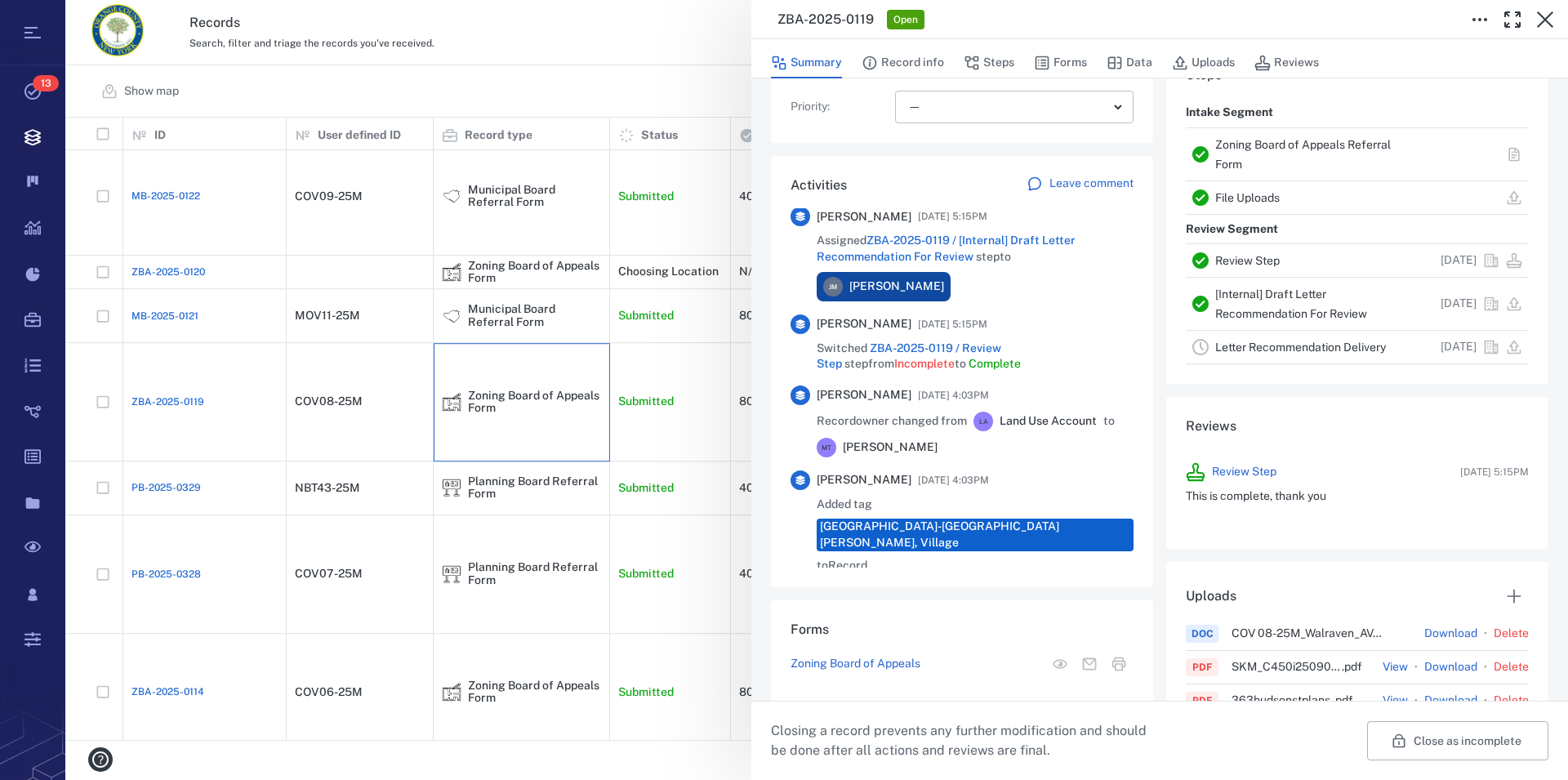
scroll to position [373, 0]
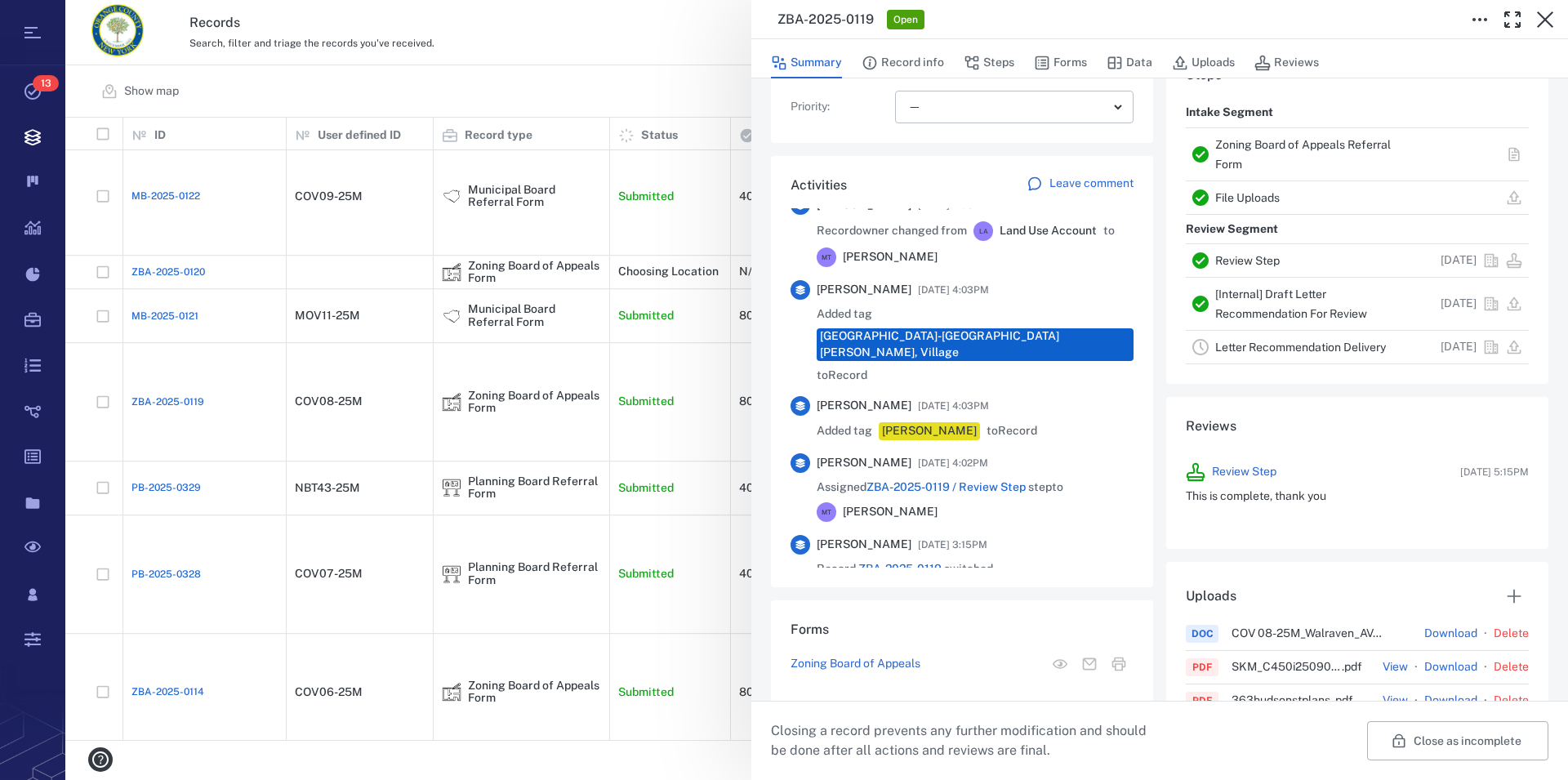
click at [1241, 143] on link "Zoning Board of Appeals Referral Form" at bounding box center [1303, 155] width 175 height 33
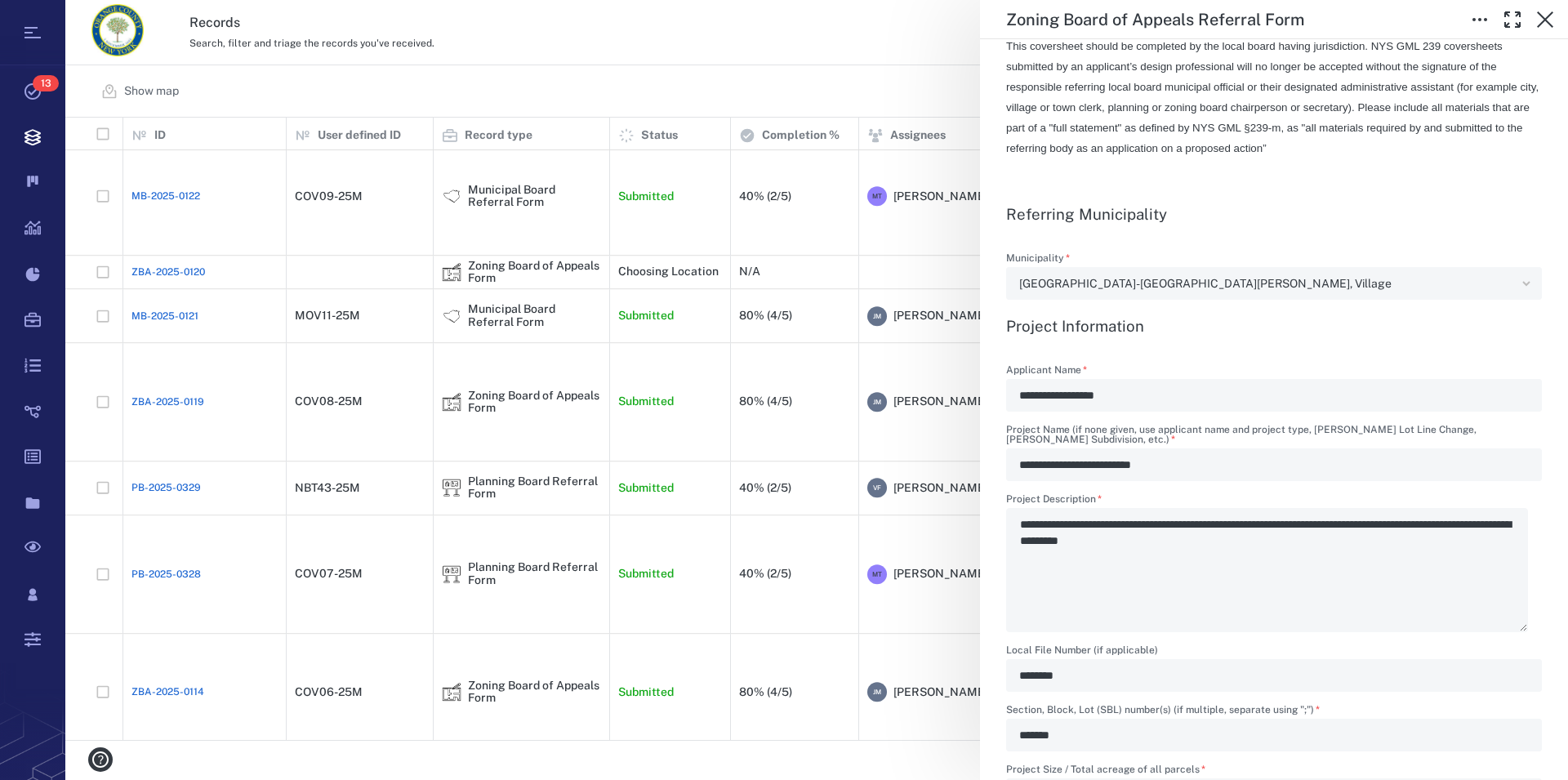
scroll to position [558, 0]
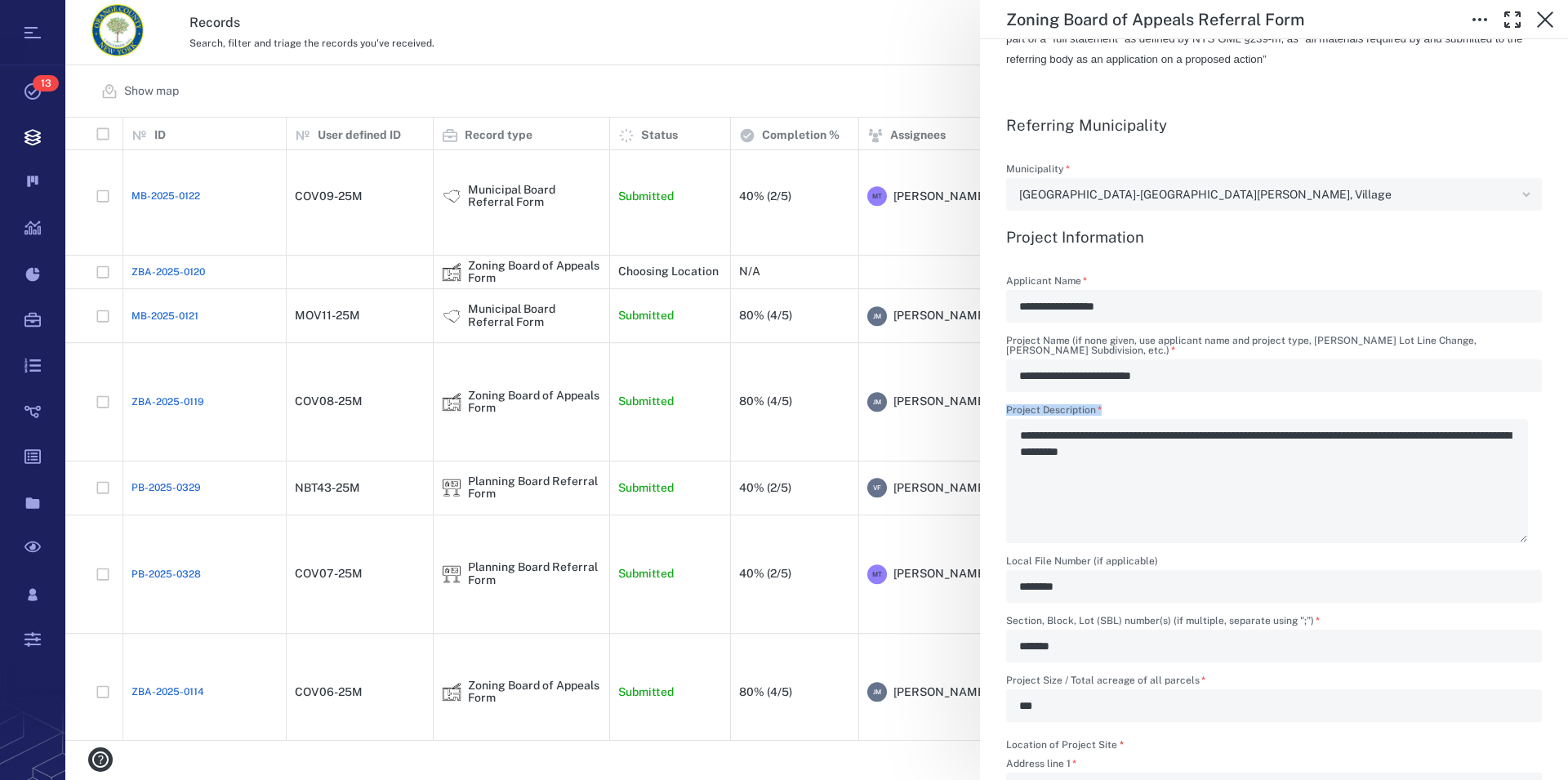
drag, startPoint x: 1020, startPoint y: 441, endPoint x: 1060, endPoint y: 435, distance: 40.4
click at [1060, 435] on div "**********" at bounding box center [1275, 474] width 536 height 138
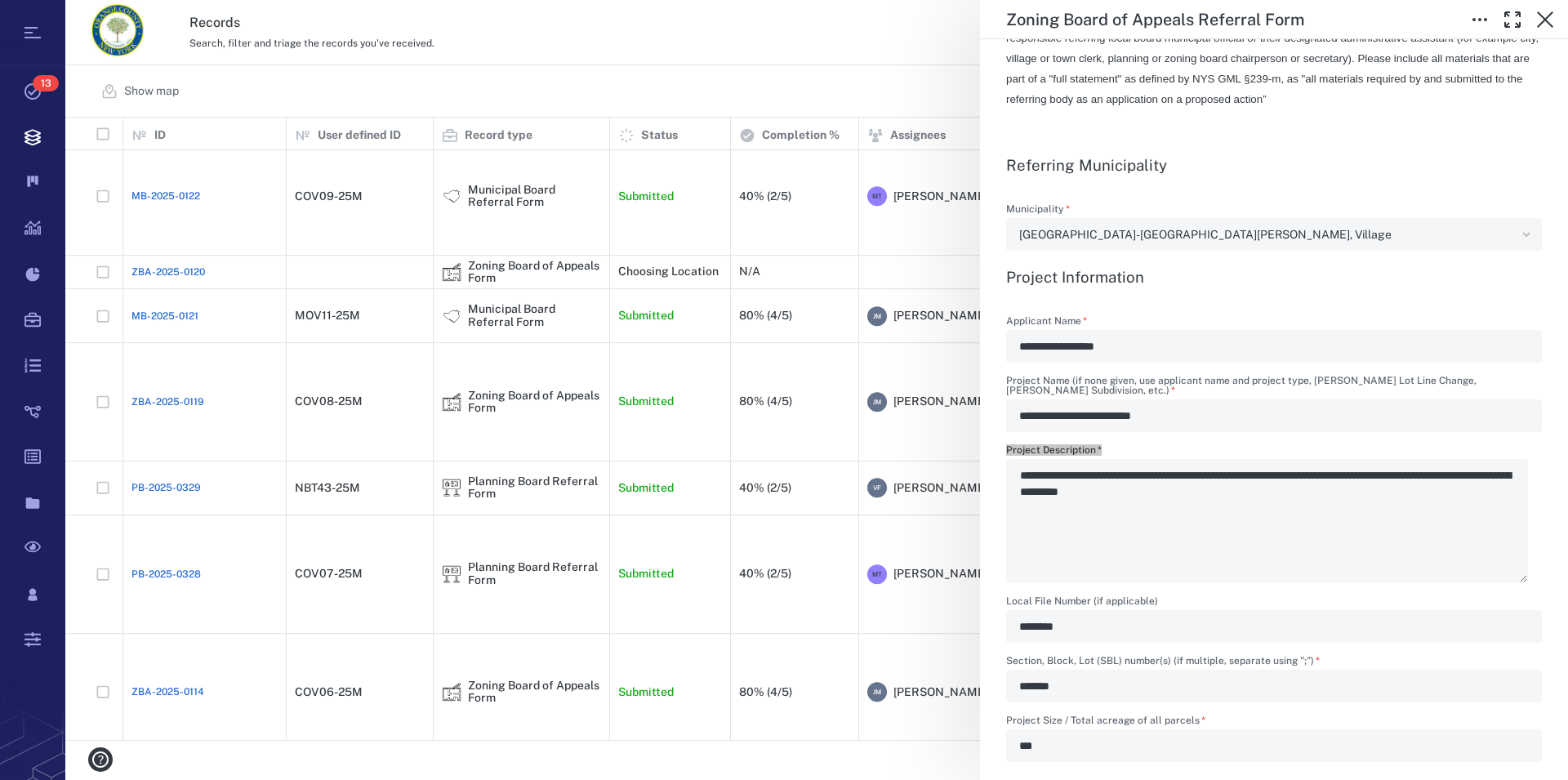
scroll to position [465, 0]
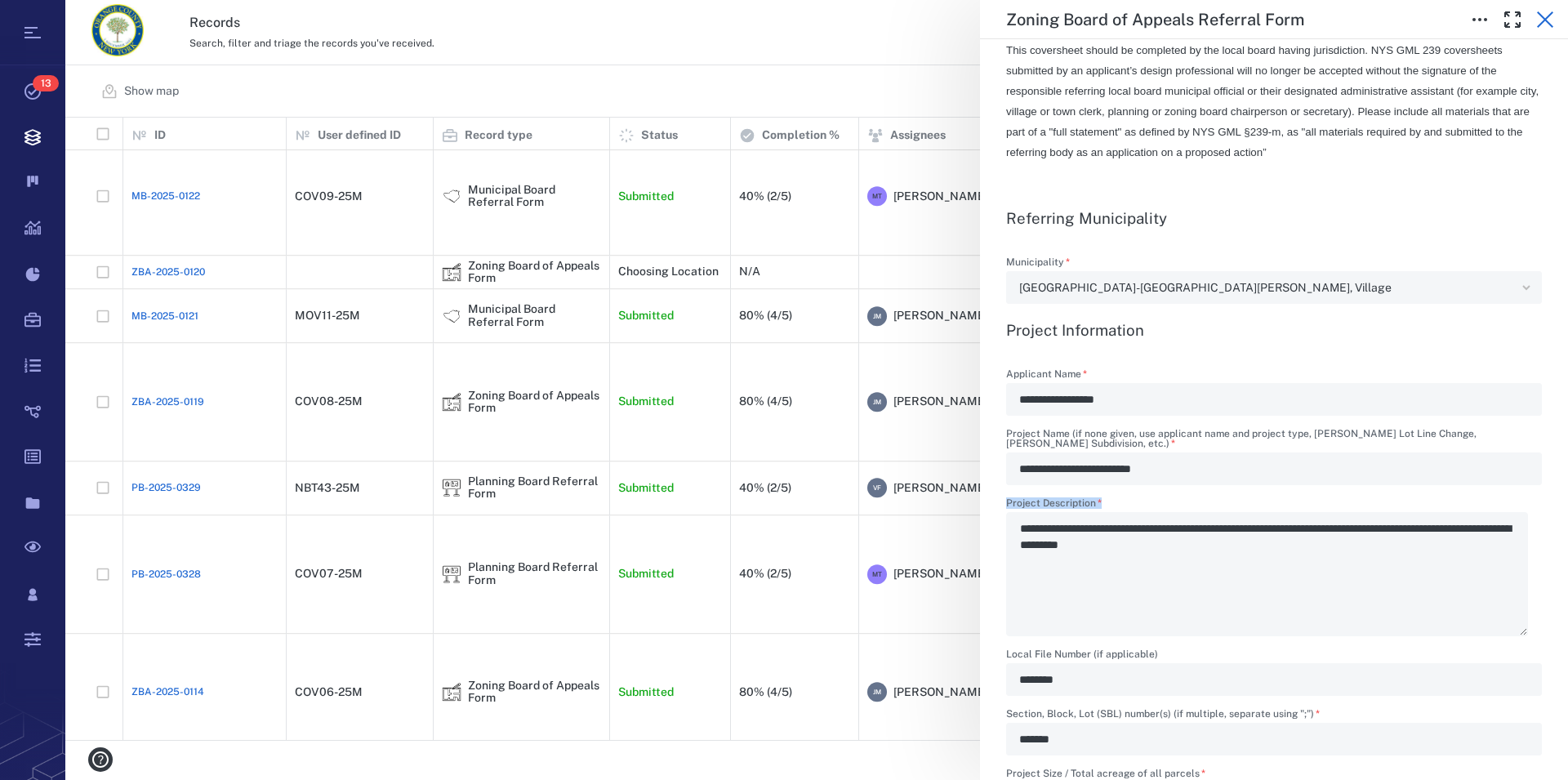
click at [1544, 23] on icon "button" at bounding box center [1546, 19] width 19 height 19
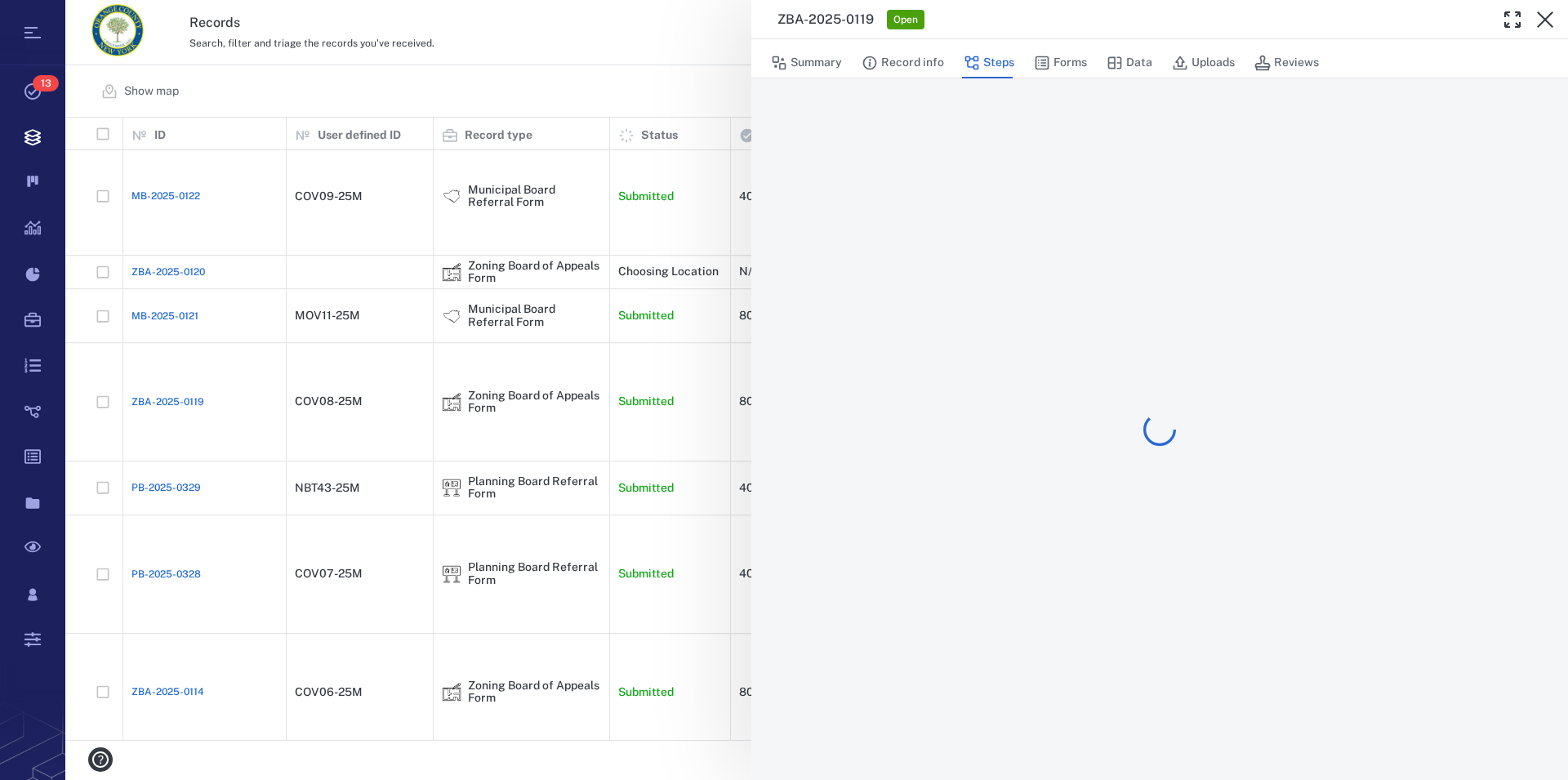
click at [1544, 23] on icon "button" at bounding box center [1546, 19] width 19 height 19
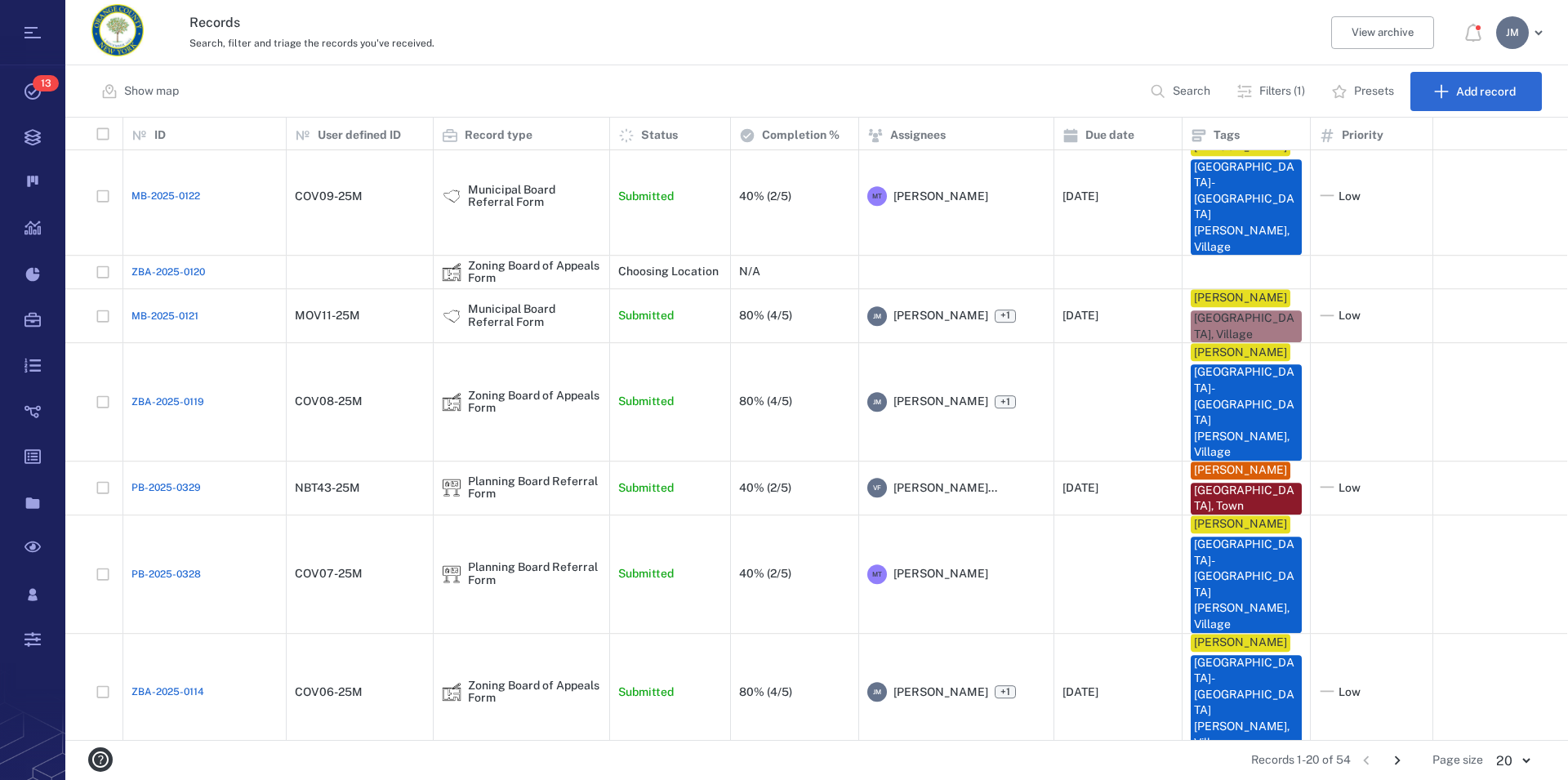
click at [1493, 32] on div "J M" at bounding box center [1519, 33] width 59 height 33
click at [1512, 30] on div "J M" at bounding box center [1513, 33] width 33 height 33
click at [1439, 140] on span "Log out" at bounding box center [1426, 141] width 40 height 16
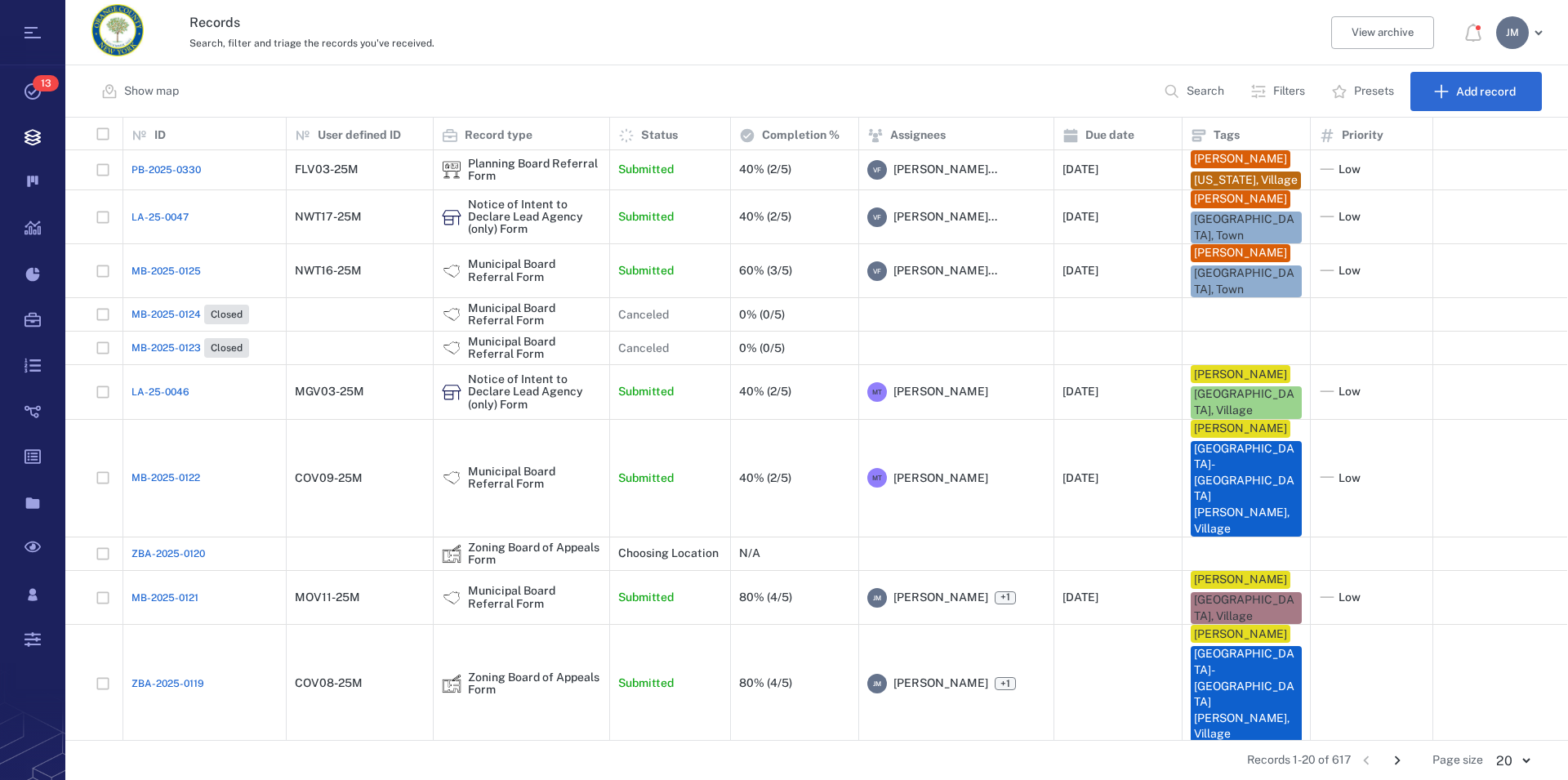
click at [1284, 86] on p "Filters" at bounding box center [1289, 91] width 32 height 16
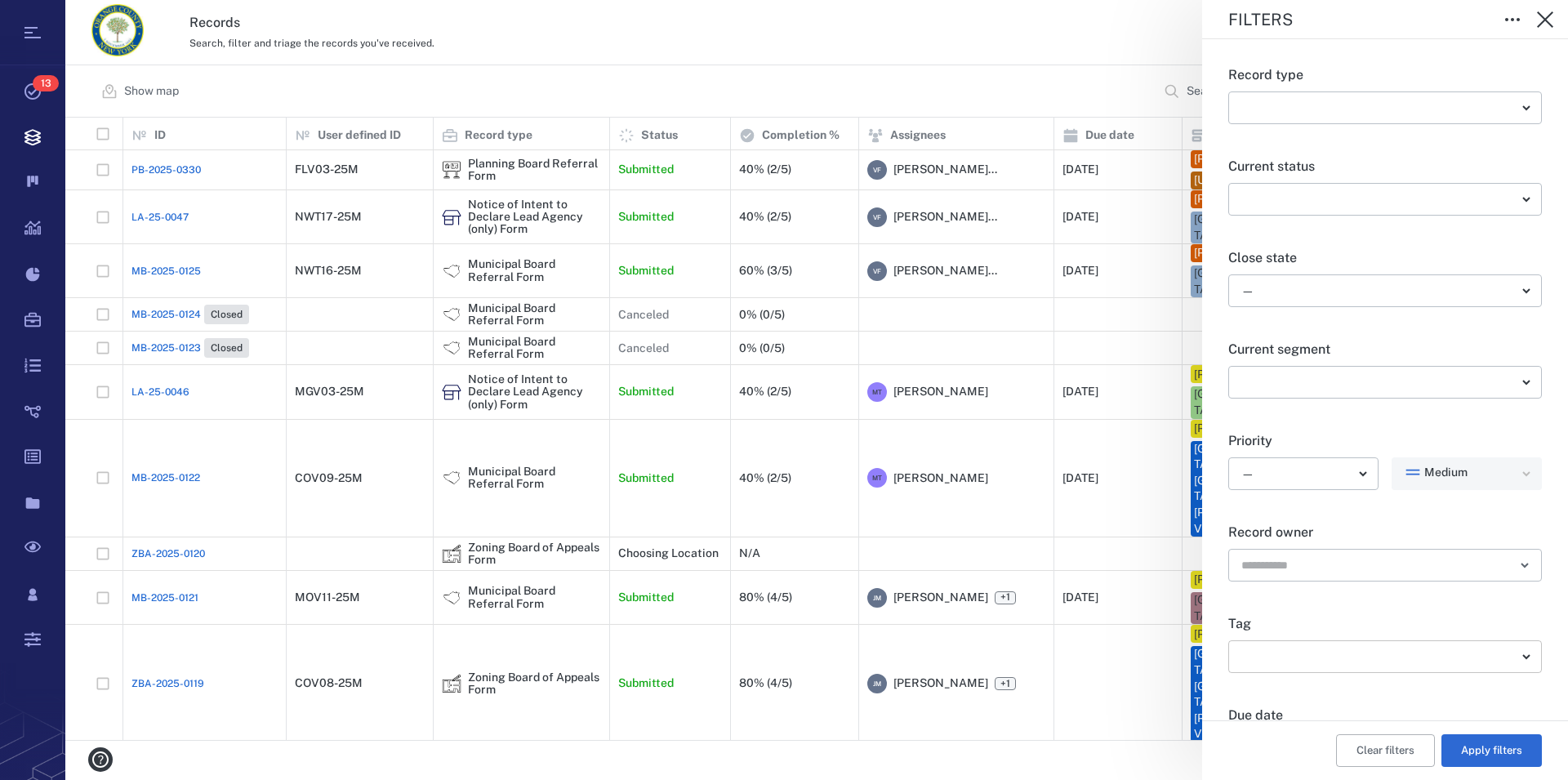
click at [1412, 649] on body "Tasks 13 Records Boards Dashboard Reports Record types Guide steps Rules Form b…" at bounding box center [784, 390] width 1568 height 780
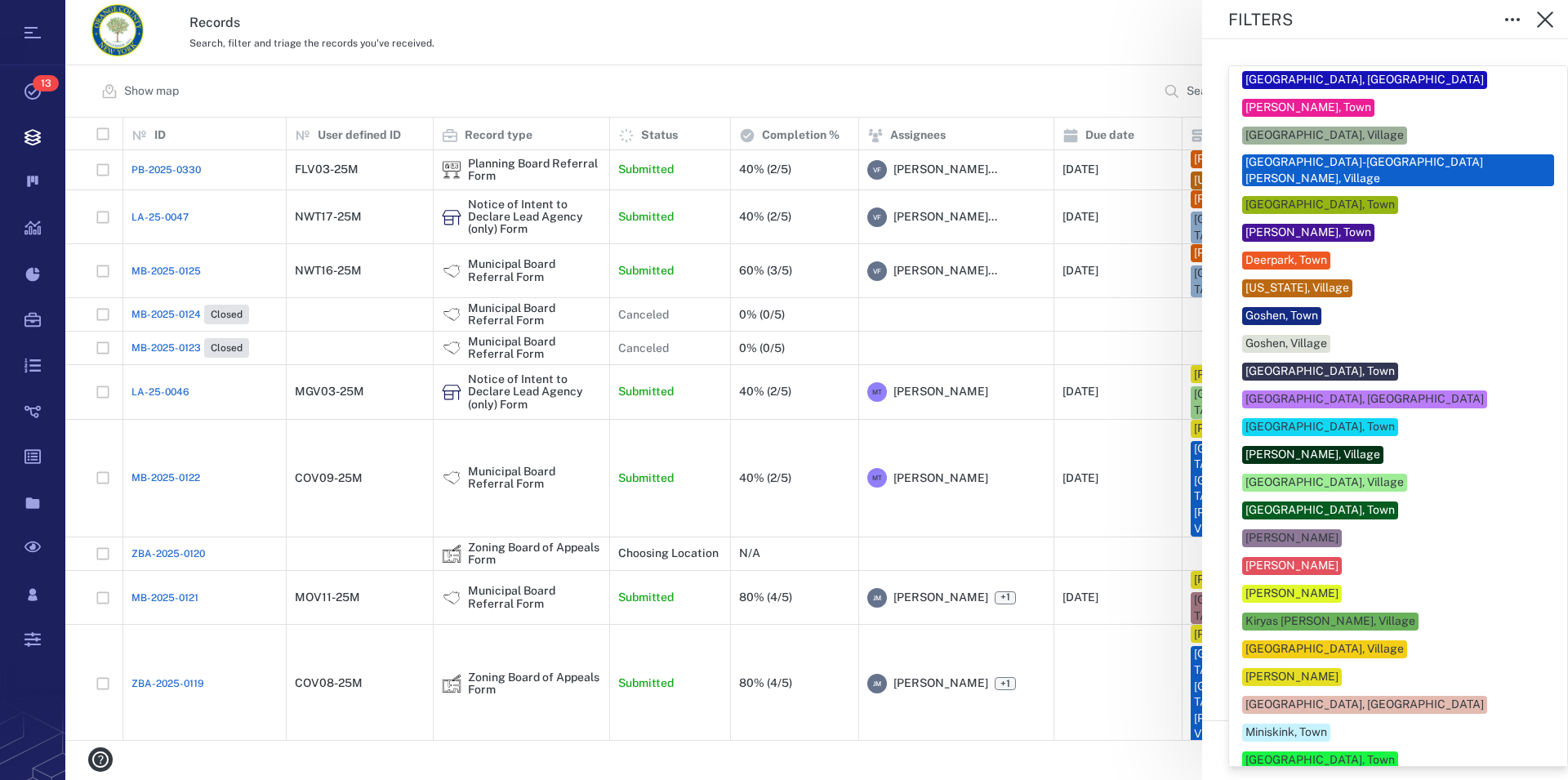
click at [1542, 23] on div at bounding box center [784, 390] width 1568 height 780
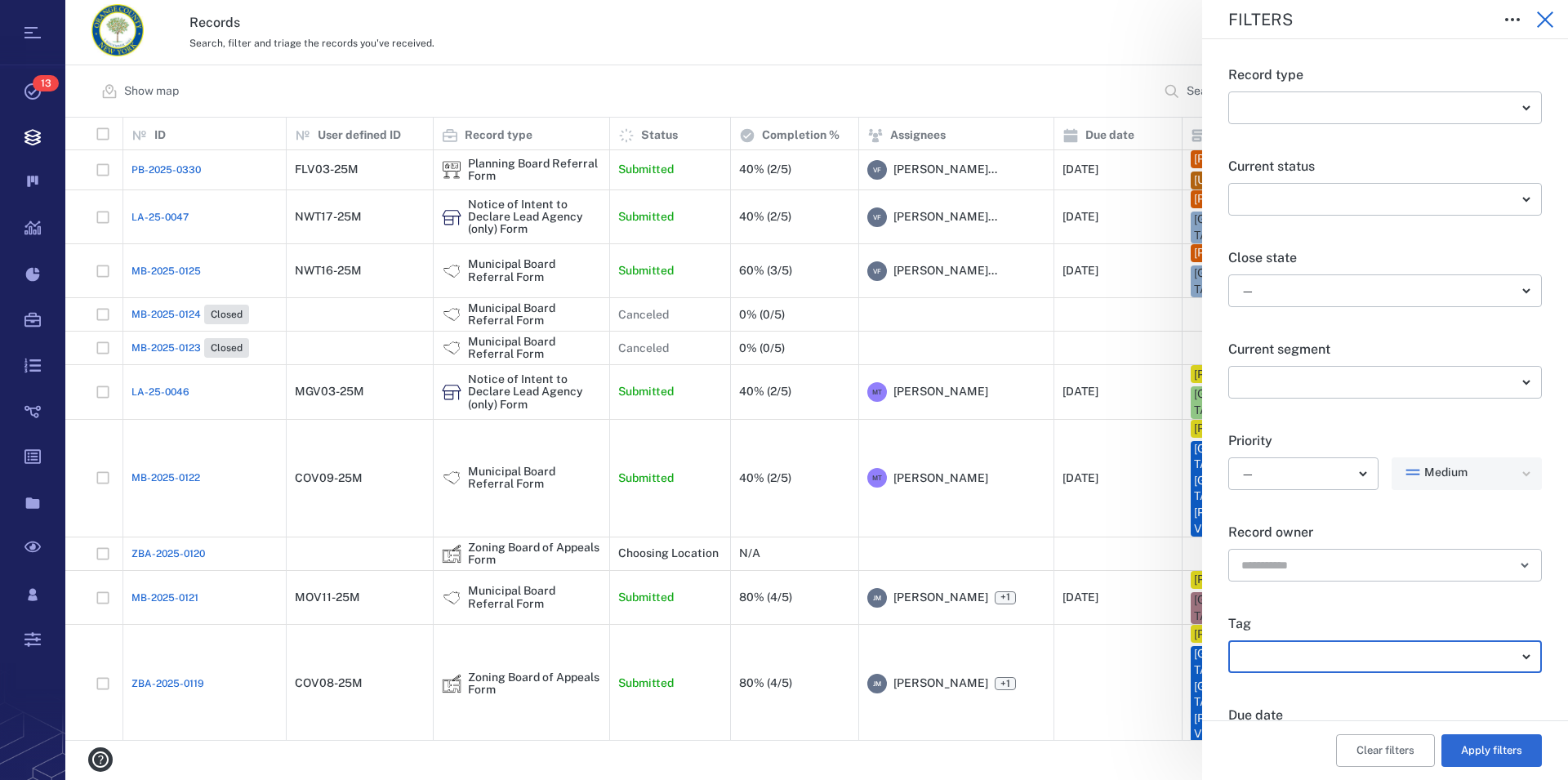
click at [1545, 21] on icon "button" at bounding box center [1545, 19] width 16 height 16
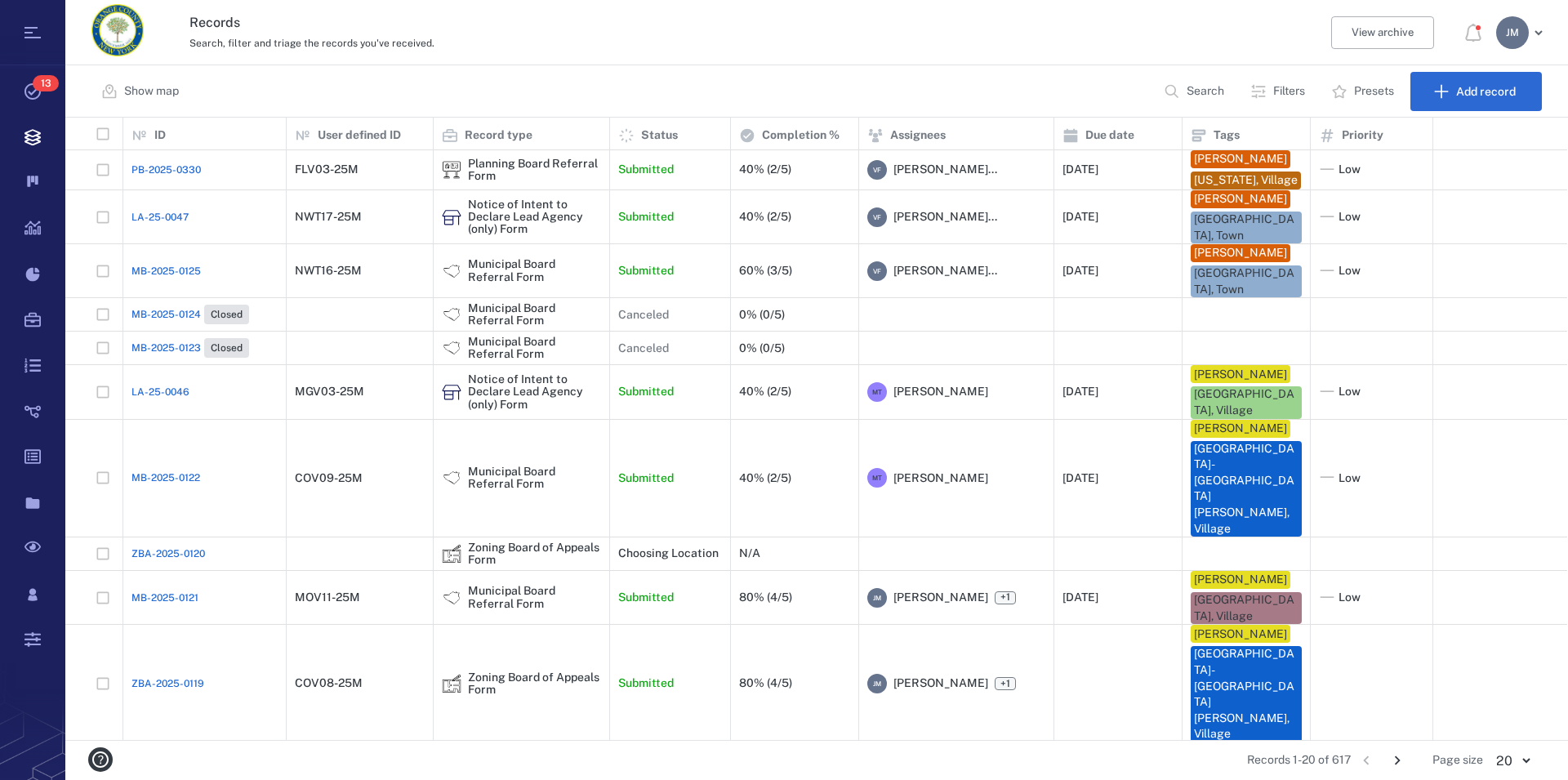
click at [1197, 92] on p "Search" at bounding box center [1205, 91] width 38 height 16
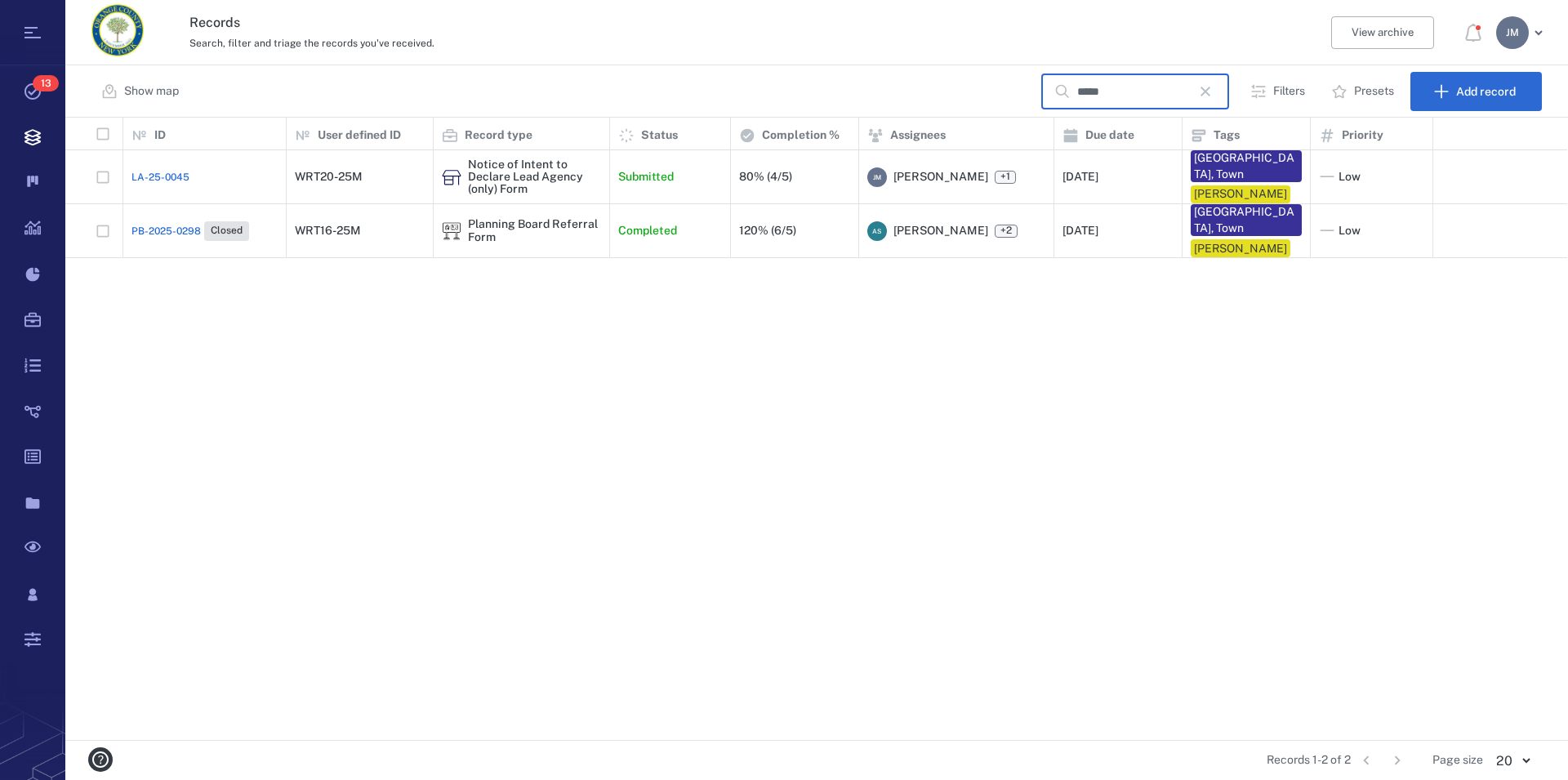
type input "*****"
click at [541, 227] on div "Planning Board Referral Form" at bounding box center [535, 230] width 134 height 25
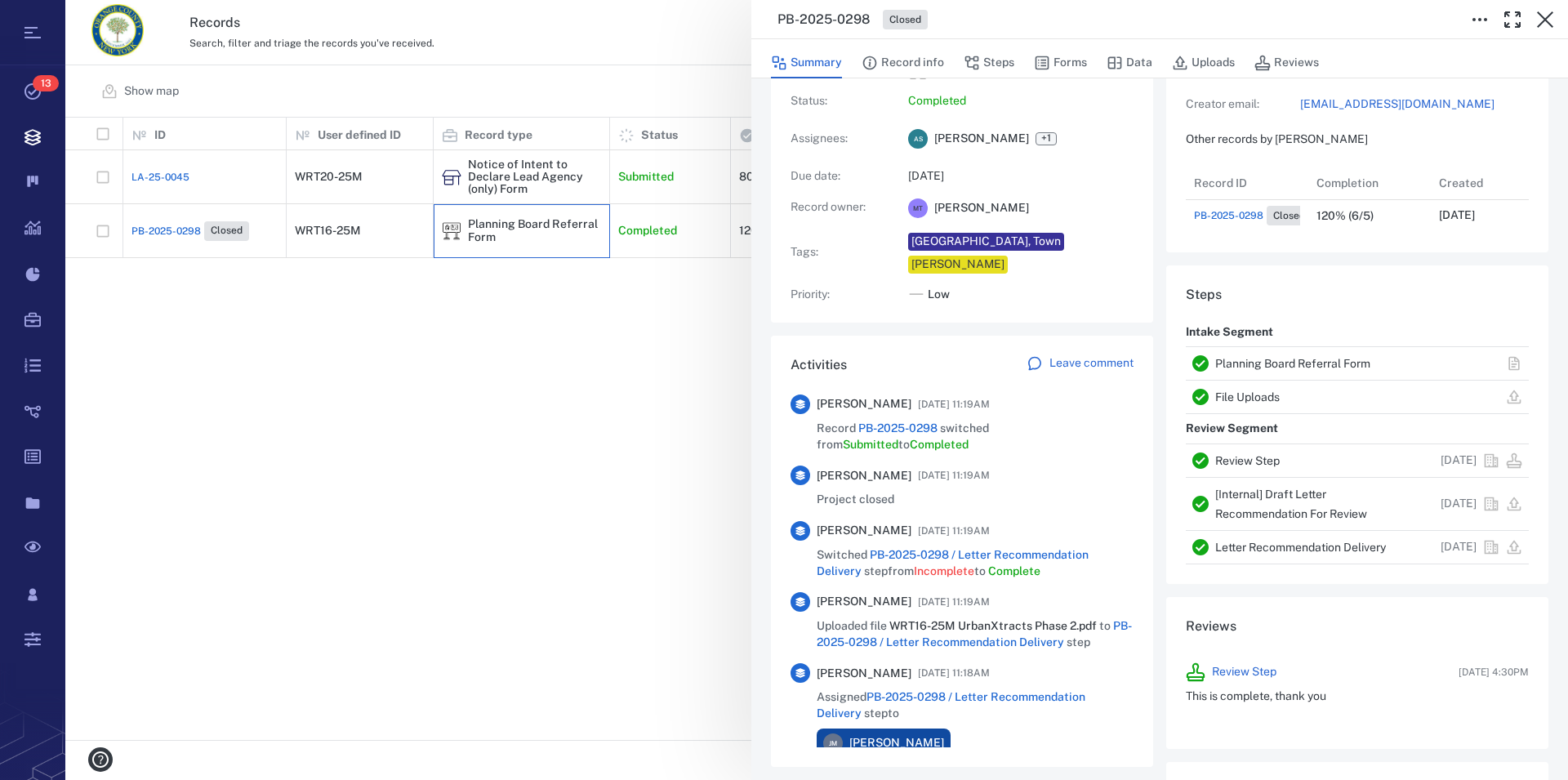
scroll to position [186, 0]
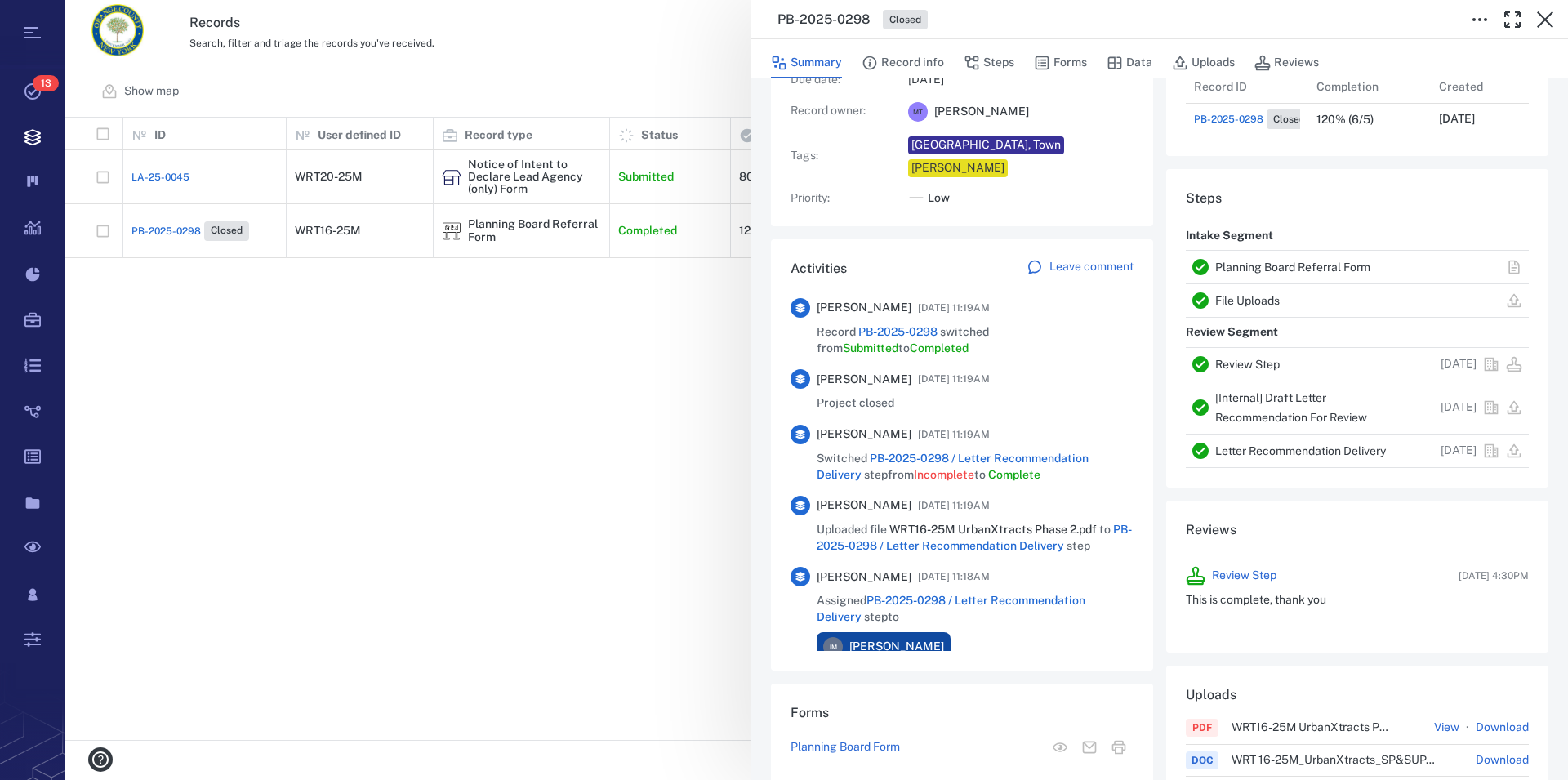
click at [1281, 274] on link "Planning Board Referral Form" at bounding box center [1293, 267] width 155 height 14
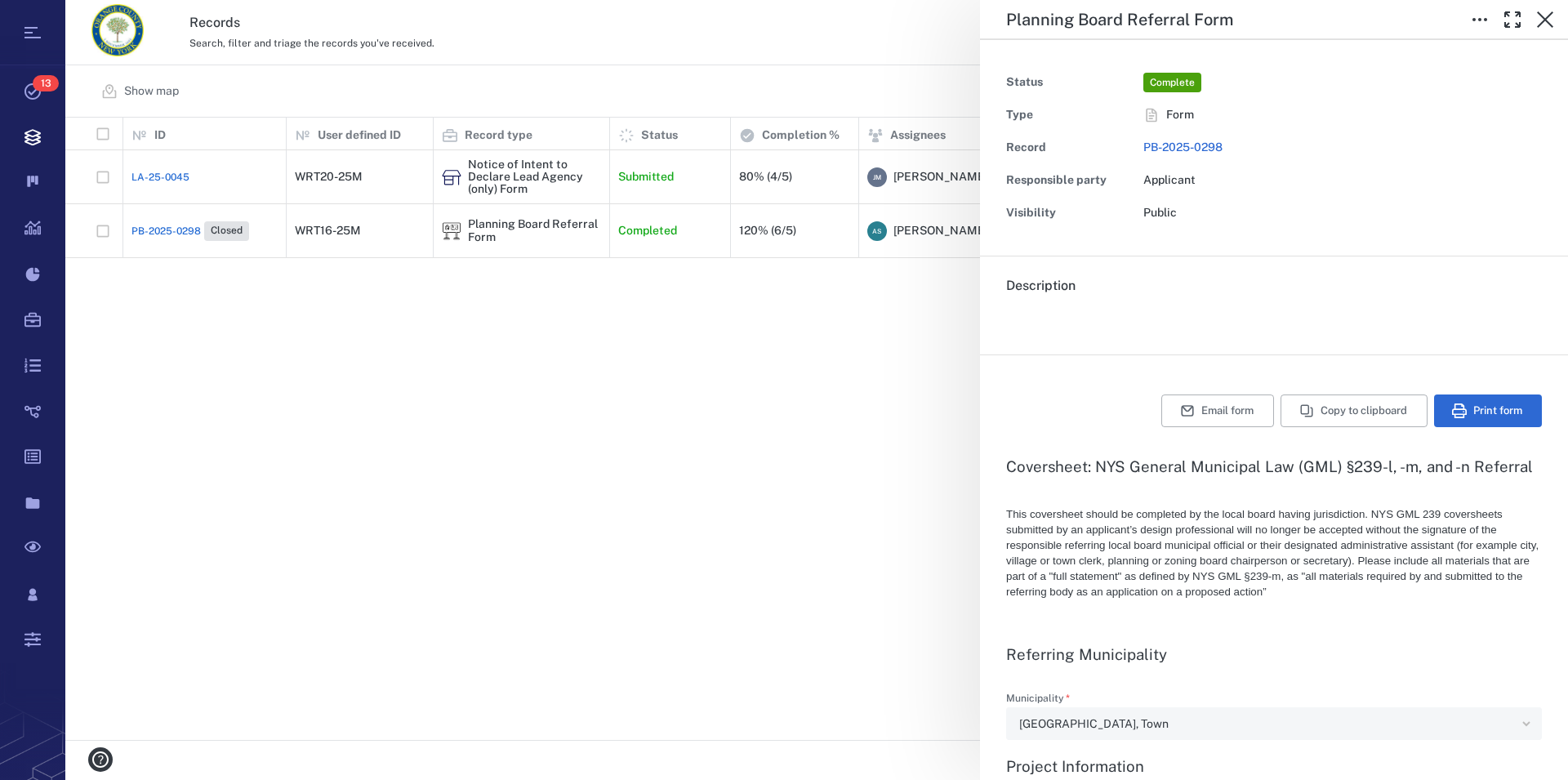
type textarea "*"
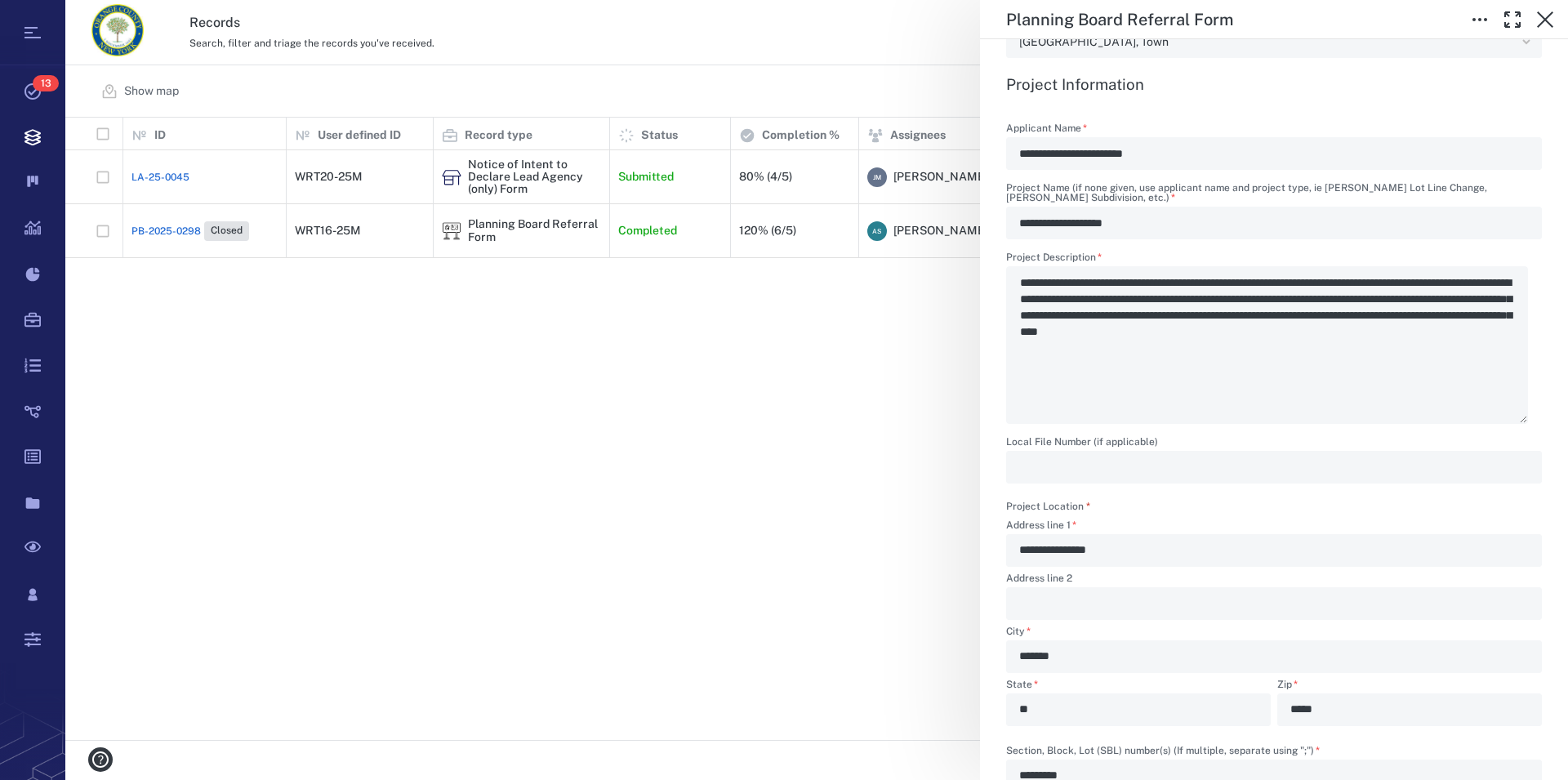
scroll to position [652, 0]
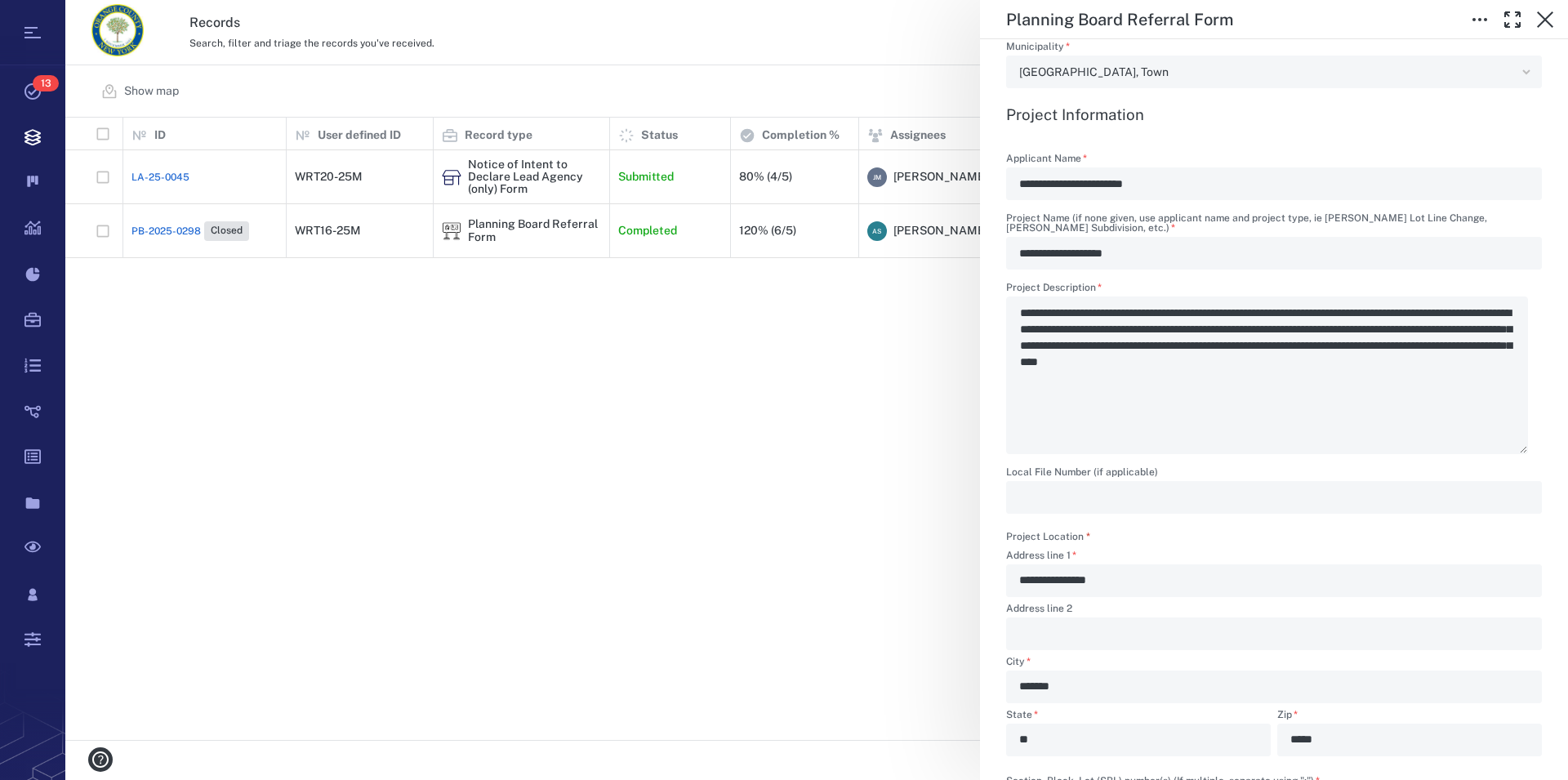
click at [512, 172] on div "**********" at bounding box center [817, 390] width 1503 height 780
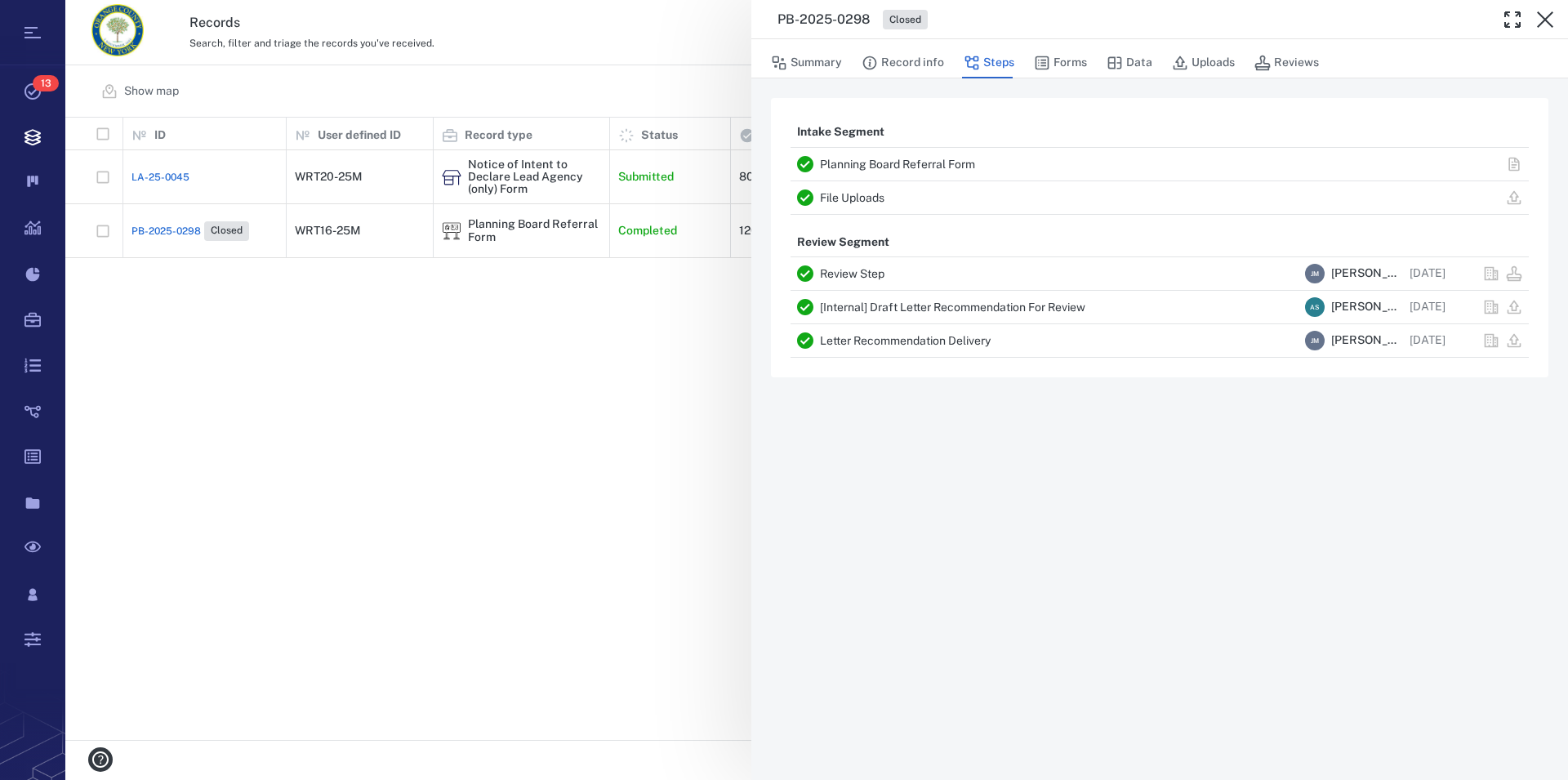
click at [514, 188] on div "PB-2025-0298 Closed Summary Record info Steps Forms Data Uploads Reviews Intake…" at bounding box center [817, 390] width 1503 height 780
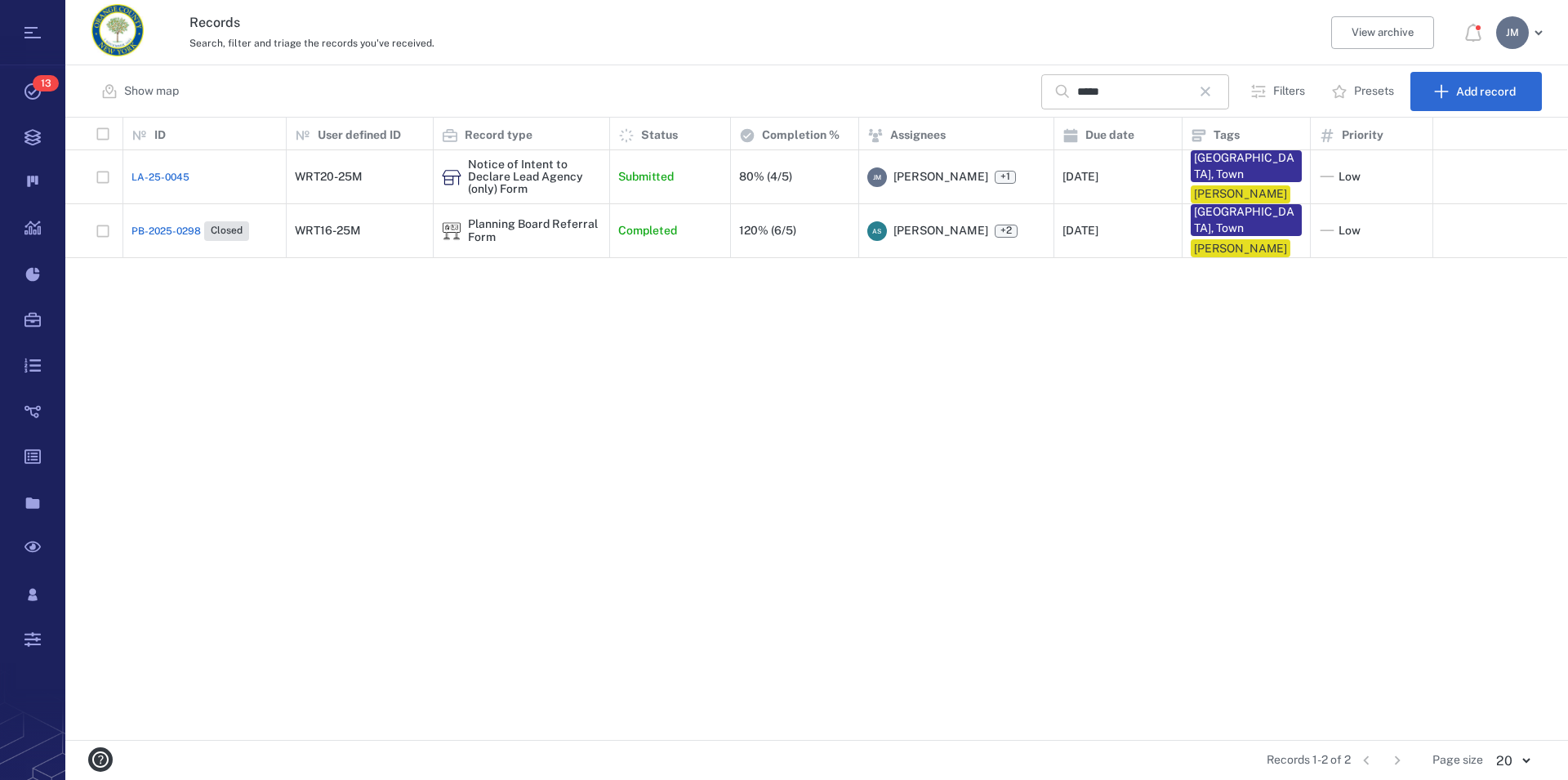
click at [1211, 91] on icon "button" at bounding box center [1206, 91] width 10 height 10
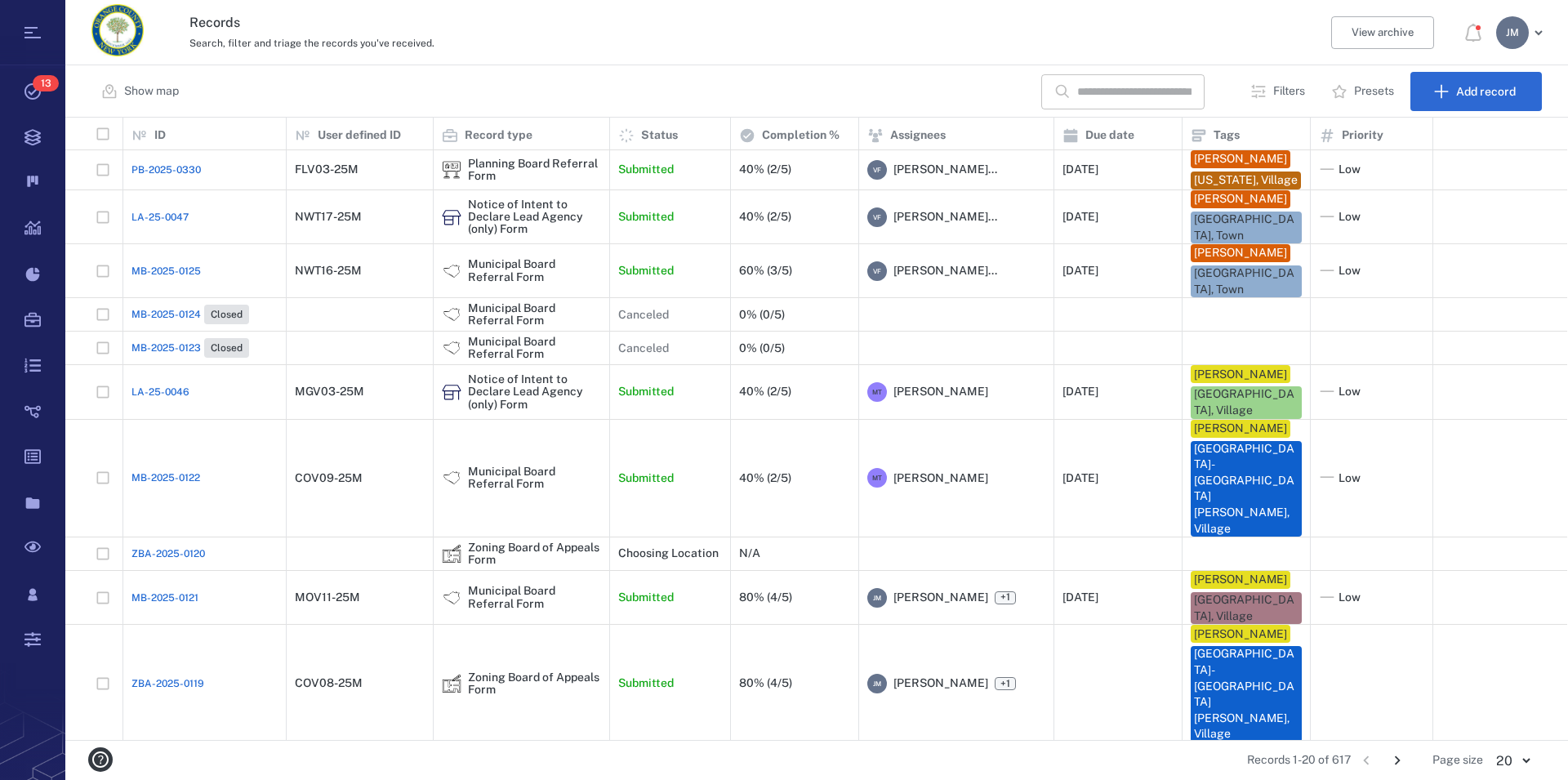
click at [1281, 90] on p "Filters" at bounding box center [1289, 91] width 32 height 16
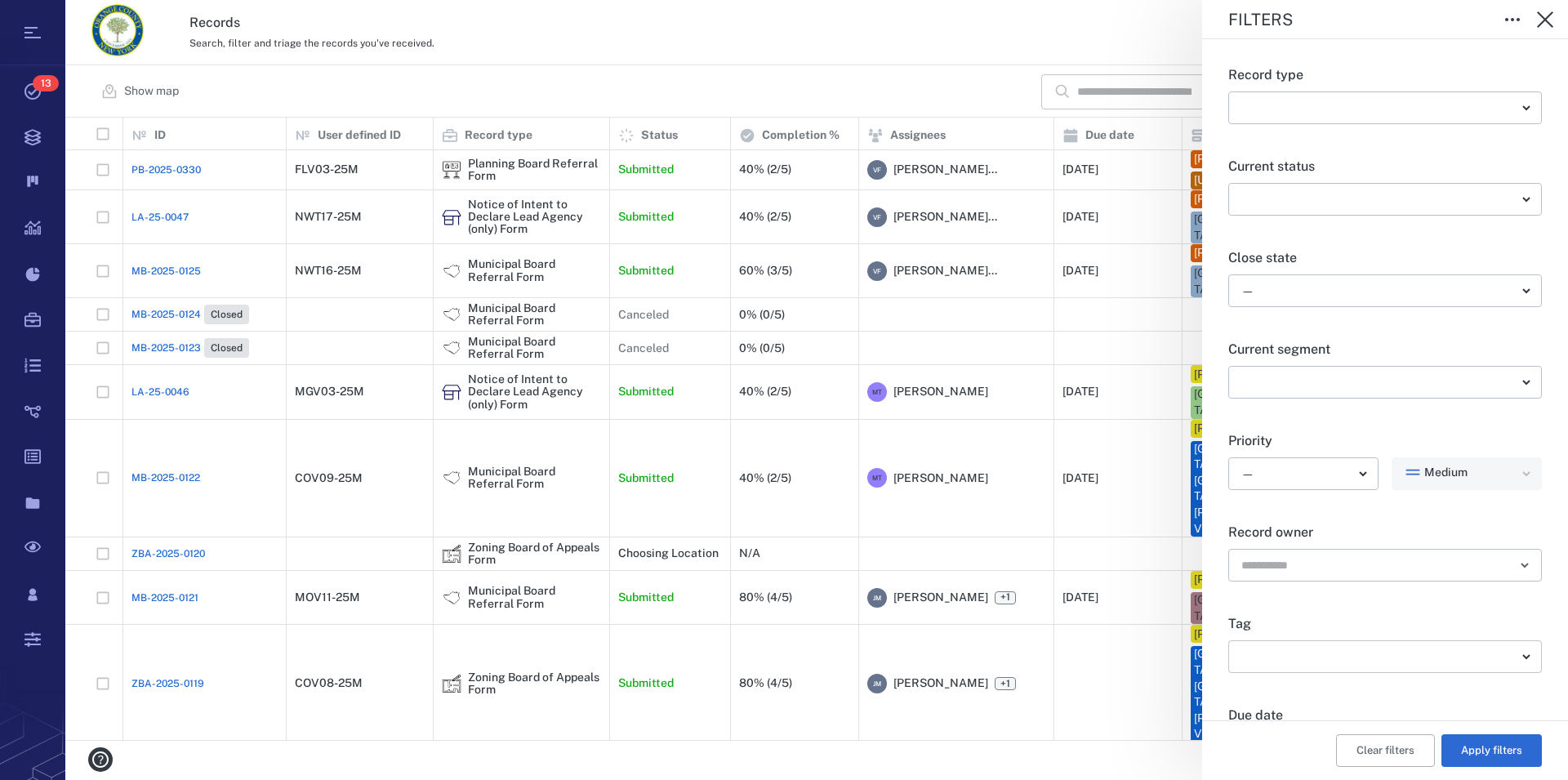
click at [1317, 657] on body "Tasks 13 Records Boards Dashboard Reports Record types Guide steps Rules Form b…" at bounding box center [784, 390] width 1568 height 780
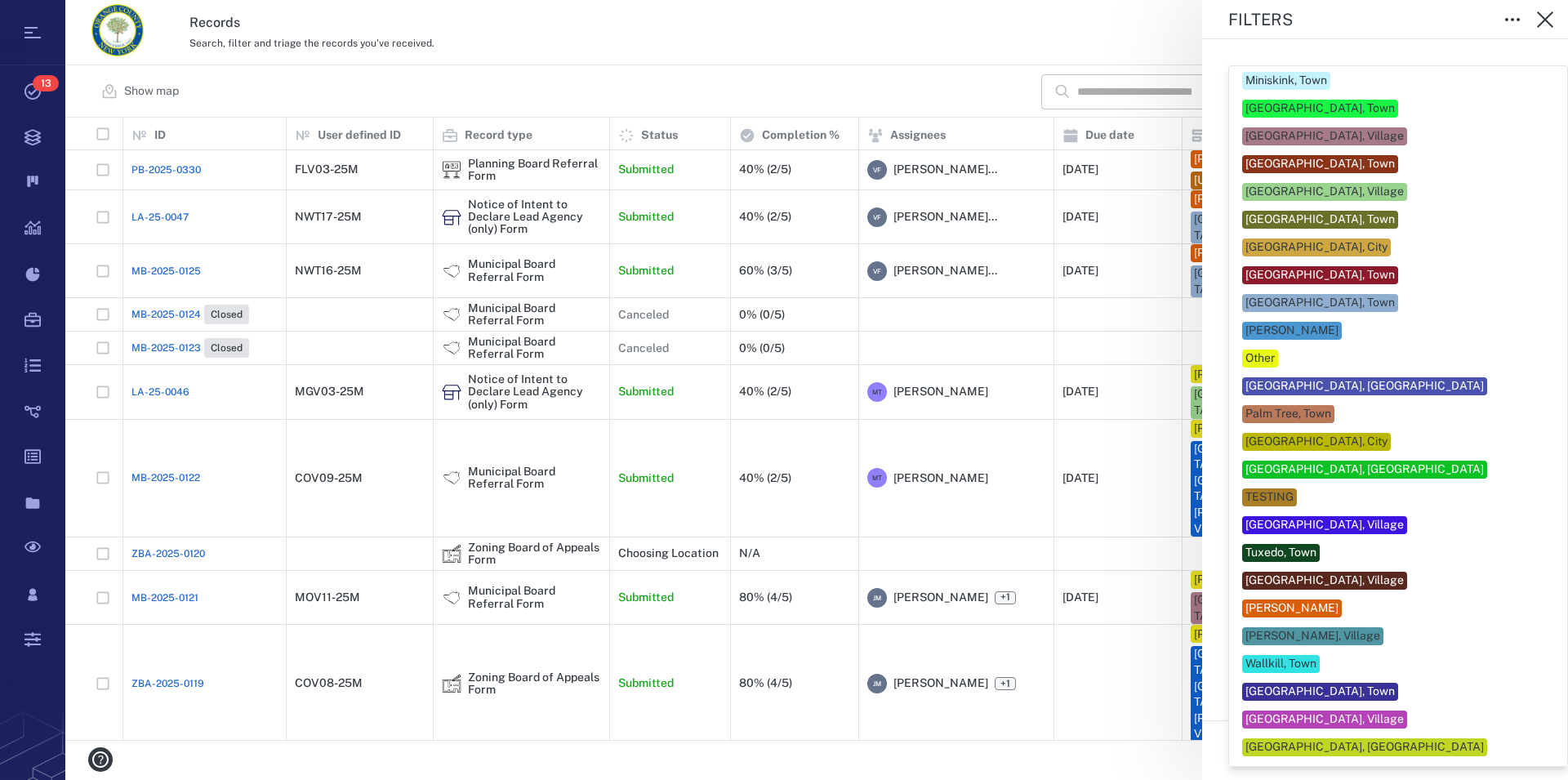
scroll to position [716, 0]
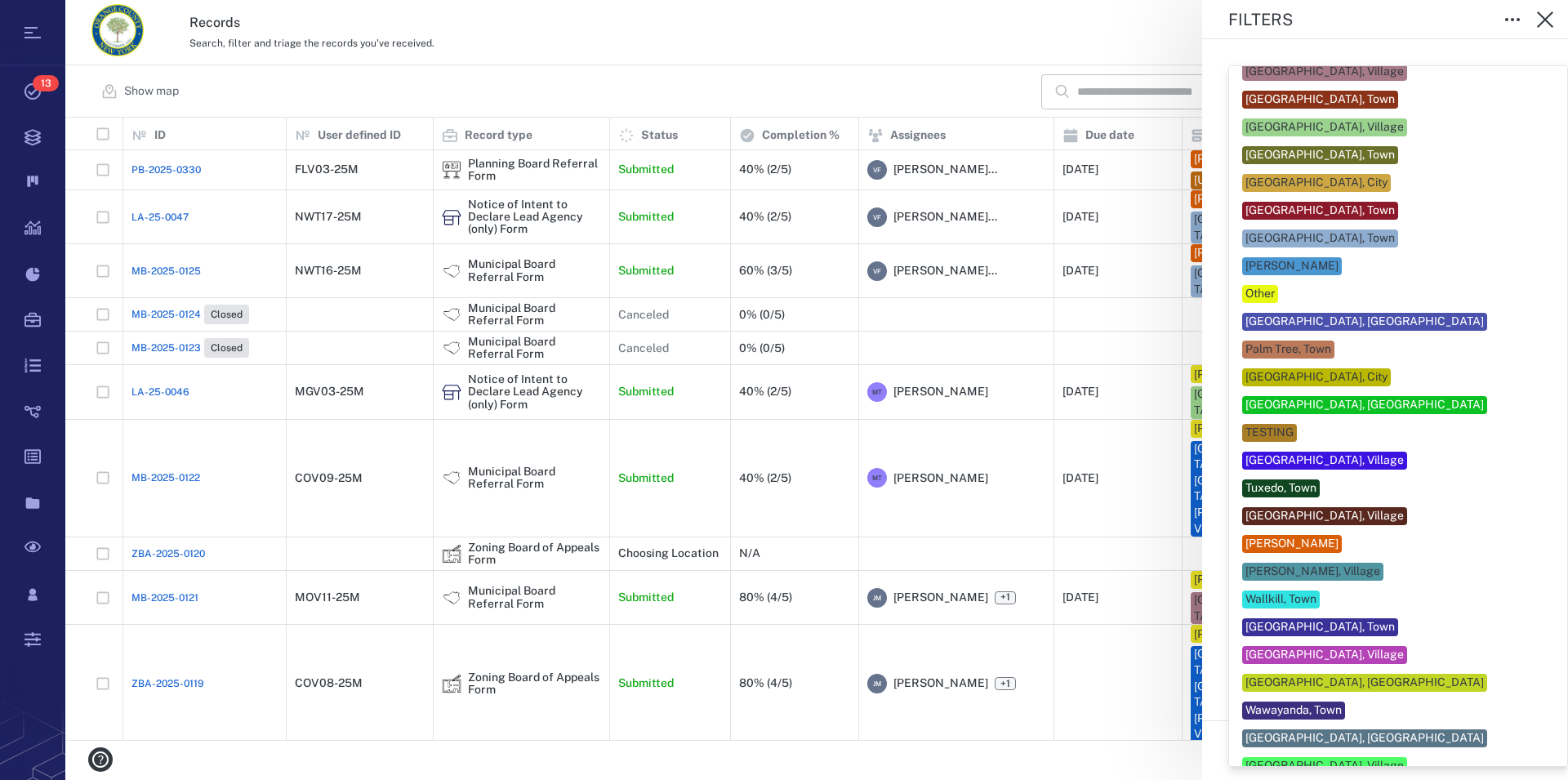
click at [1315, 619] on div "Warwick, Town" at bounding box center [1320, 627] width 149 height 16
type input "***"
click at [1546, 524] on div at bounding box center [784, 390] width 1568 height 780
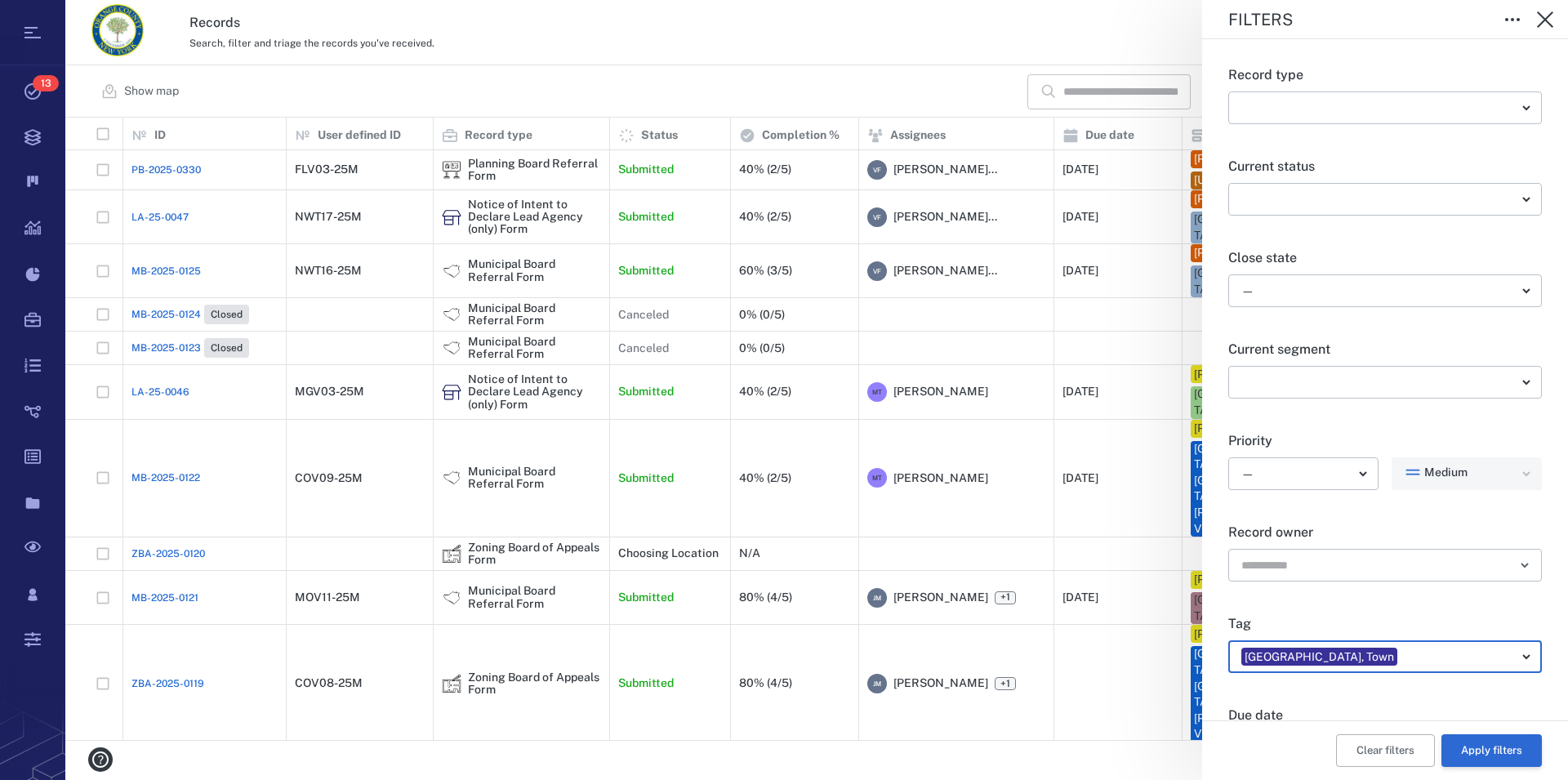
click at [1477, 746] on button "Apply filters" at bounding box center [1493, 751] width 101 height 33
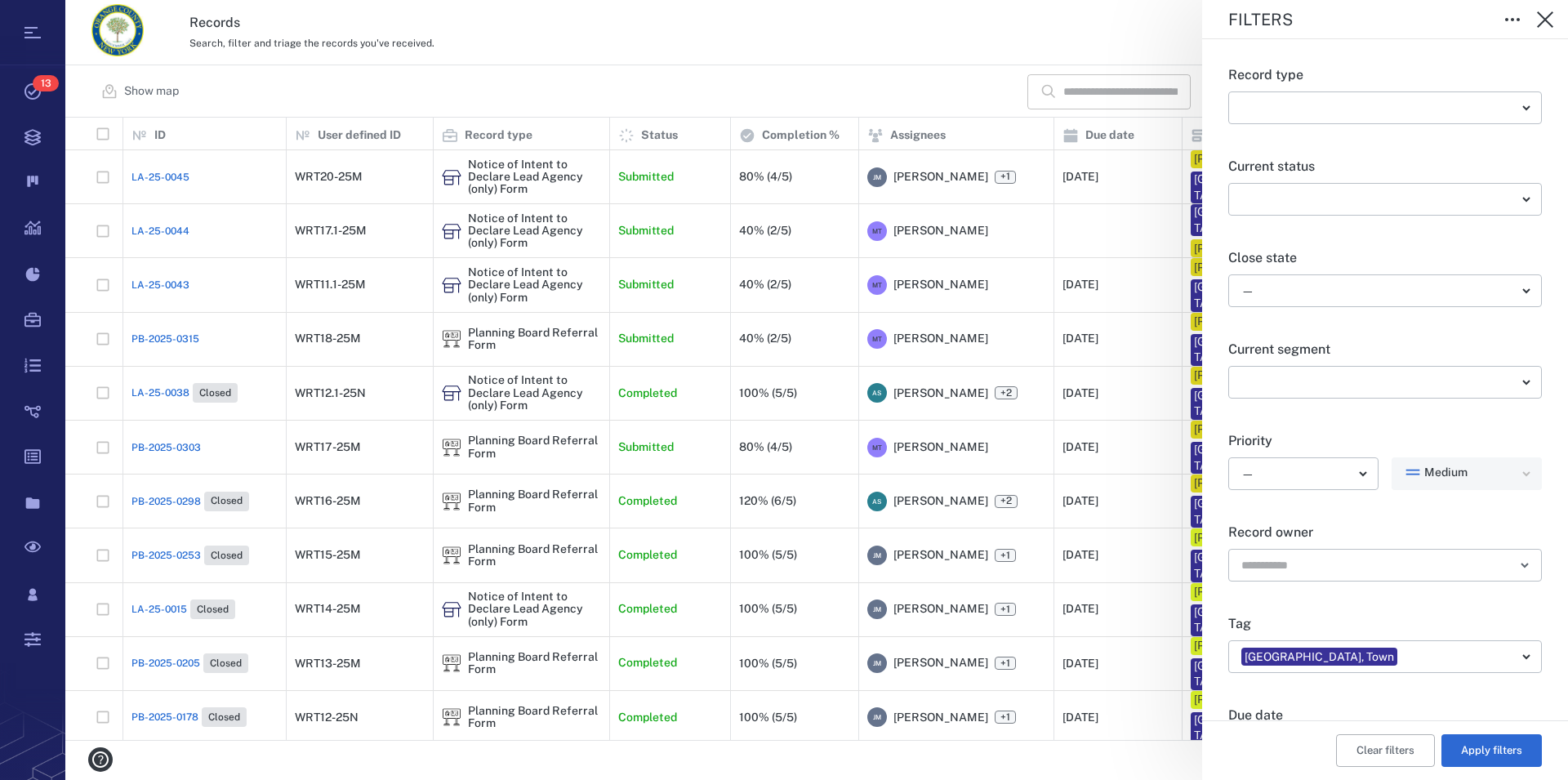
click at [498, 166] on div "Filters Record type ​ ​ Current status ​ ​ Close state — ​ Current segment ​ ​ …" at bounding box center [817, 390] width 1503 height 780
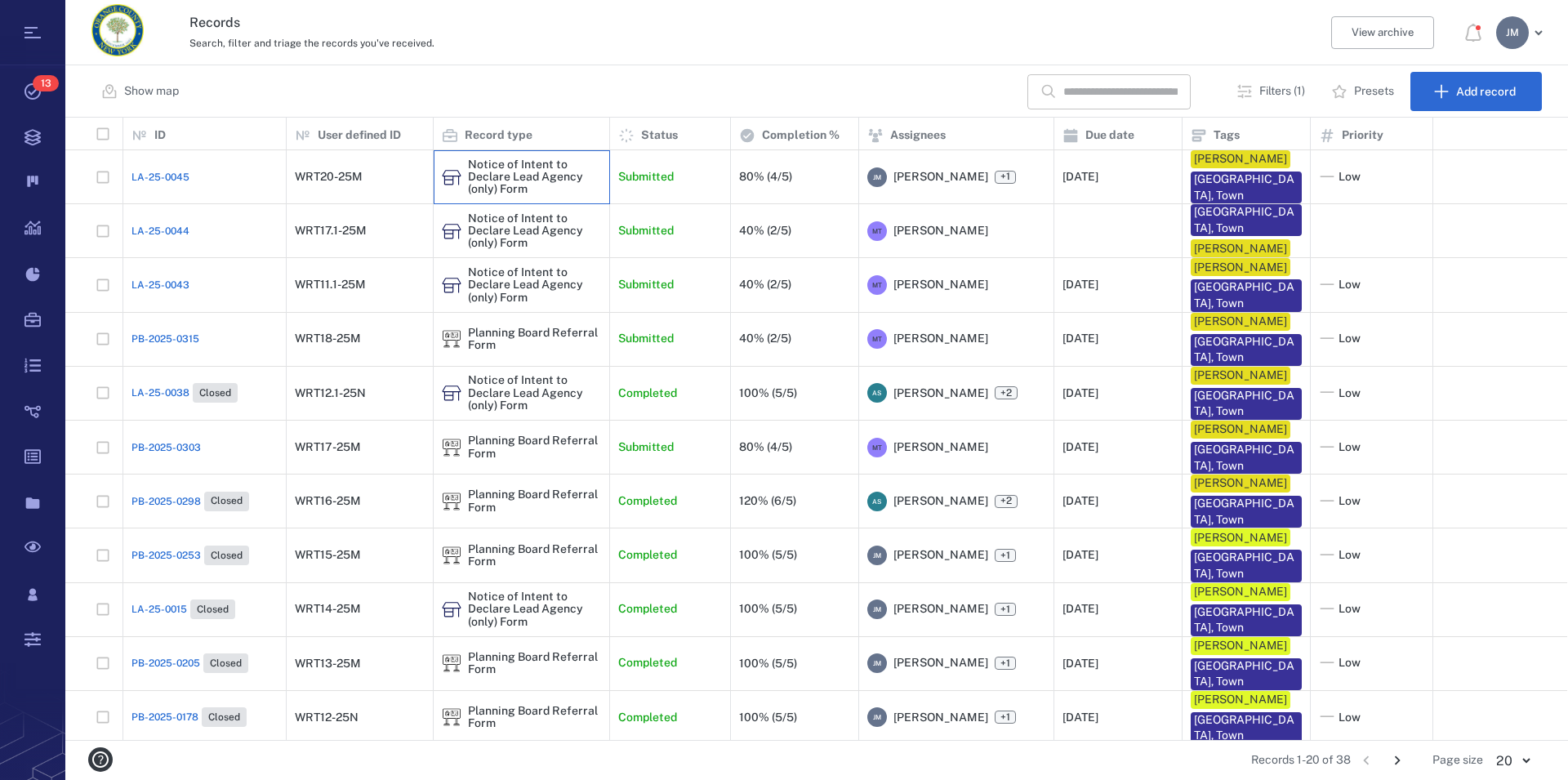
click at [498, 166] on div "Notice of Intent to Declare Lead Agency (only) Form" at bounding box center [535, 177] width 134 height 38
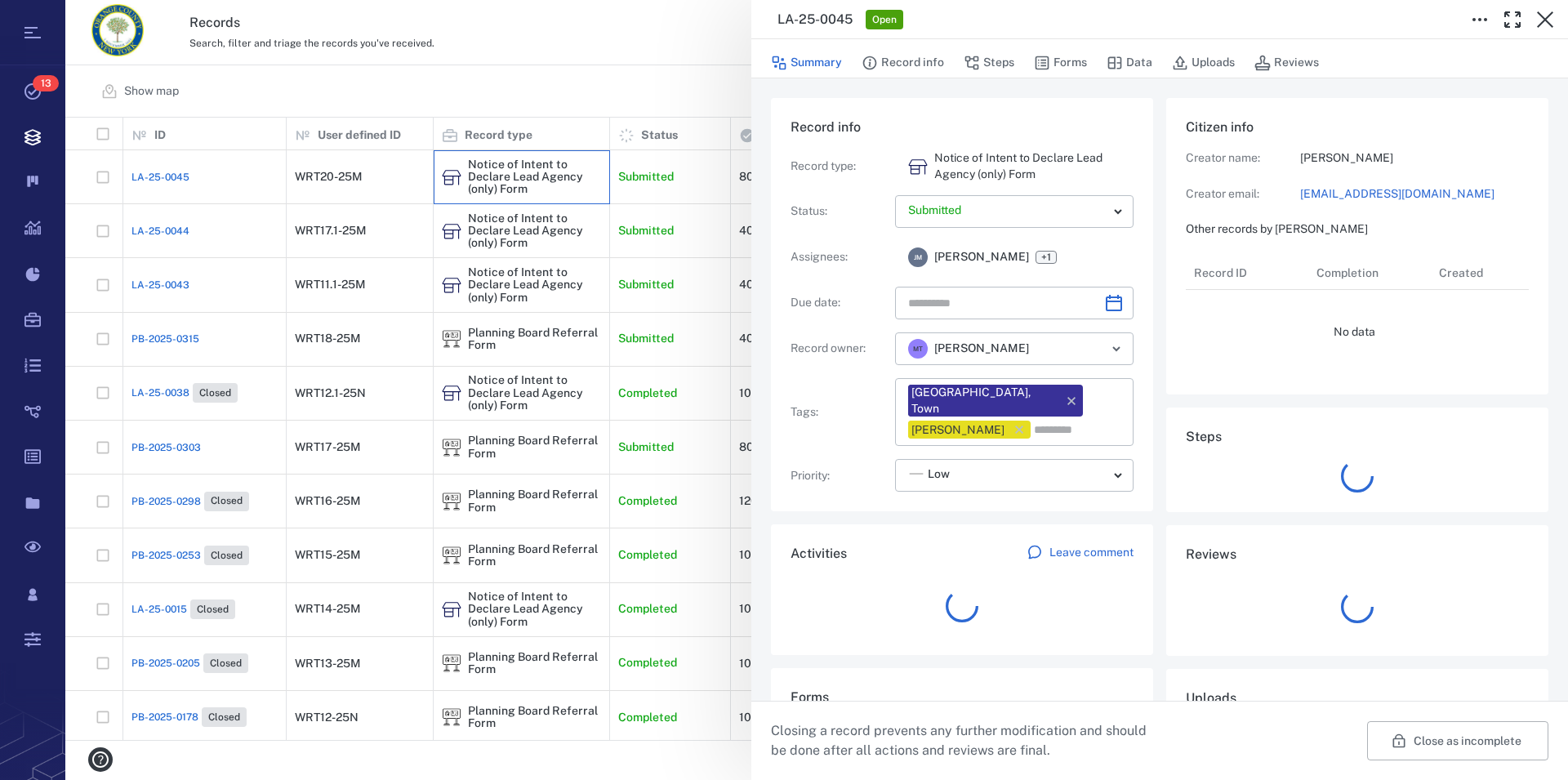
type input "**********"
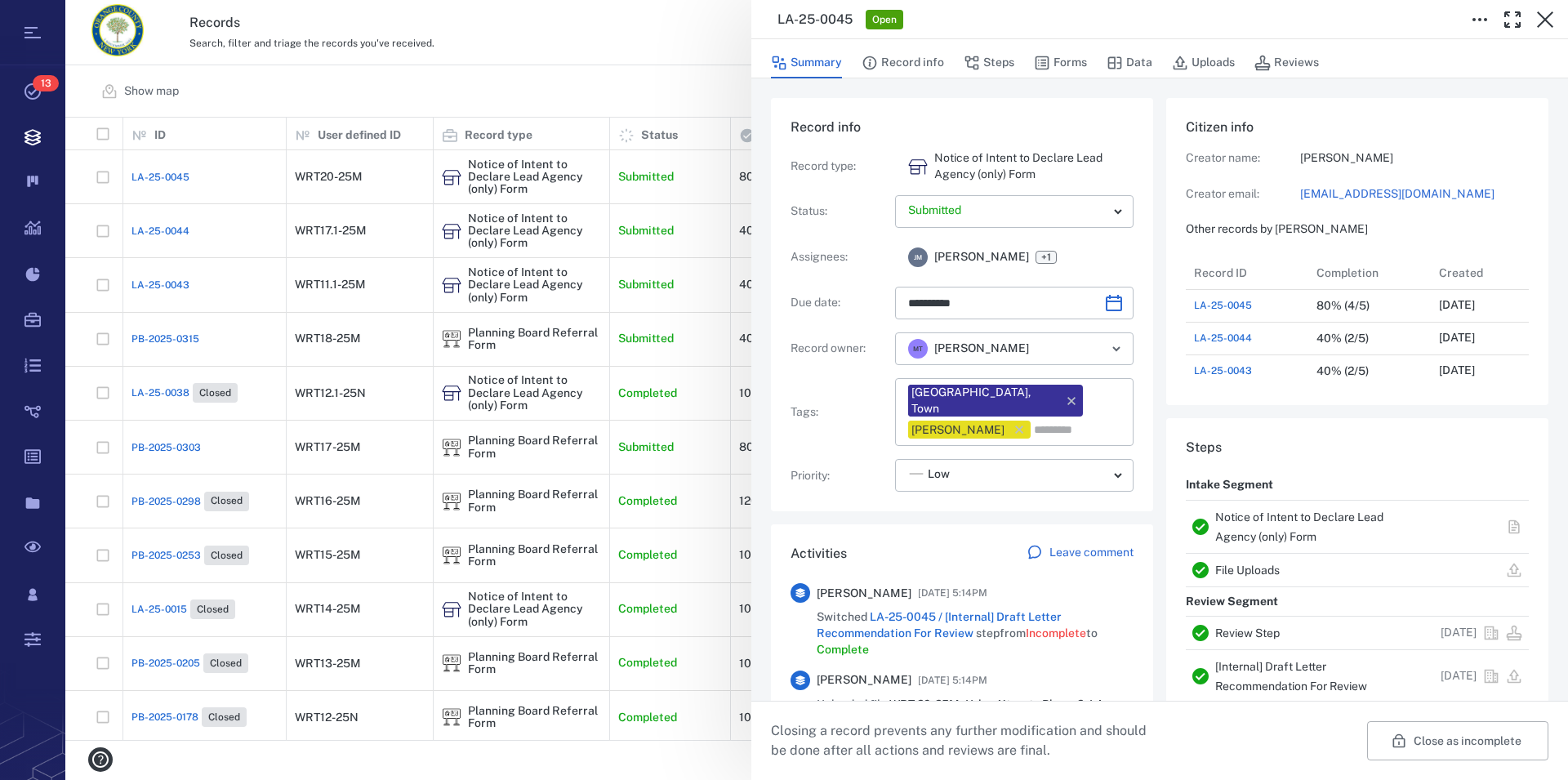
scroll to position [15, 15]
click at [1248, 200] on p "Creator email:" at bounding box center [1243, 194] width 114 height 16
click at [1232, 517] on link "Notice of Intent to Declare Lead Agency (only) Form" at bounding box center [1300, 526] width 168 height 33
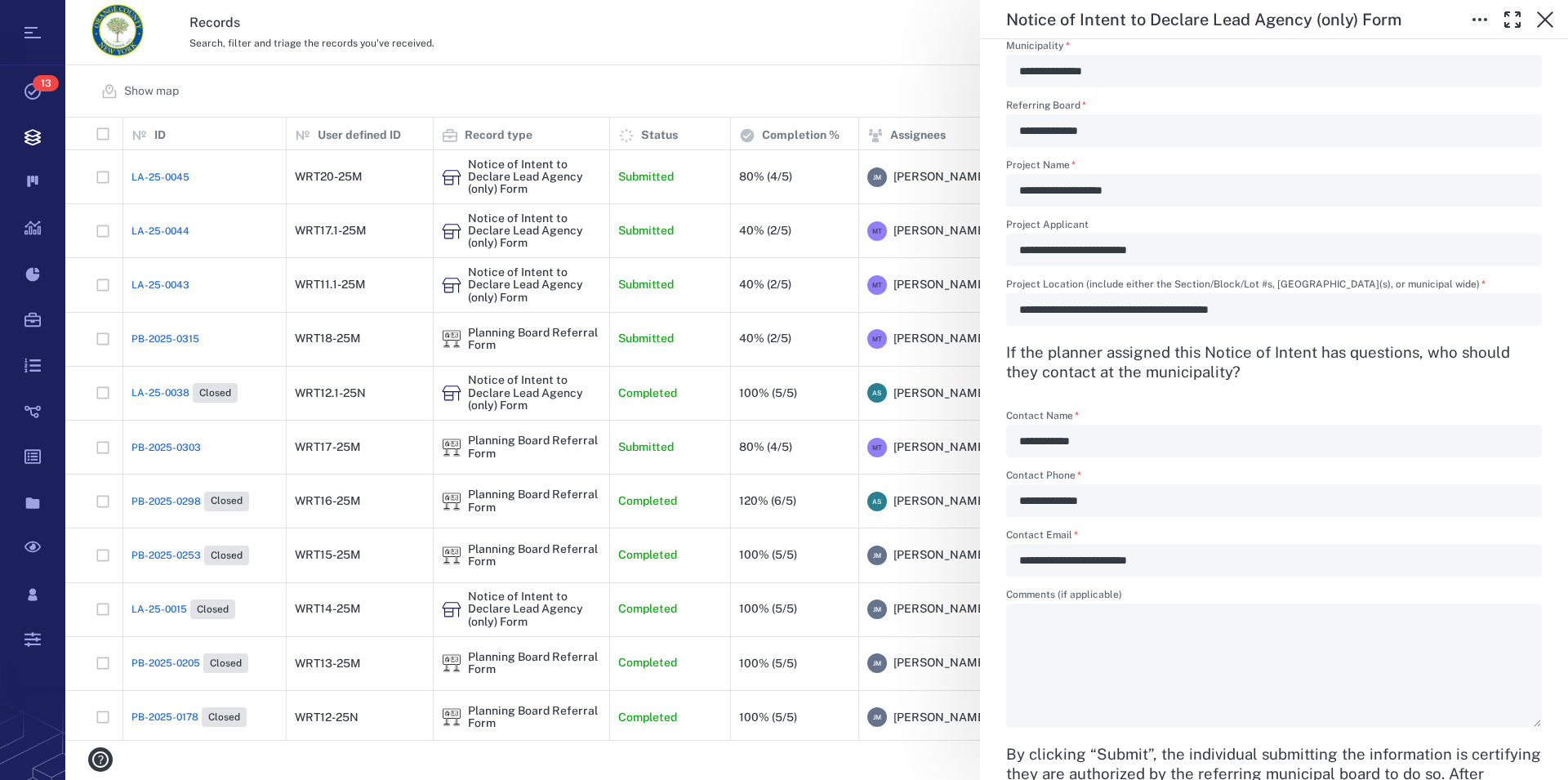
scroll to position [745, 0]
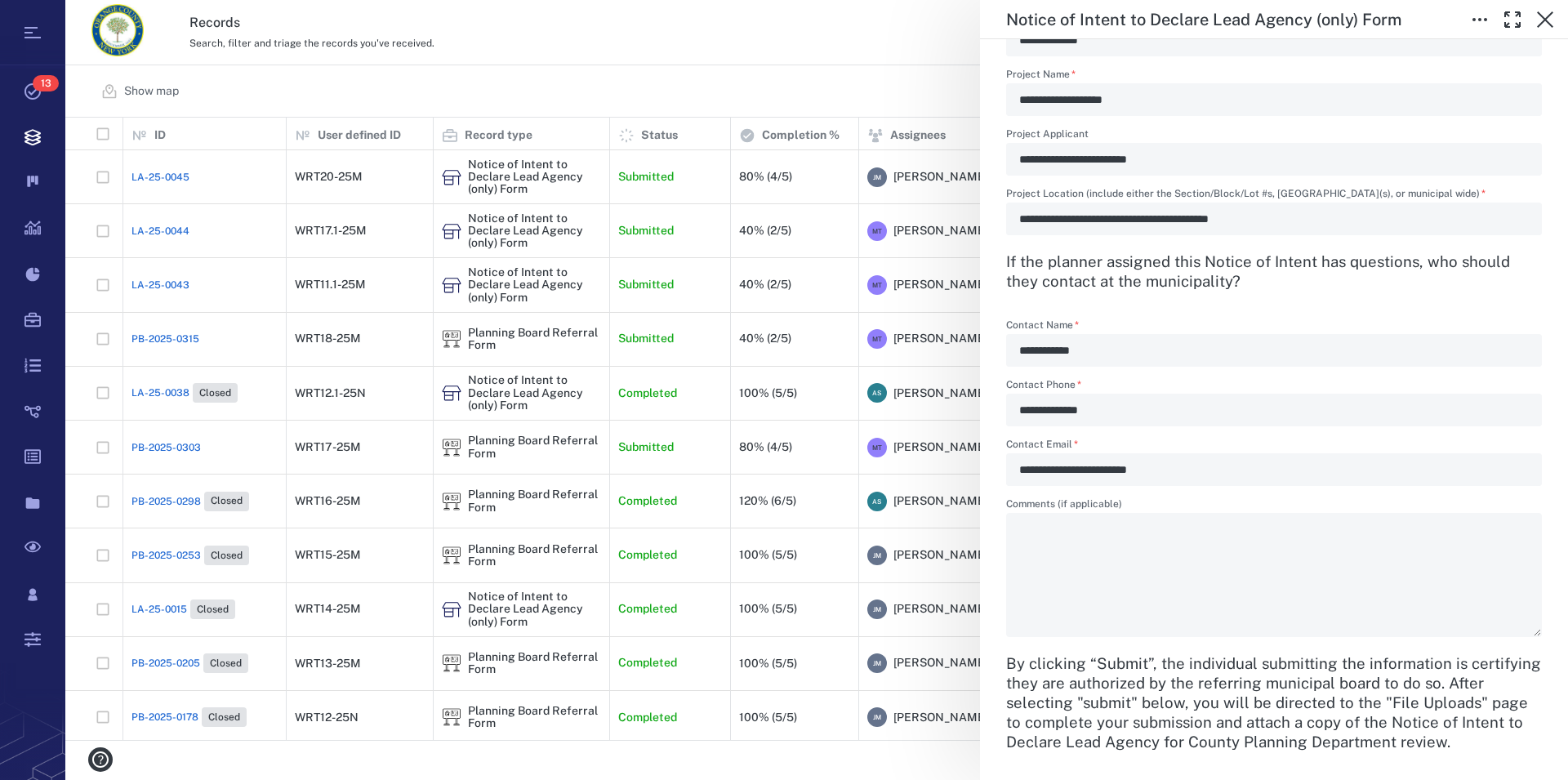
click at [495, 175] on div "**********" at bounding box center [817, 390] width 1503 height 780
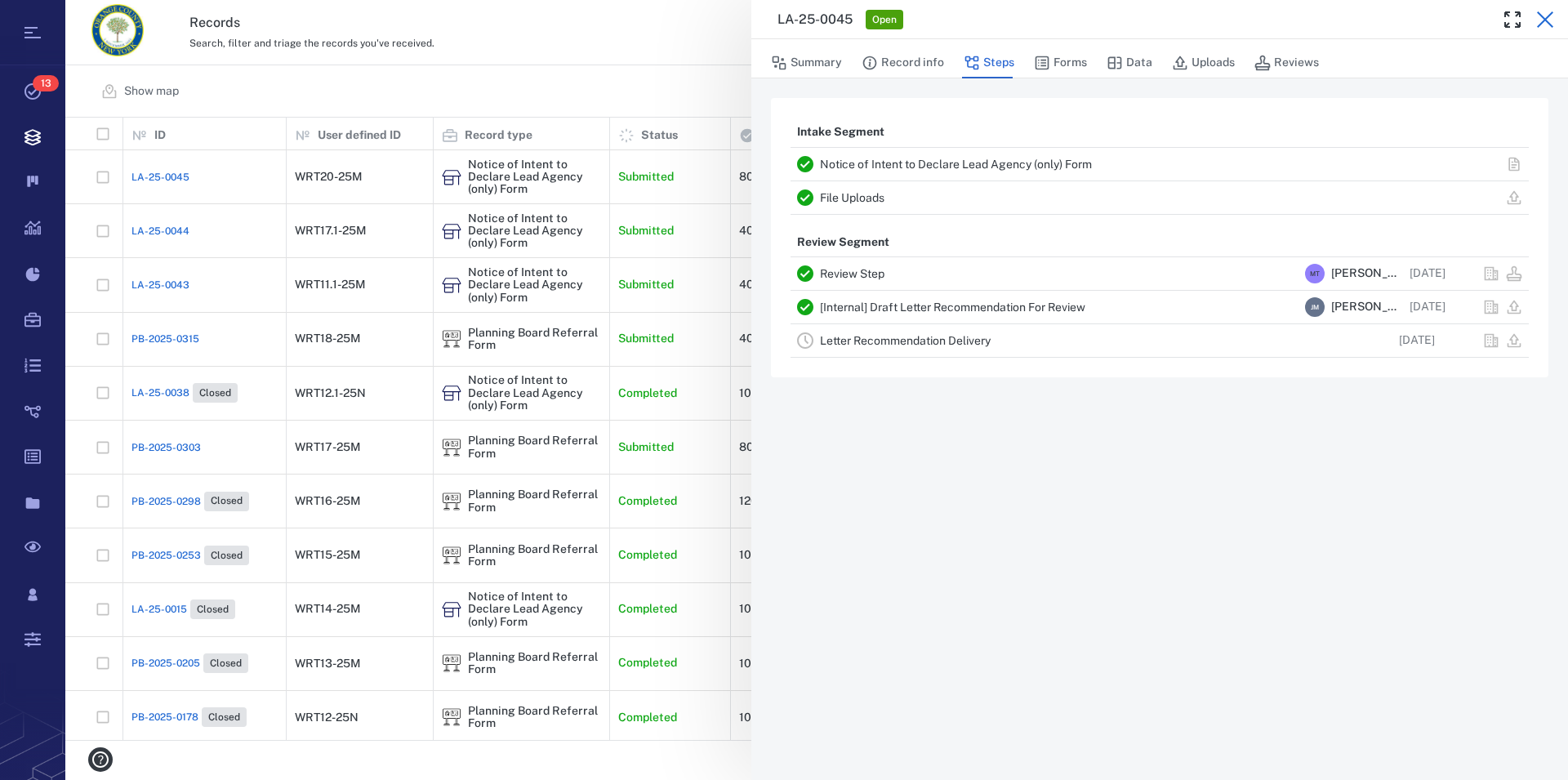
click at [1536, 15] on icon "button" at bounding box center [1546, 19] width 19 height 19
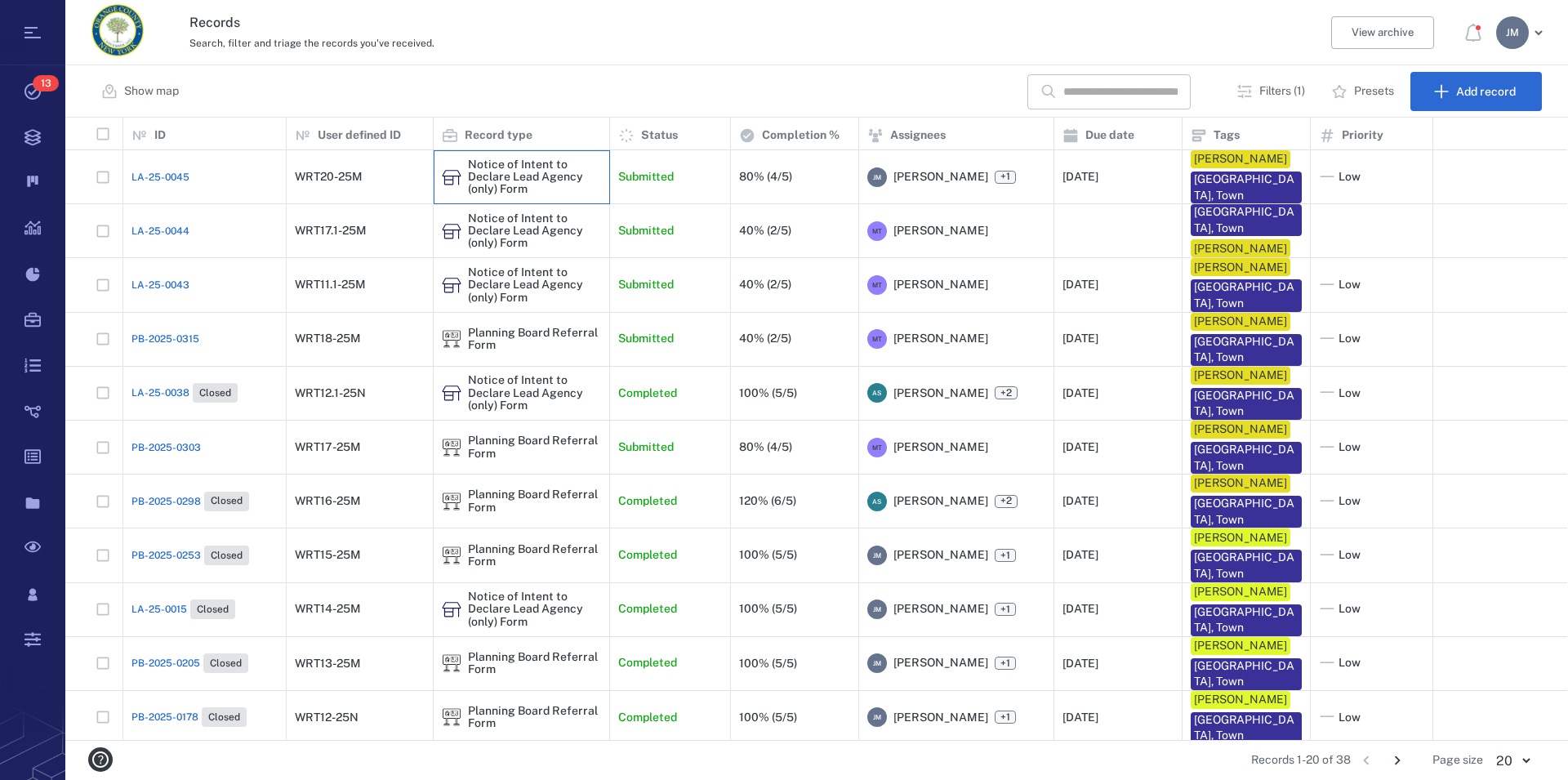
click at [498, 176] on div "Notice of Intent to Declare Lead Agency (only) Form" at bounding box center [535, 177] width 134 height 38
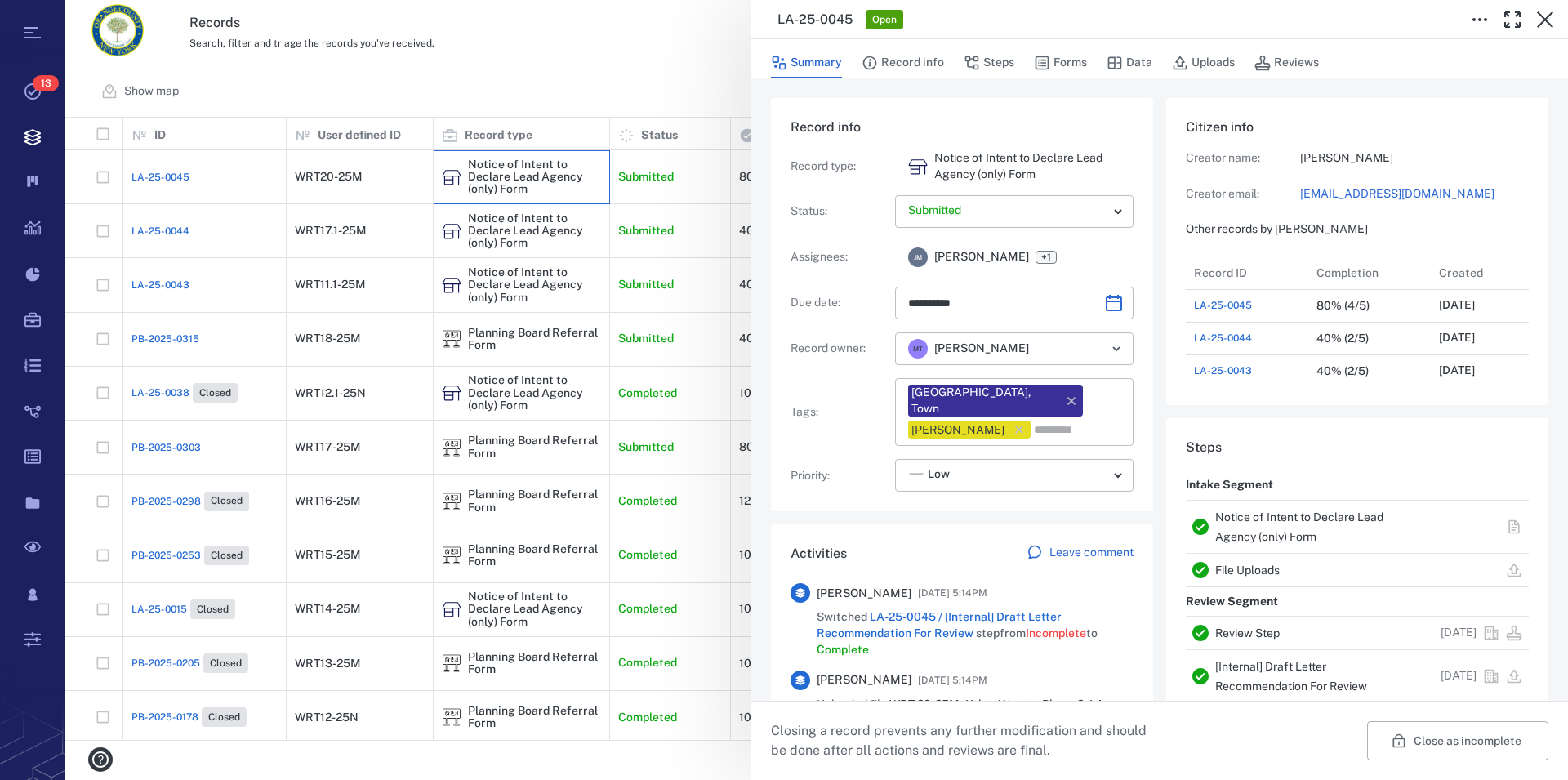
type input "**********"
click at [929, 62] on button "Record info" at bounding box center [902, 63] width 82 height 31
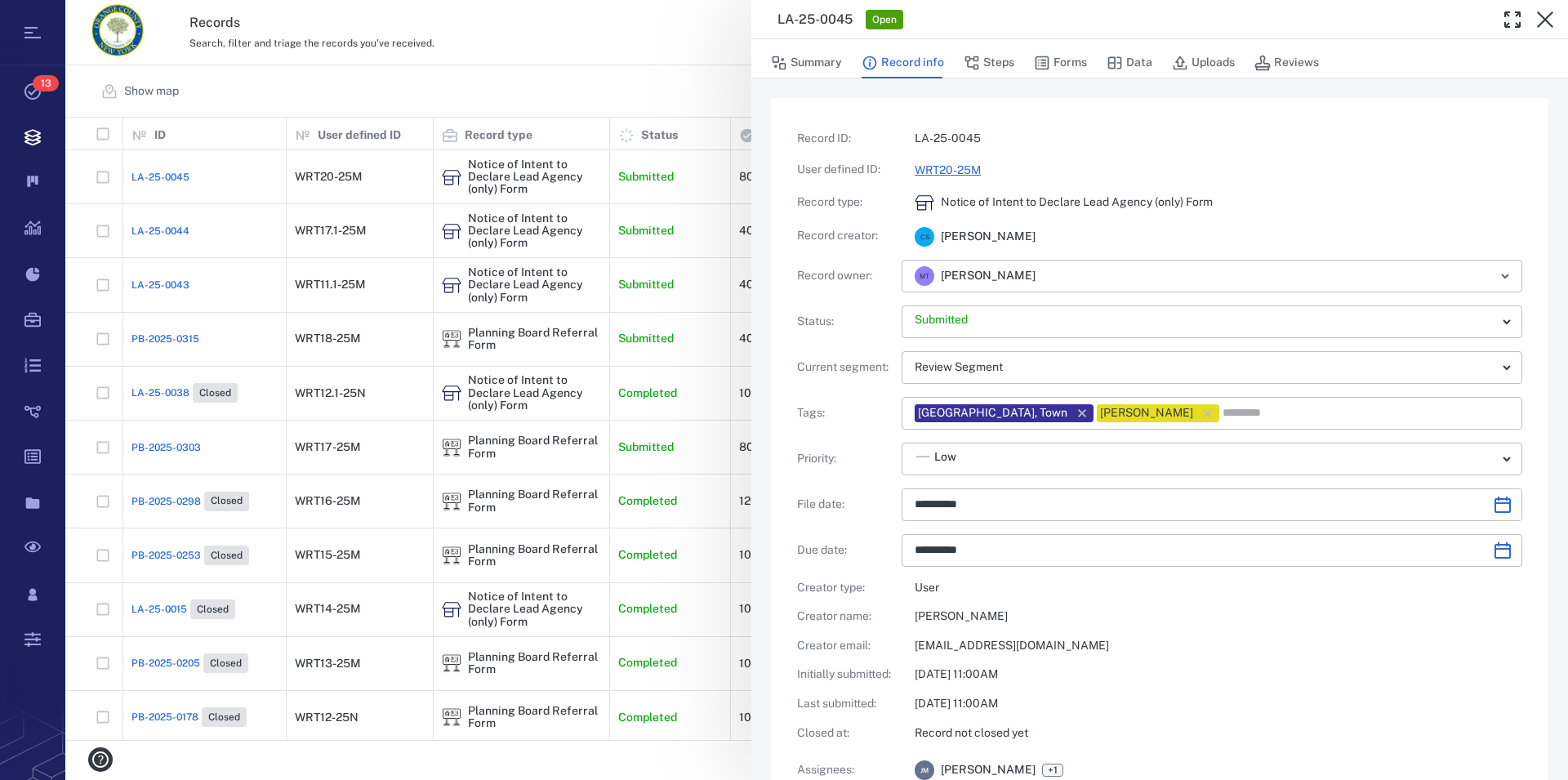
type input "**********"
click at [952, 165] on link "WRT20-25M" at bounding box center [948, 170] width 66 height 14
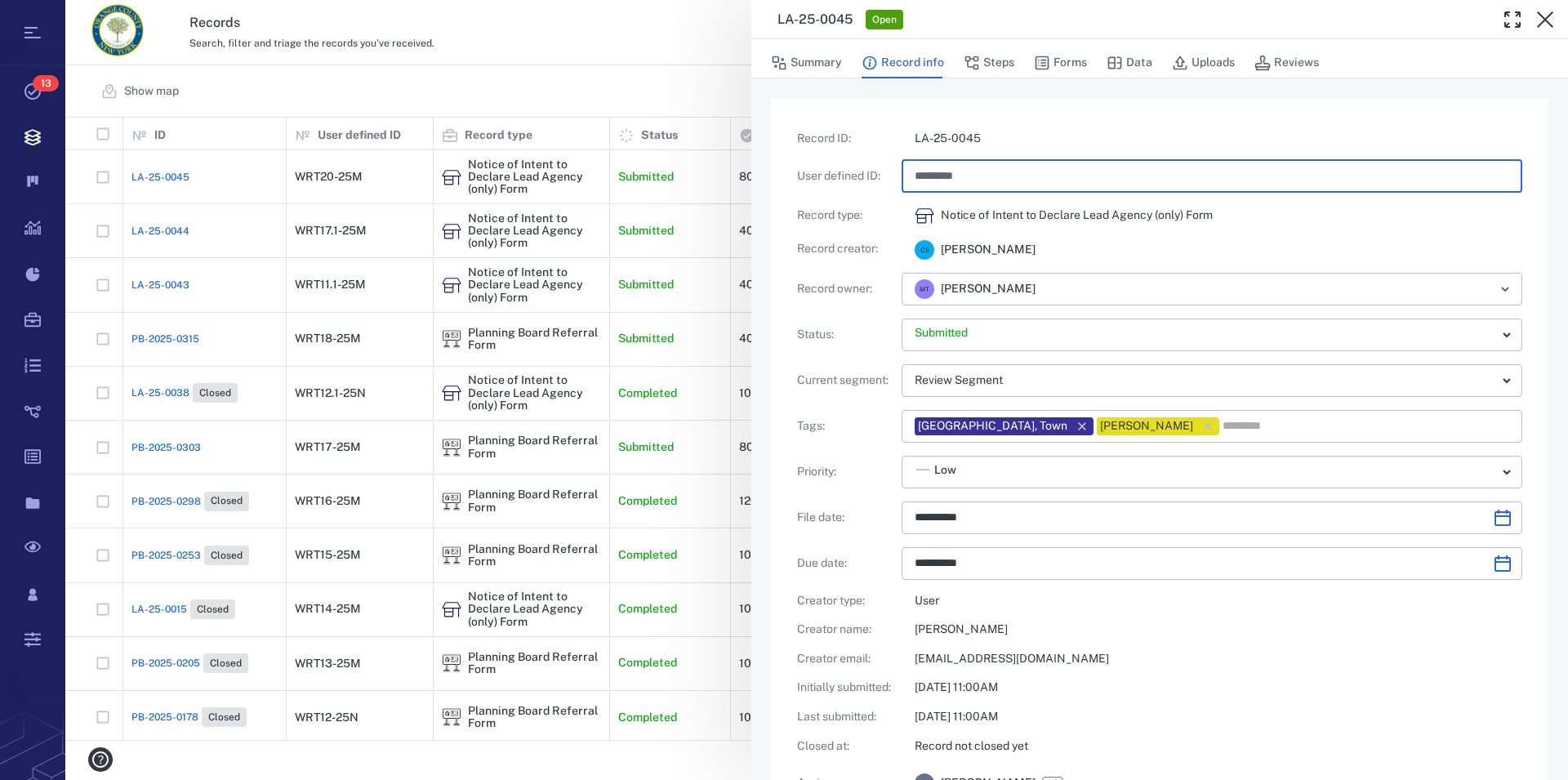
drag, startPoint x: 940, startPoint y: 175, endPoint x: 952, endPoint y: 172, distance: 12.4
click at [952, 172] on input "*********" at bounding box center [1212, 176] width 594 height 33
type input "**********"
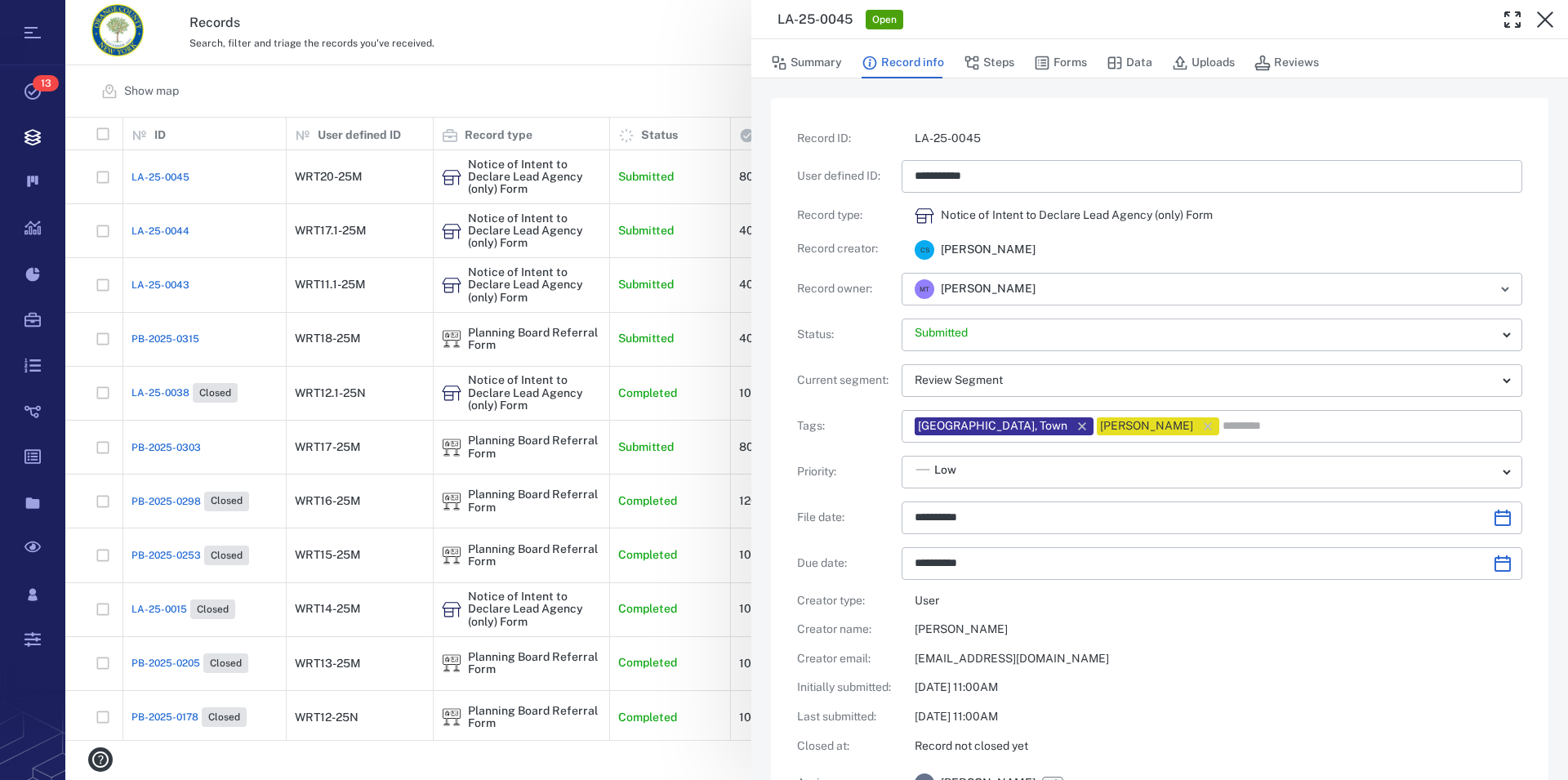
click at [1253, 209] on div "Notice of Intent to Declare Lead Agency (only) Form" at bounding box center [1219, 216] width 608 height 19
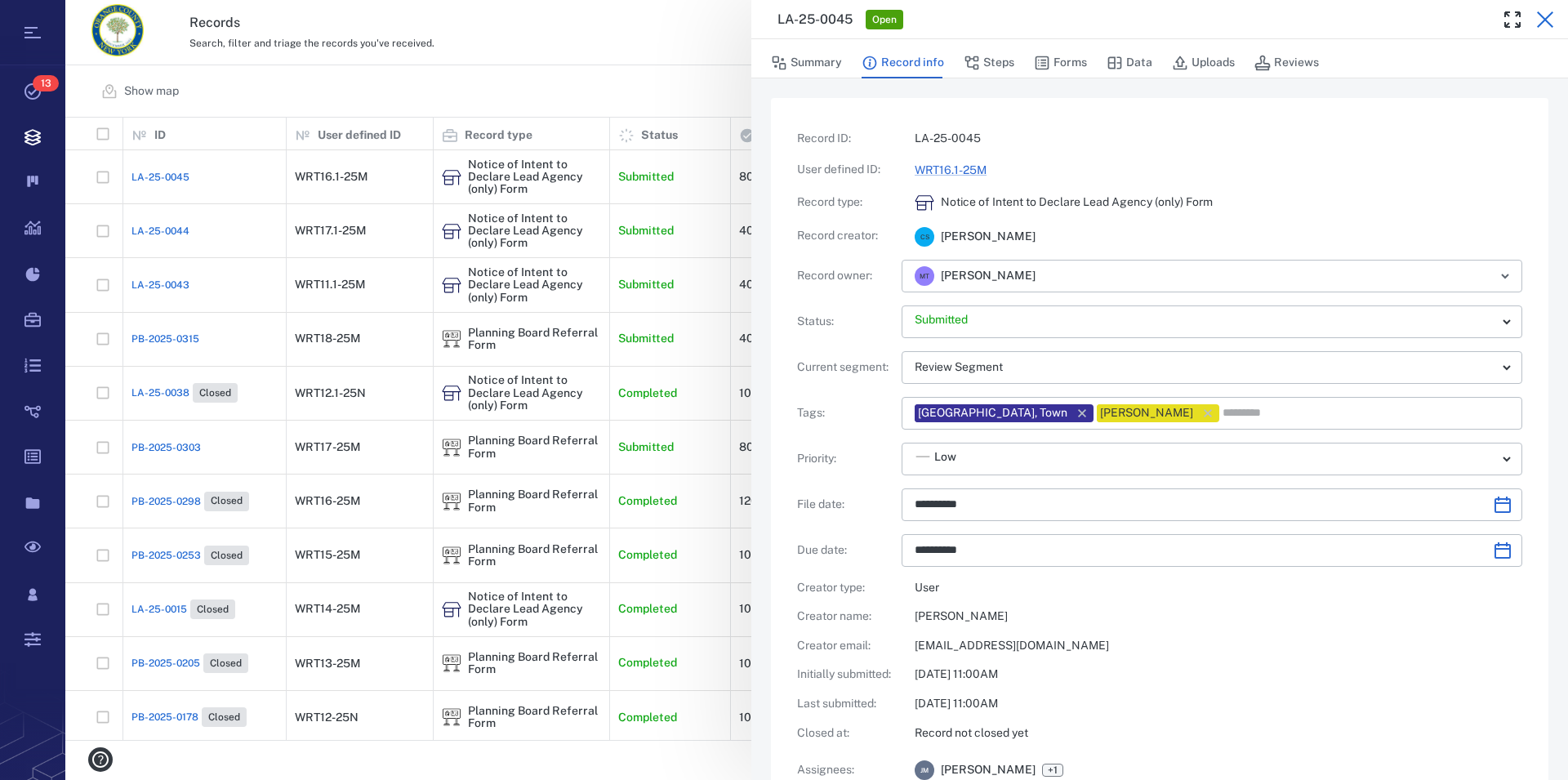
click at [1546, 20] on icon "button" at bounding box center [1545, 19] width 16 height 16
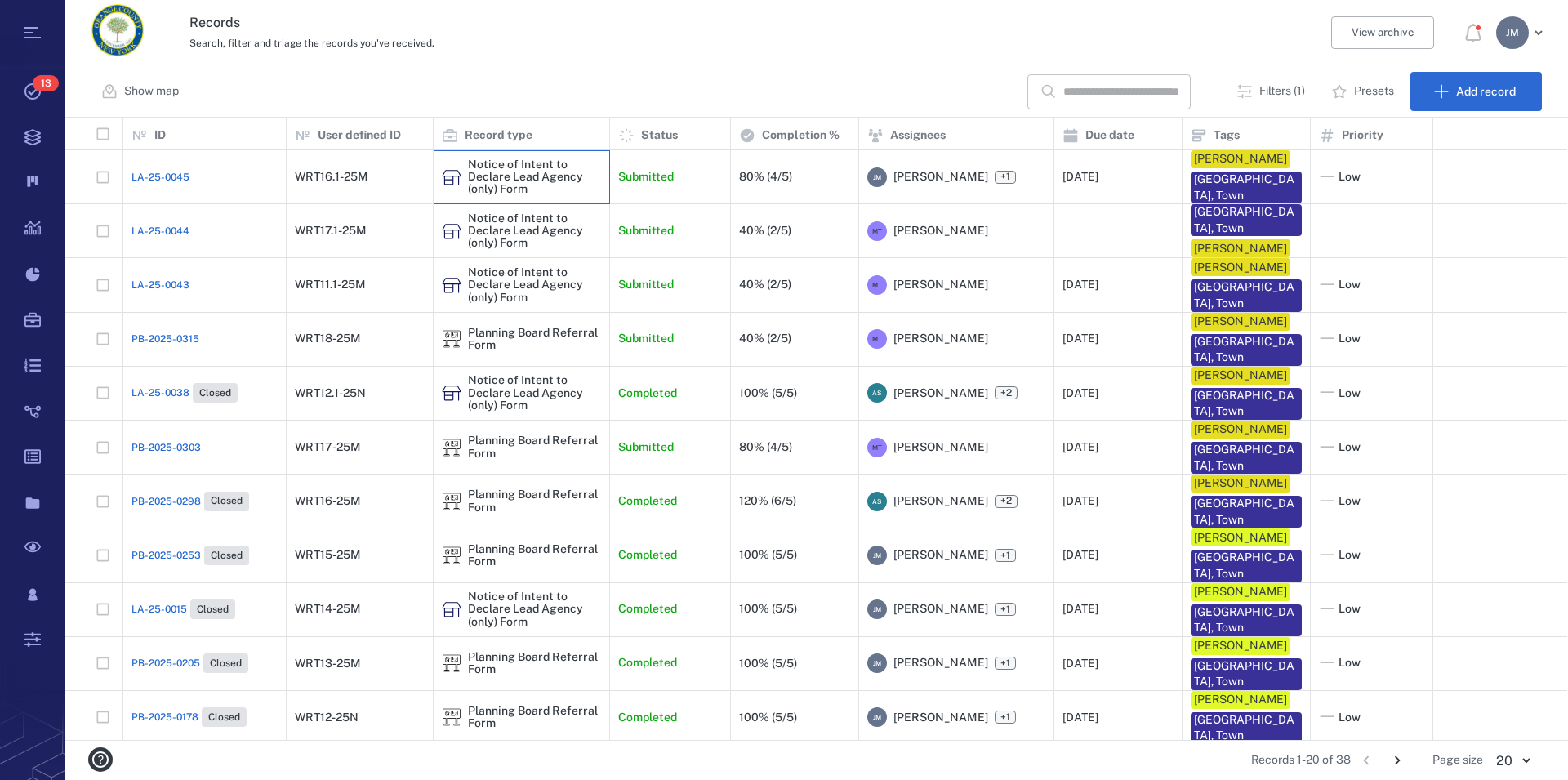
click at [510, 167] on div "Notice of Intent to Declare Lead Agency (only) Form" at bounding box center [535, 177] width 134 height 38
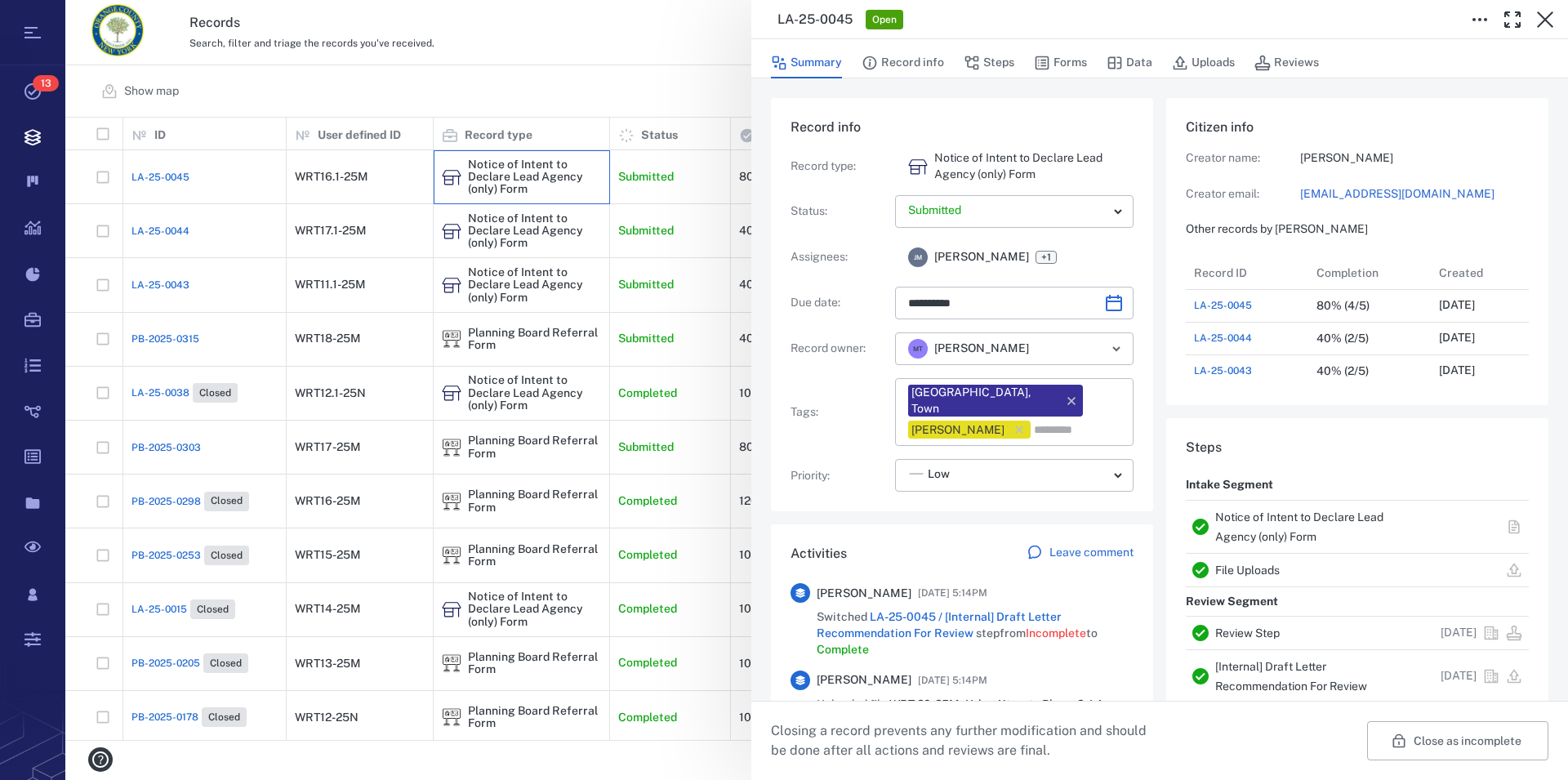
type input "**********"
click at [1248, 522] on link "Notice of Intent to Declare Lead Agency (only) Form" at bounding box center [1300, 526] width 168 height 33
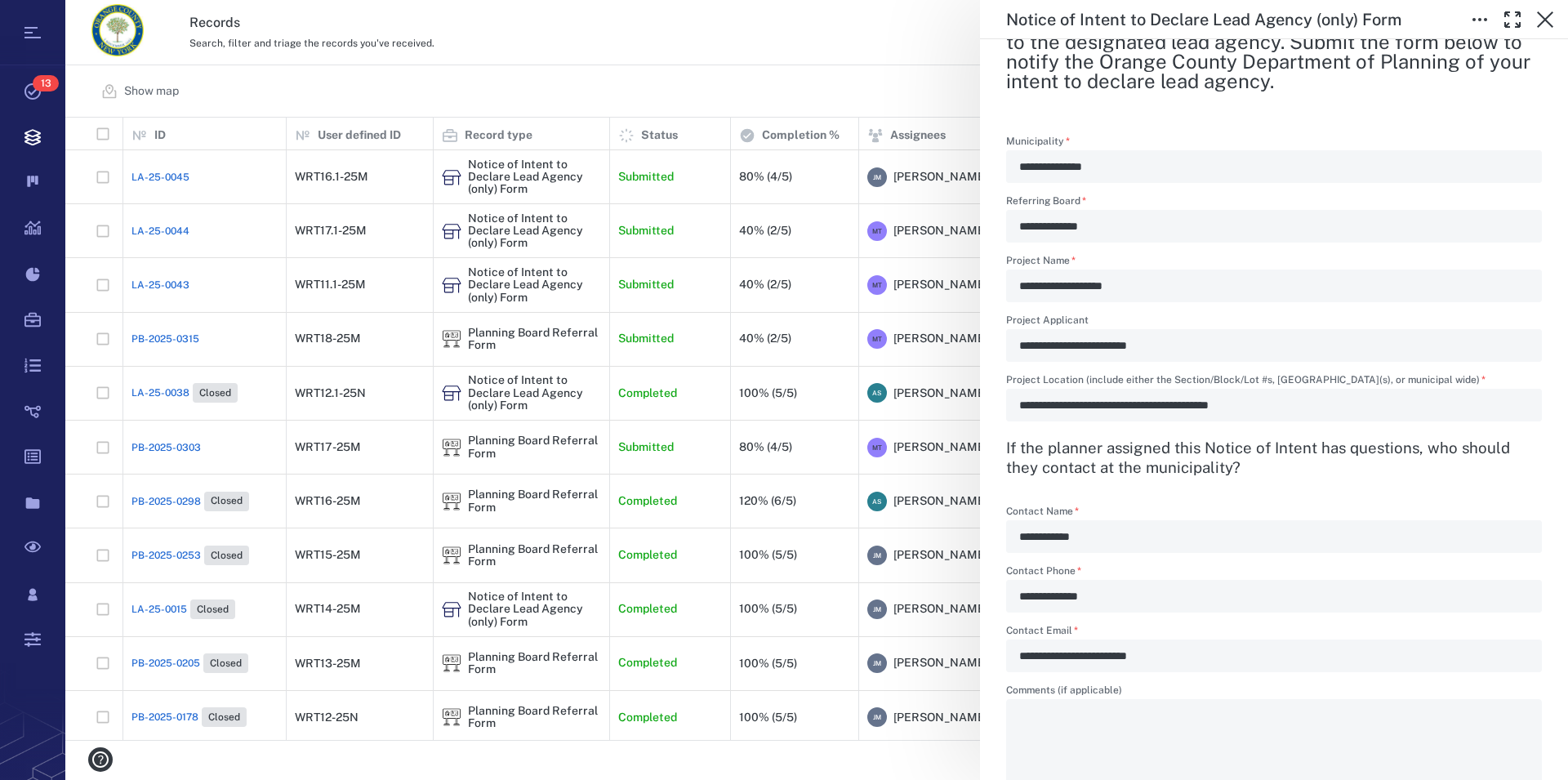
scroll to position [186, 0]
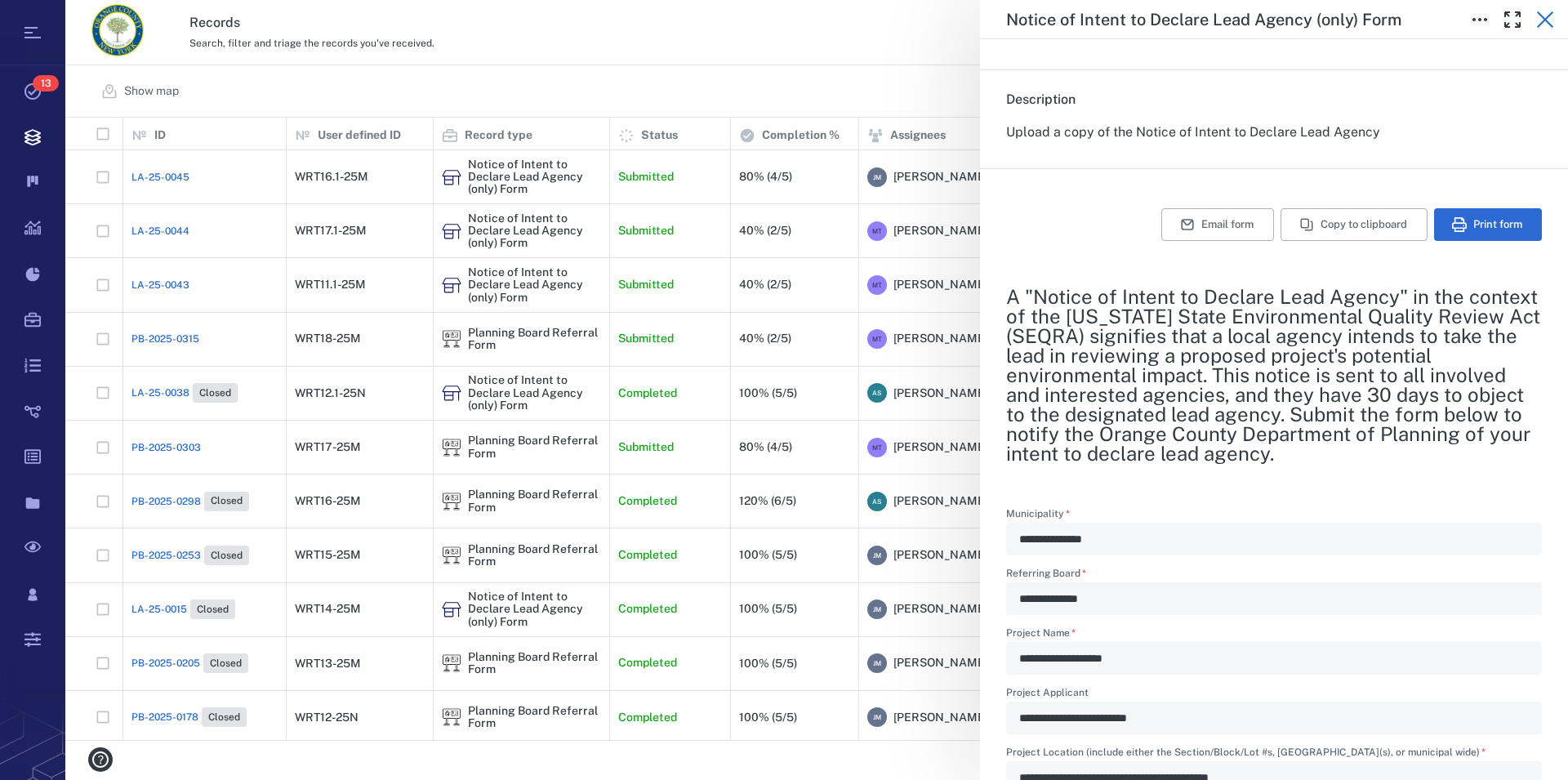
click at [1553, 18] on icon "button" at bounding box center [1546, 19] width 19 height 19
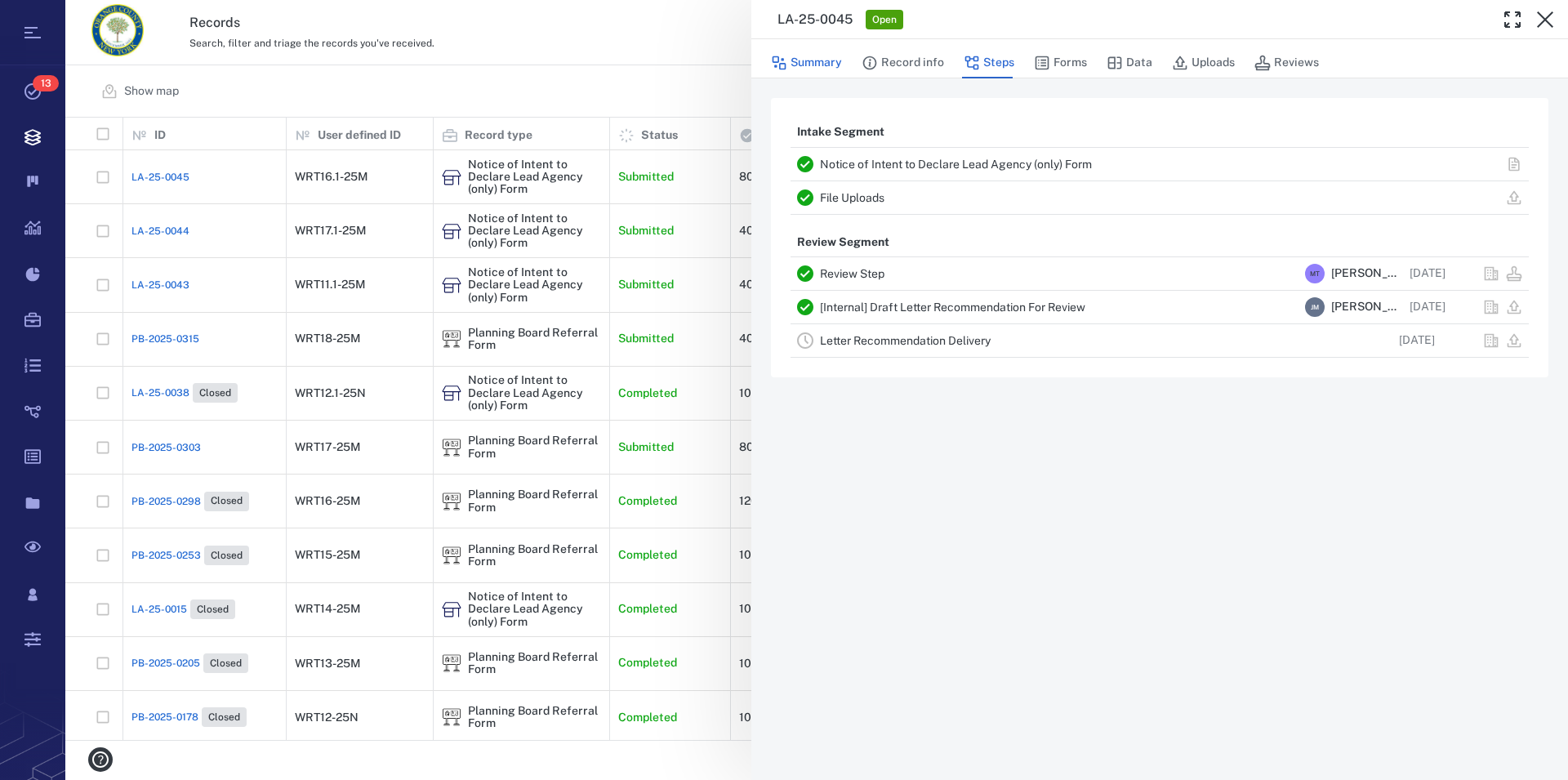
click at [824, 67] on button "Summary" at bounding box center [806, 63] width 71 height 31
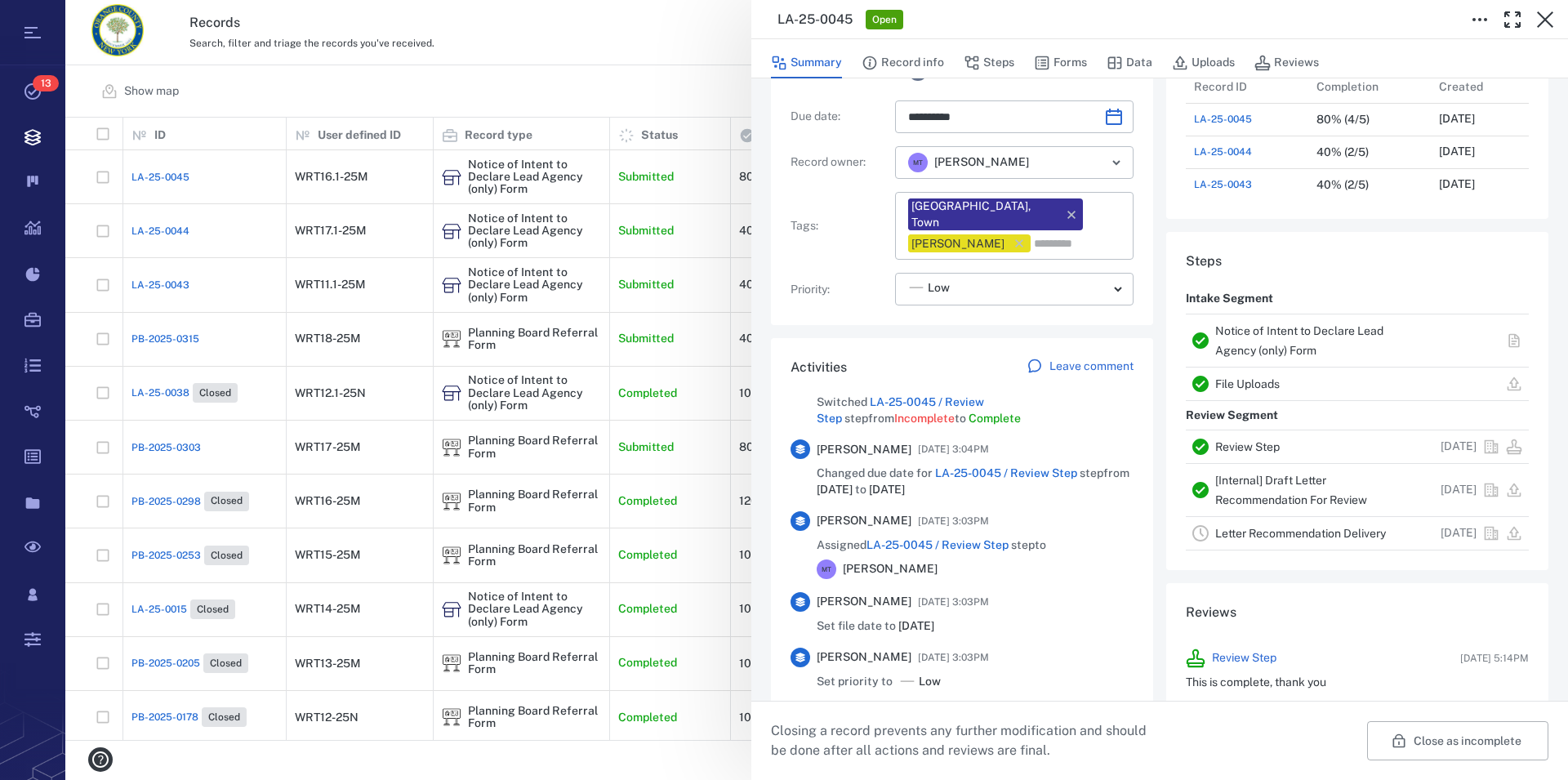
scroll to position [373, 0]
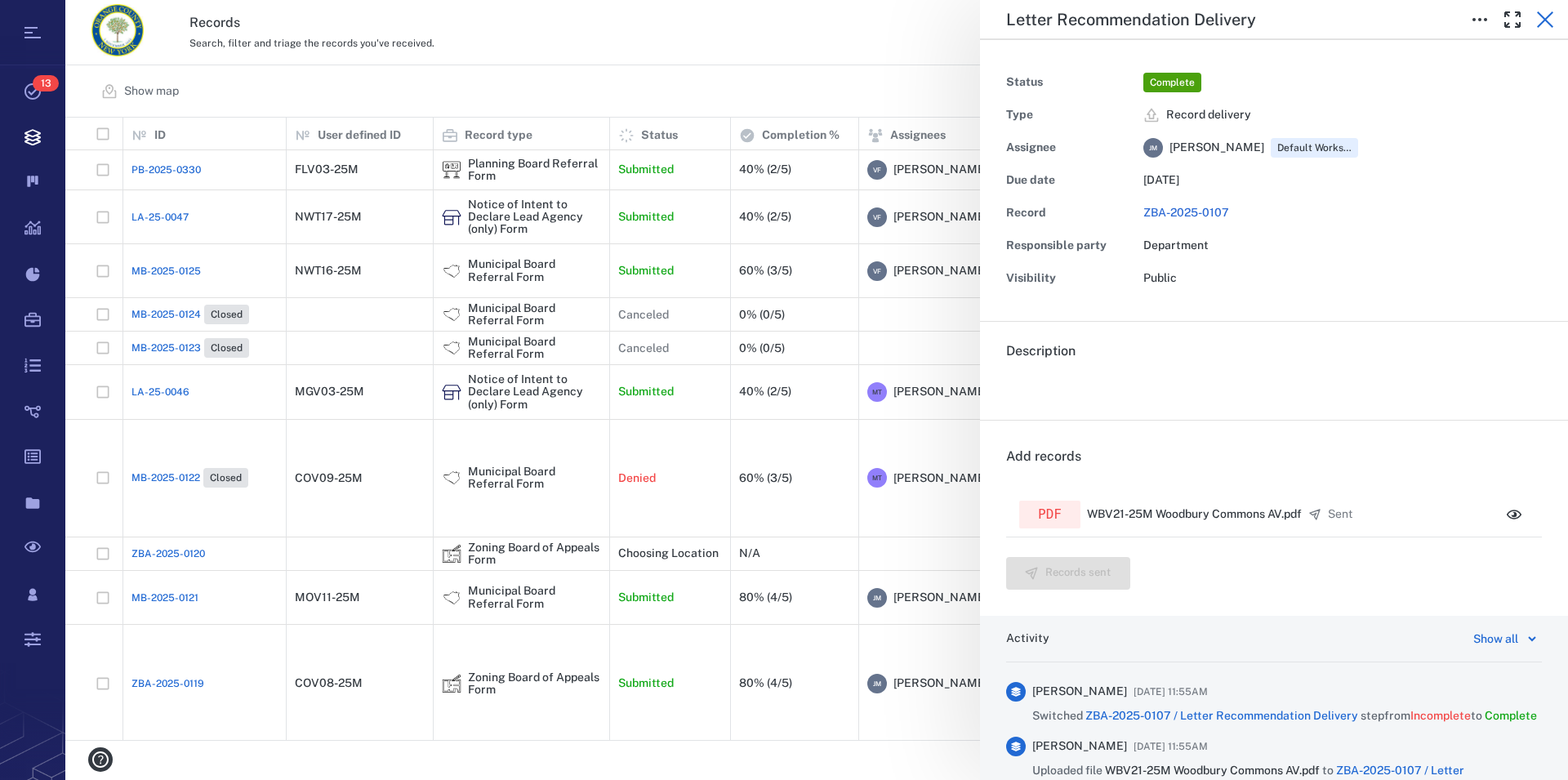
click at [1540, 18] on icon "button" at bounding box center [1546, 19] width 19 height 19
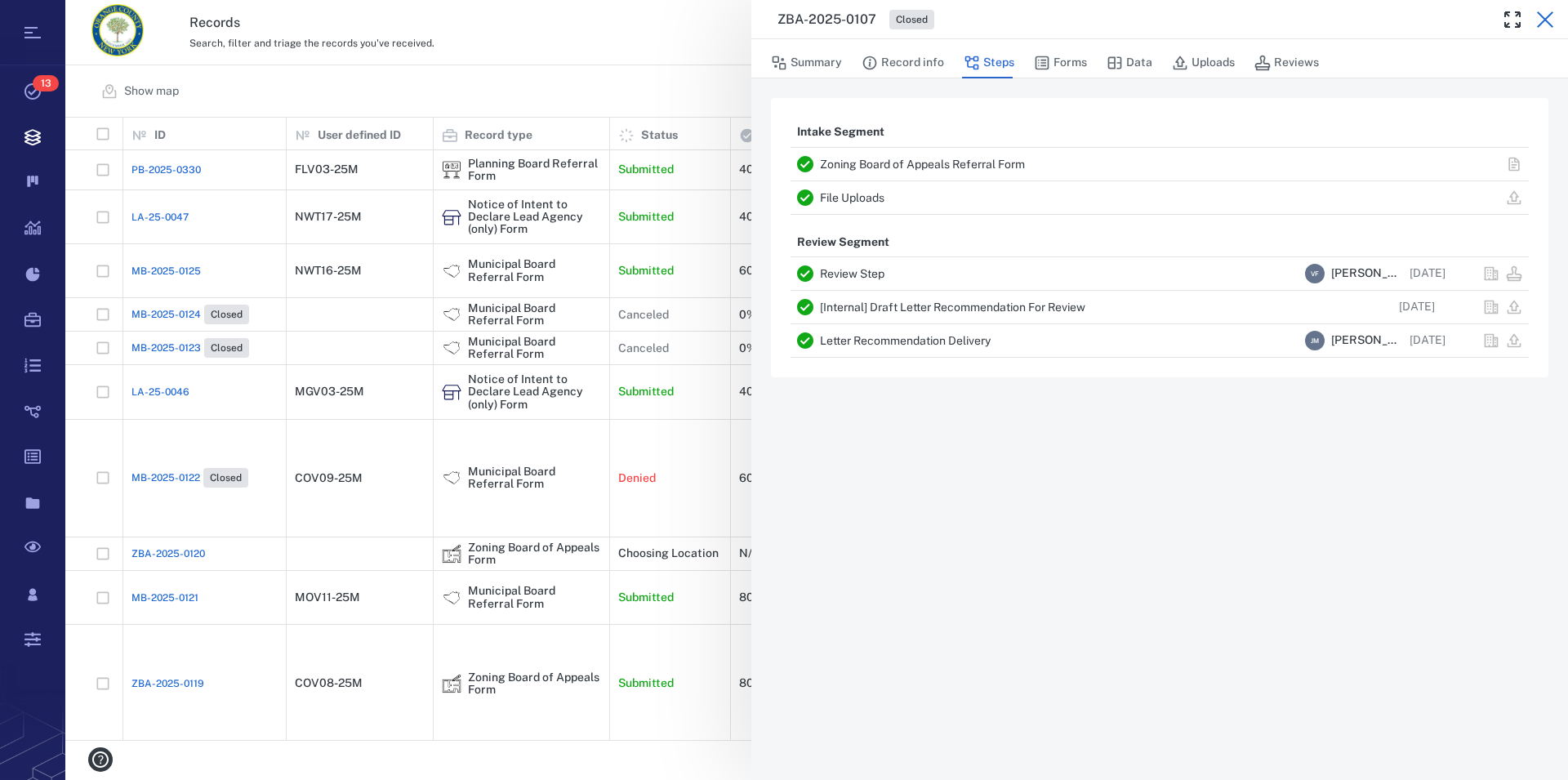
click at [1544, 18] on icon "button" at bounding box center [1545, 19] width 16 height 16
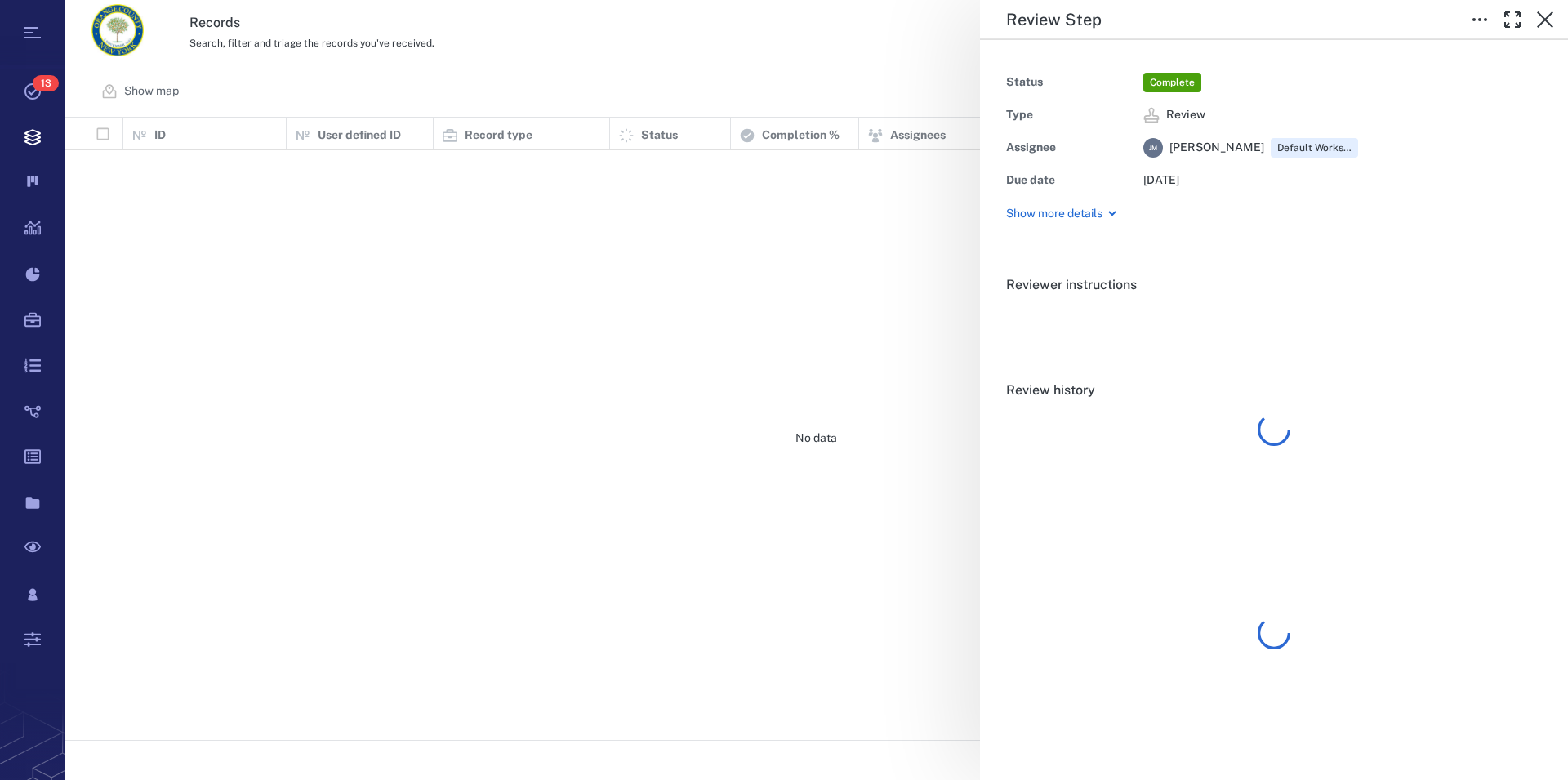
scroll to position [609, 1489]
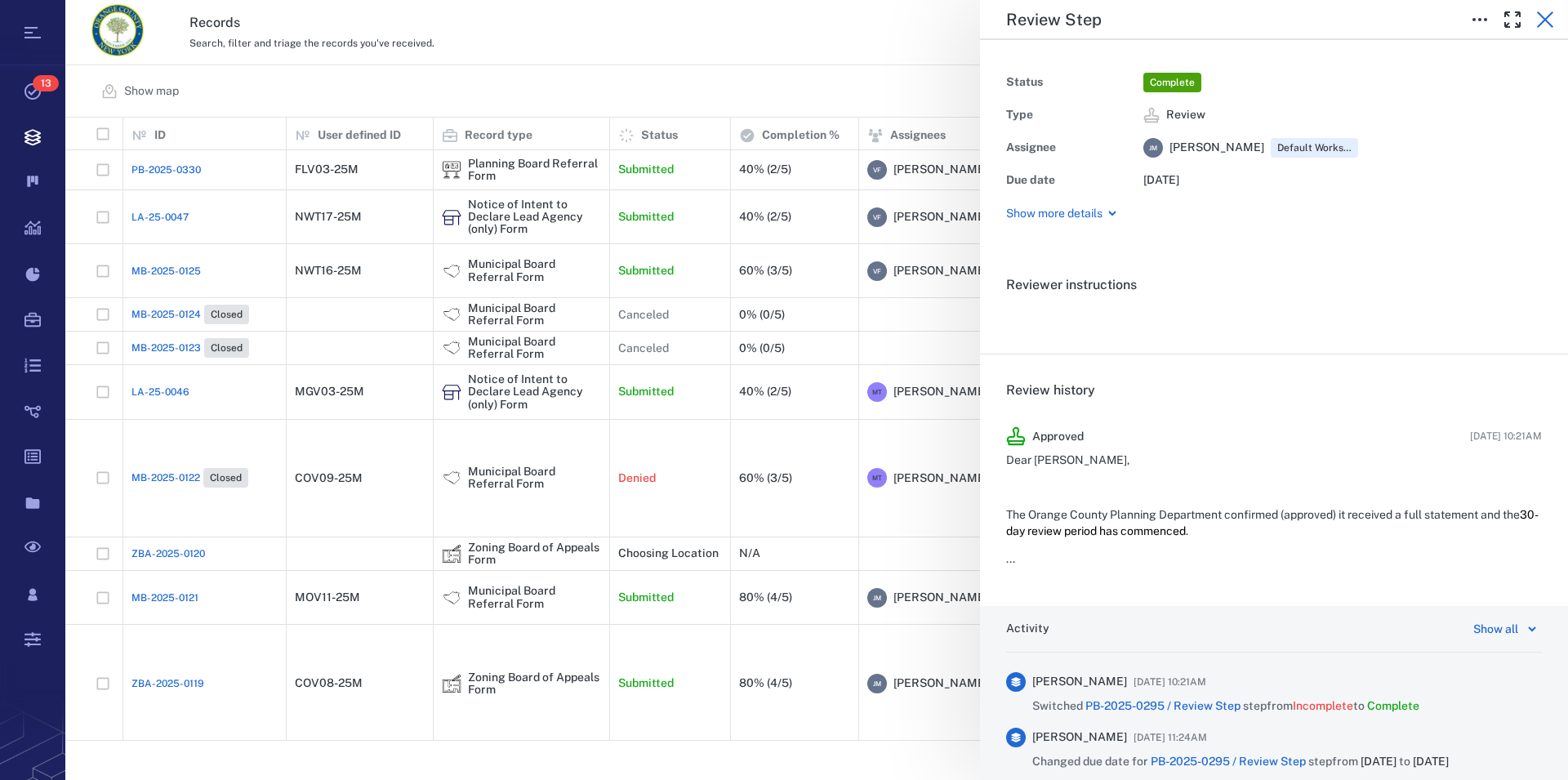
click at [1552, 16] on icon "button" at bounding box center [1546, 19] width 19 height 19
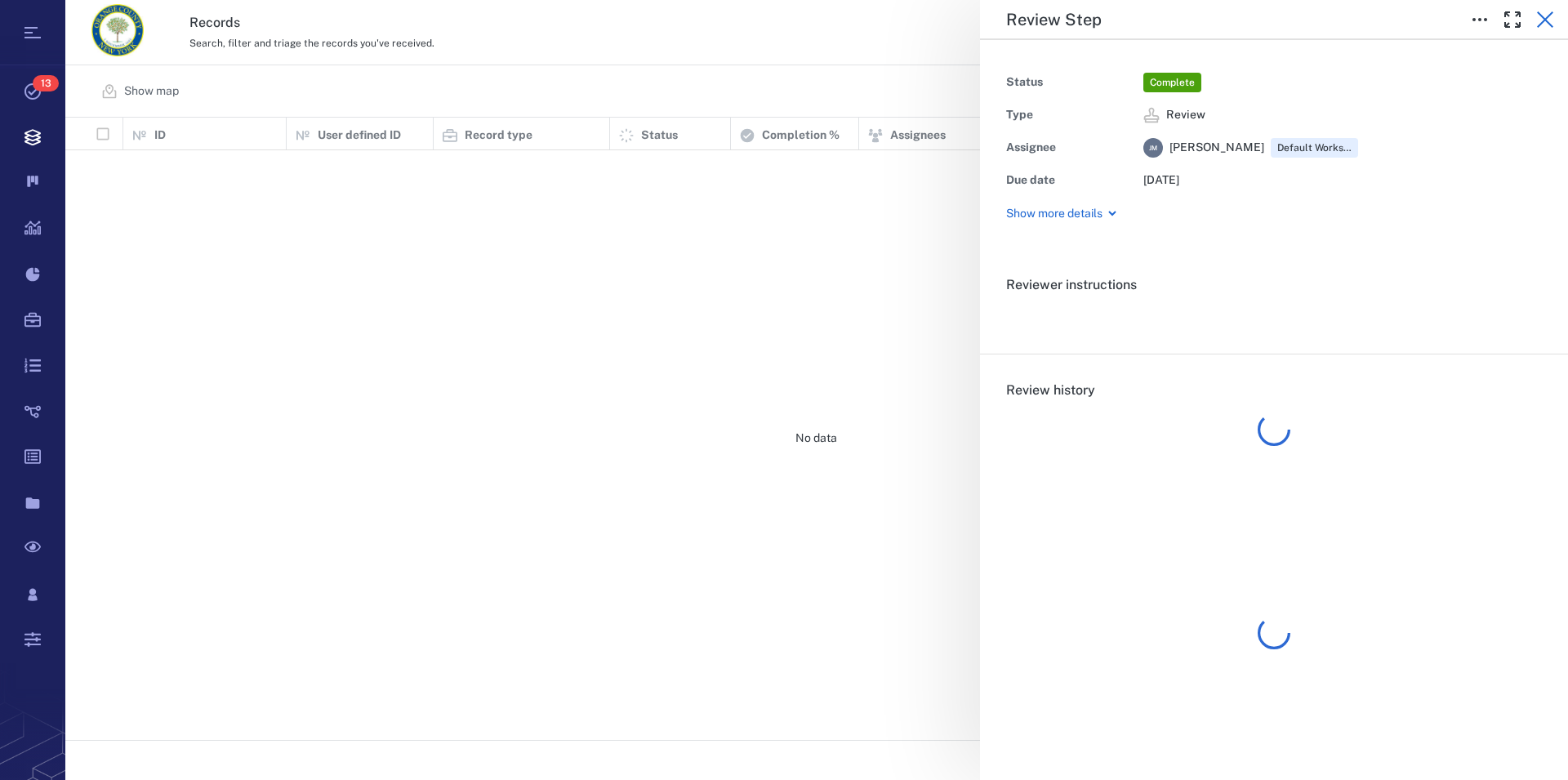
scroll to position [609, 1489]
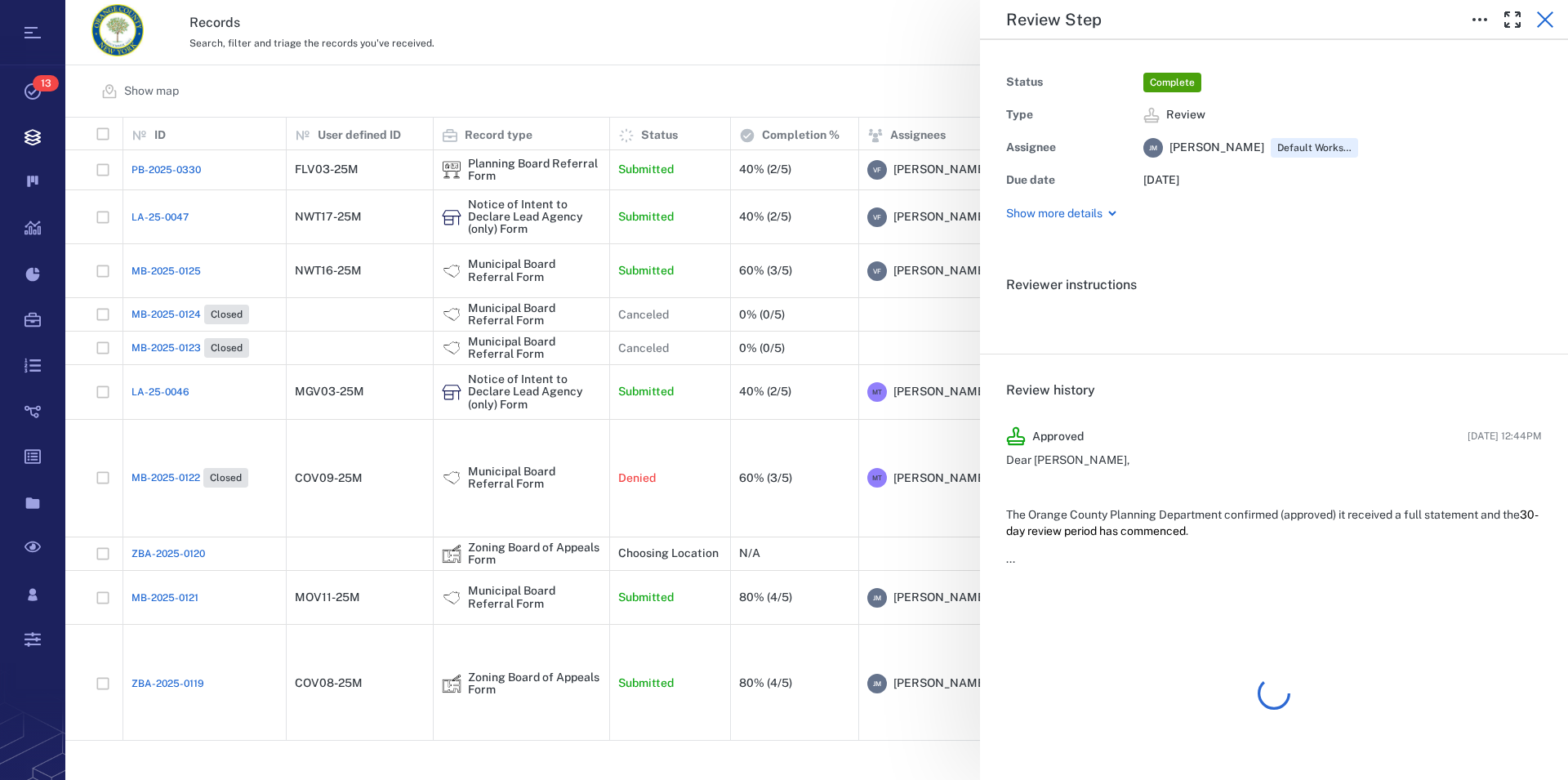
click at [1542, 16] on icon "button" at bounding box center [1545, 19] width 16 height 16
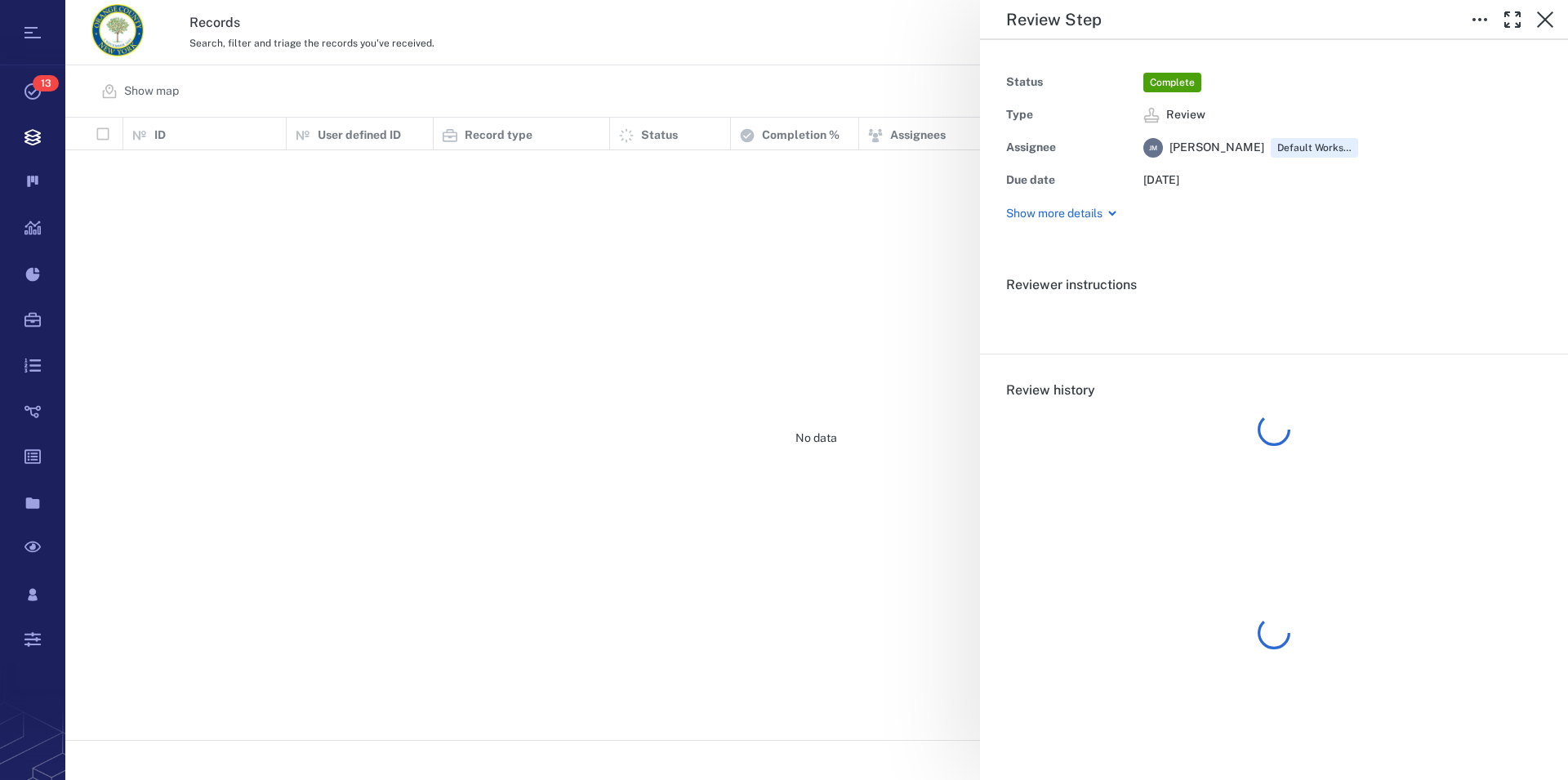
scroll to position [609, 1489]
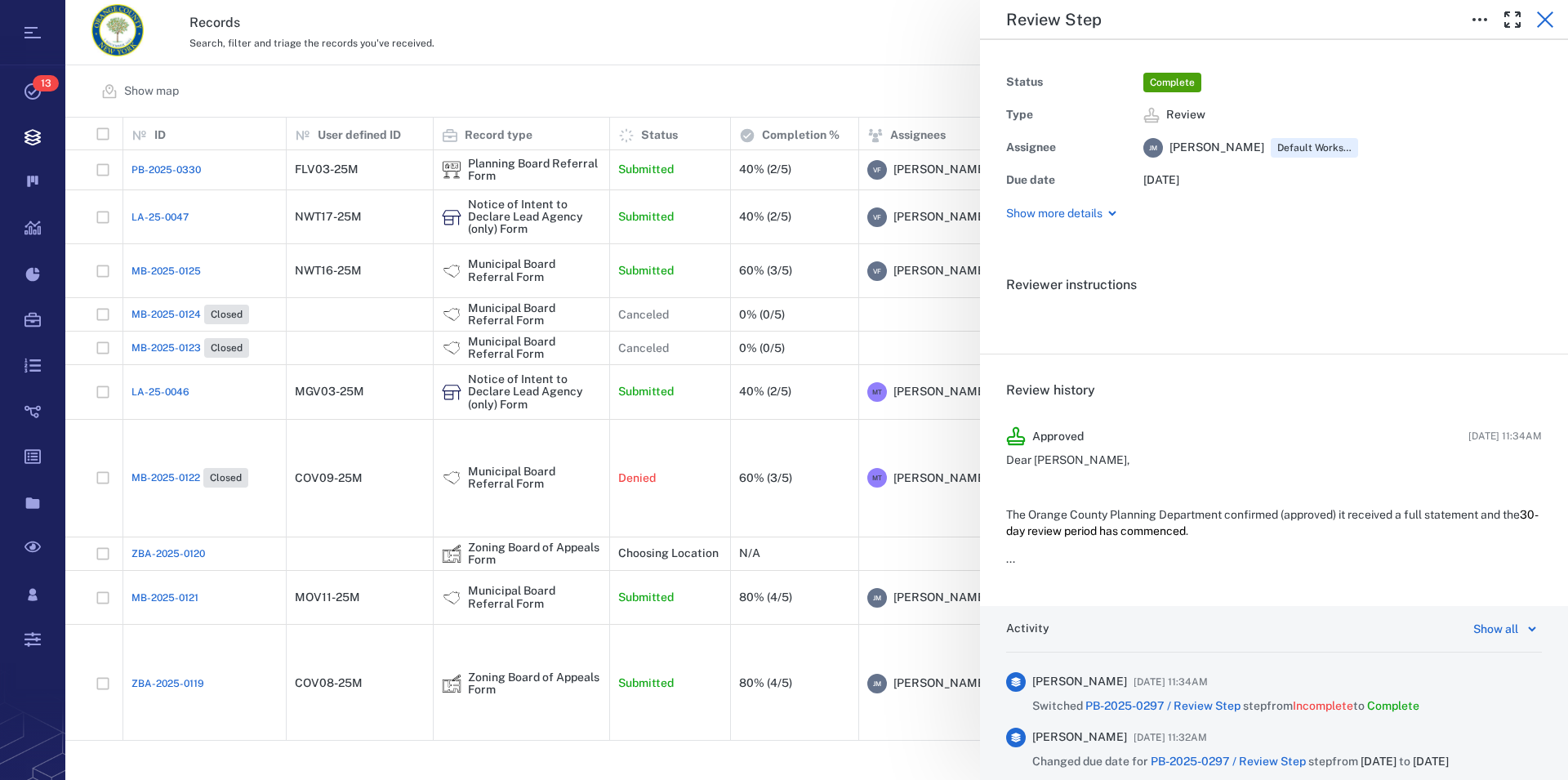
click at [1543, 20] on icon "button" at bounding box center [1546, 19] width 19 height 19
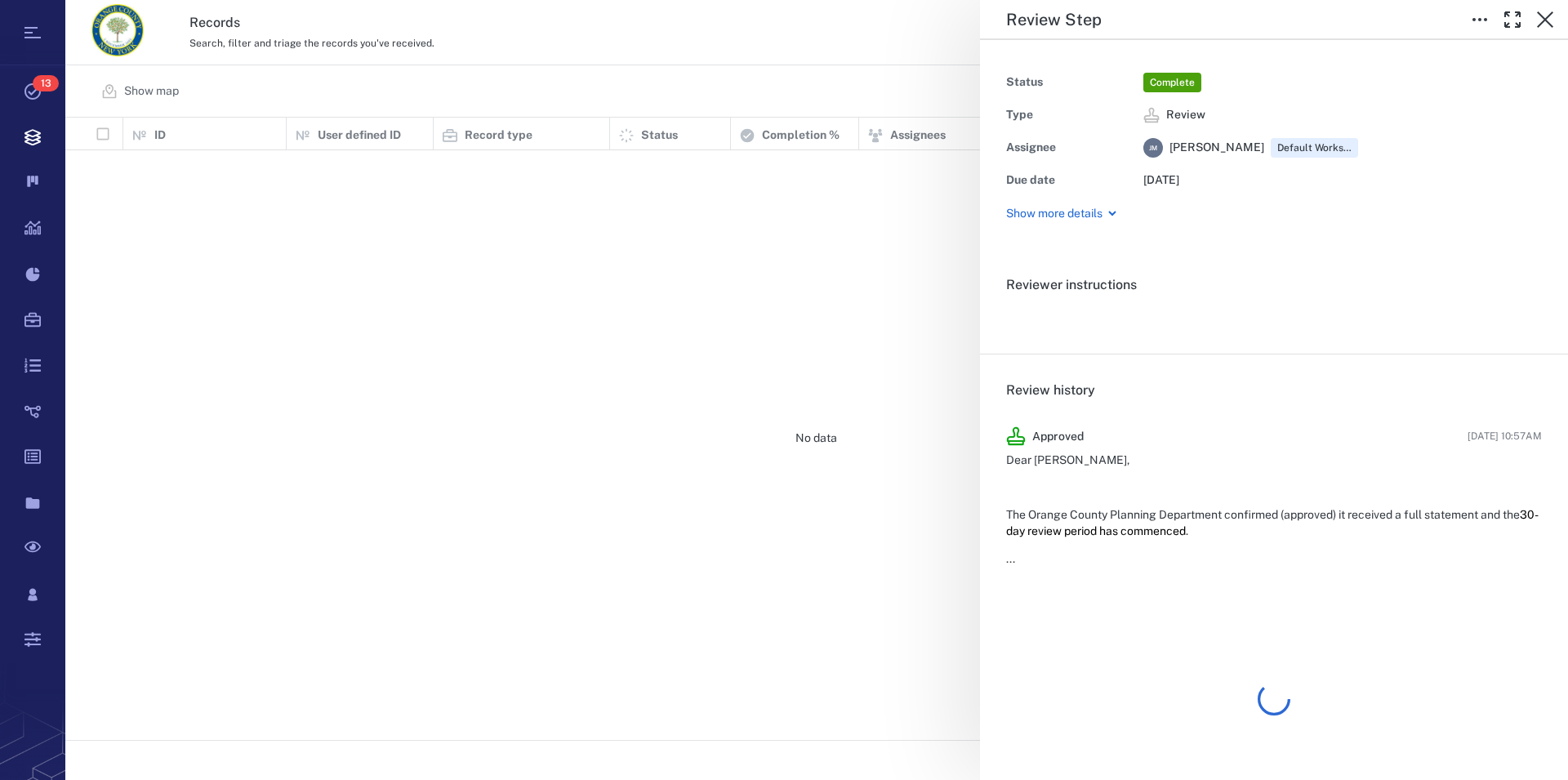
scroll to position [609, 1489]
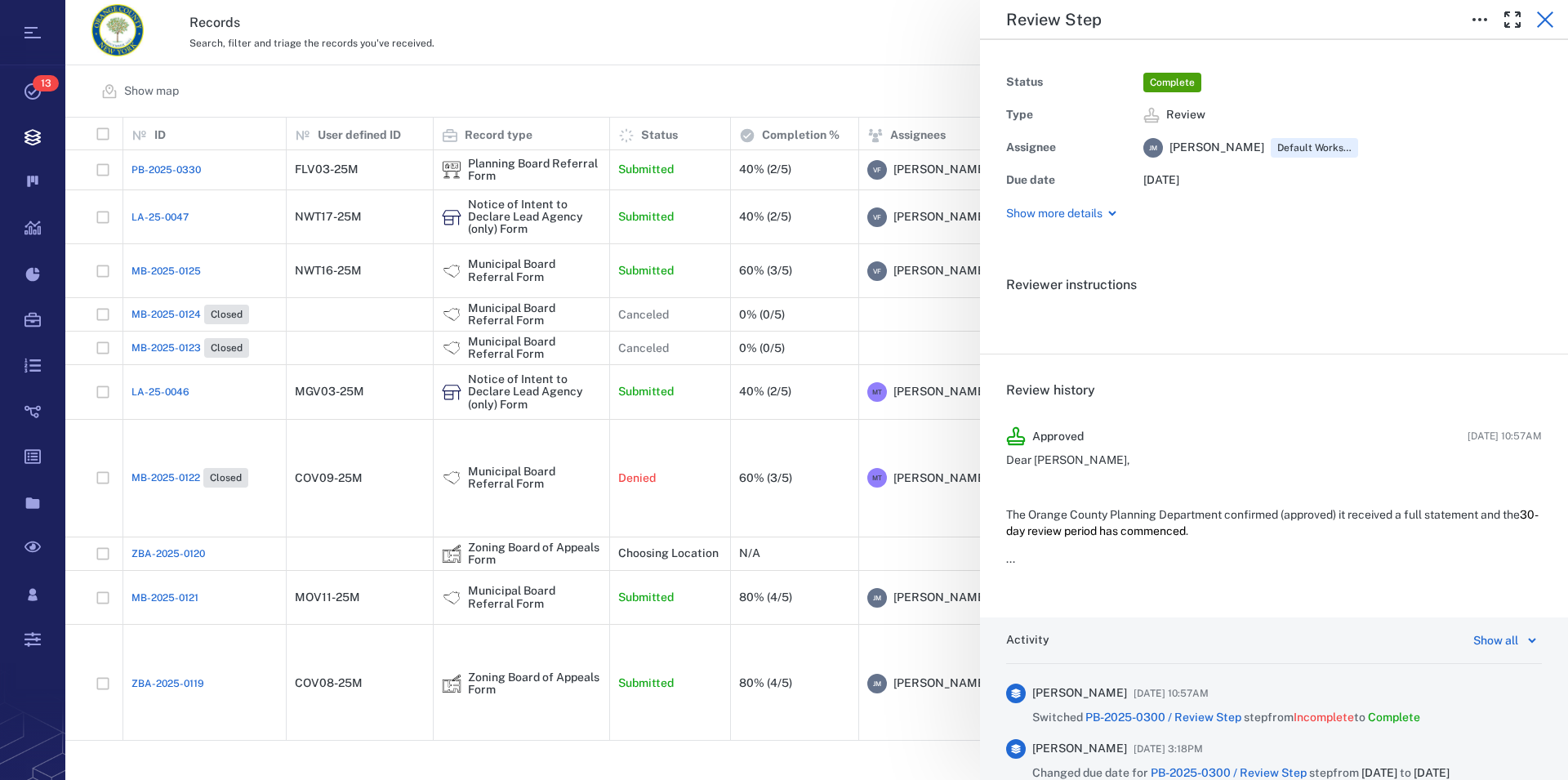
click at [1548, 15] on icon "button" at bounding box center [1546, 19] width 19 height 19
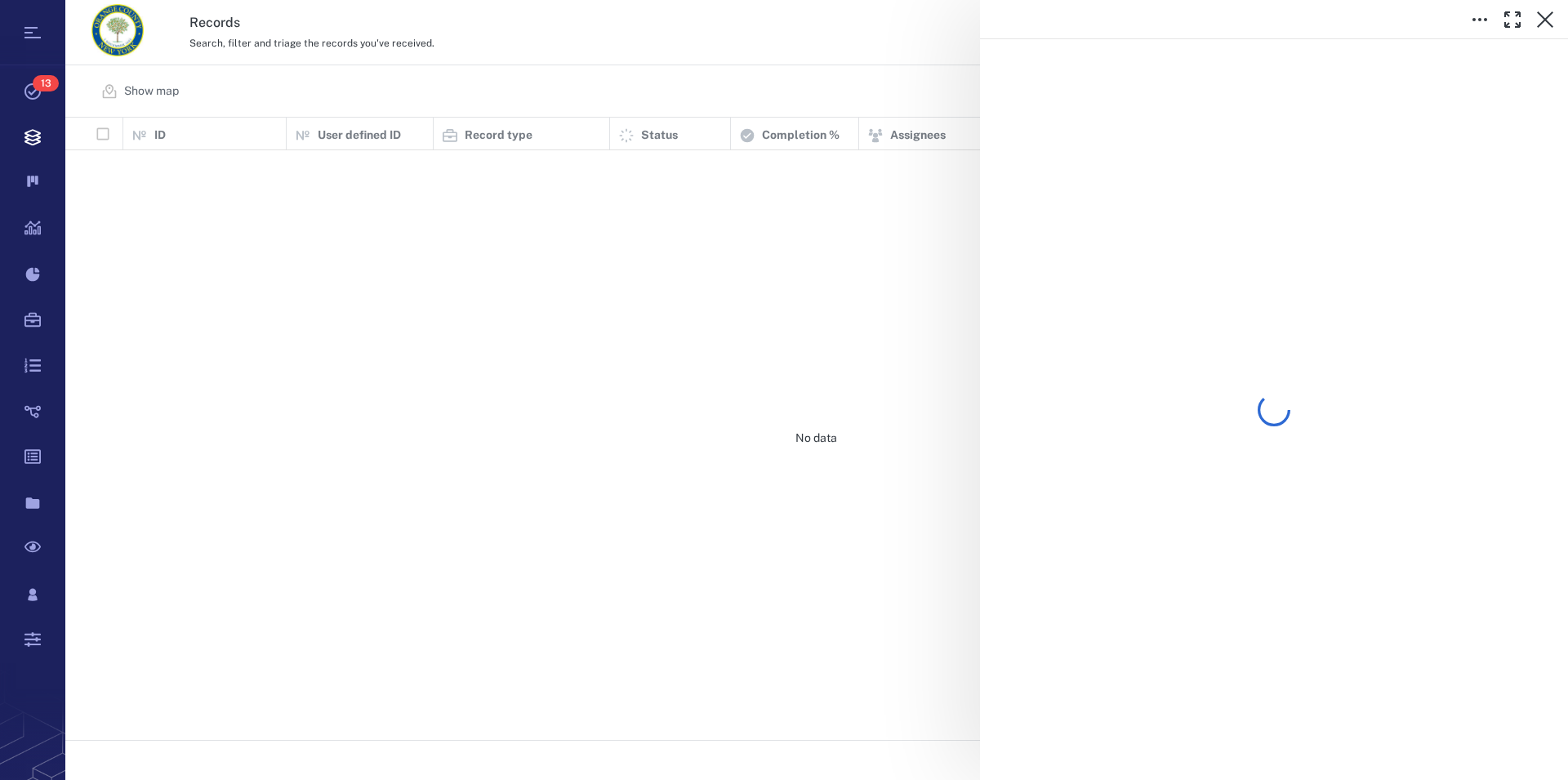
scroll to position [609, 1489]
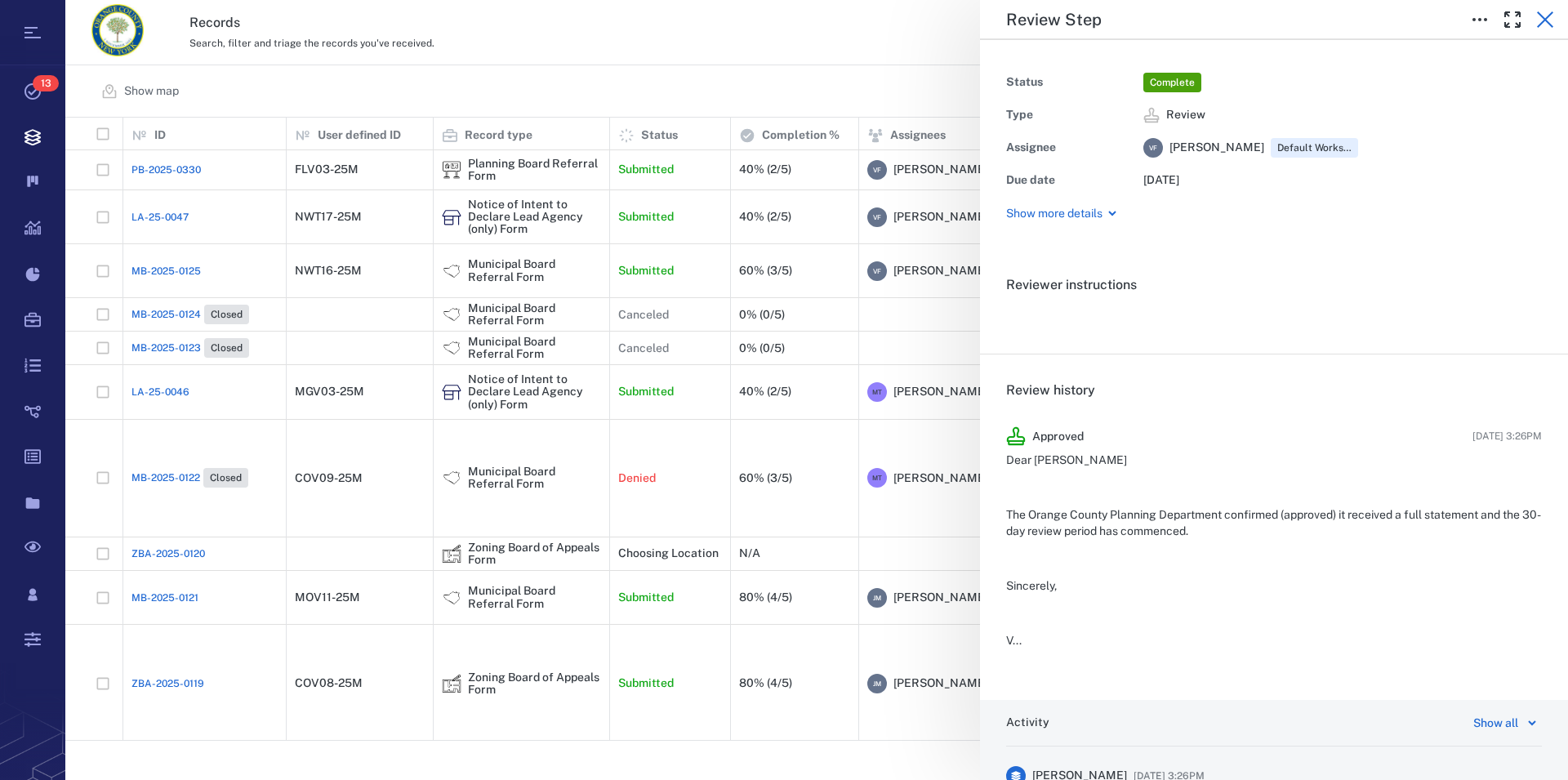
click at [1547, 18] on icon "button" at bounding box center [1545, 19] width 16 height 16
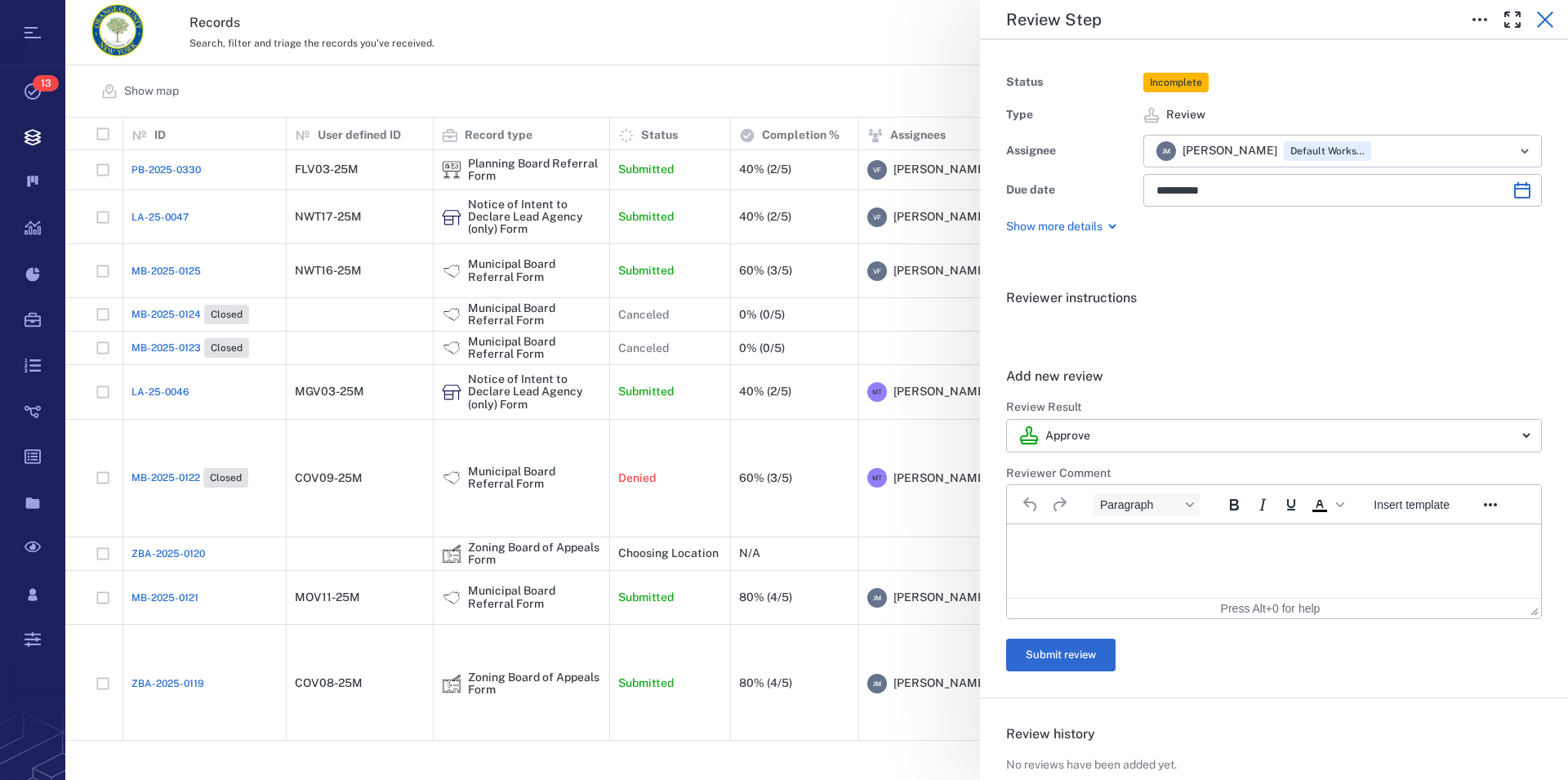
click at [1547, 15] on icon "button" at bounding box center [1546, 19] width 19 height 19
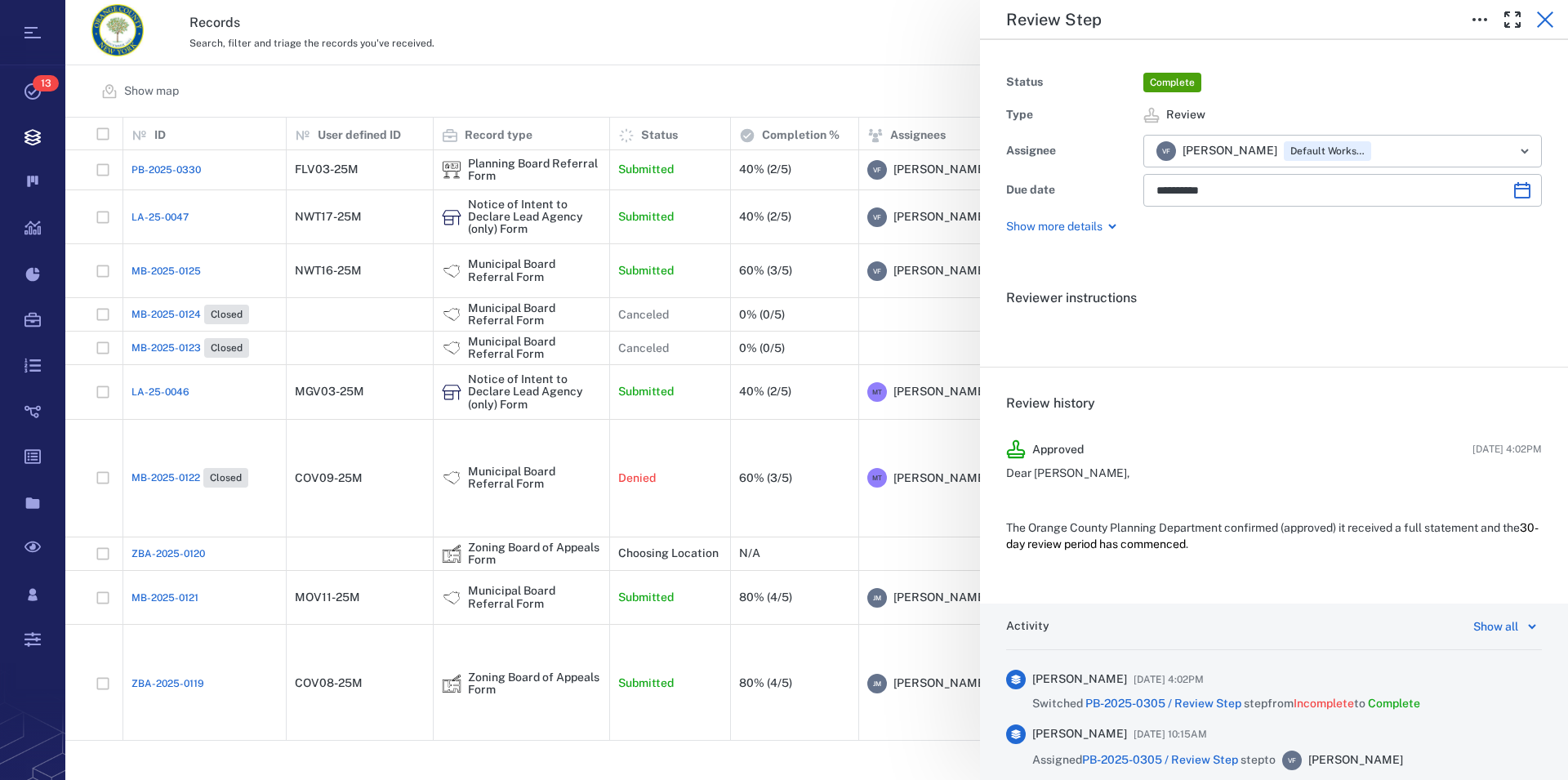
click at [1544, 17] on icon "button" at bounding box center [1545, 19] width 16 height 16
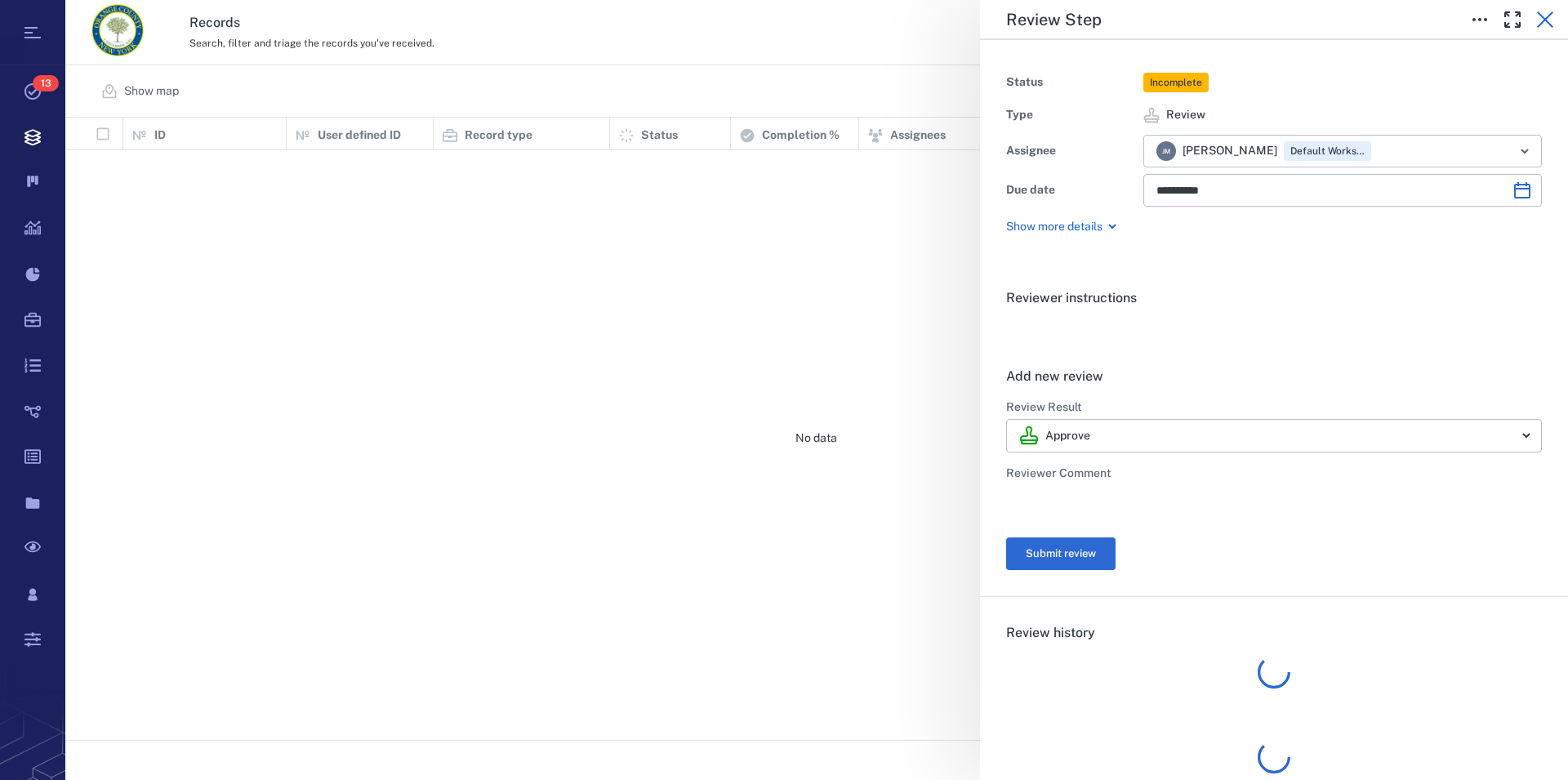
scroll to position [609, 1489]
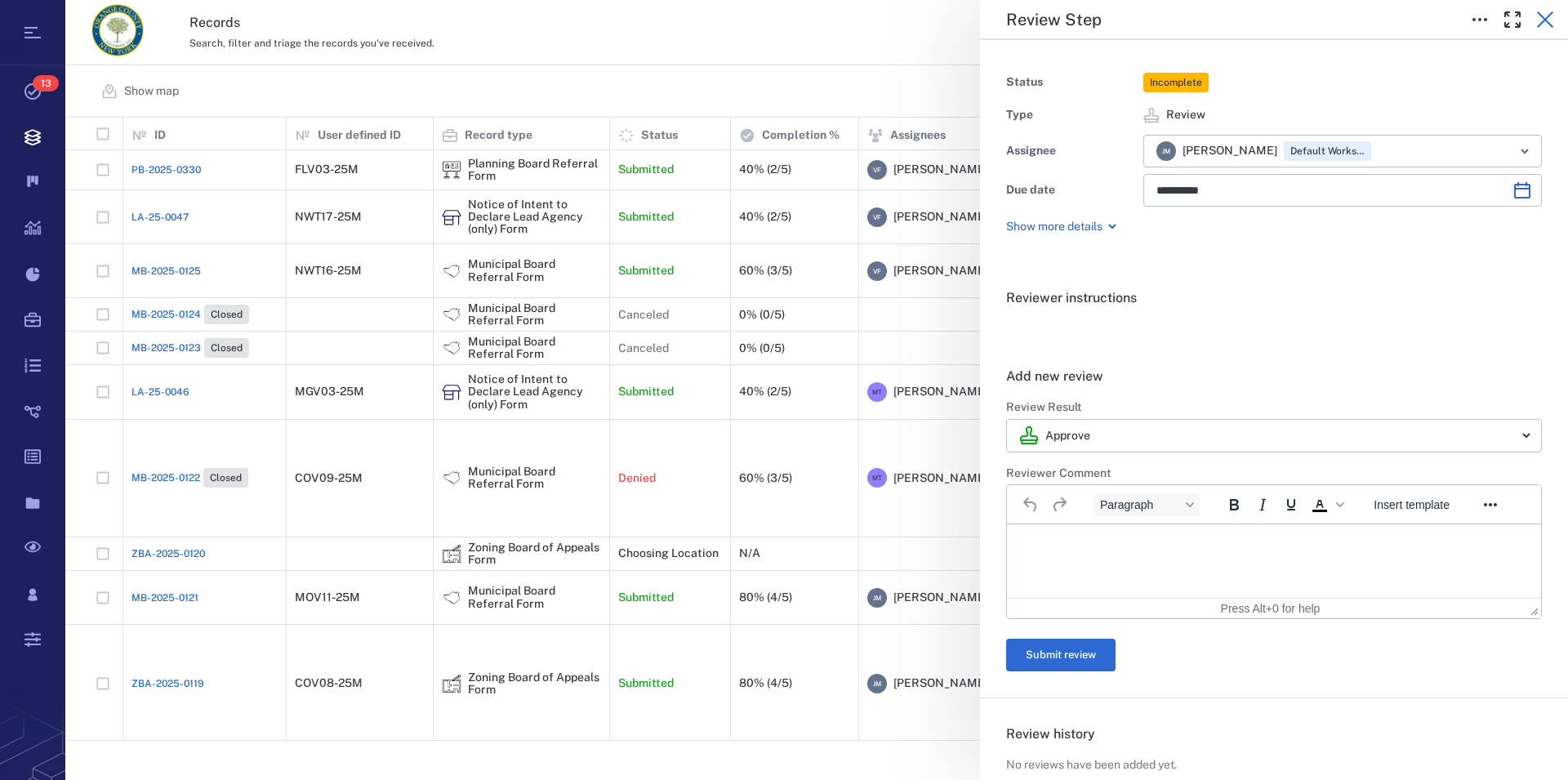
click at [1548, 17] on icon "button" at bounding box center [1545, 19] width 16 height 16
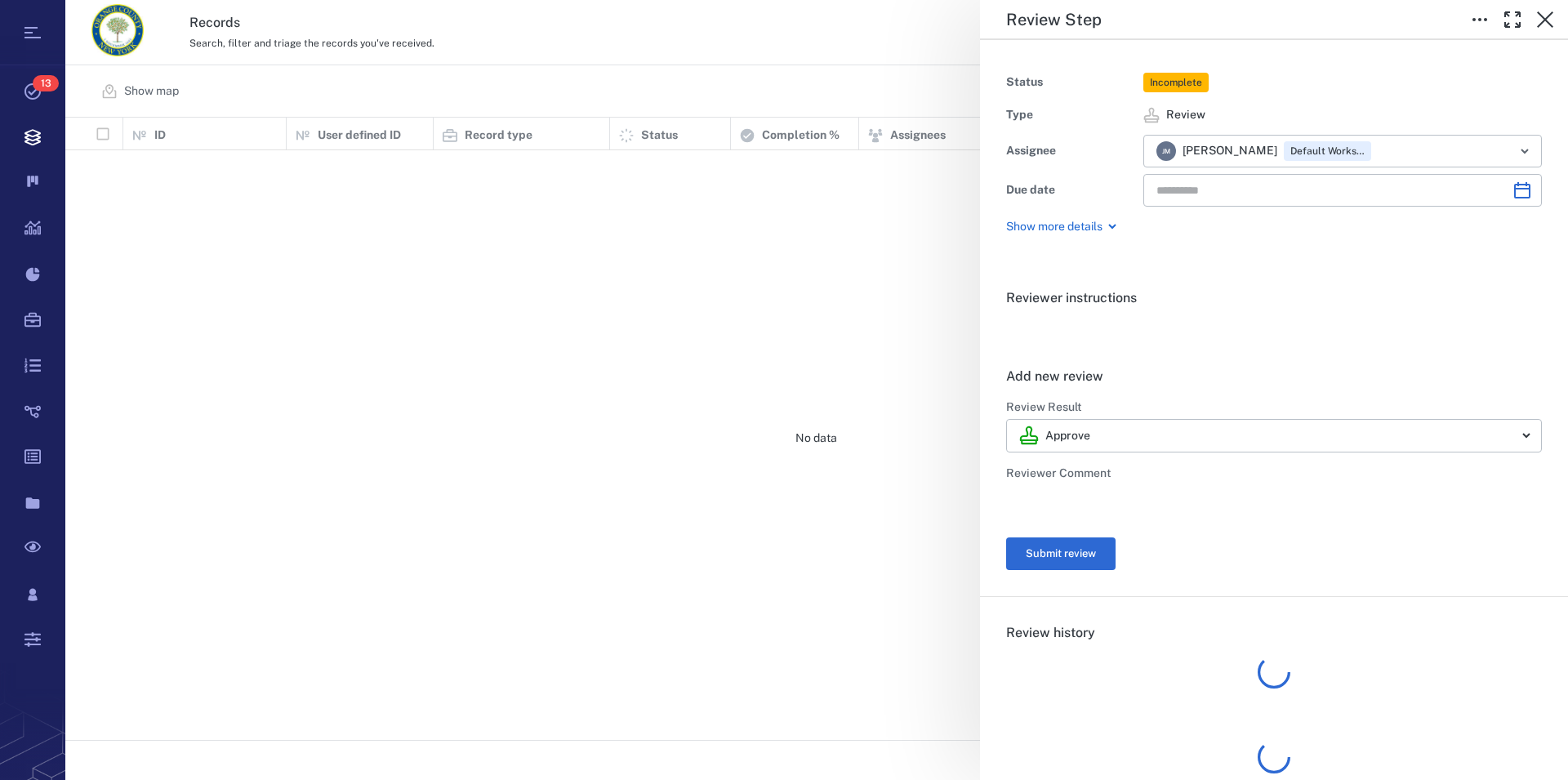
type input "**********"
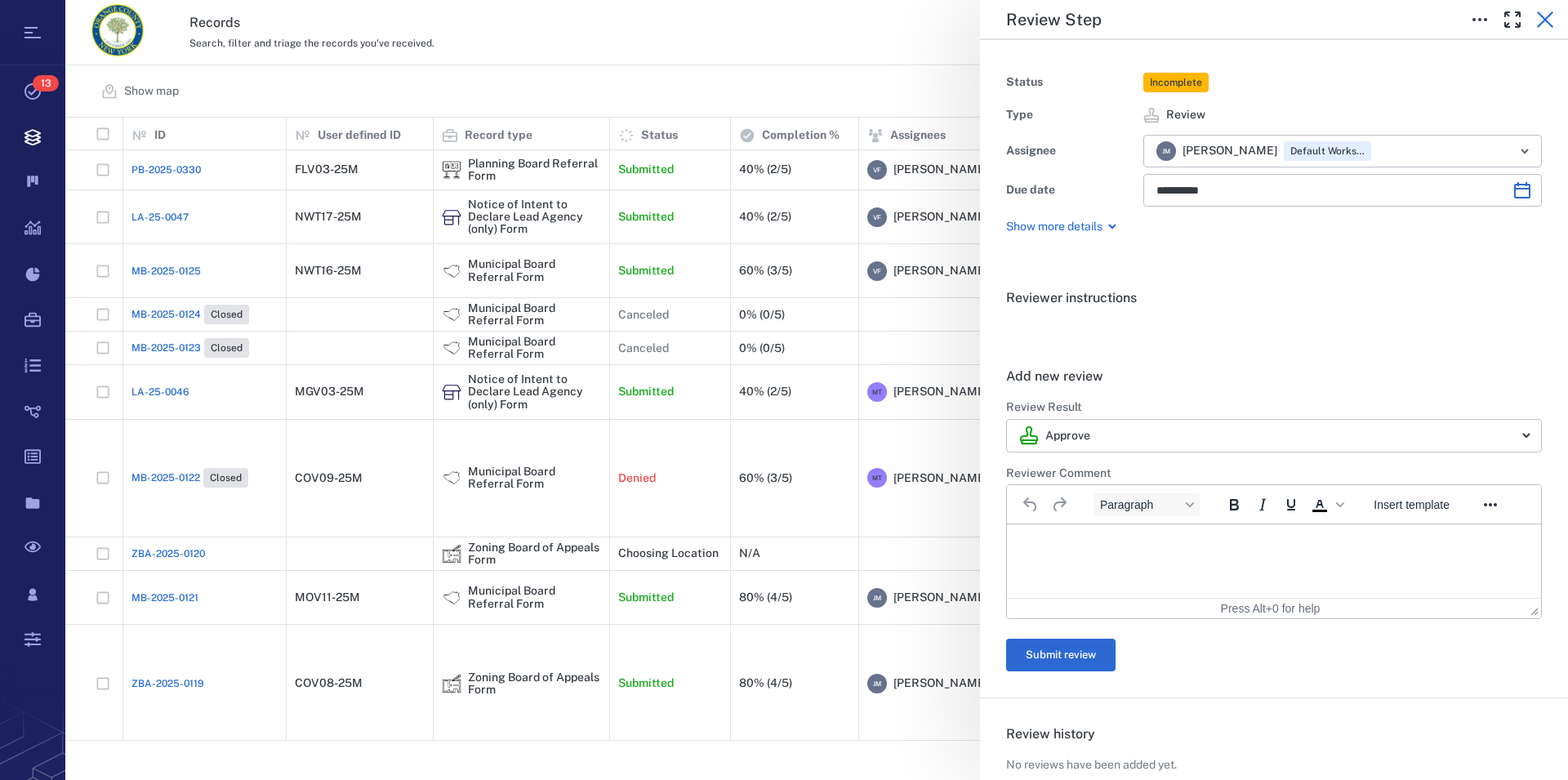
click at [1546, 22] on icon "button" at bounding box center [1546, 19] width 19 height 19
click at [1537, 28] on icon "button" at bounding box center [1546, 19] width 19 height 19
click at [1547, 18] on icon "button" at bounding box center [1545, 19] width 16 height 16
click at [1546, 19] on icon "button" at bounding box center [1545, 19] width 16 height 16
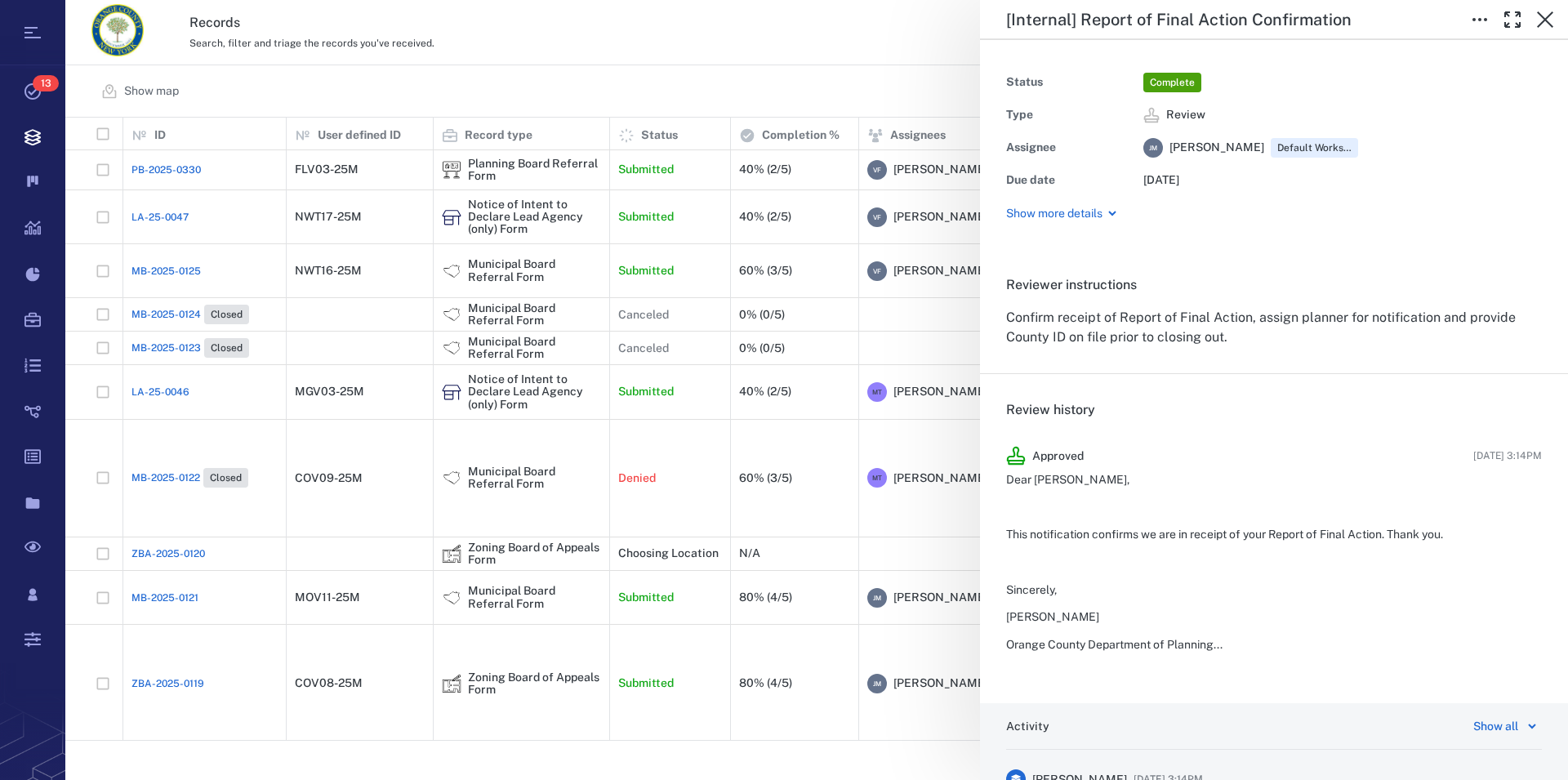
scroll to position [609, 1489]
click at [1545, 15] on icon "button" at bounding box center [1546, 19] width 19 height 19
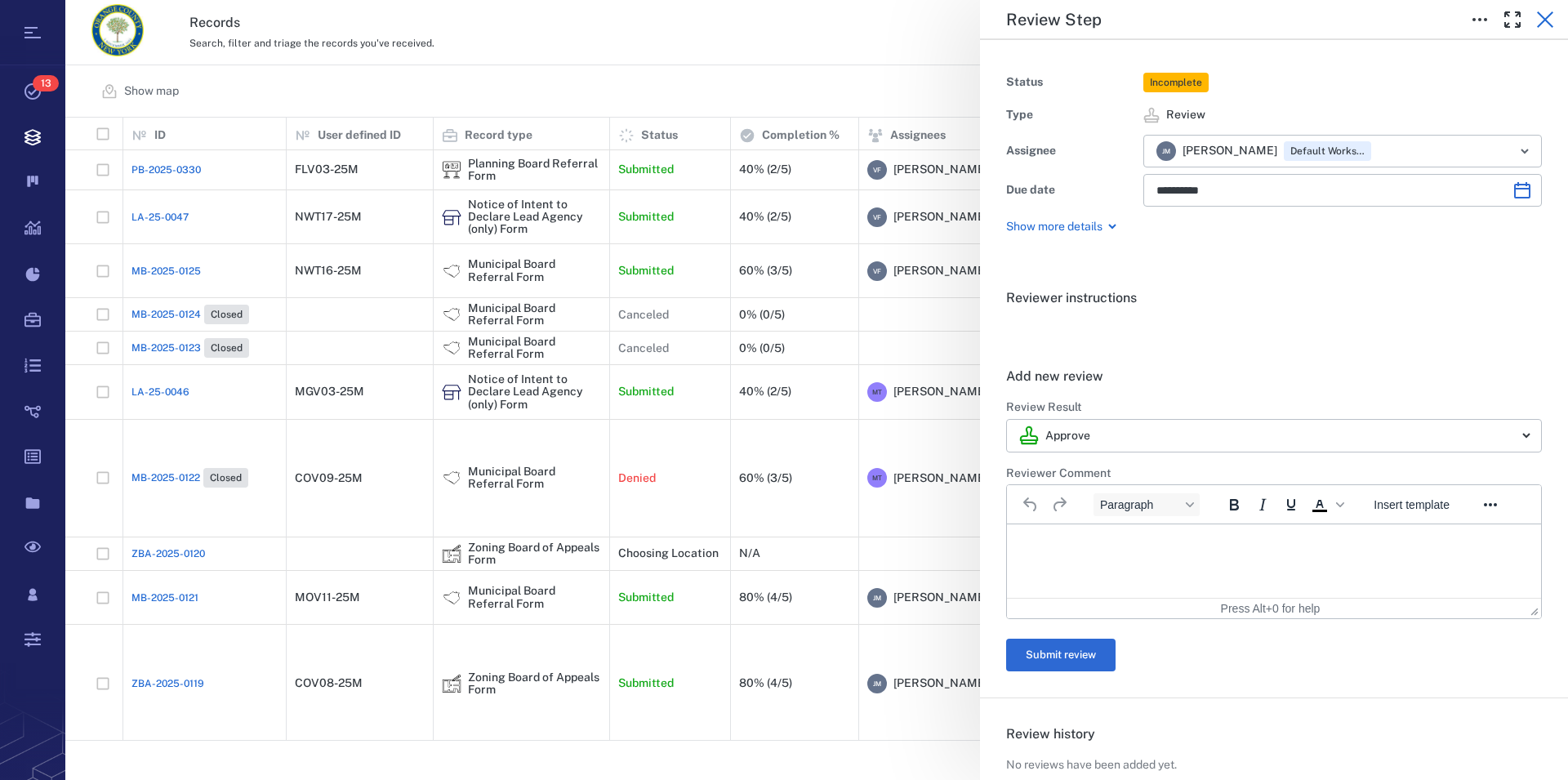
click at [1542, 15] on icon "button" at bounding box center [1545, 19] width 16 height 16
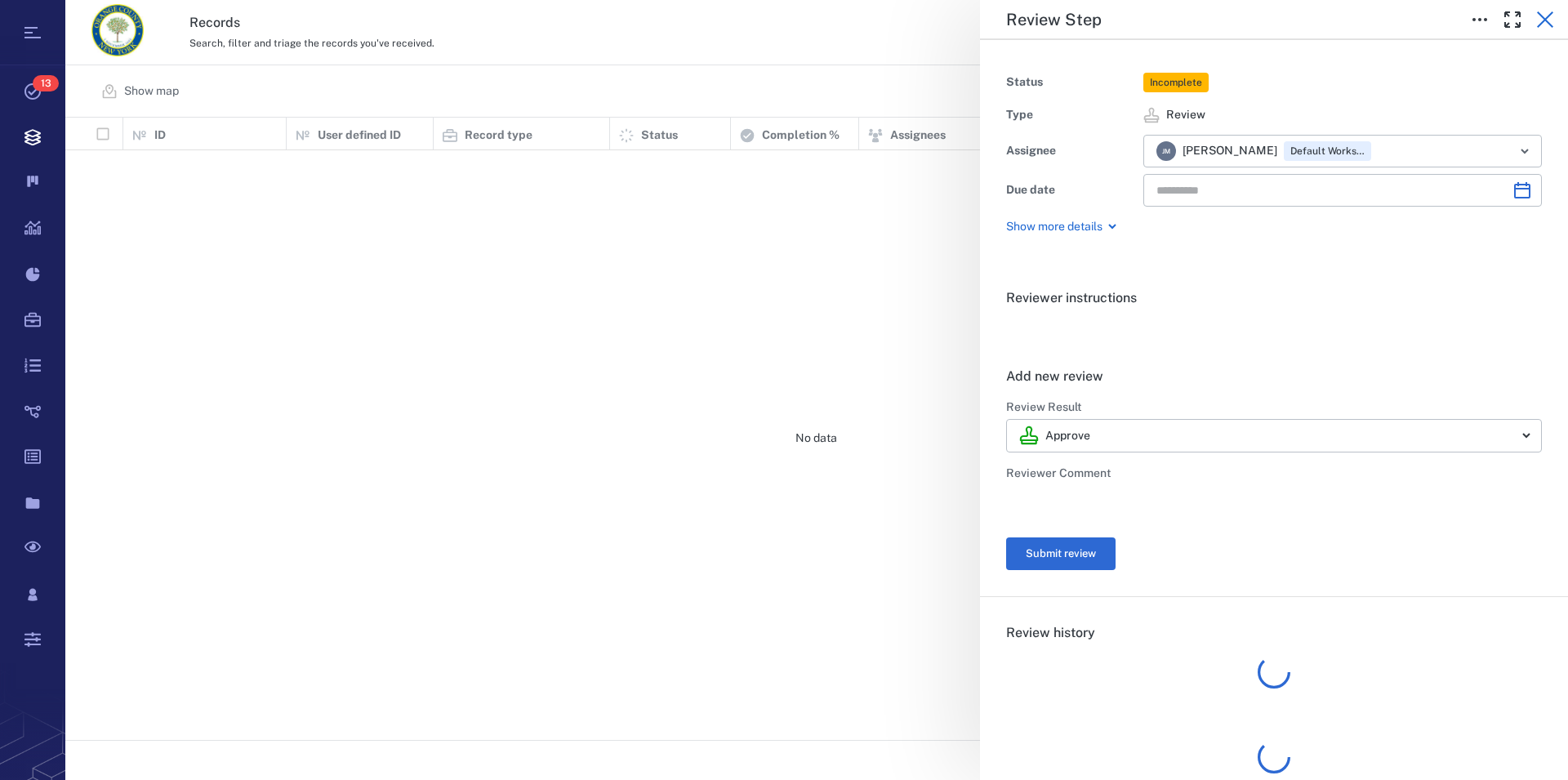
type input "**********"
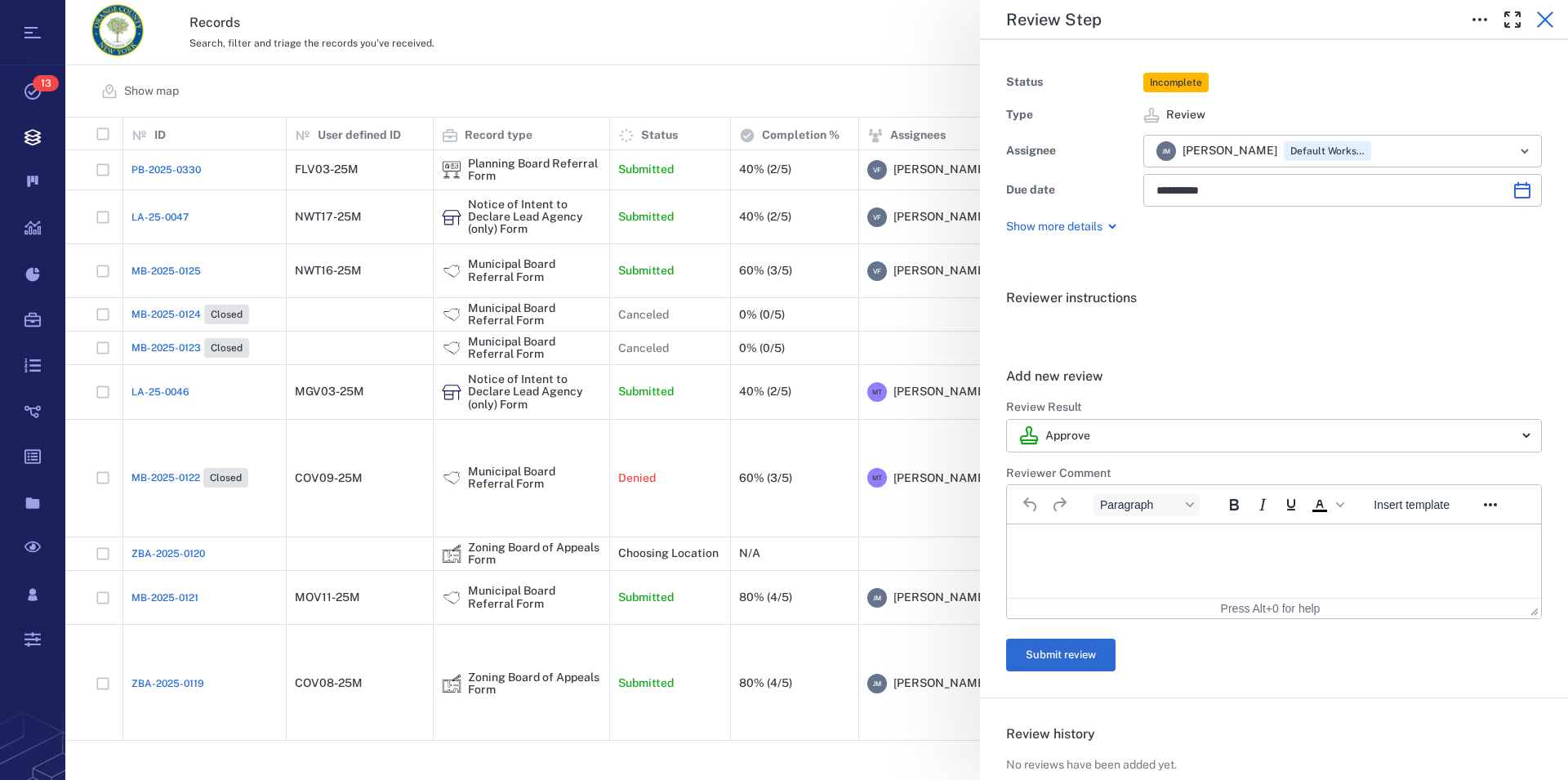
click at [1541, 14] on icon "button" at bounding box center [1545, 19] width 16 height 16
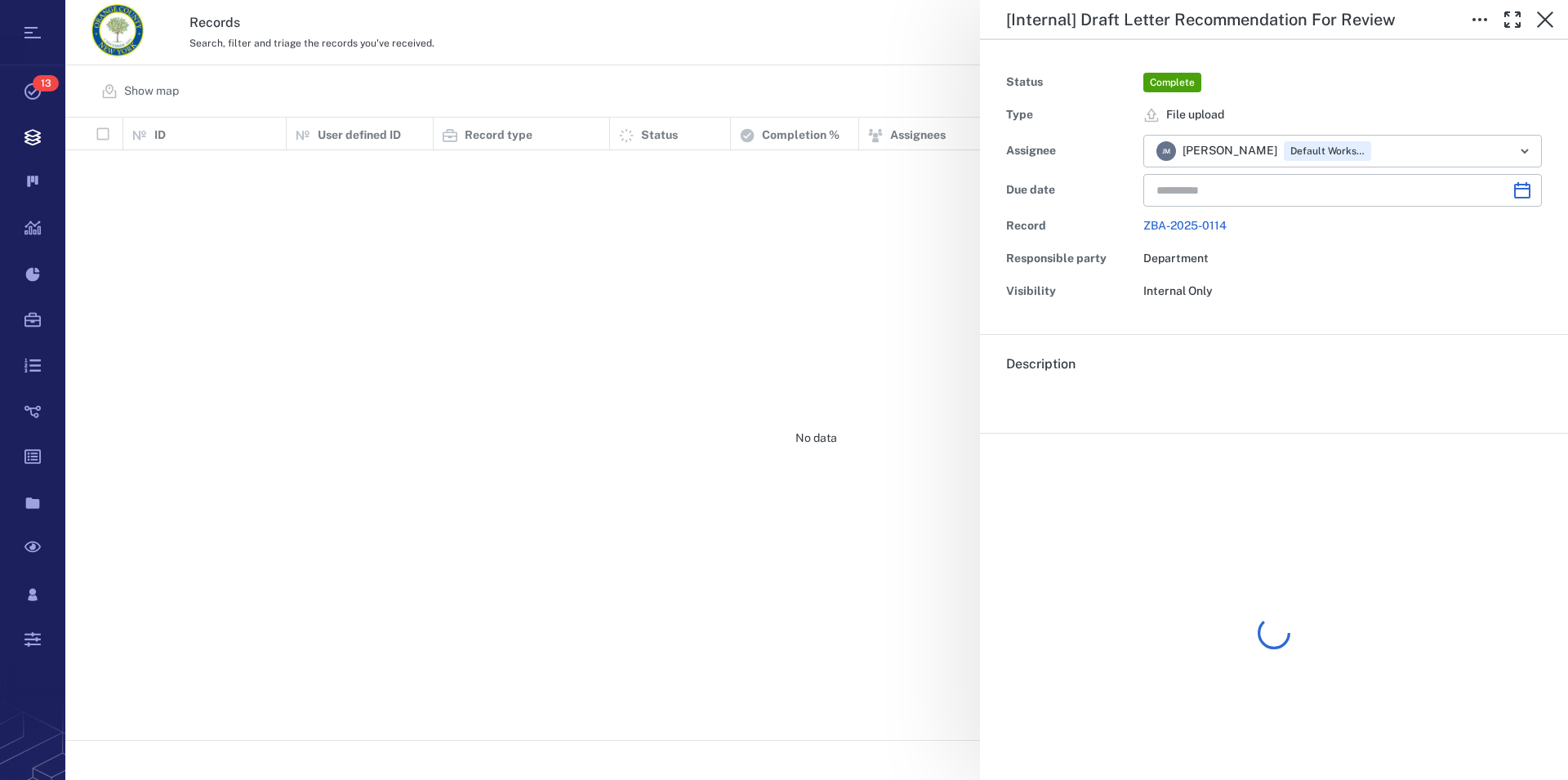
type input "**********"
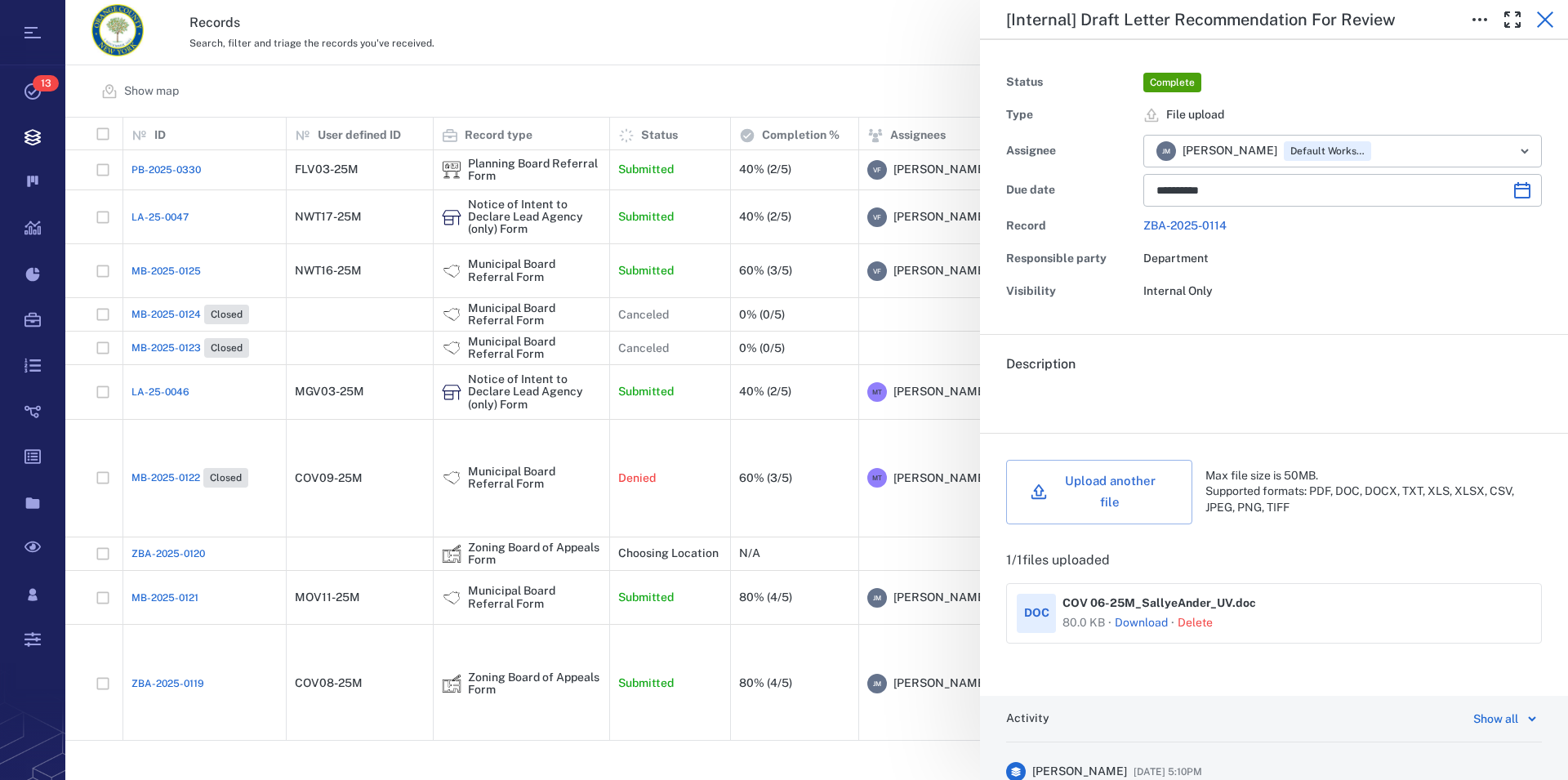
scroll to position [609, 1489]
click at [1544, 18] on icon "button" at bounding box center [1545, 19] width 16 height 16
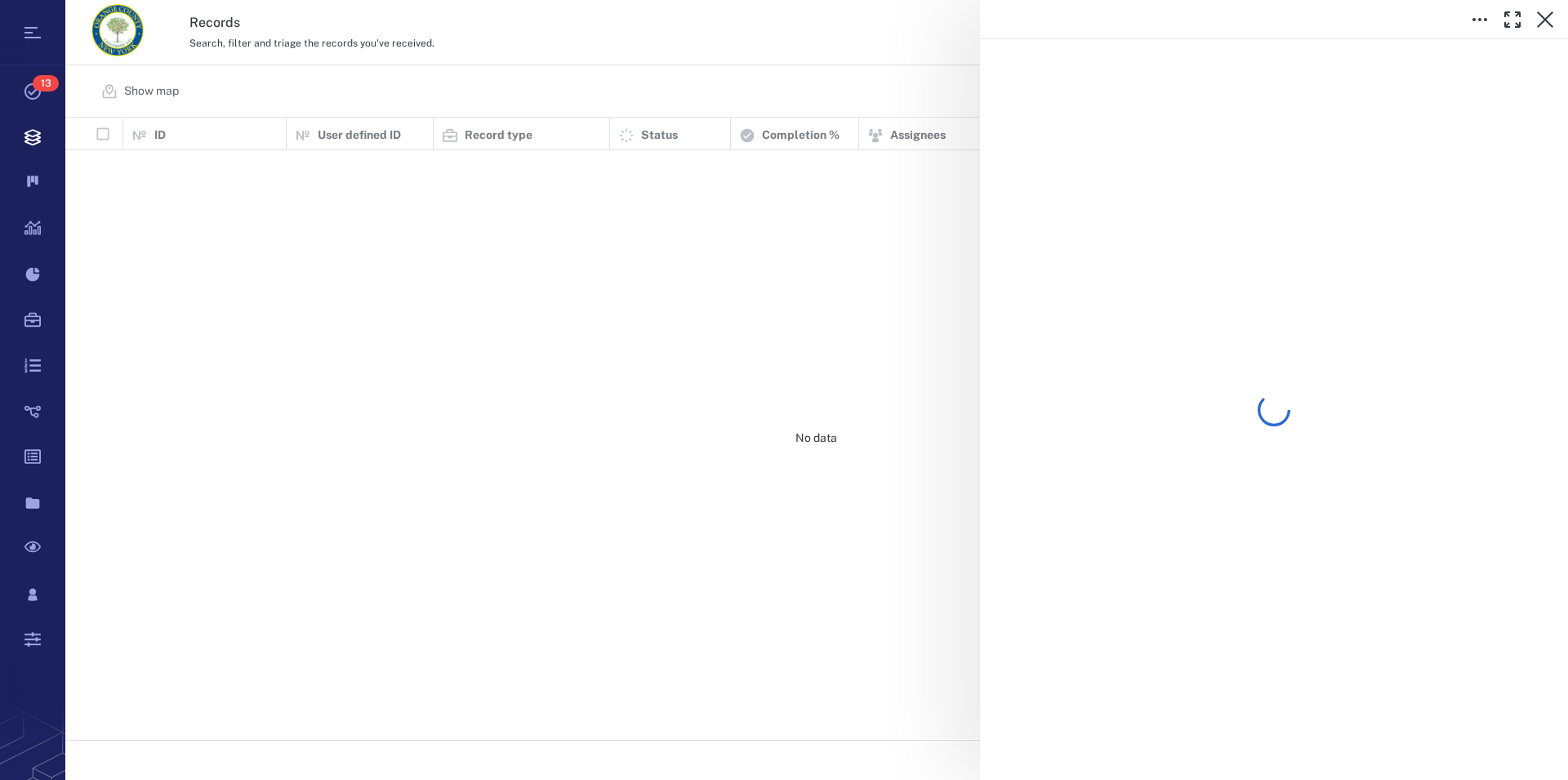
scroll to position [609, 1489]
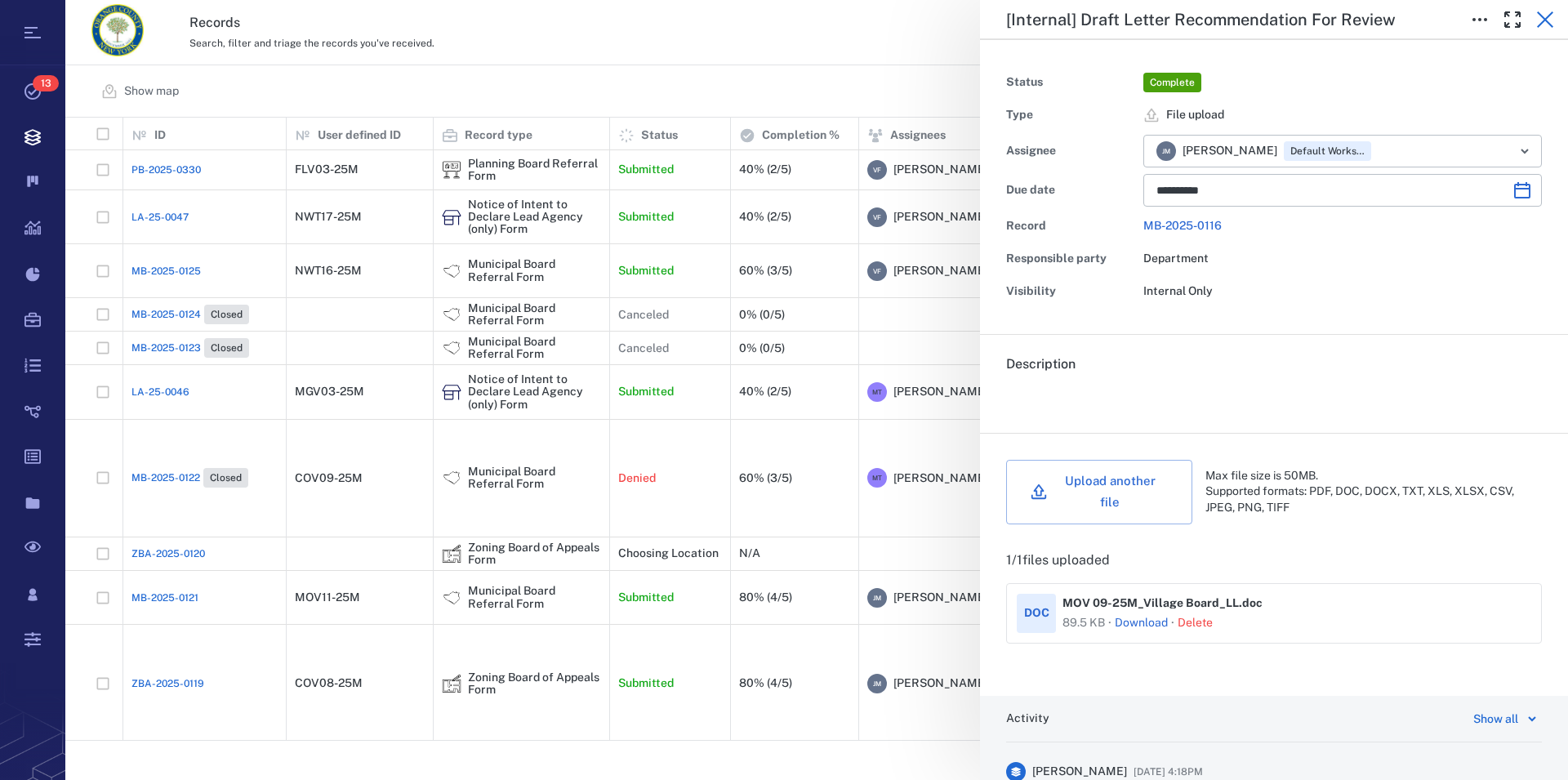
click at [1542, 15] on icon "button" at bounding box center [1545, 19] width 16 height 16
click at [1543, 21] on icon "button" at bounding box center [1545, 19] width 16 height 16
click at [1549, 16] on icon "button" at bounding box center [1545, 19] width 16 height 16
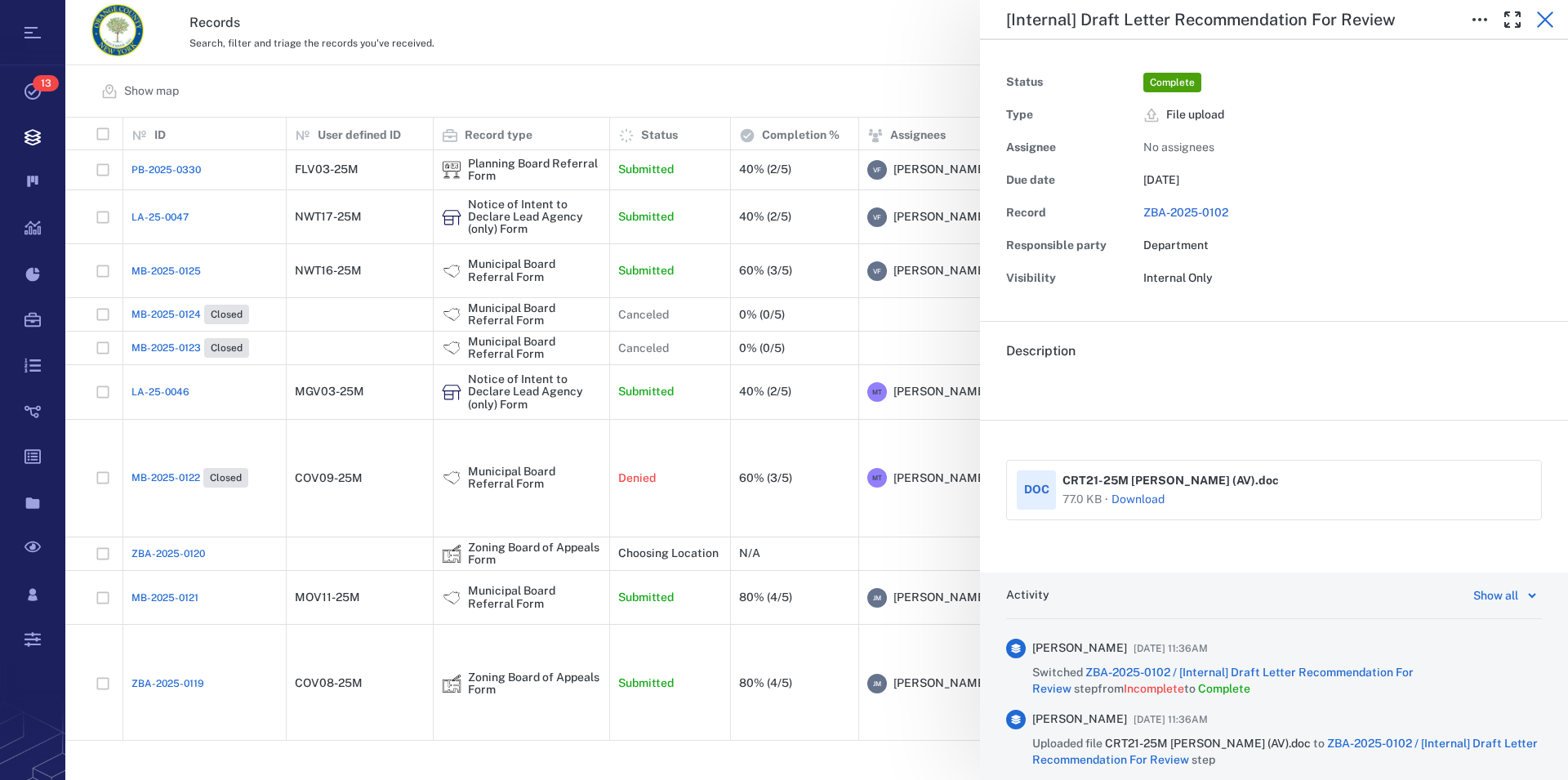
click at [1544, 18] on icon "button" at bounding box center [1545, 19] width 16 height 16
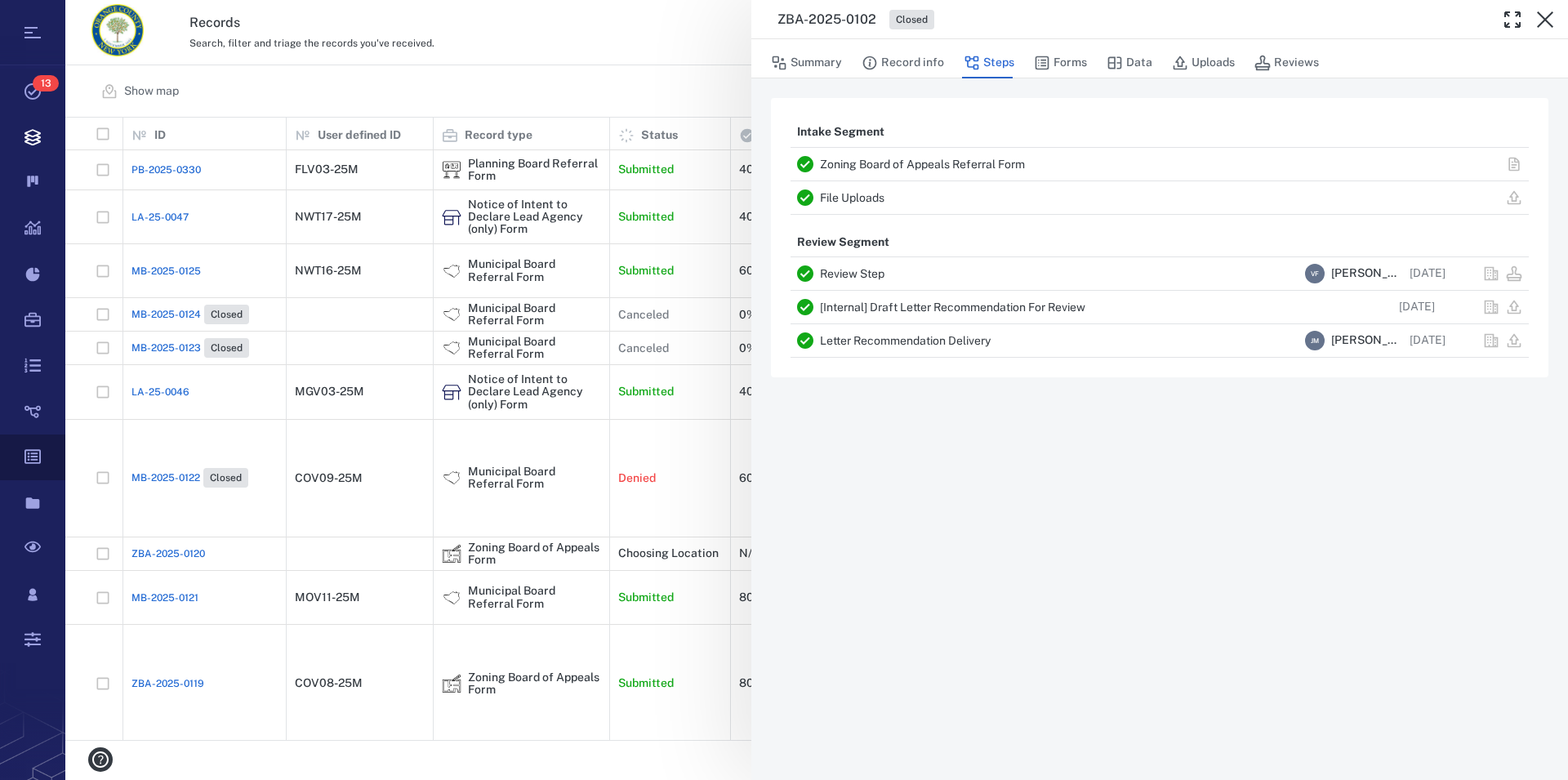
scroll to position [609, 1489]
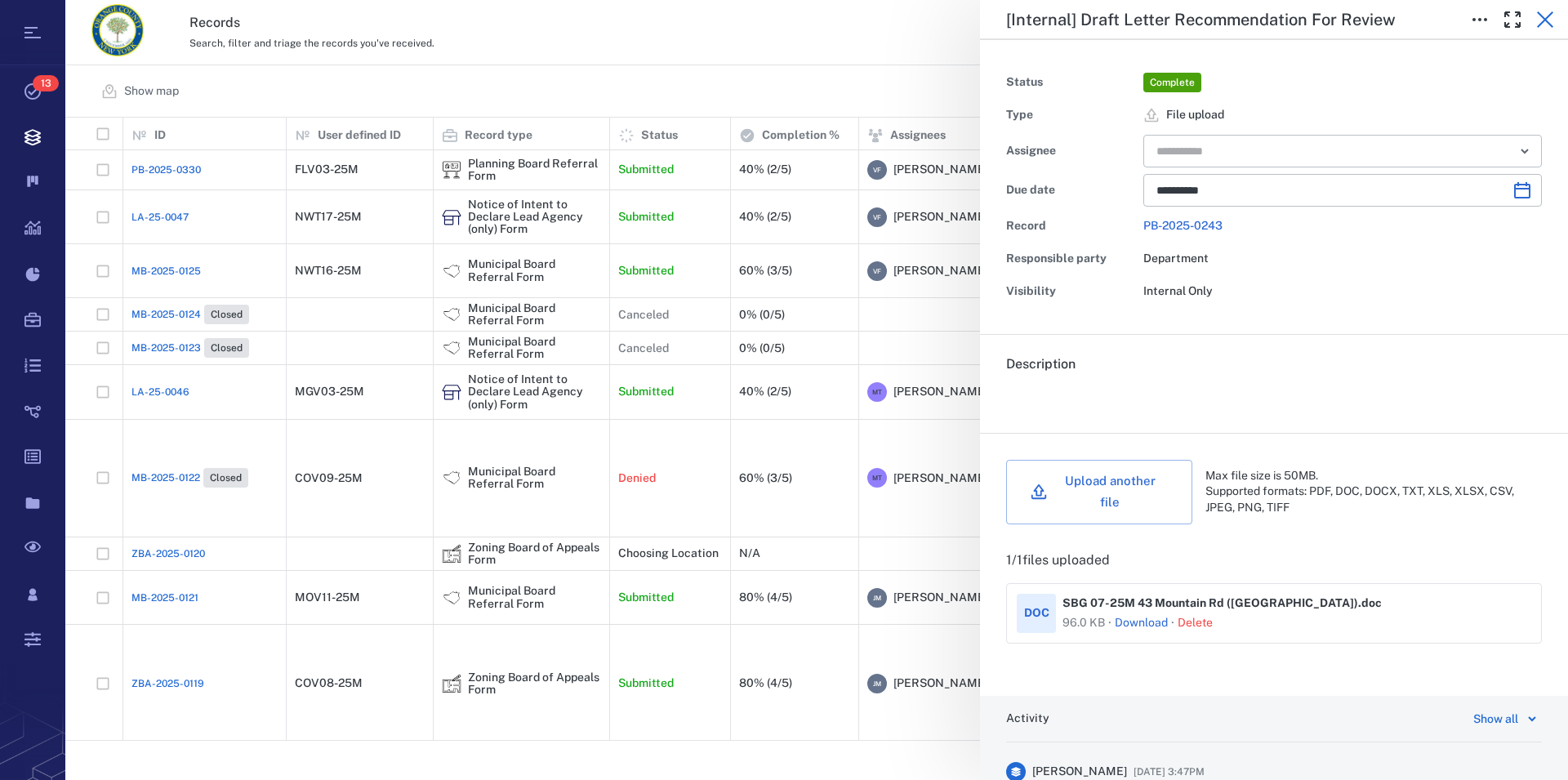
click at [1537, 25] on icon "button" at bounding box center [1546, 19] width 19 height 19
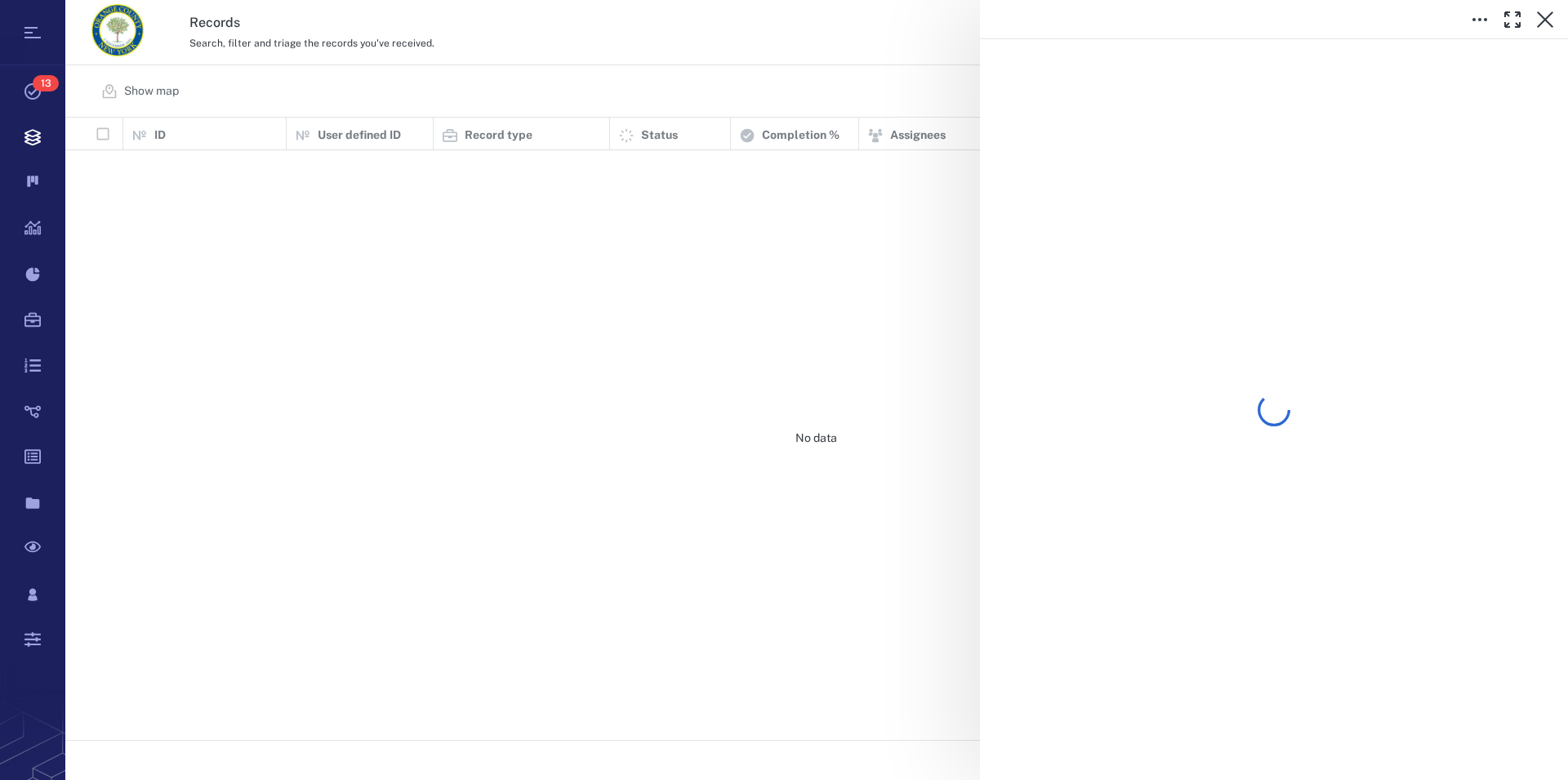
scroll to position [609, 1489]
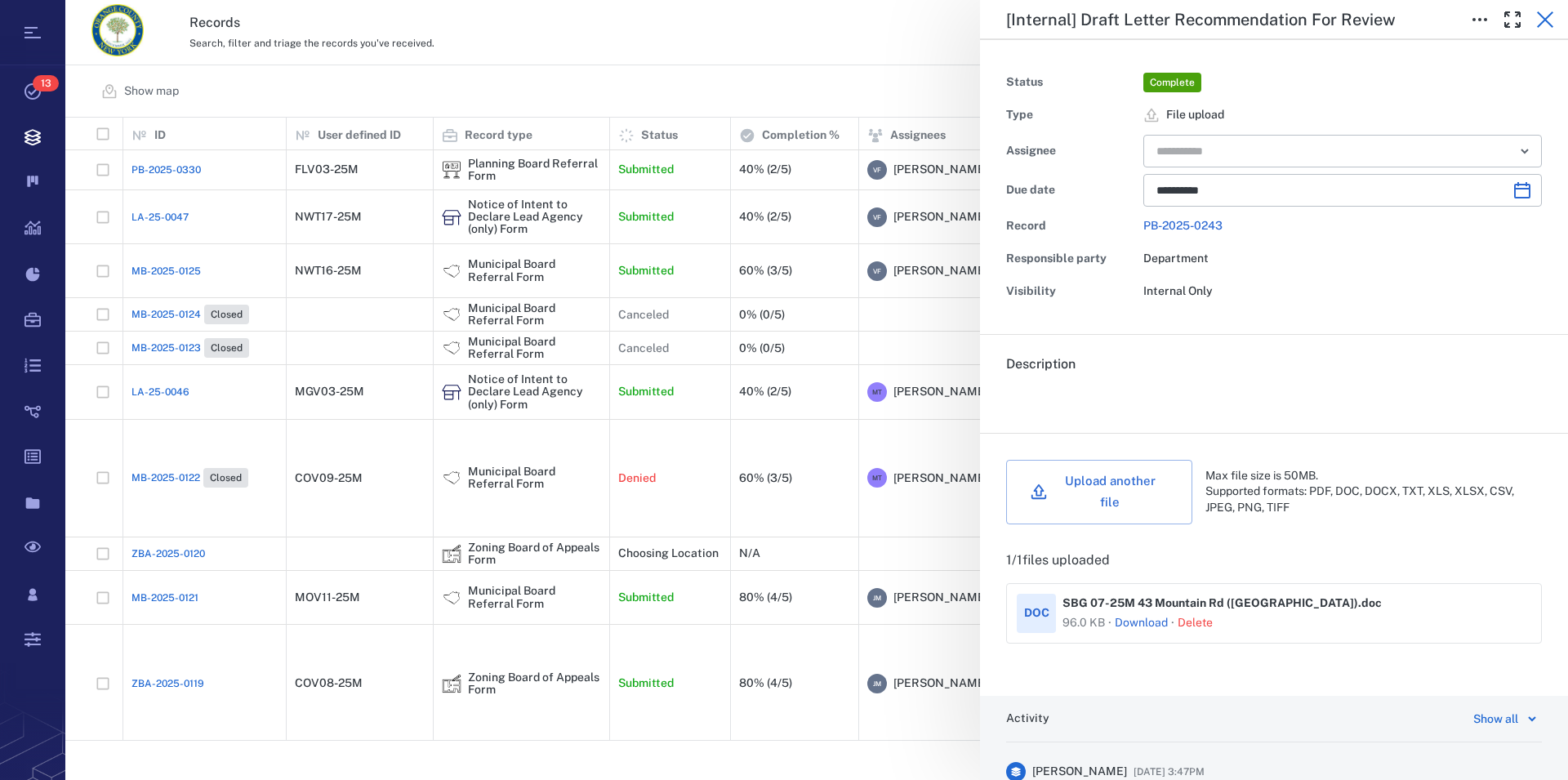
click at [1542, 22] on icon "button" at bounding box center [1546, 19] width 19 height 19
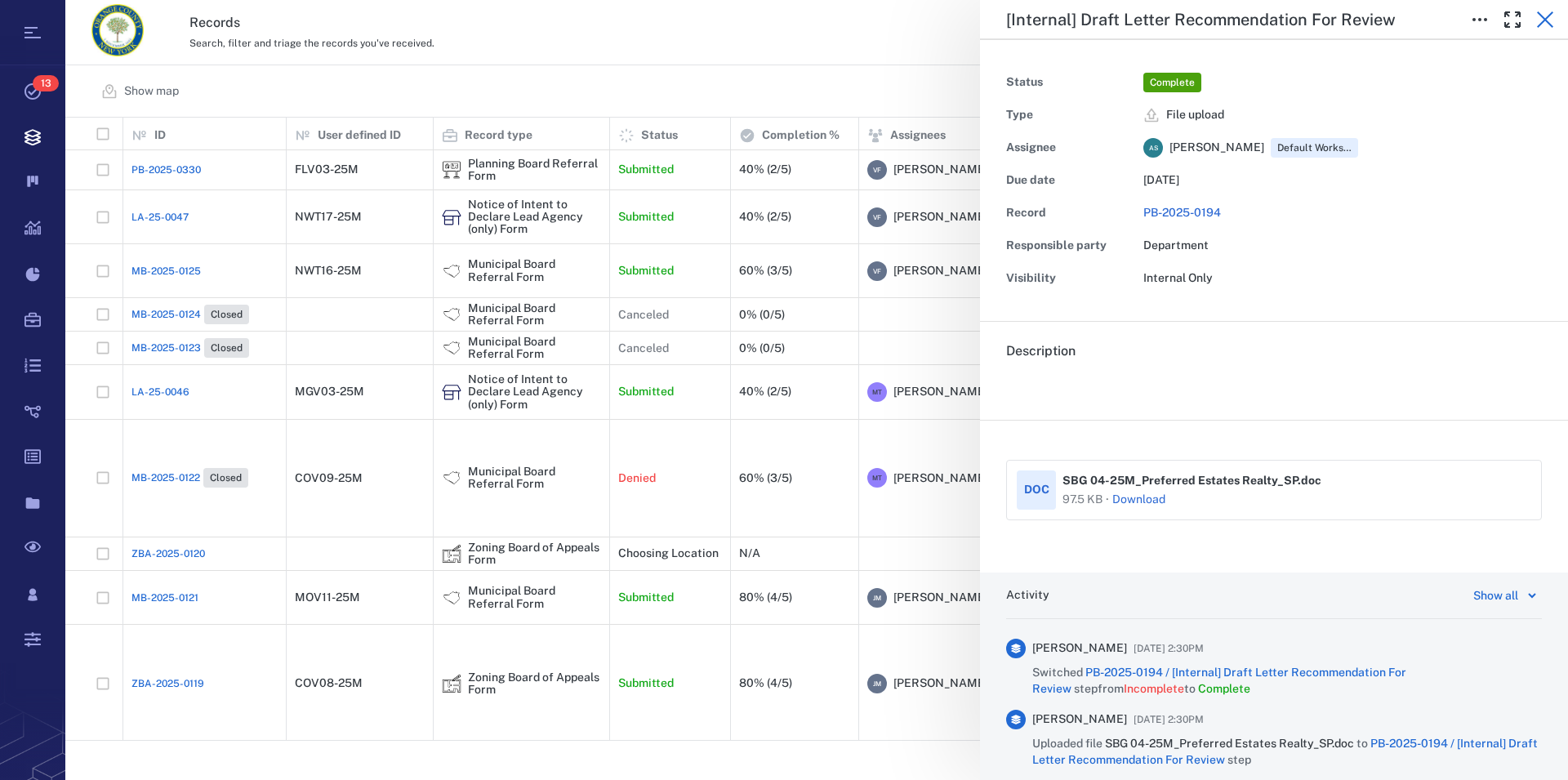
click at [1545, 18] on icon "button" at bounding box center [1545, 19] width 16 height 16
click at [1551, 14] on icon "button" at bounding box center [1546, 19] width 19 height 19
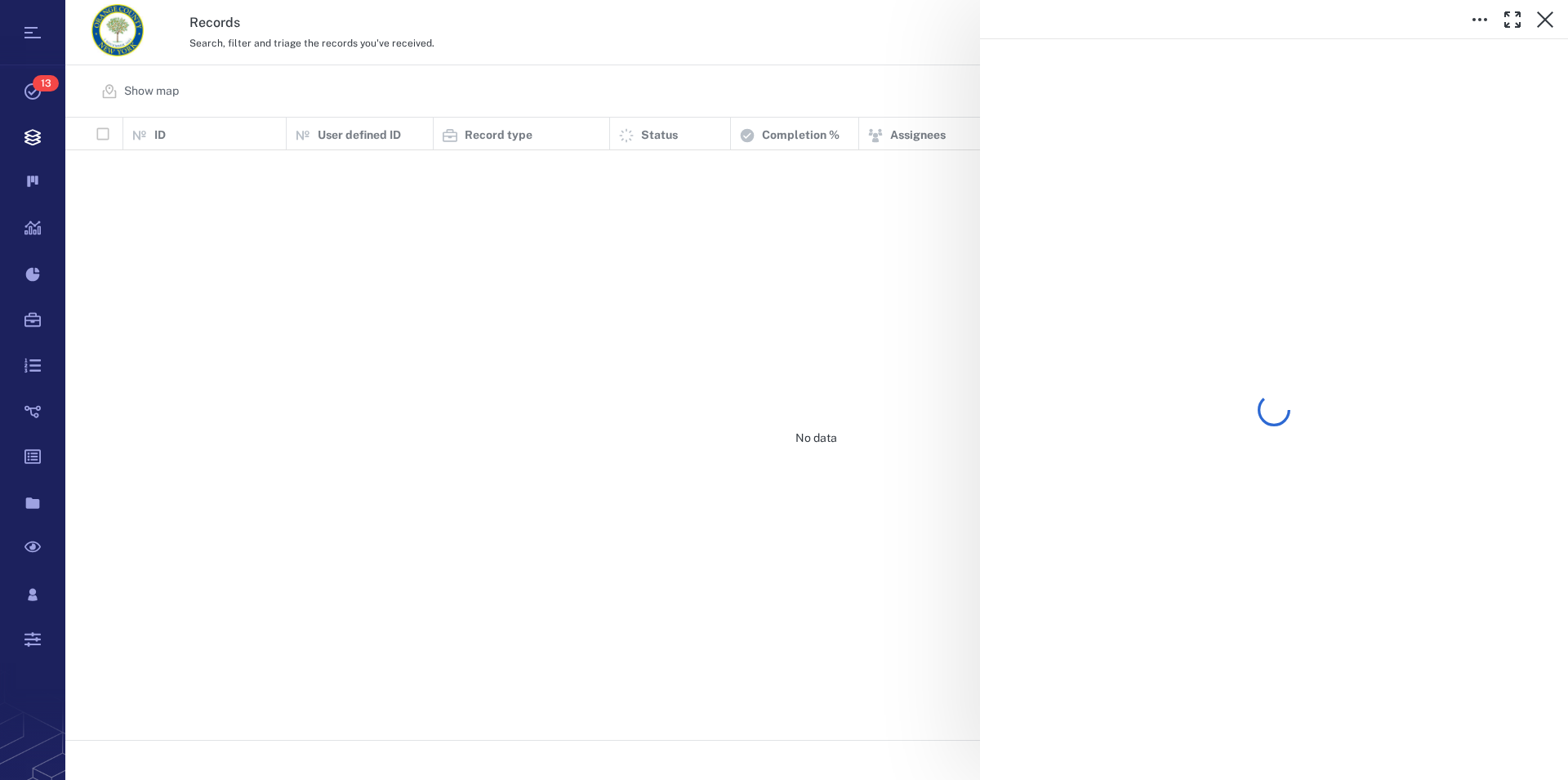
scroll to position [609, 1489]
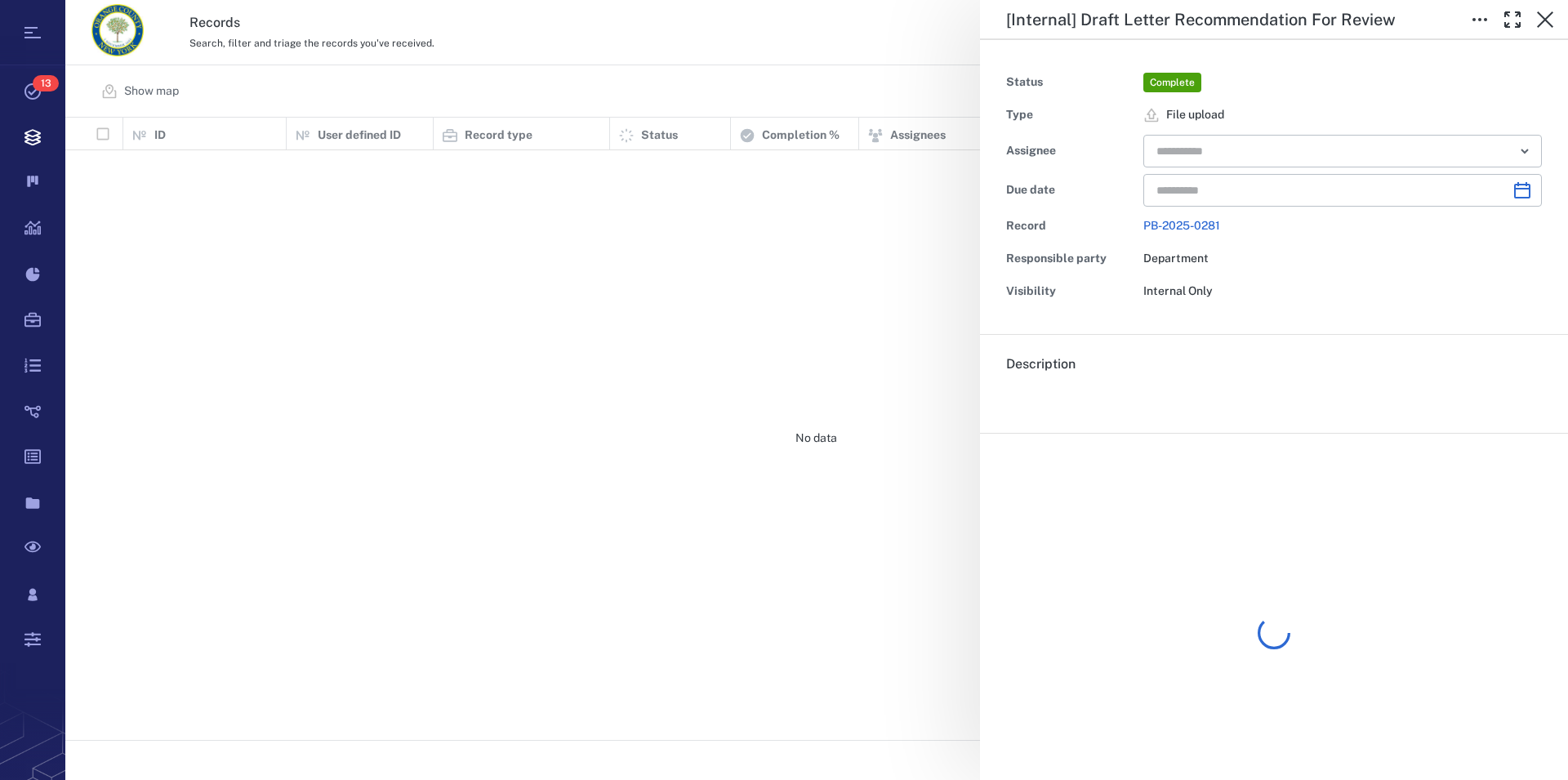
type input "**********"
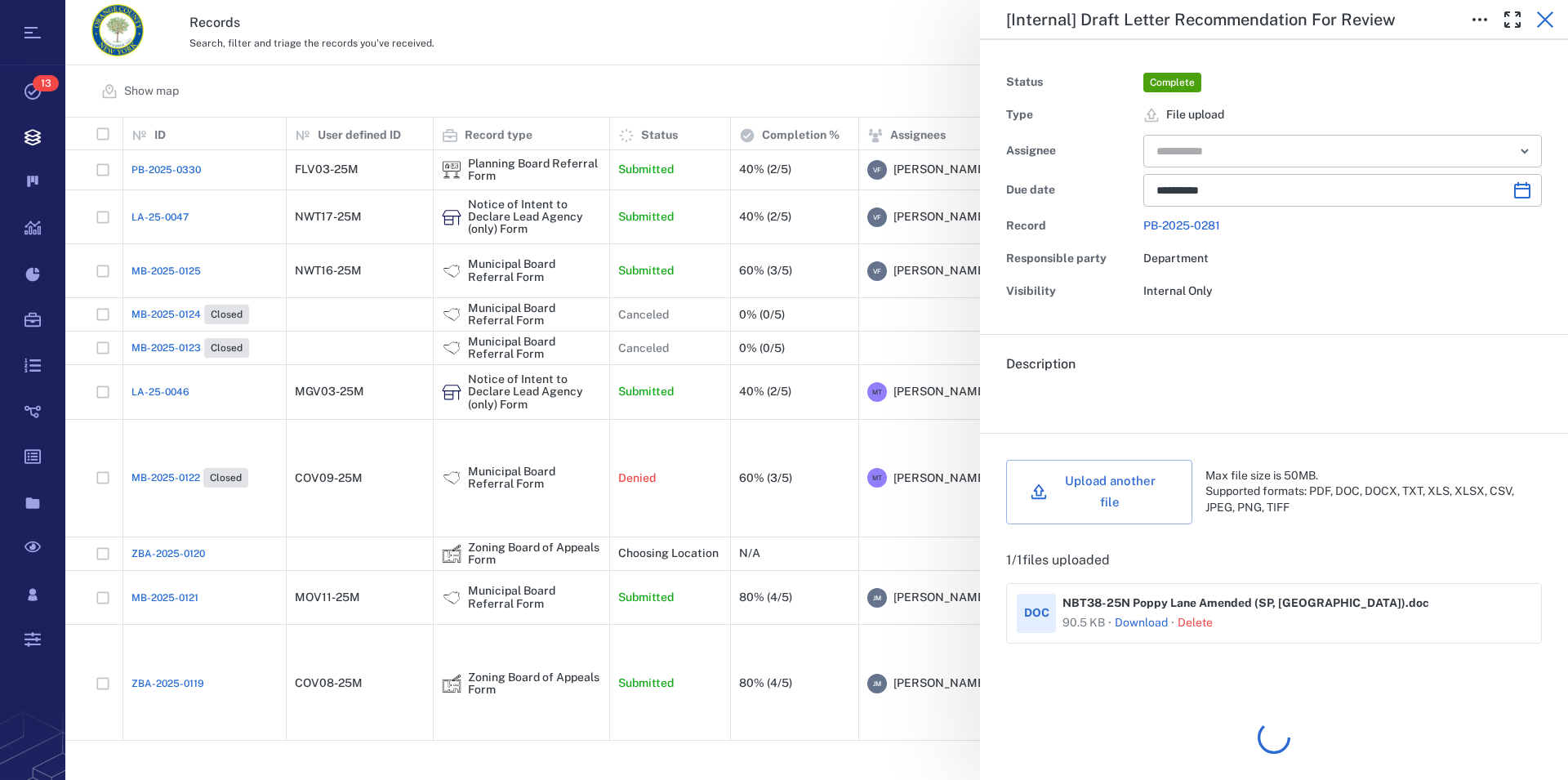
scroll to position [0, 0]
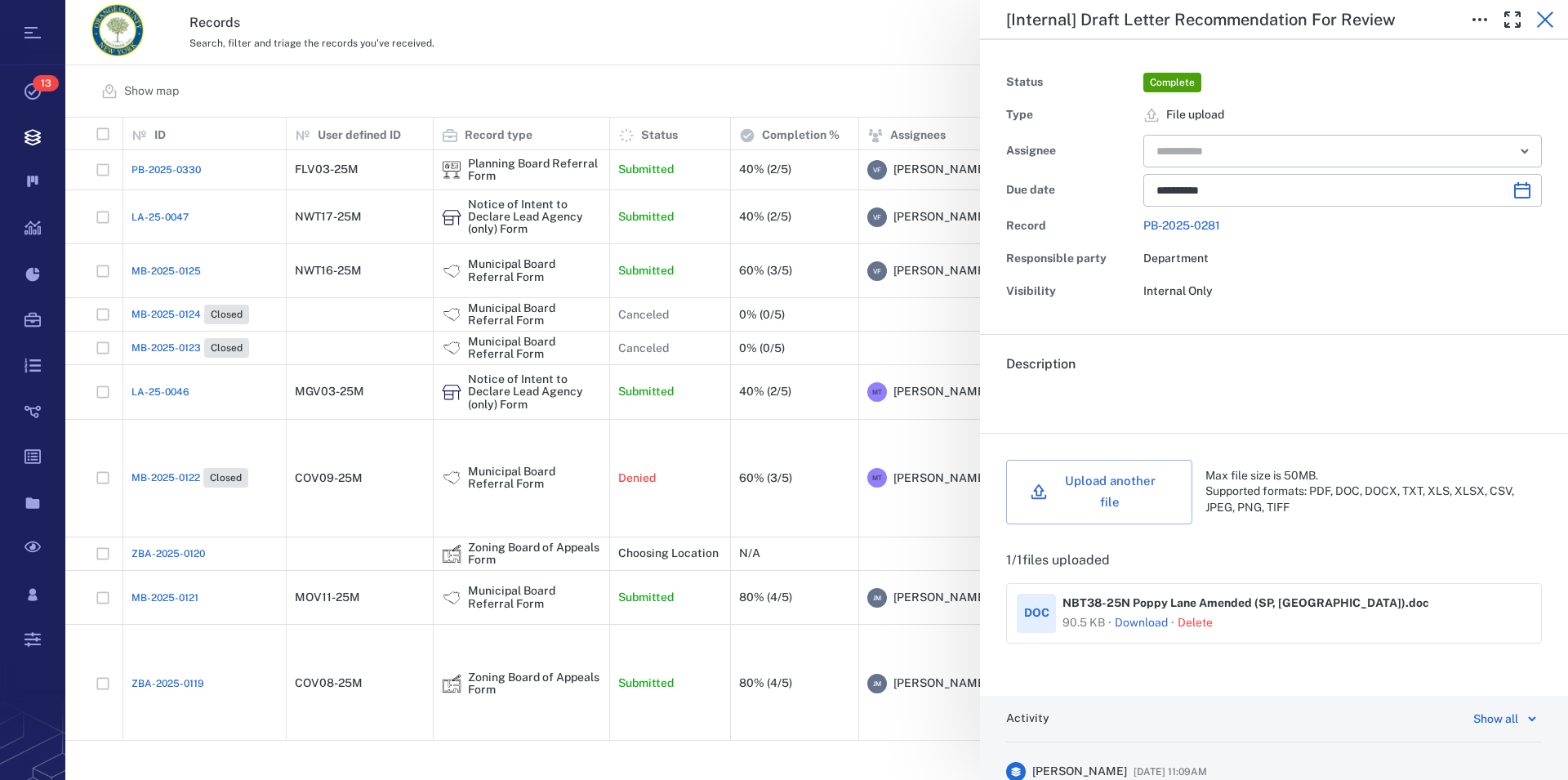
click at [1548, 22] on icon "button" at bounding box center [1545, 19] width 16 height 16
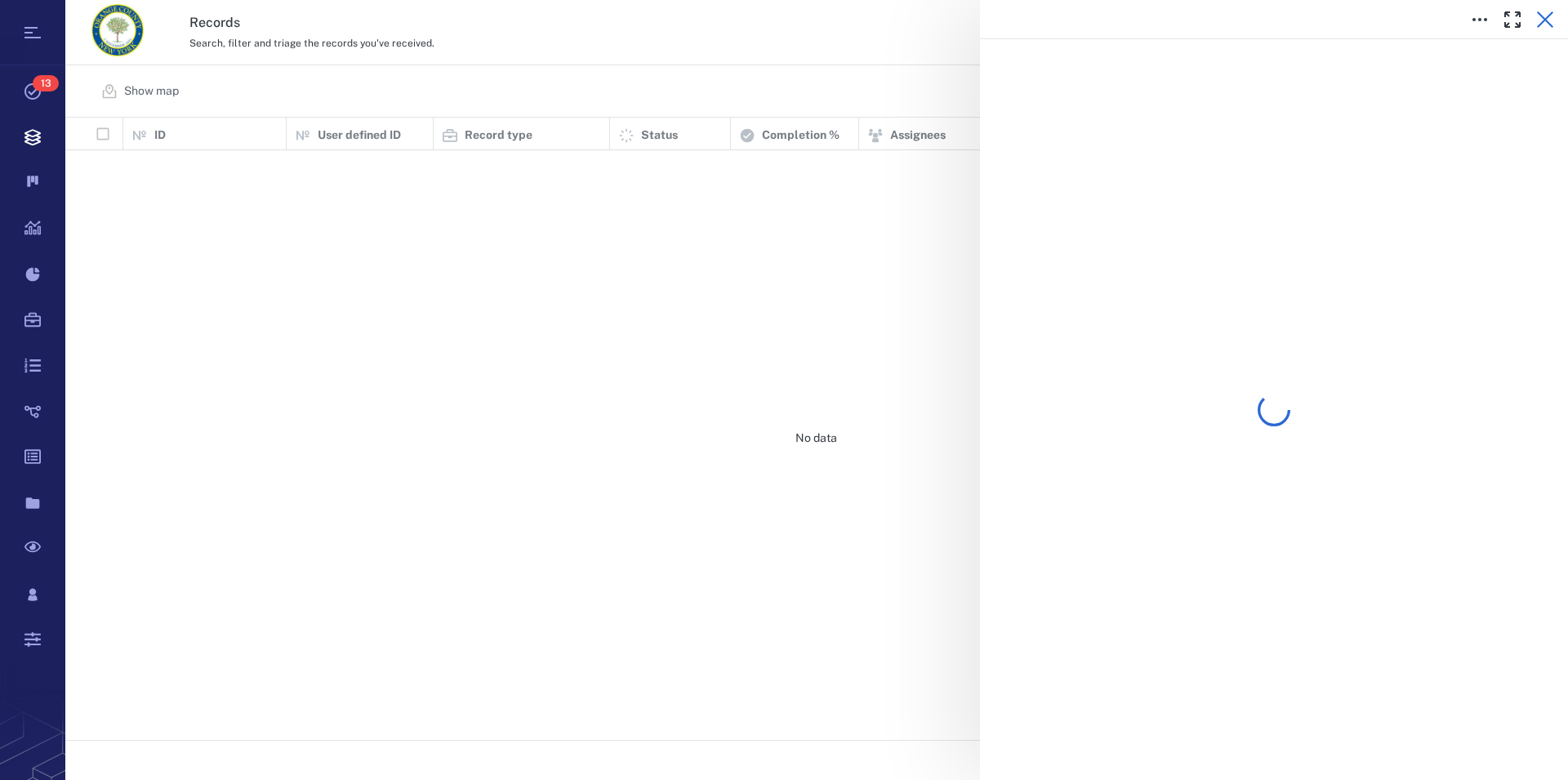
scroll to position [609, 1489]
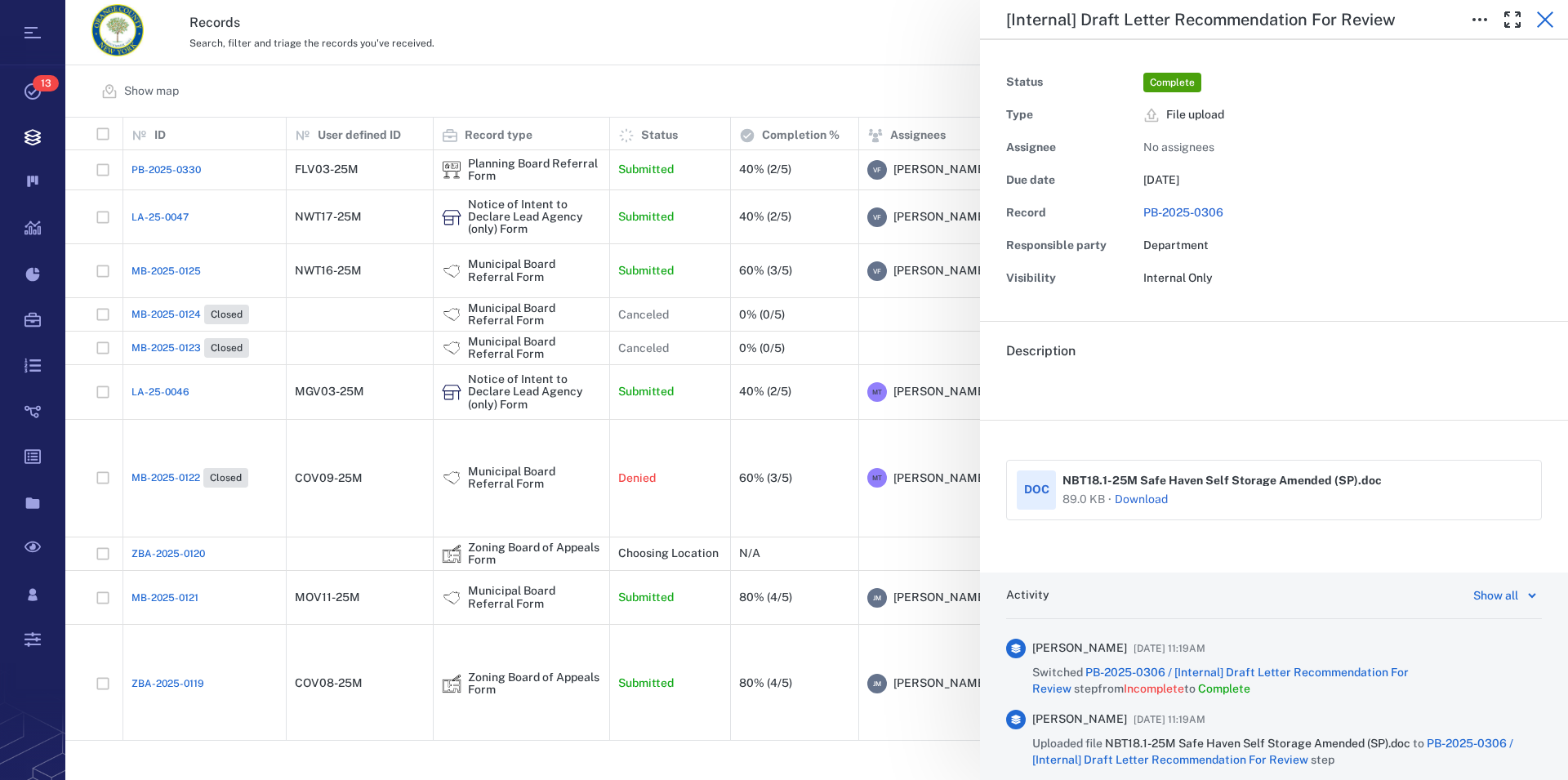
click at [1547, 14] on icon "button" at bounding box center [1546, 19] width 19 height 19
click at [1544, 18] on icon "button" at bounding box center [1545, 19] width 16 height 16
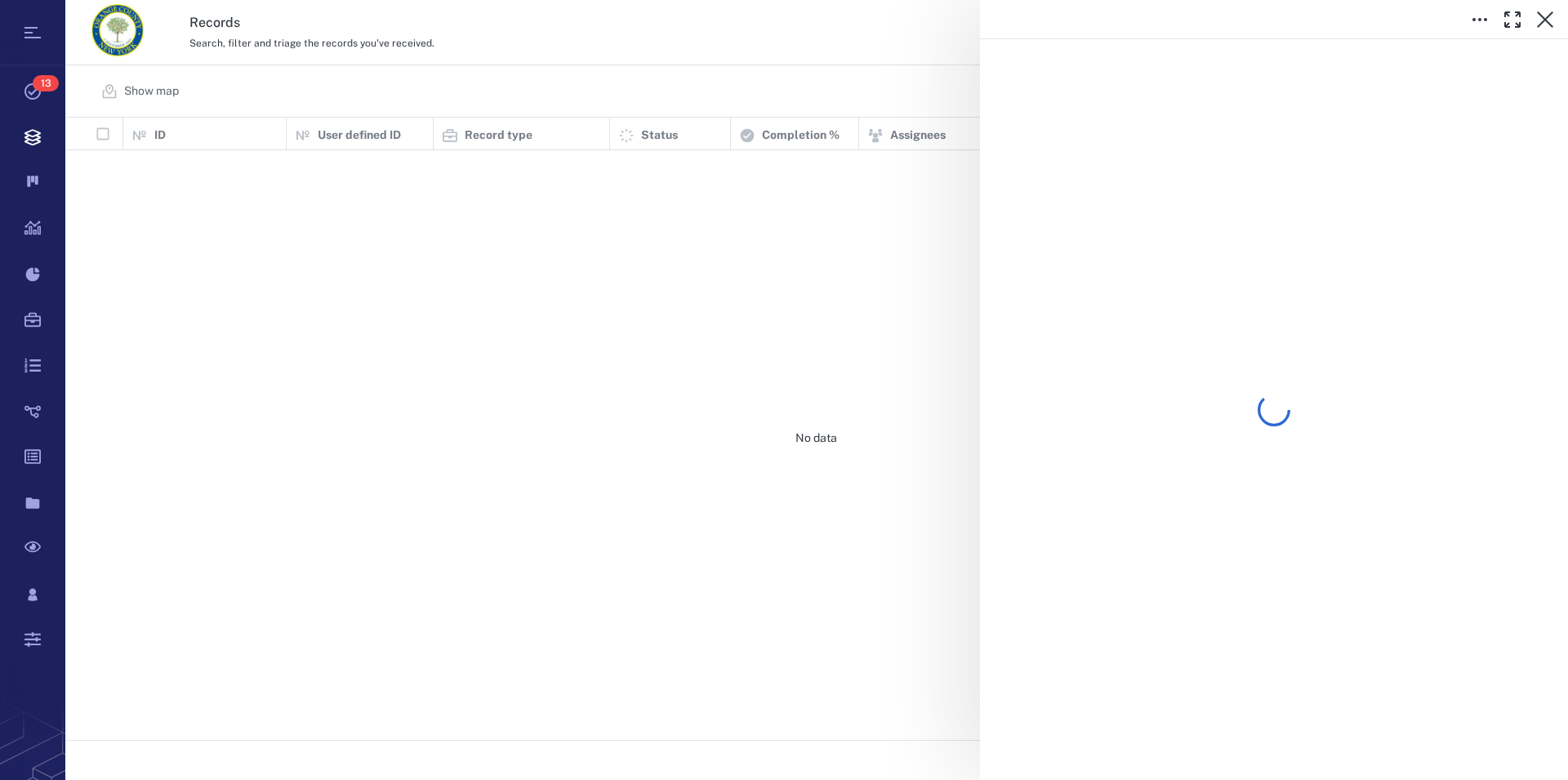
scroll to position [609, 1489]
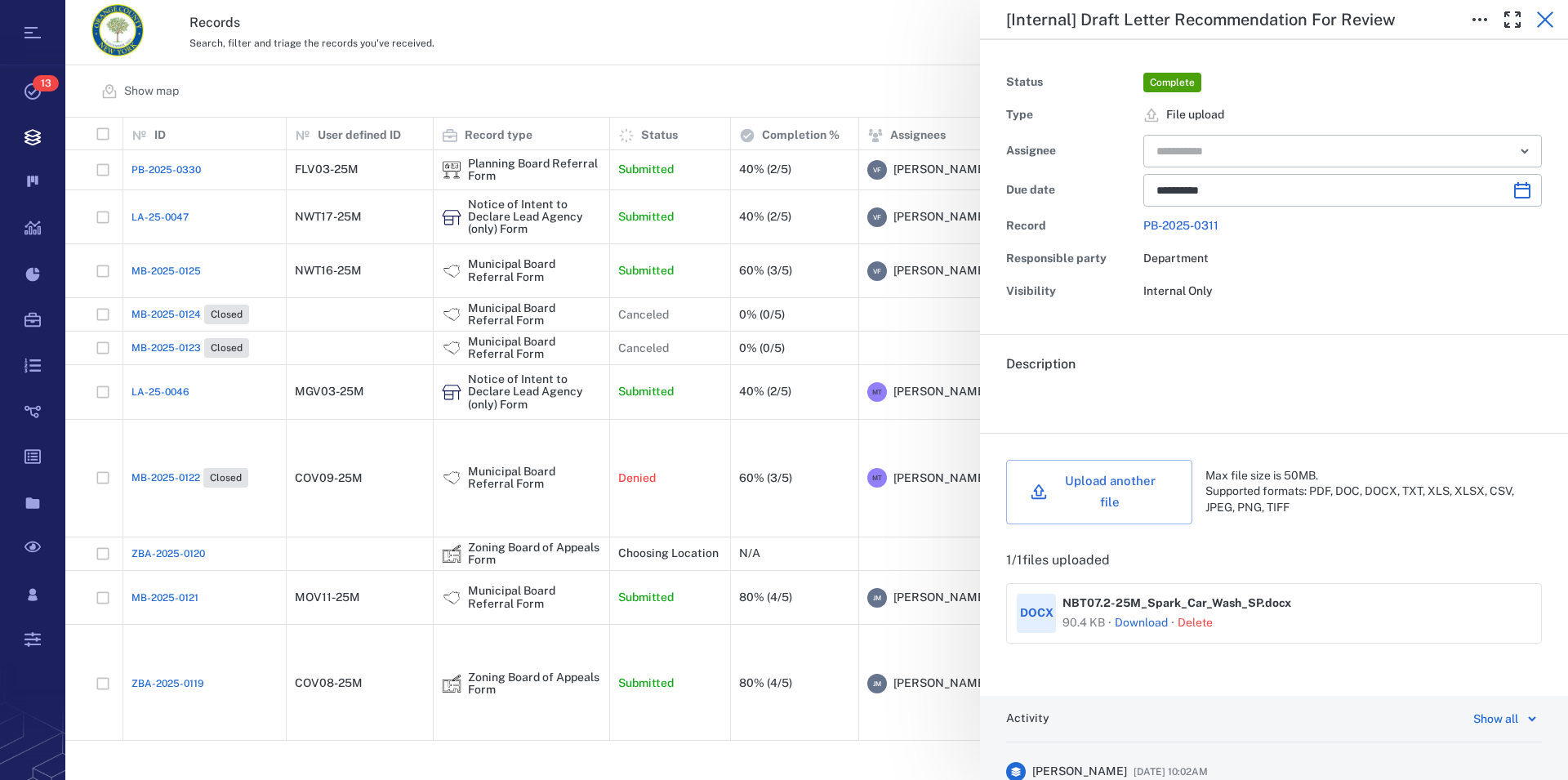
click at [1550, 23] on icon "button" at bounding box center [1545, 19] width 16 height 16
click at [1545, 17] on icon "button" at bounding box center [1546, 19] width 19 height 19
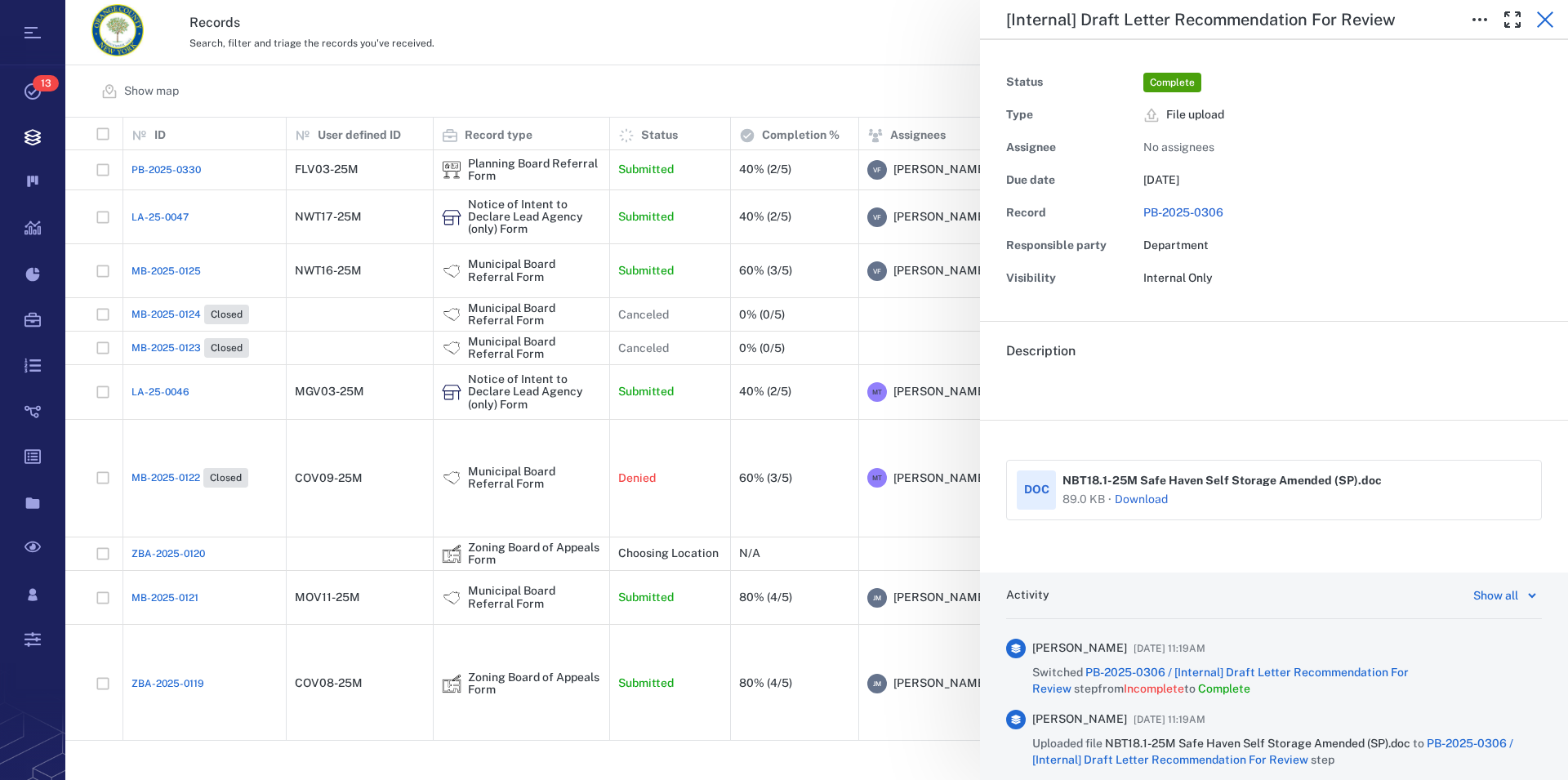
click at [1549, 23] on icon "button" at bounding box center [1545, 19] width 16 height 16
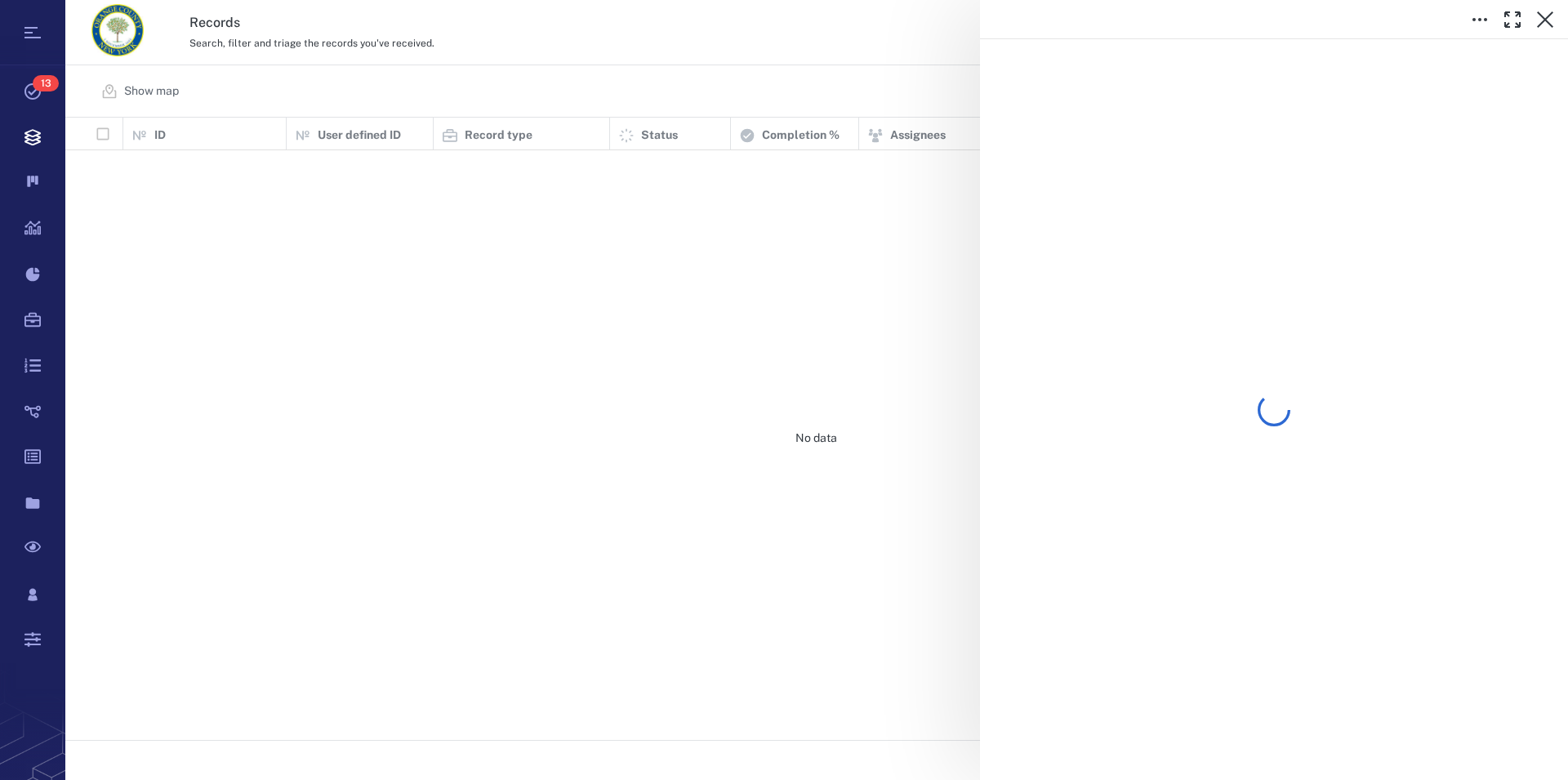
scroll to position [609, 1489]
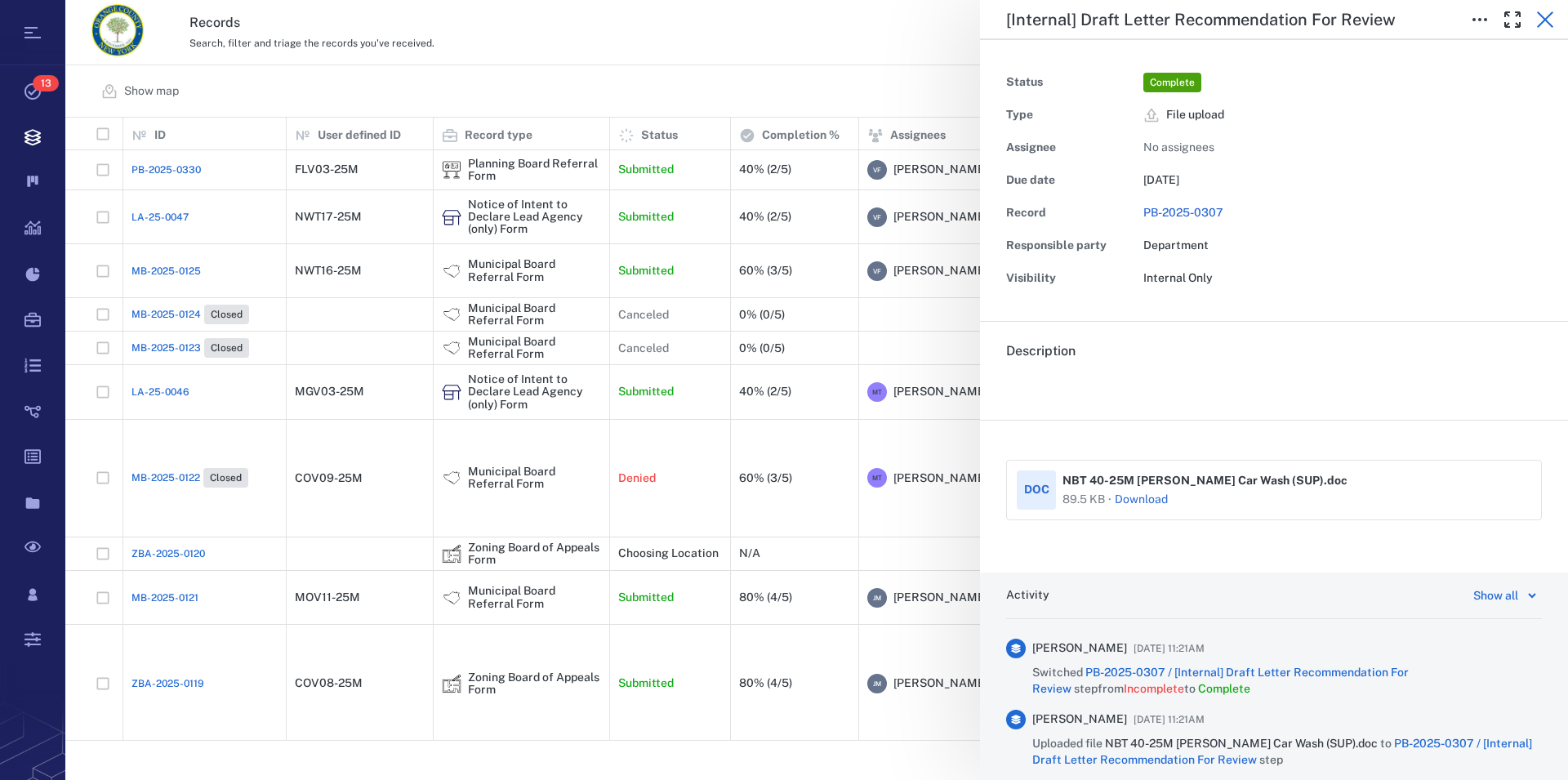
click at [1548, 17] on icon "button" at bounding box center [1545, 19] width 16 height 16
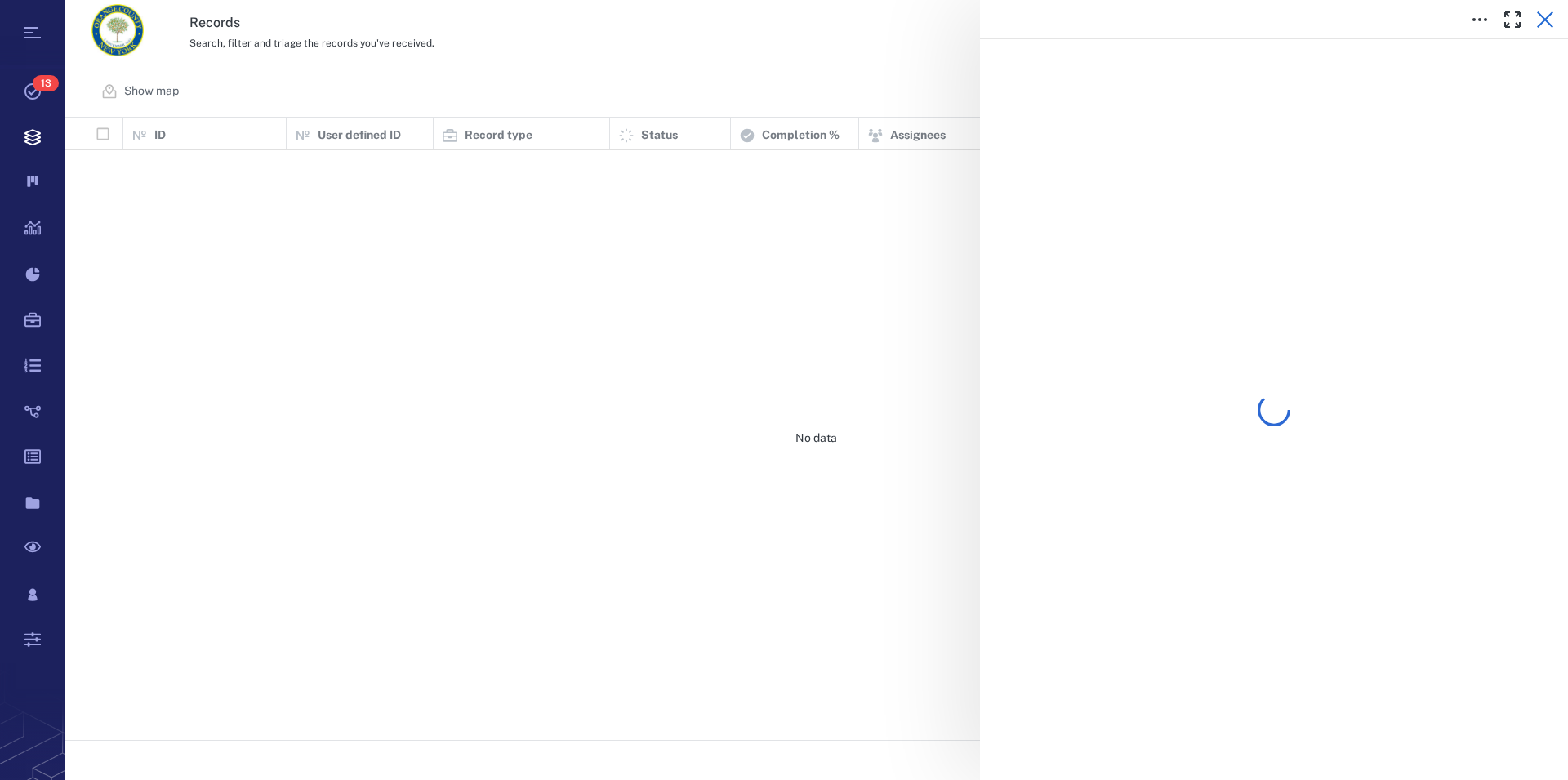
scroll to position [609, 1489]
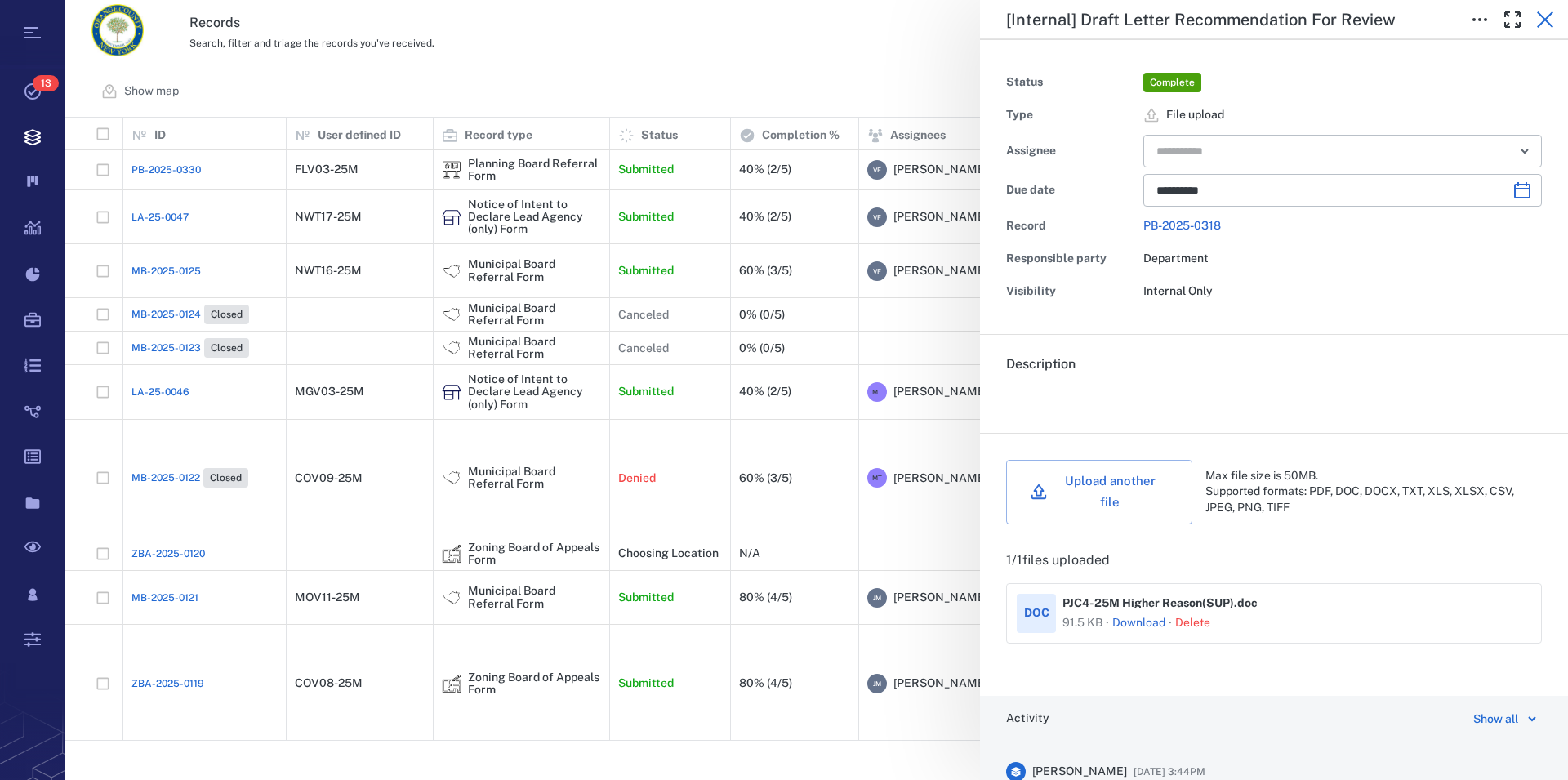
click at [1553, 20] on icon "button" at bounding box center [1546, 19] width 19 height 19
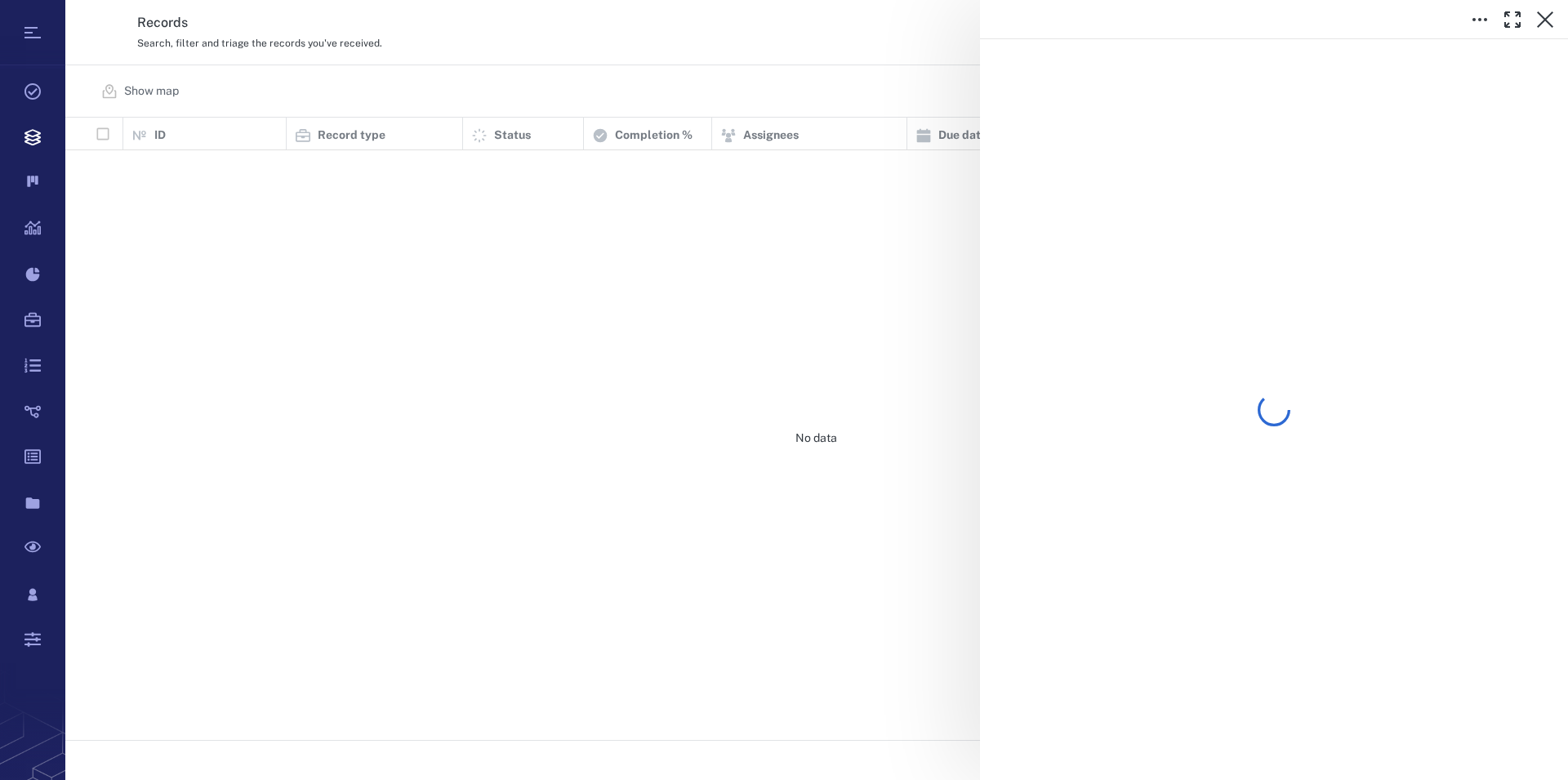
scroll to position [609, 1489]
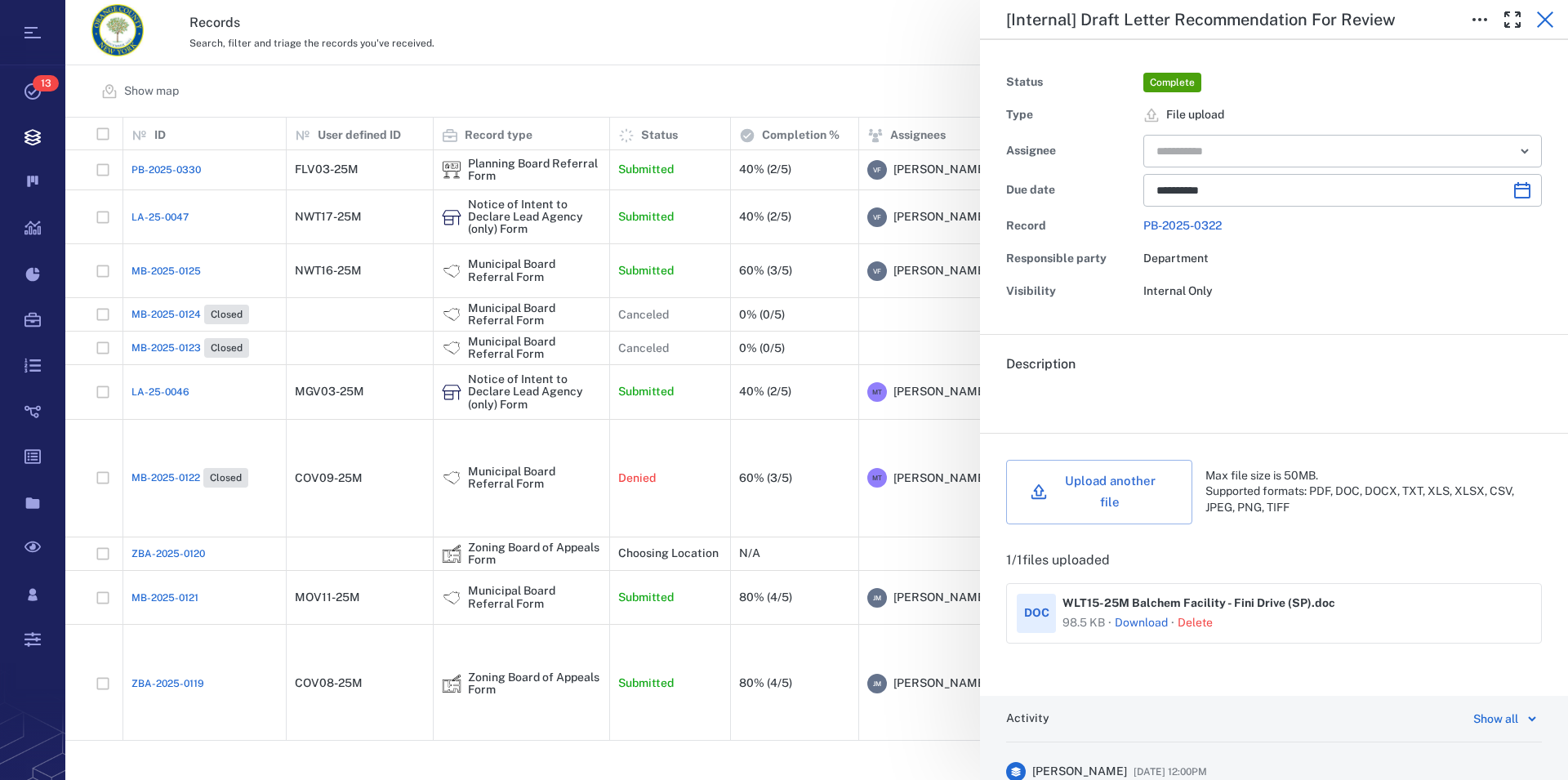
click at [1547, 20] on icon "button" at bounding box center [1545, 19] width 16 height 16
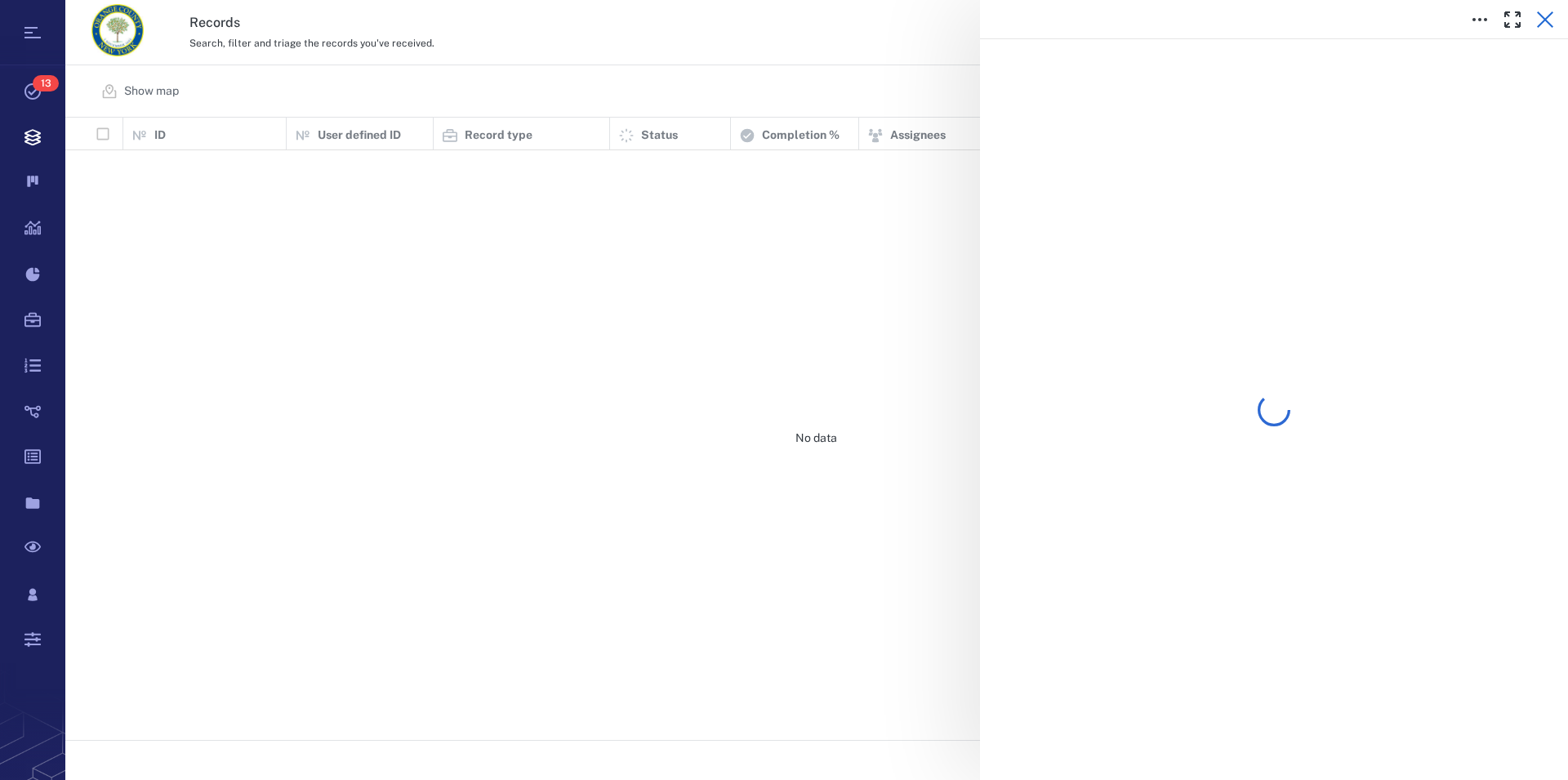
scroll to position [609, 1489]
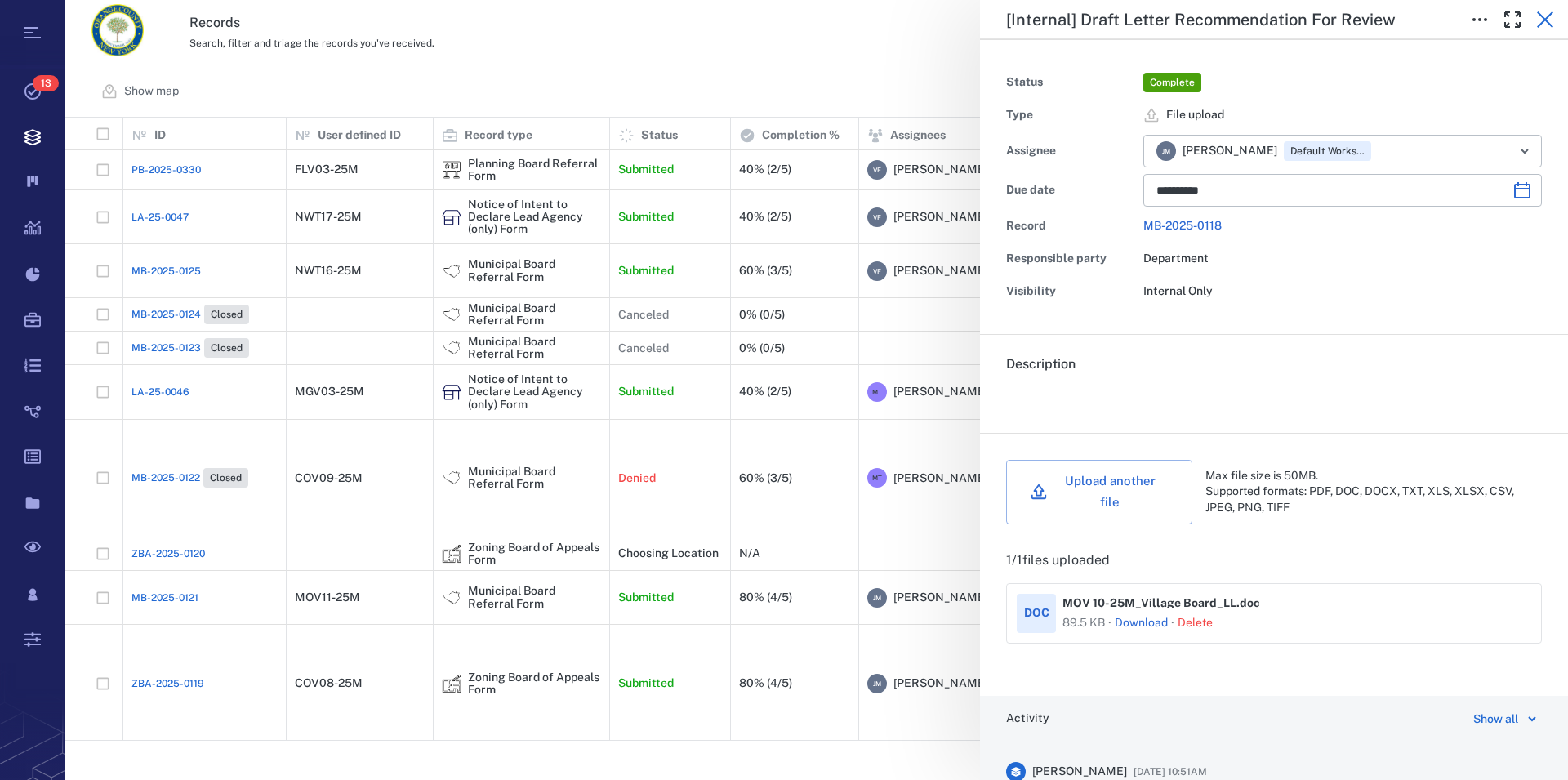
click at [1544, 18] on icon "button" at bounding box center [1545, 19] width 16 height 16
click at [1543, 14] on icon "button" at bounding box center [1546, 19] width 19 height 19
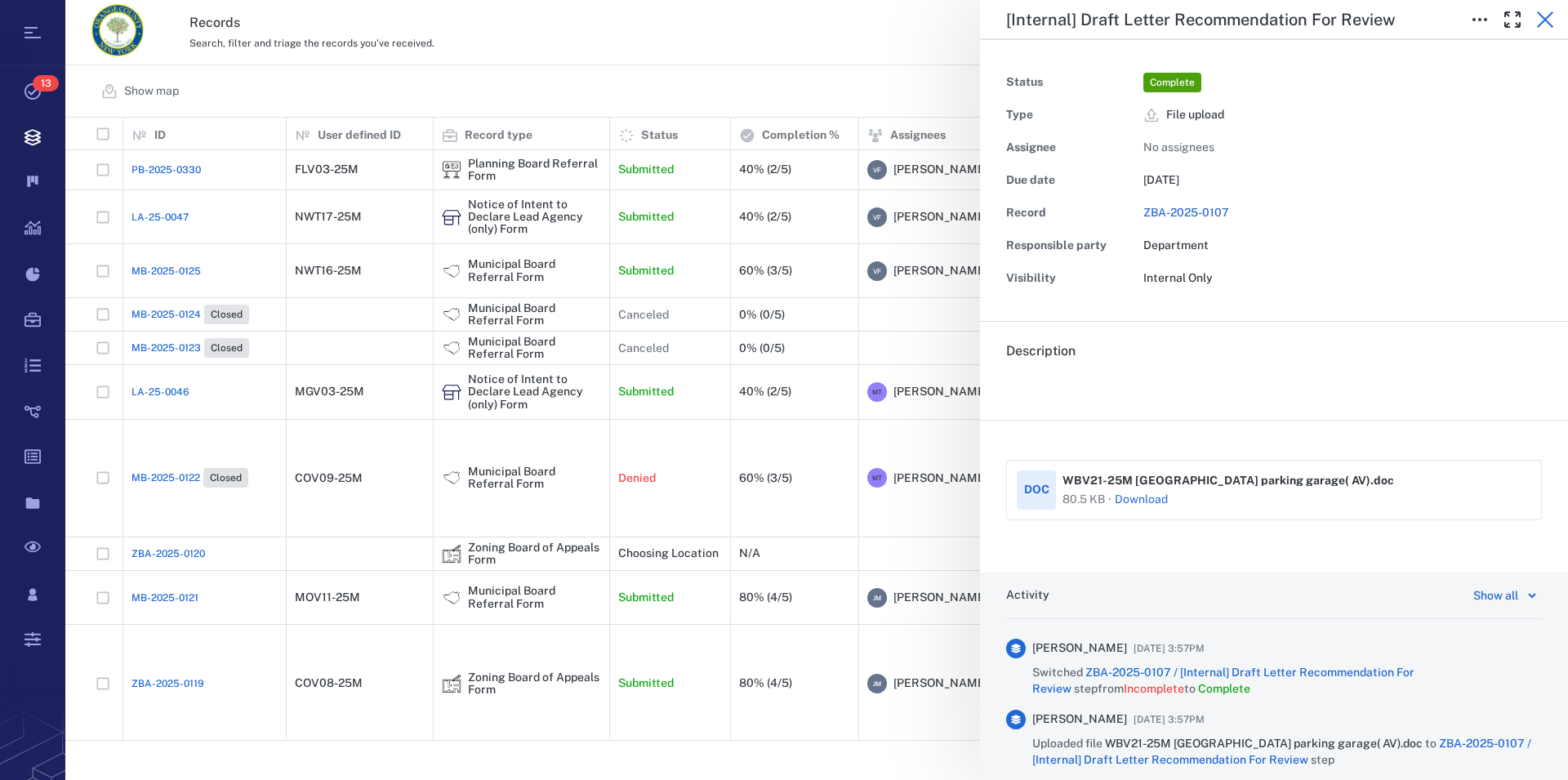
click at [1544, 18] on icon "button" at bounding box center [1545, 19] width 16 height 16
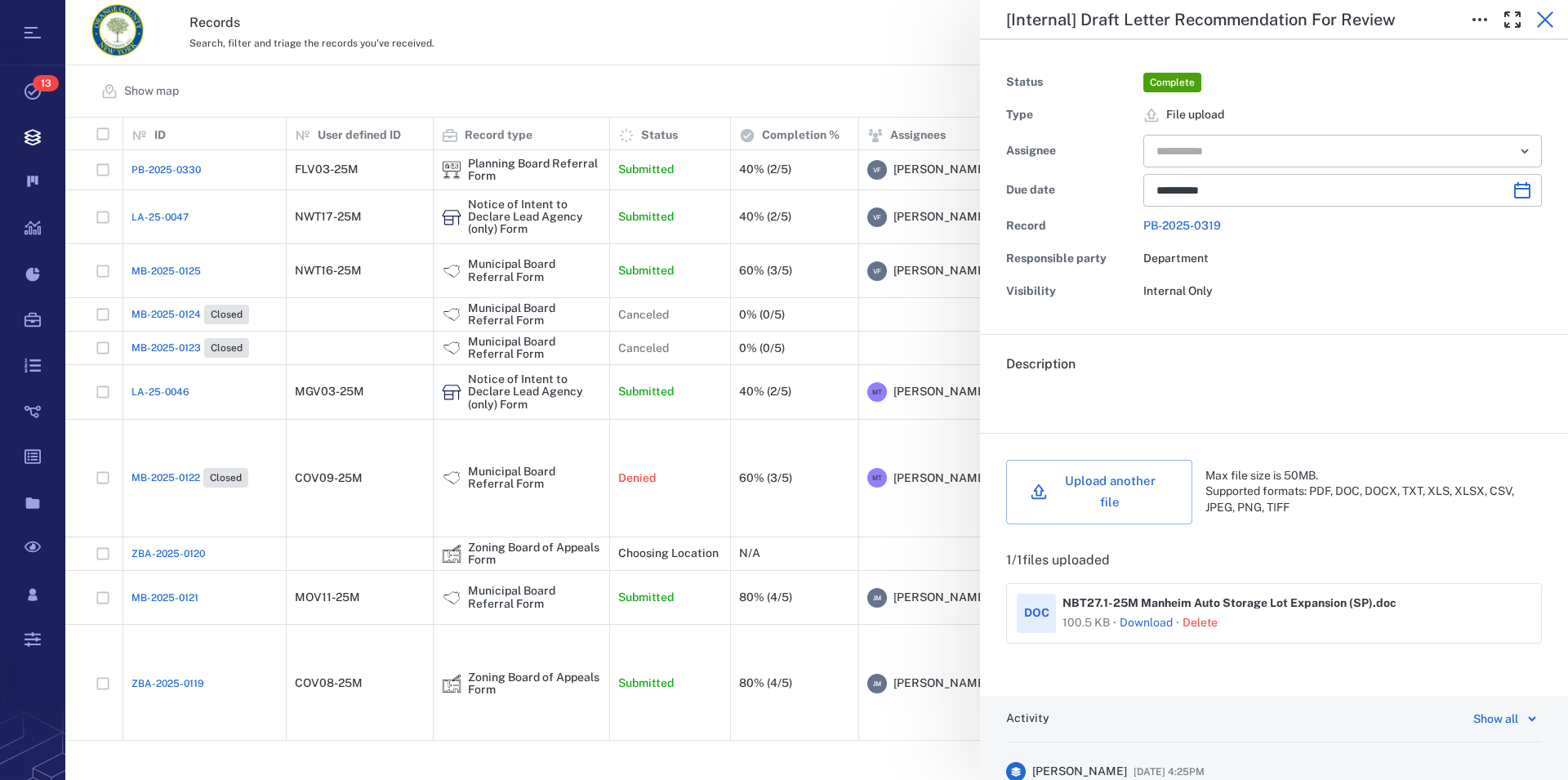
click at [1548, 20] on icon "button" at bounding box center [1545, 19] width 16 height 16
click at [1549, 18] on icon "button" at bounding box center [1546, 19] width 19 height 19
click at [1547, 15] on icon "button" at bounding box center [1546, 19] width 19 height 19
